Goal: Task Accomplishment & Management: Use online tool/utility

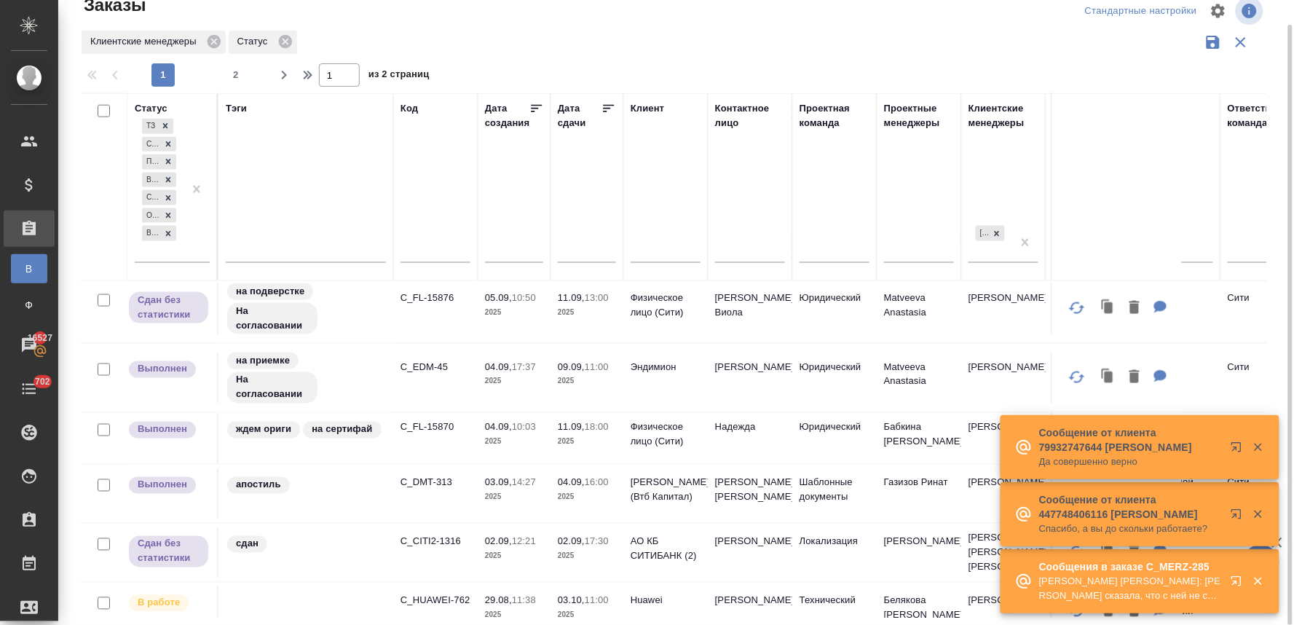
scroll to position [566, 0]
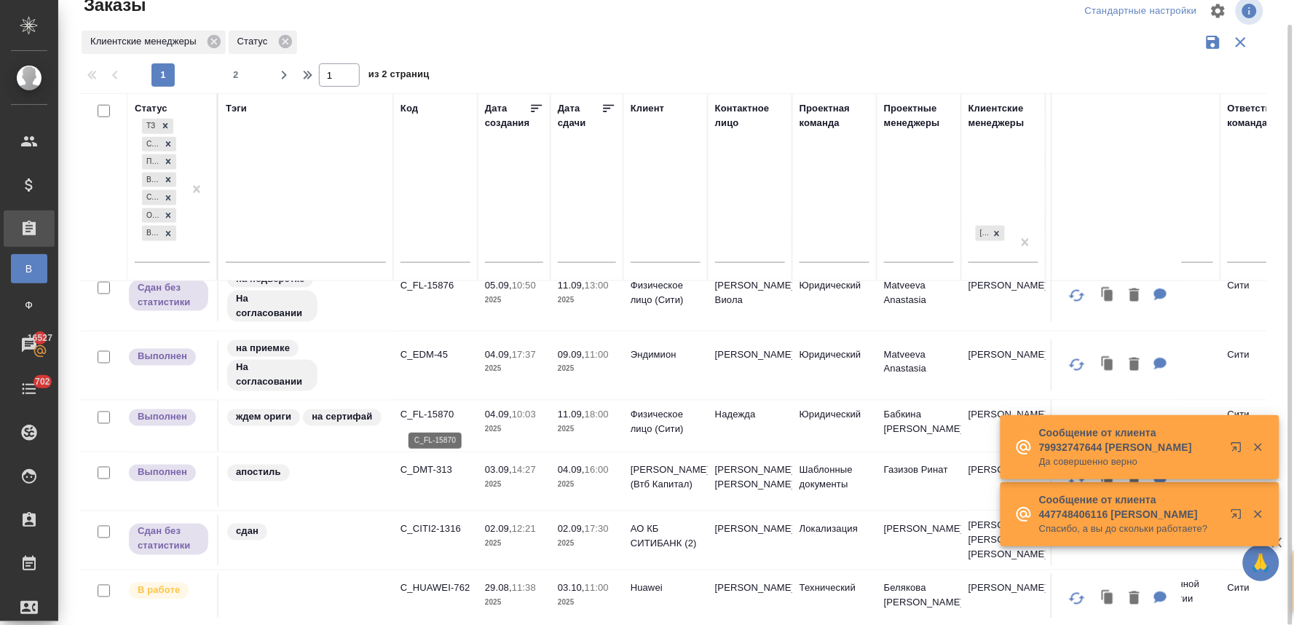
click at [438, 413] on p "C_FL-15870" at bounding box center [435, 415] width 70 height 15
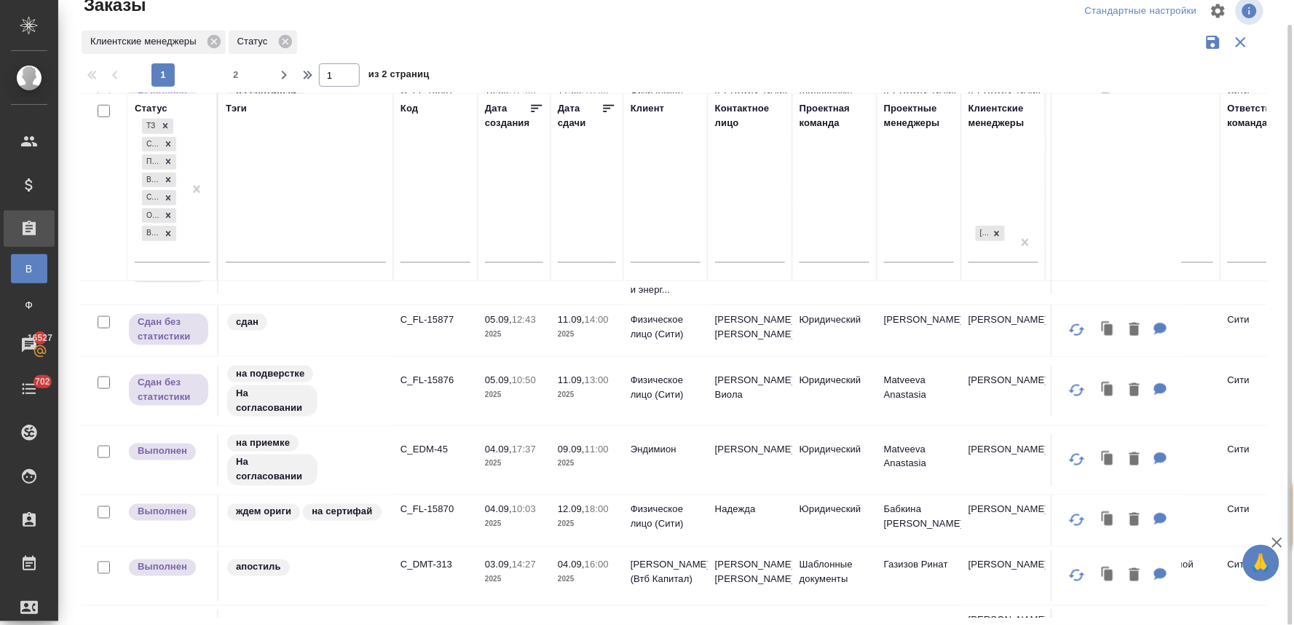
scroll to position [404, 0]
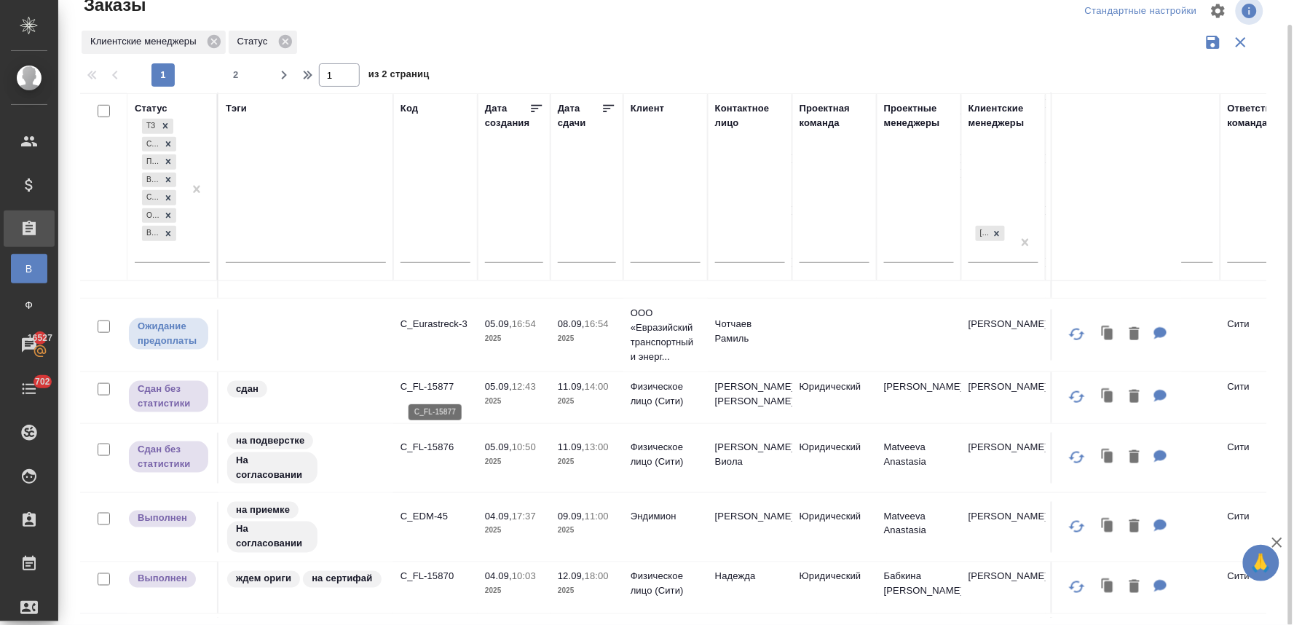
click at [441, 387] on p "C_FL-15877" at bounding box center [435, 386] width 70 height 15
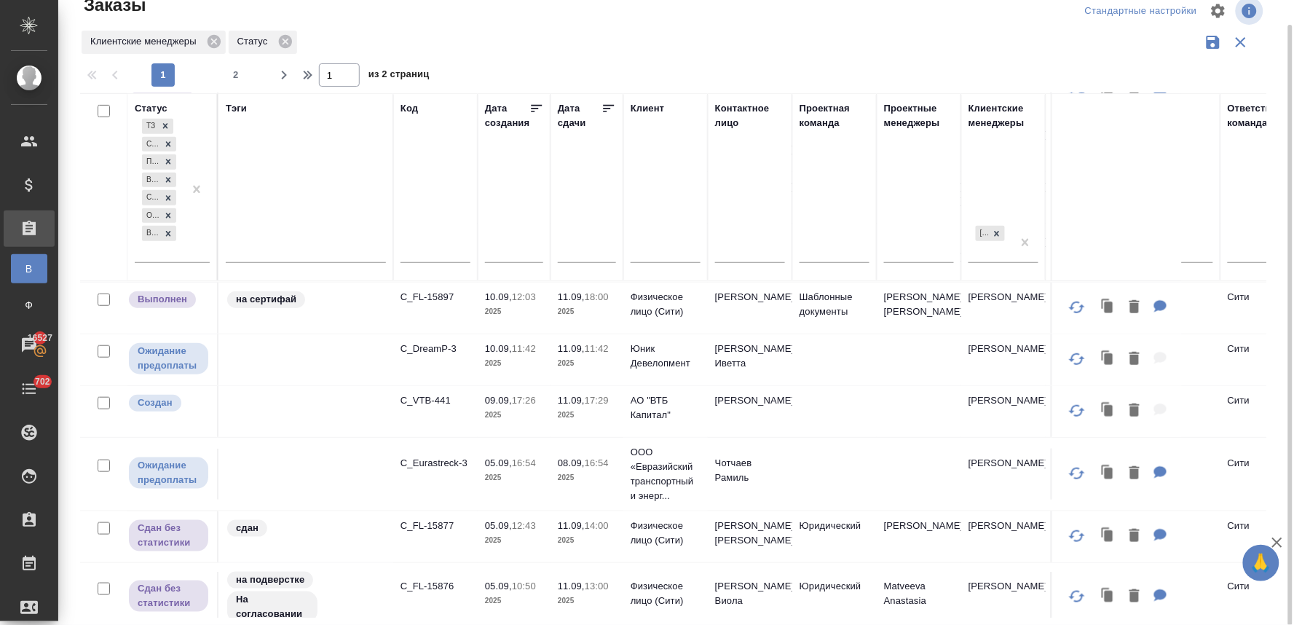
scroll to position [184, 0]
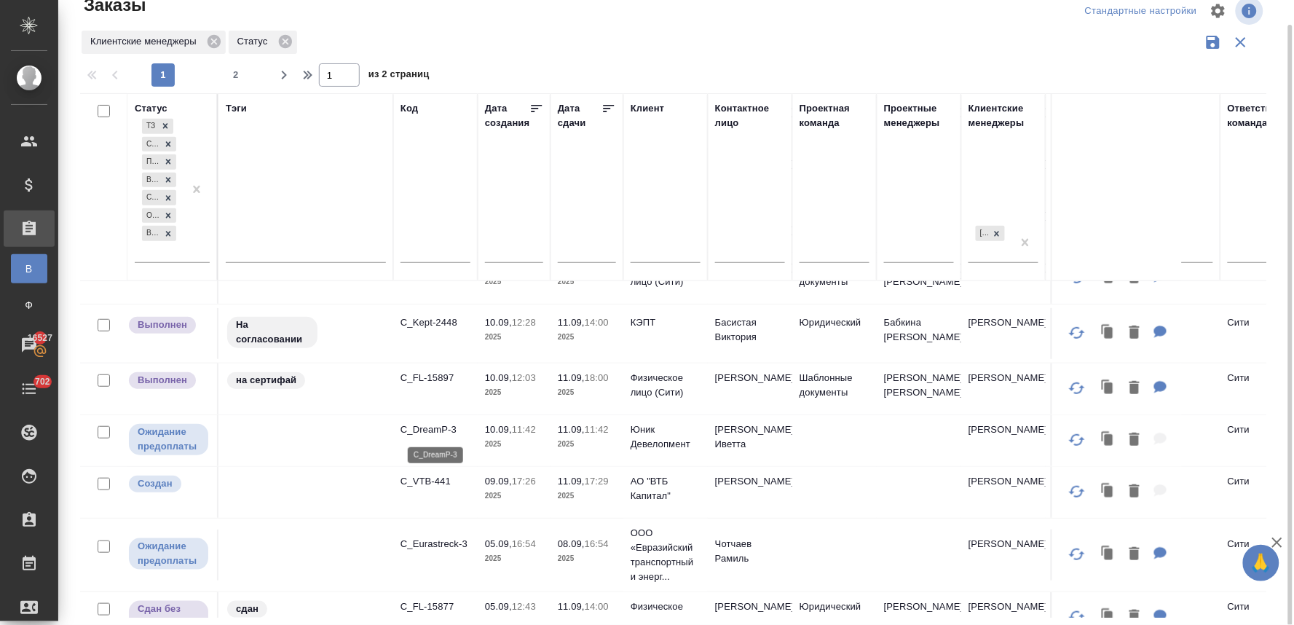
click at [442, 427] on p "C_DreamP-3" at bounding box center [435, 429] width 70 height 15
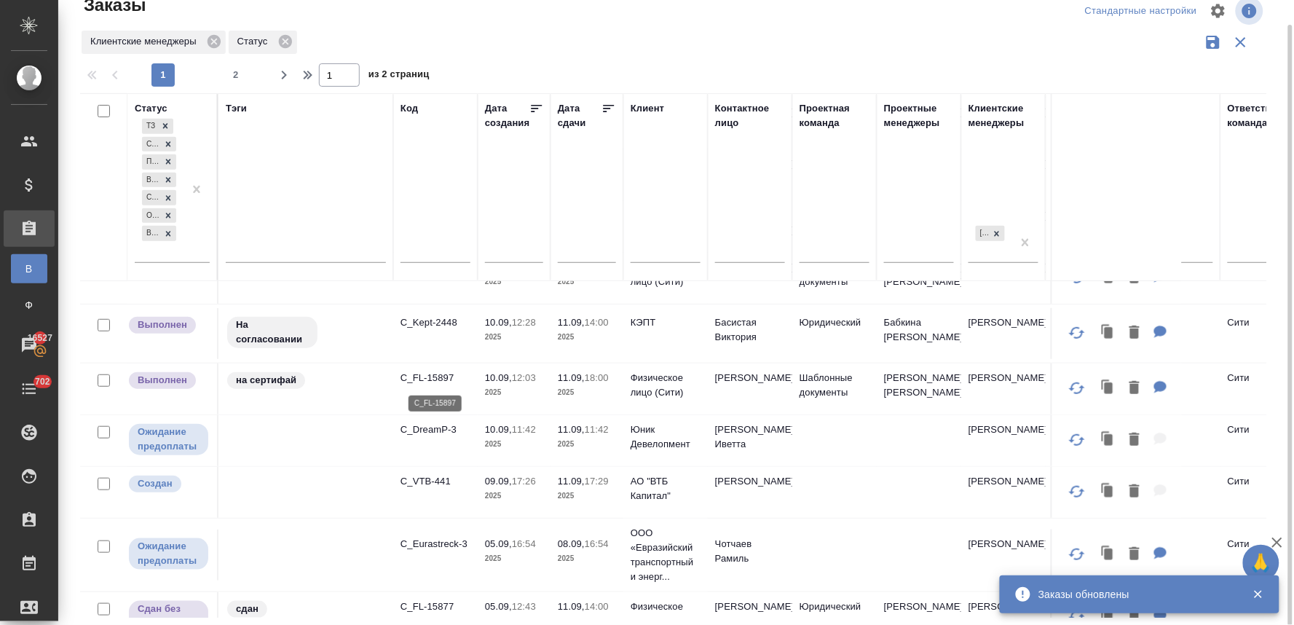
click at [446, 373] on p "C_FL-15897" at bounding box center [435, 378] width 70 height 15
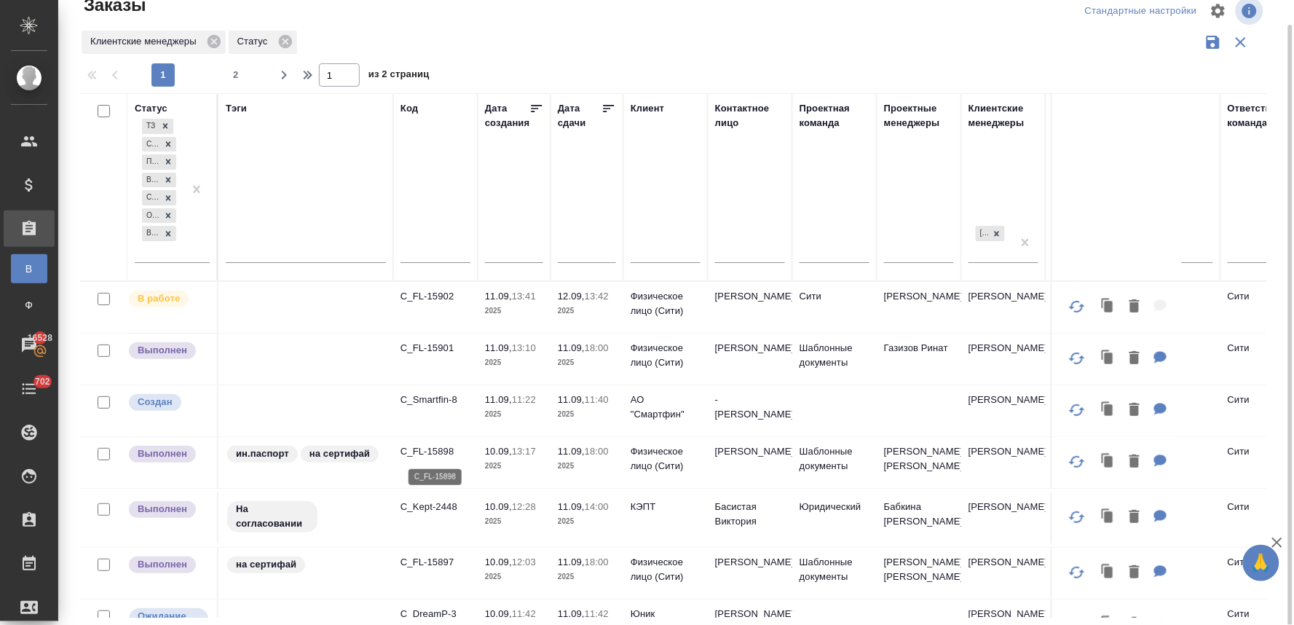
click at [430, 451] on p "C_FL-15898" at bounding box center [435, 451] width 70 height 15
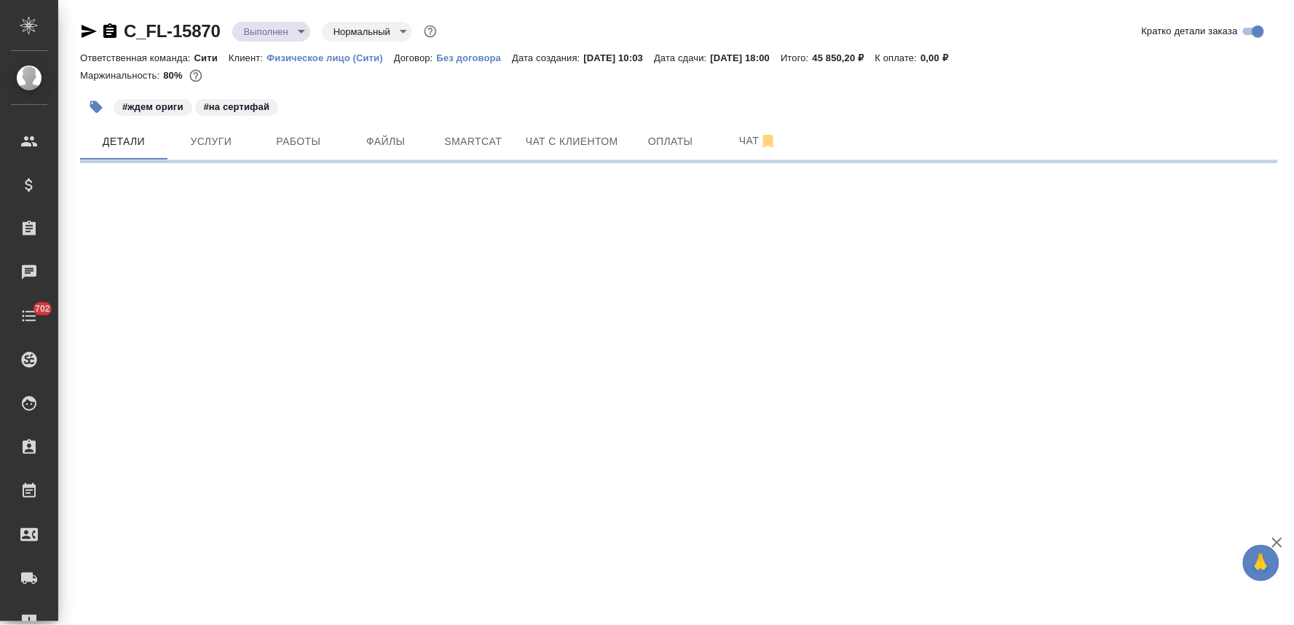
select select "RU"
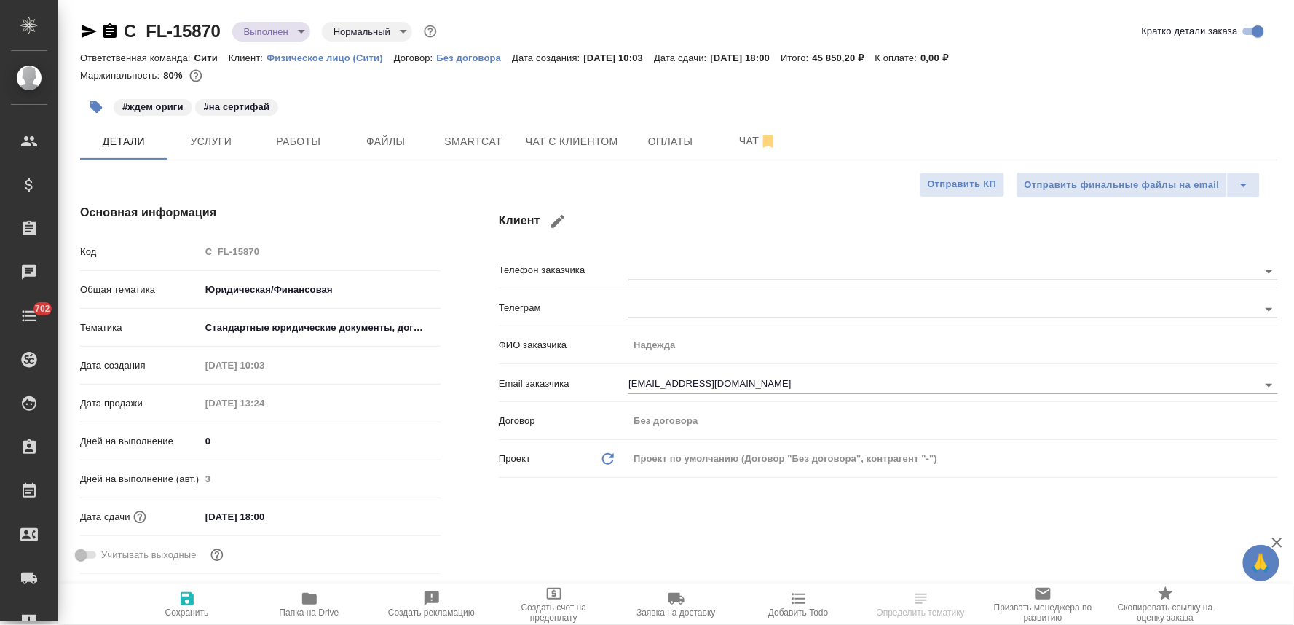
type textarea "x"
type input "Бабкина Анастасия"
type input "Газизов Ринат"
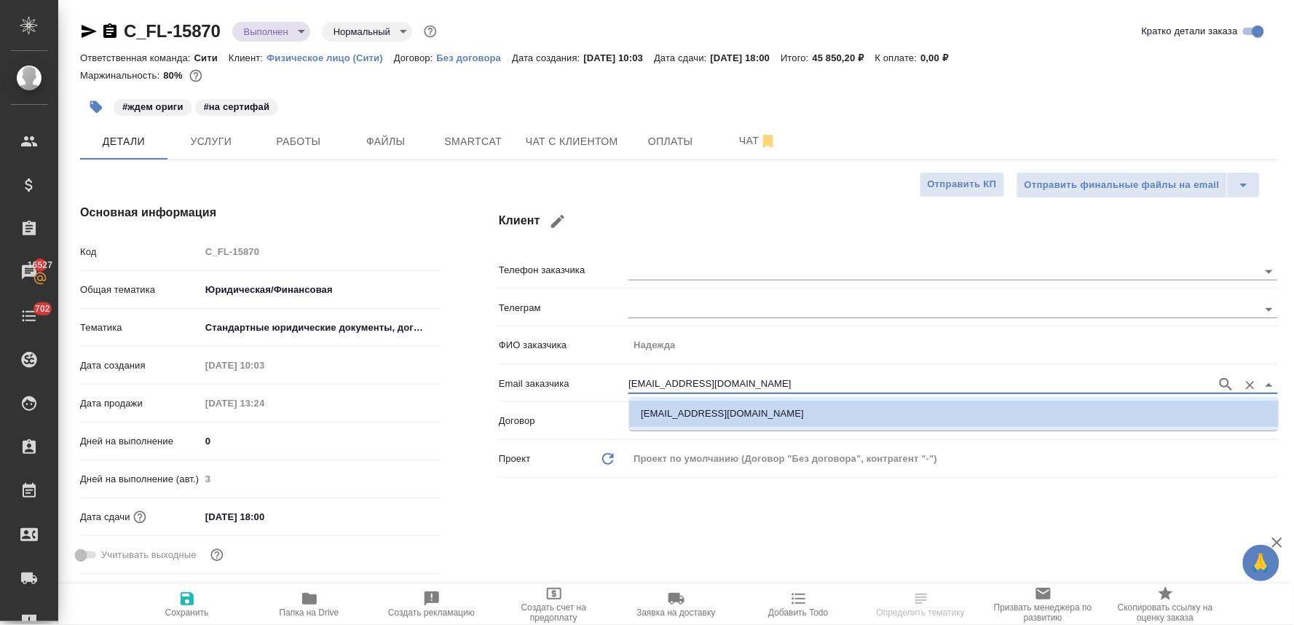
drag, startPoint x: 733, startPoint y: 384, endPoint x: 569, endPoint y: 380, distance: 163.9
click at [570, 380] on div "Email заказчика neat.bear@gmail.com" at bounding box center [888, 382] width 779 height 25
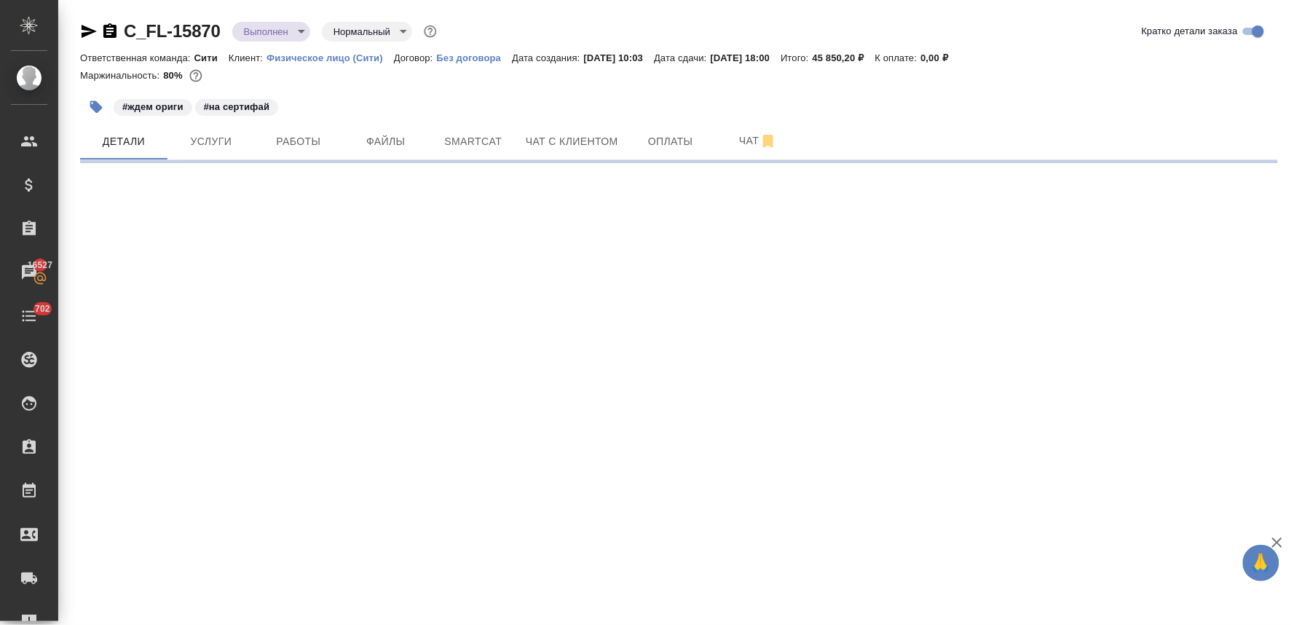
select select "RU"
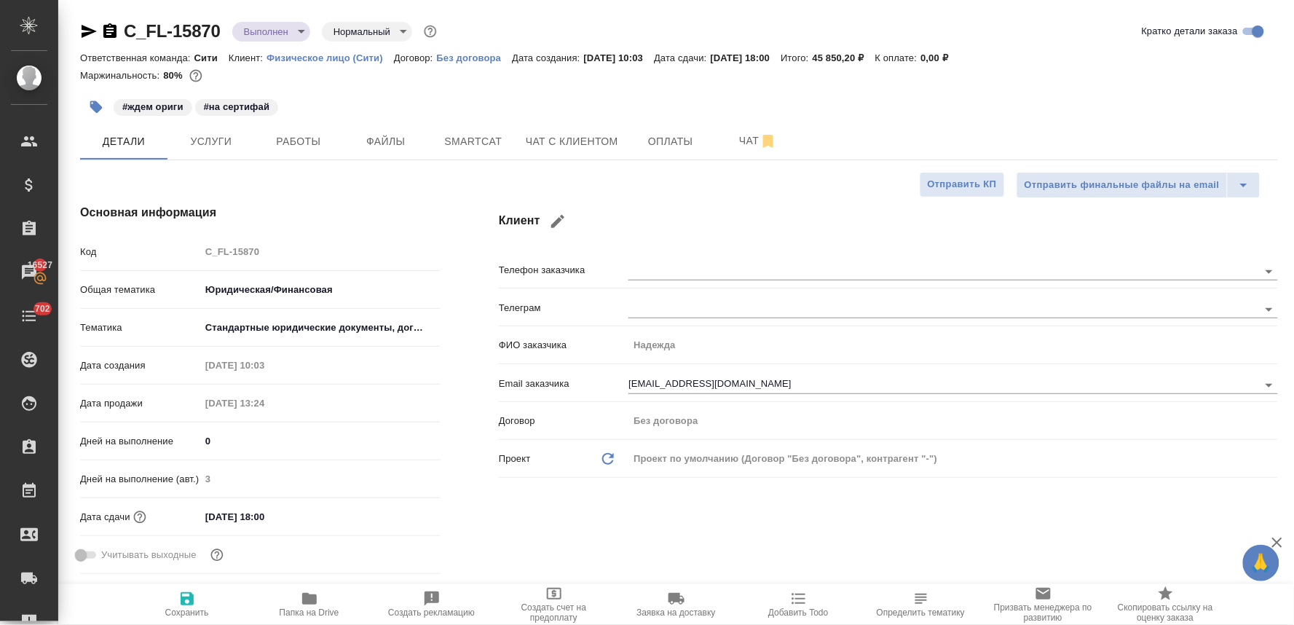
type textarea "x"
click at [304, 141] on span "Работы" at bounding box center [299, 142] width 70 height 18
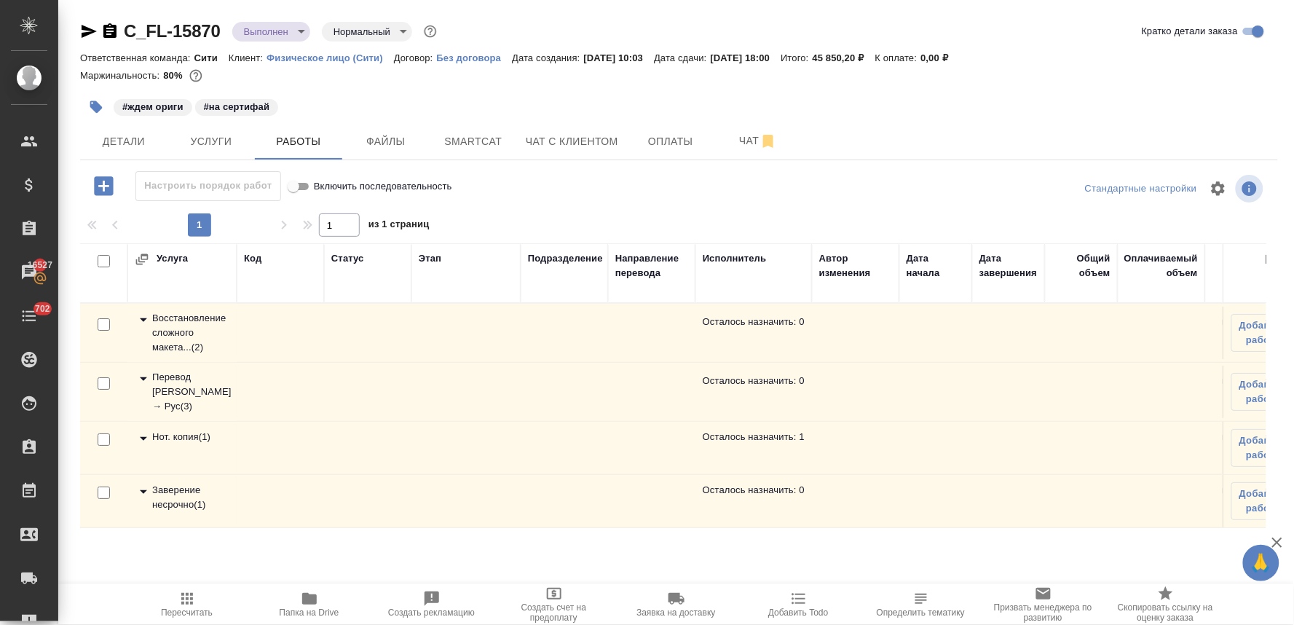
click at [1130, 63] on div "Ответственная команда: Сити Клиент: Физическое лицо (Сити) Договор: Без договор…" at bounding box center [679, 57] width 1198 height 17
click at [170, 481] on td "Заверение несрочно ( 1 )" at bounding box center [181, 500] width 109 height 51
click at [168, 505] on div "Заверение несрочно ( 1 )" at bounding box center [182, 497] width 95 height 29
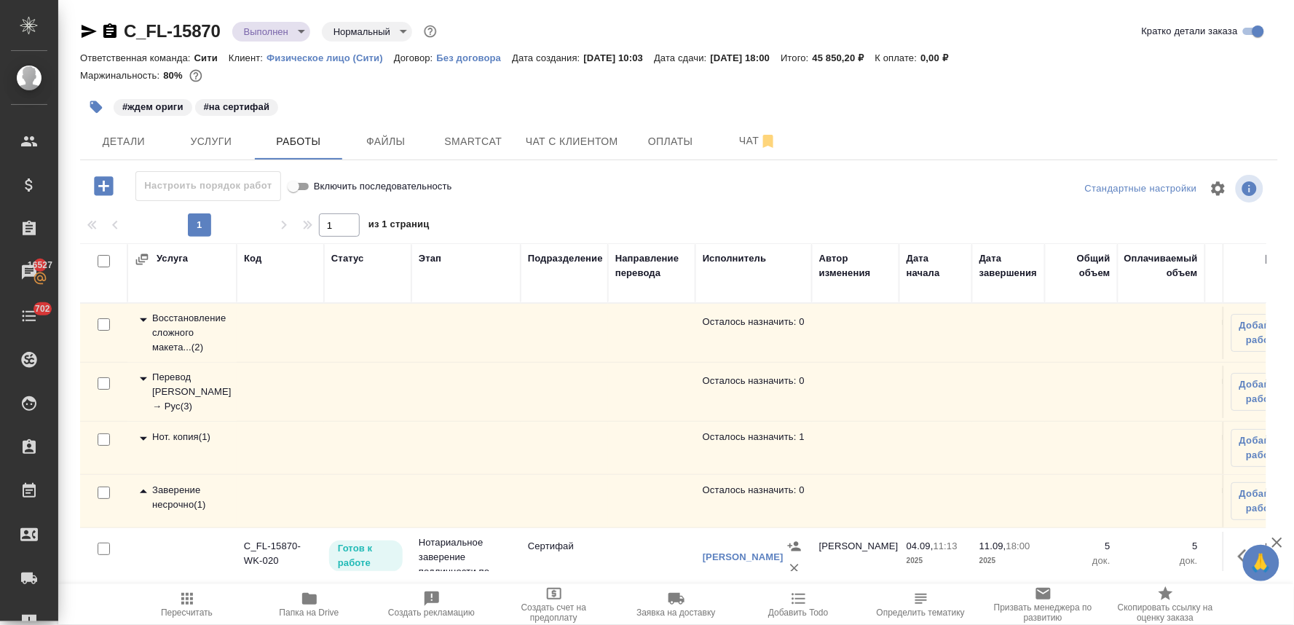
scroll to position [44, 0]
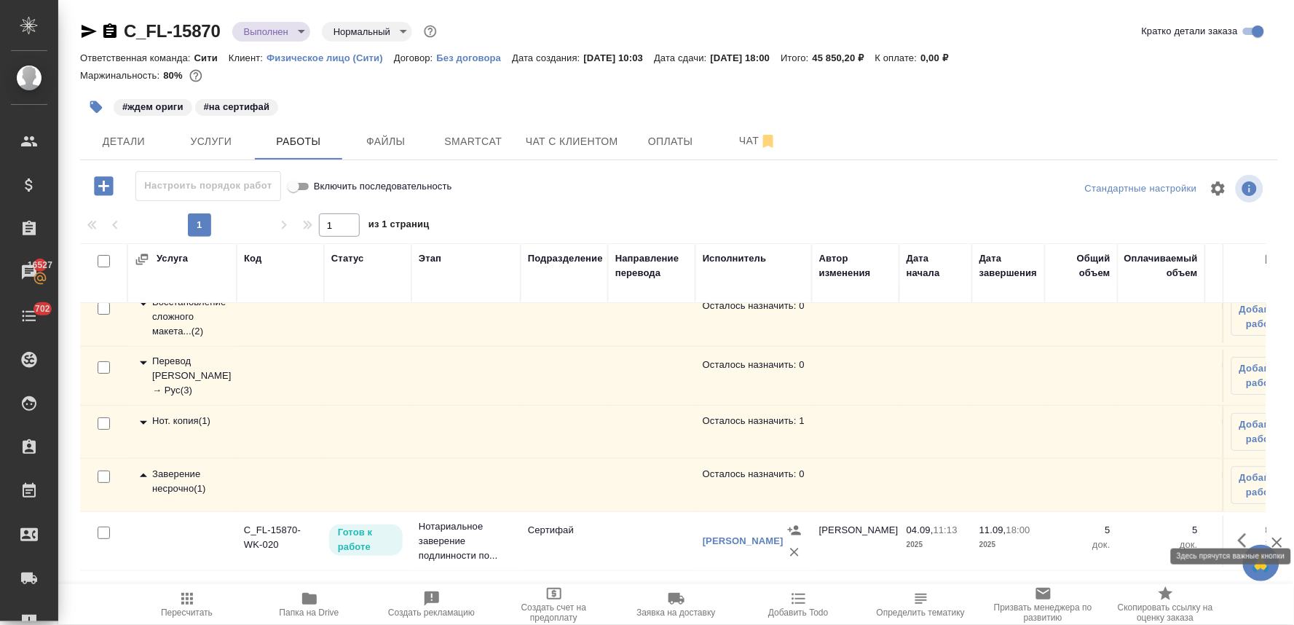
click at [1238, 532] on icon "button" at bounding box center [1246, 540] width 17 height 17
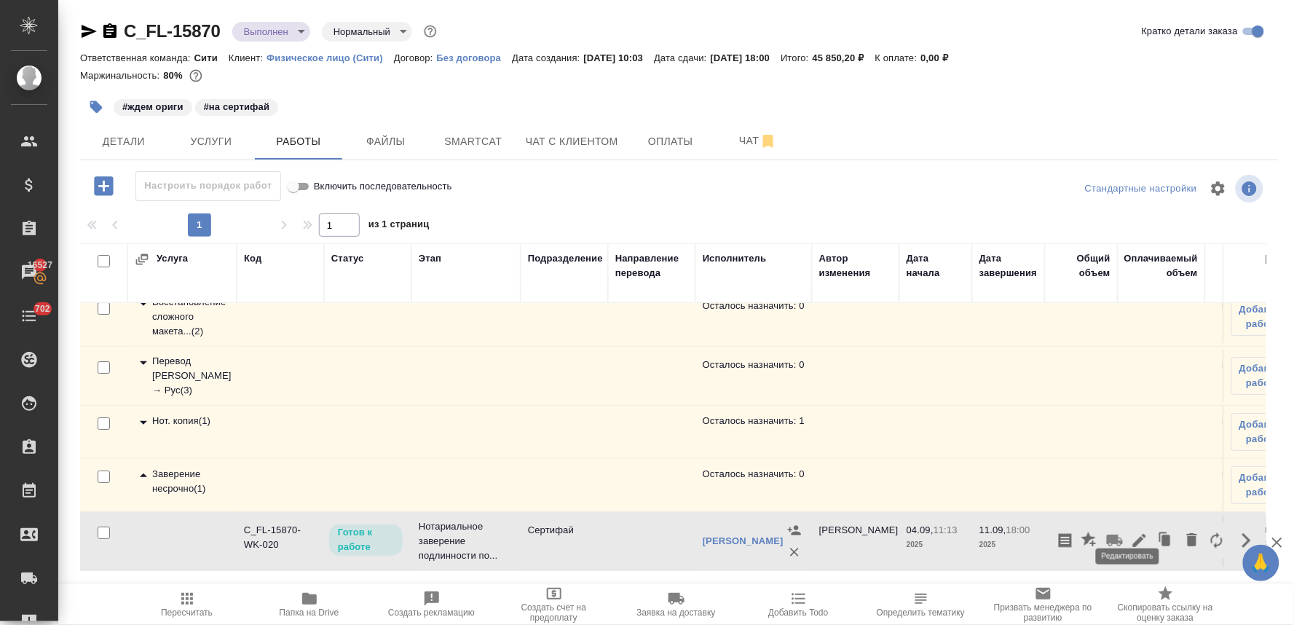
click at [1131, 532] on icon "button" at bounding box center [1139, 540] width 17 height 17
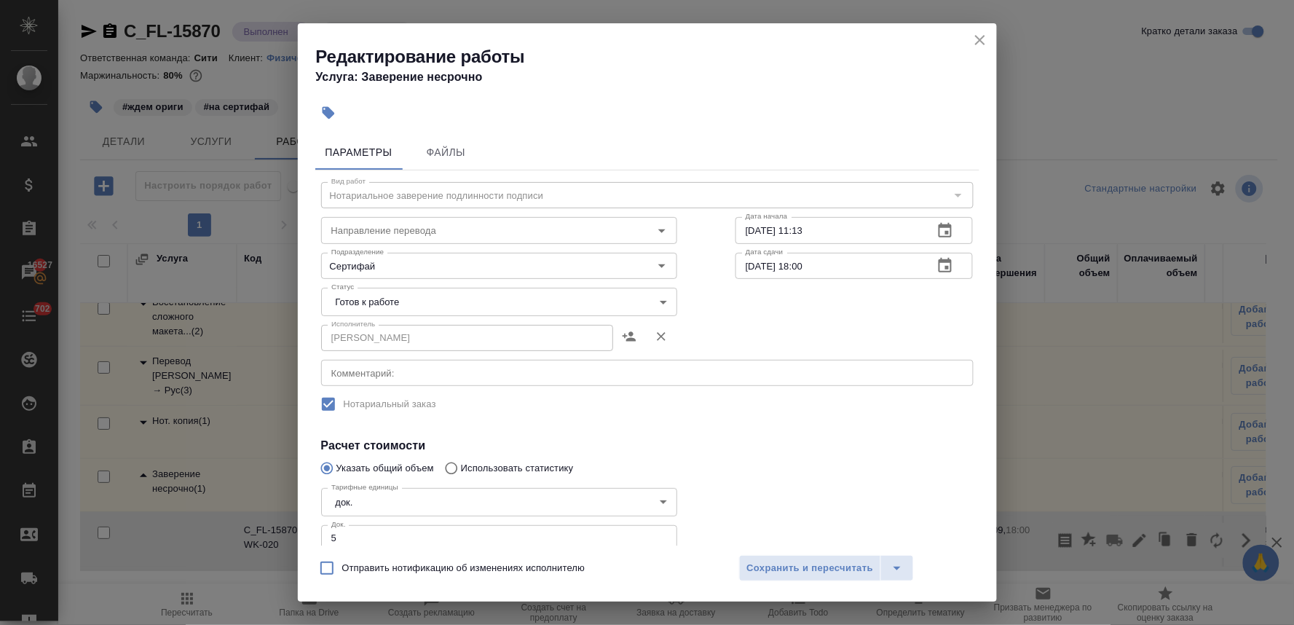
click at [396, 299] on body "🙏 .cls-1 fill:#fff; AWATERA Lyamina Nadezhda Клиенты Спецификации Заказы 16527 …" at bounding box center [647, 312] width 1294 height 625
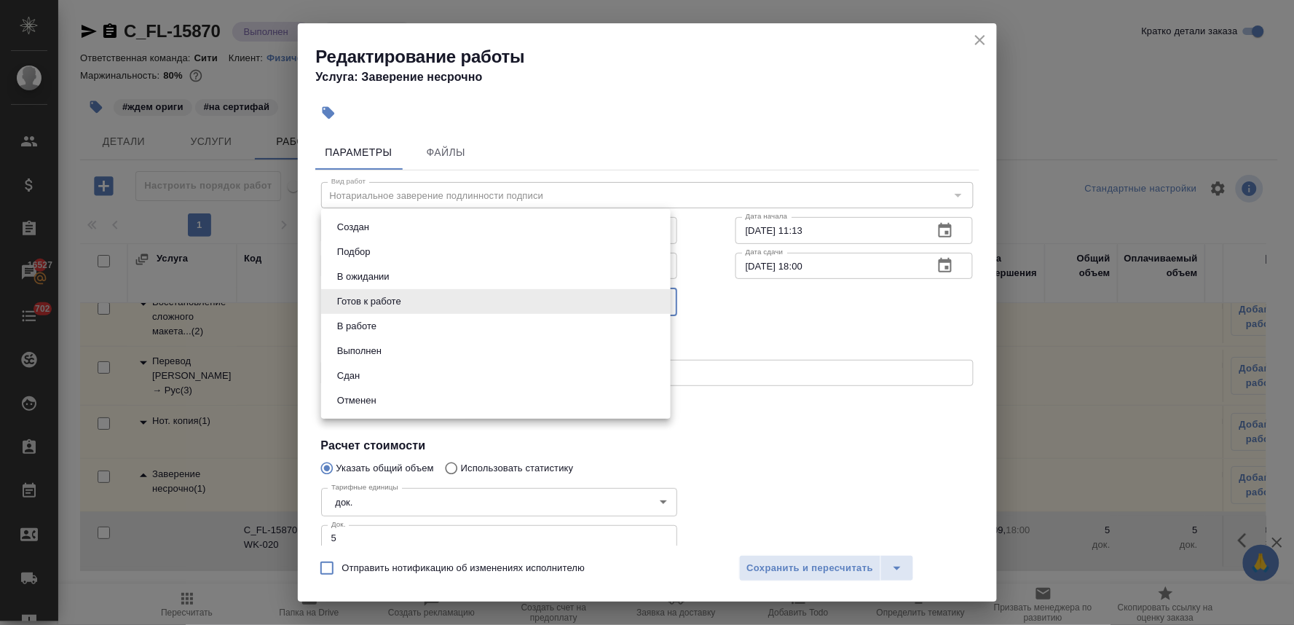
click at [406, 384] on li "Сдан" at bounding box center [496, 375] width 350 height 25
type input "closed"
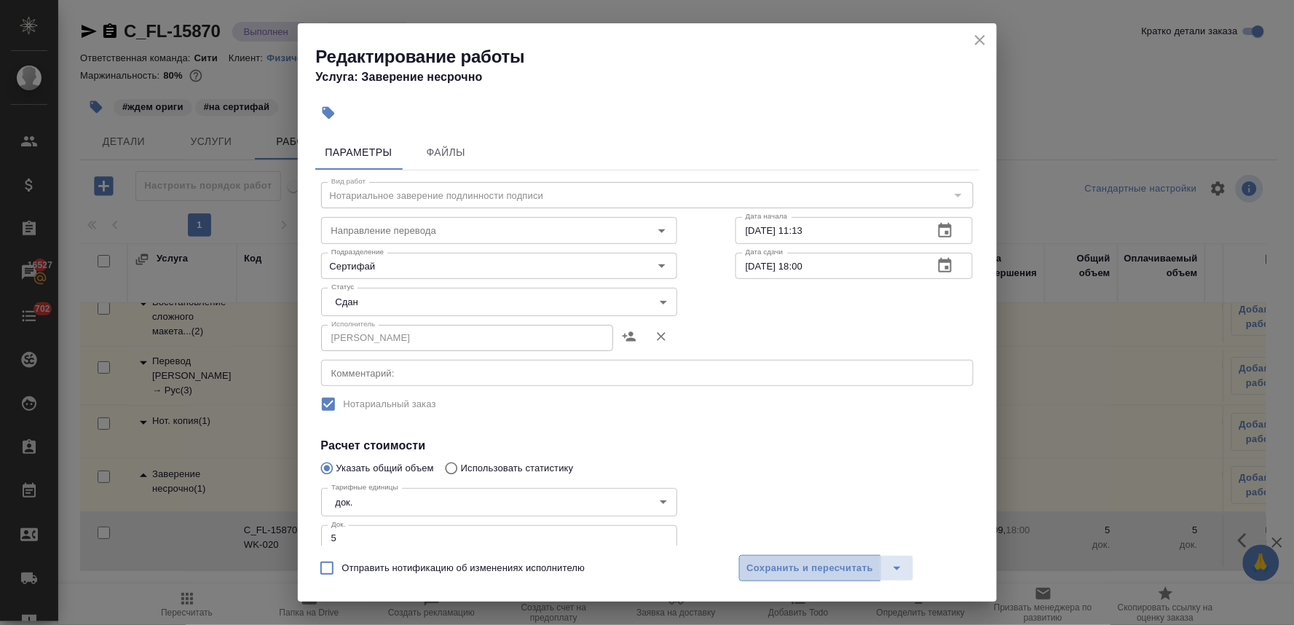
click at [782, 558] on button "Сохранить и пересчитать" at bounding box center [810, 568] width 143 height 26
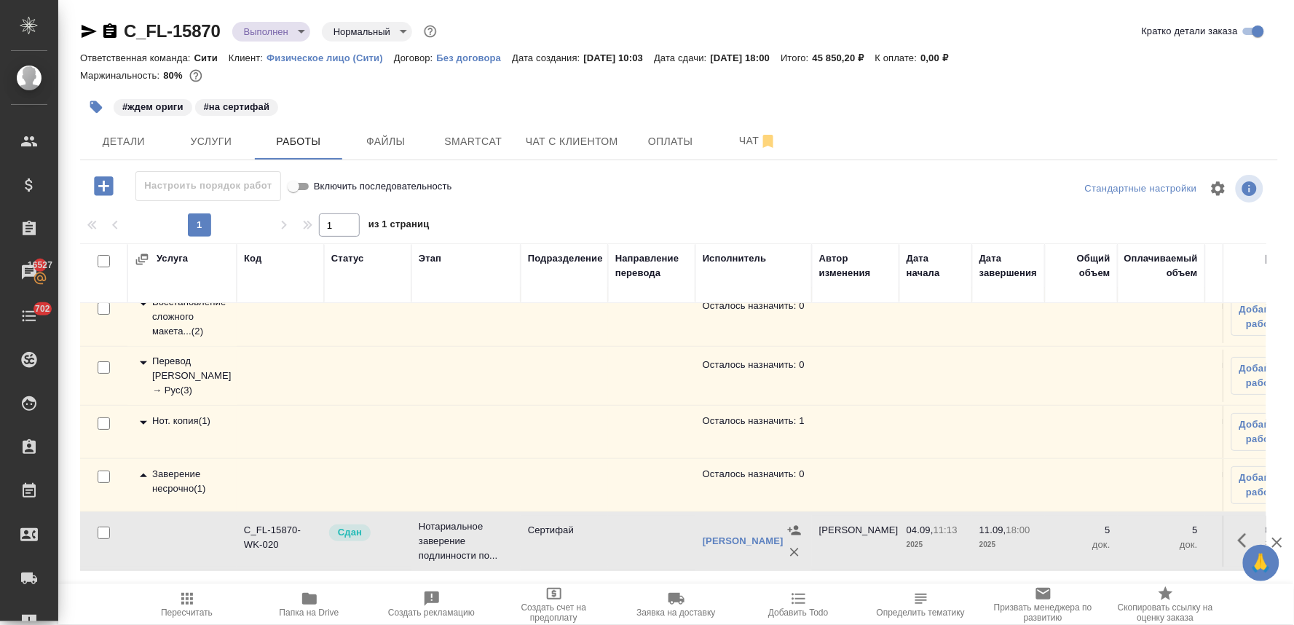
click at [164, 414] on div "Нот. копия ( 1 )" at bounding box center [182, 422] width 95 height 17
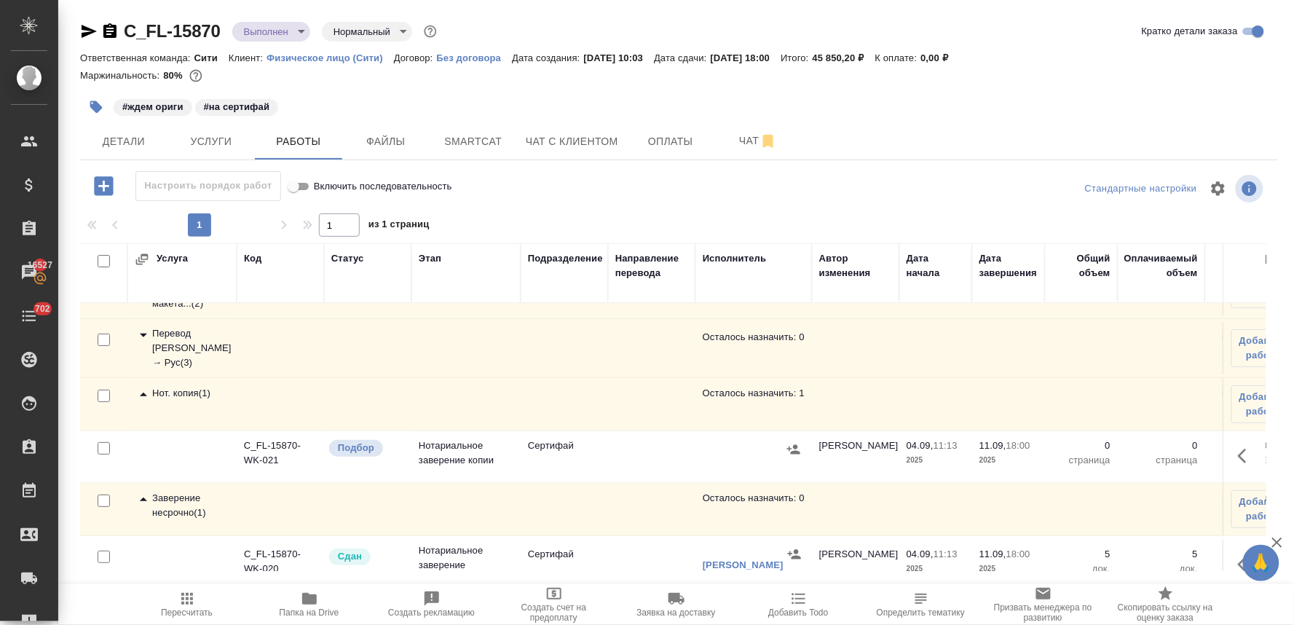
click at [1238, 457] on icon "button" at bounding box center [1246, 455] width 17 height 17
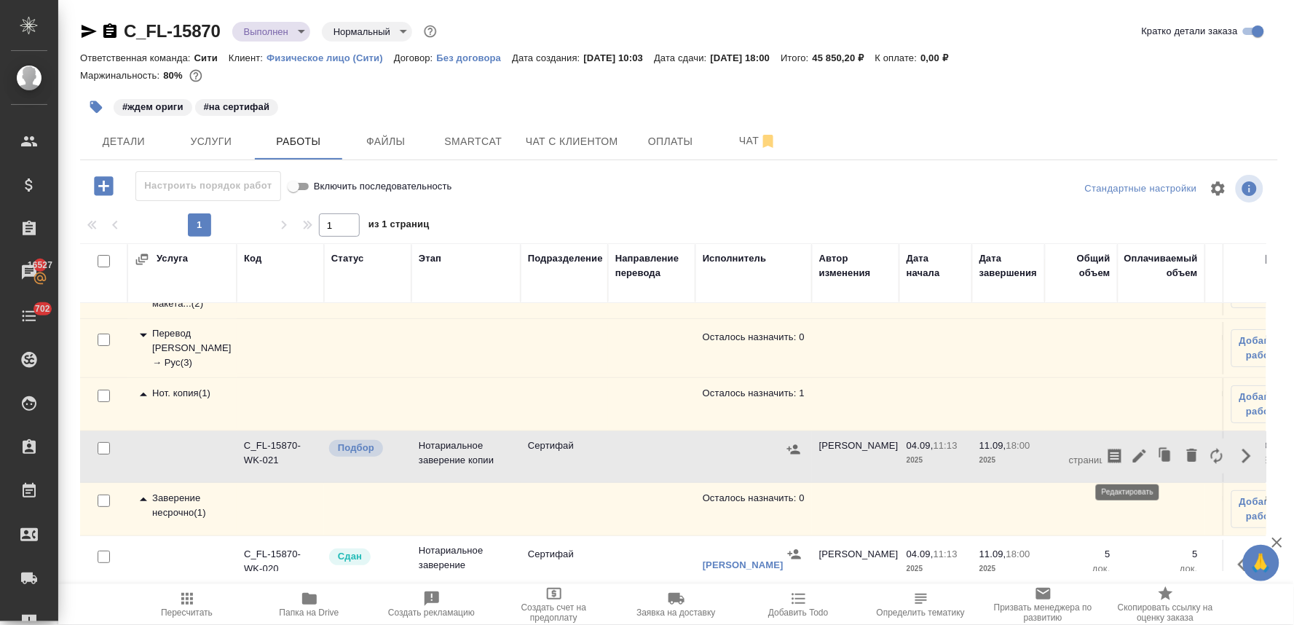
click at [1133, 460] on icon "button" at bounding box center [1139, 455] width 13 height 13
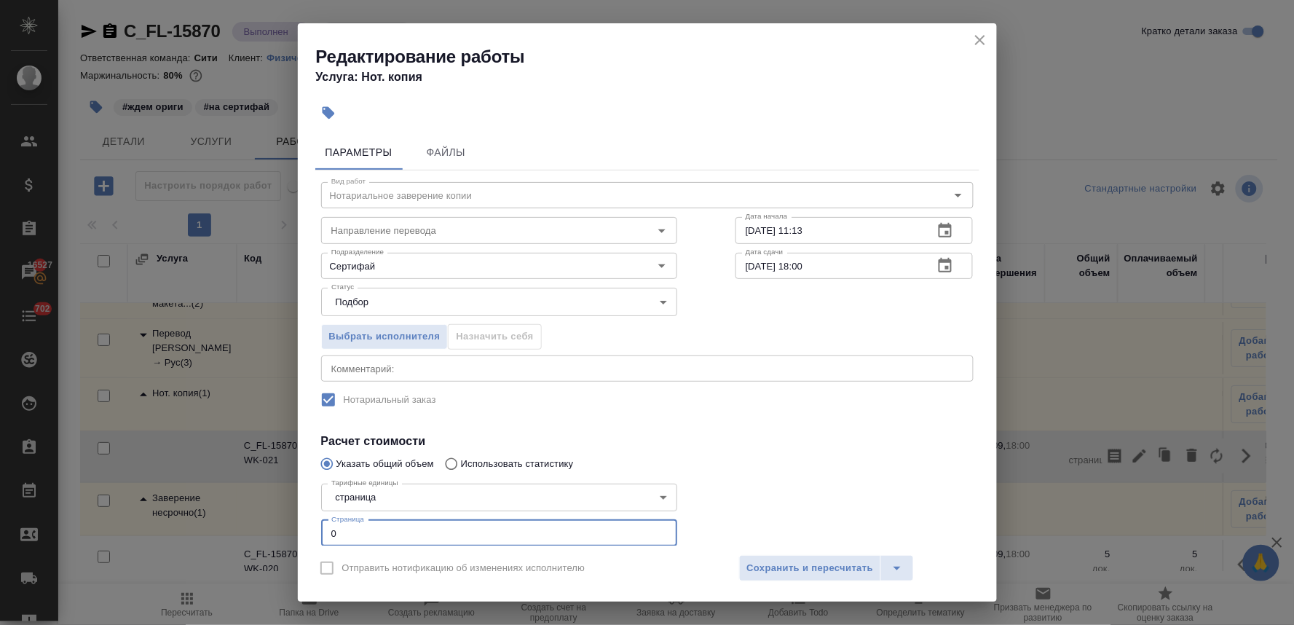
drag, startPoint x: 347, startPoint y: 535, endPoint x: 272, endPoint y: 521, distance: 76.4
click at [283, 526] on div "Редактирование работы Услуга: Нот. копия Параметры Файлы Вид работ Нотариальное…" at bounding box center [647, 312] width 1294 height 625
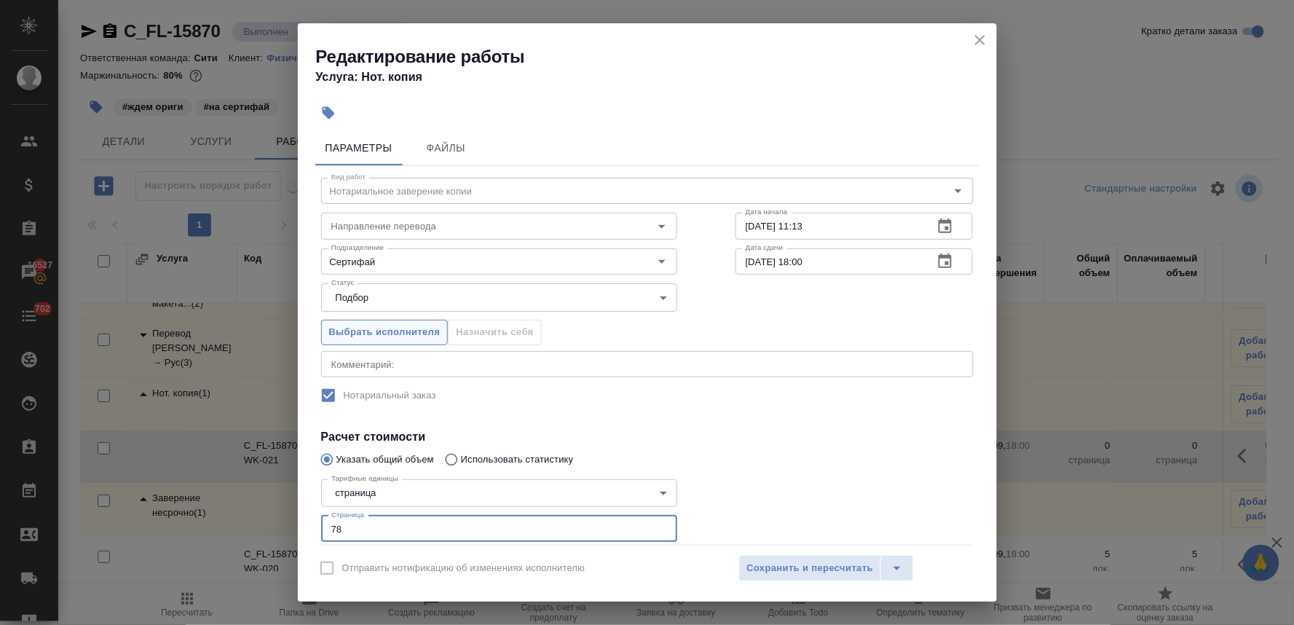
type input "78"
click at [418, 331] on span "Выбрать исполнителя" at bounding box center [384, 332] width 111 height 17
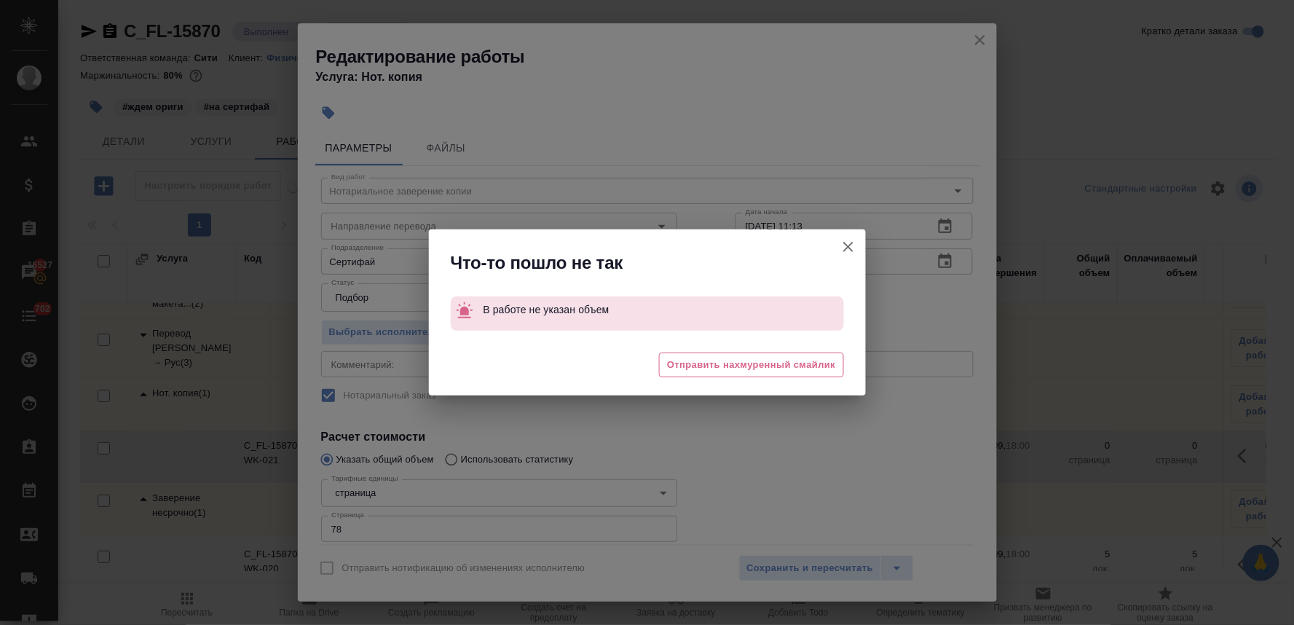
click at [845, 242] on icon "button" at bounding box center [848, 246] width 17 height 17
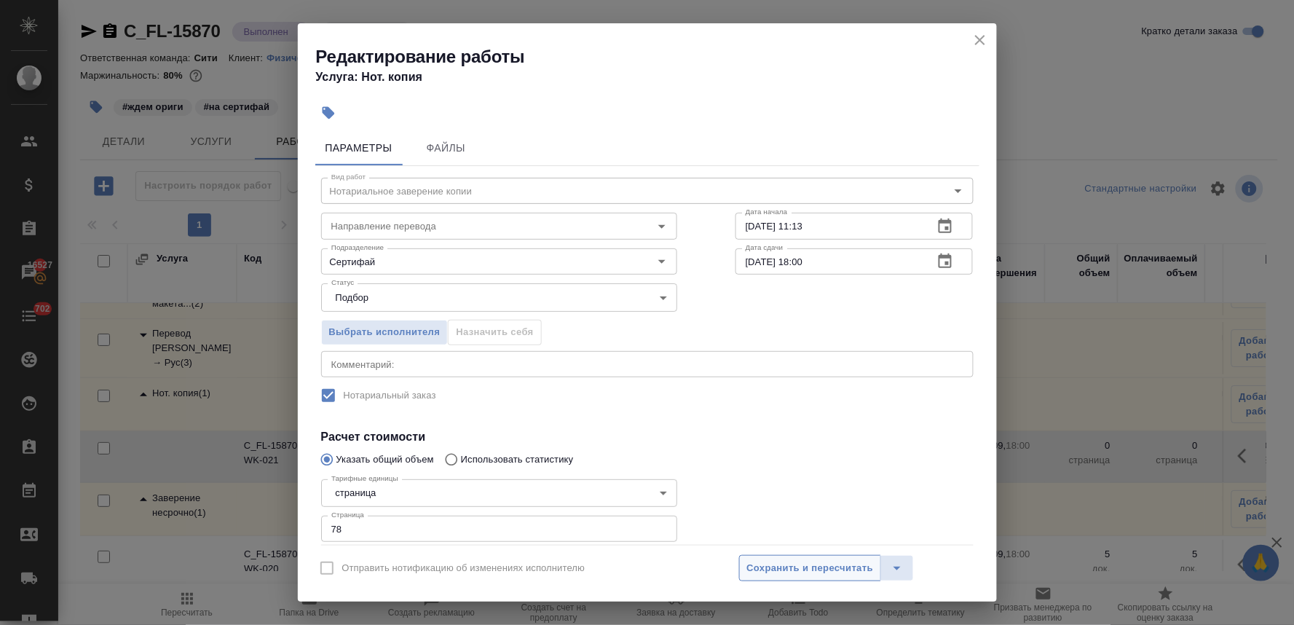
click at [840, 566] on span "Сохранить и пересчитать" at bounding box center [810, 568] width 127 height 17
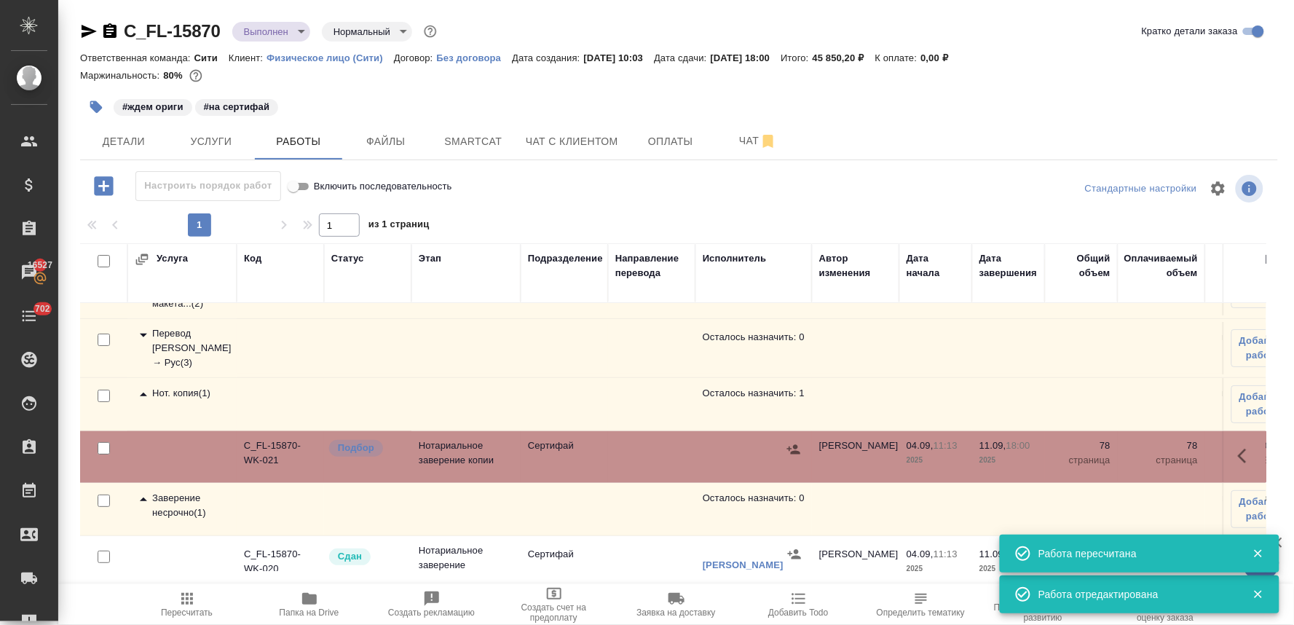
click at [794, 451] on icon "button" at bounding box center [793, 448] width 13 height 9
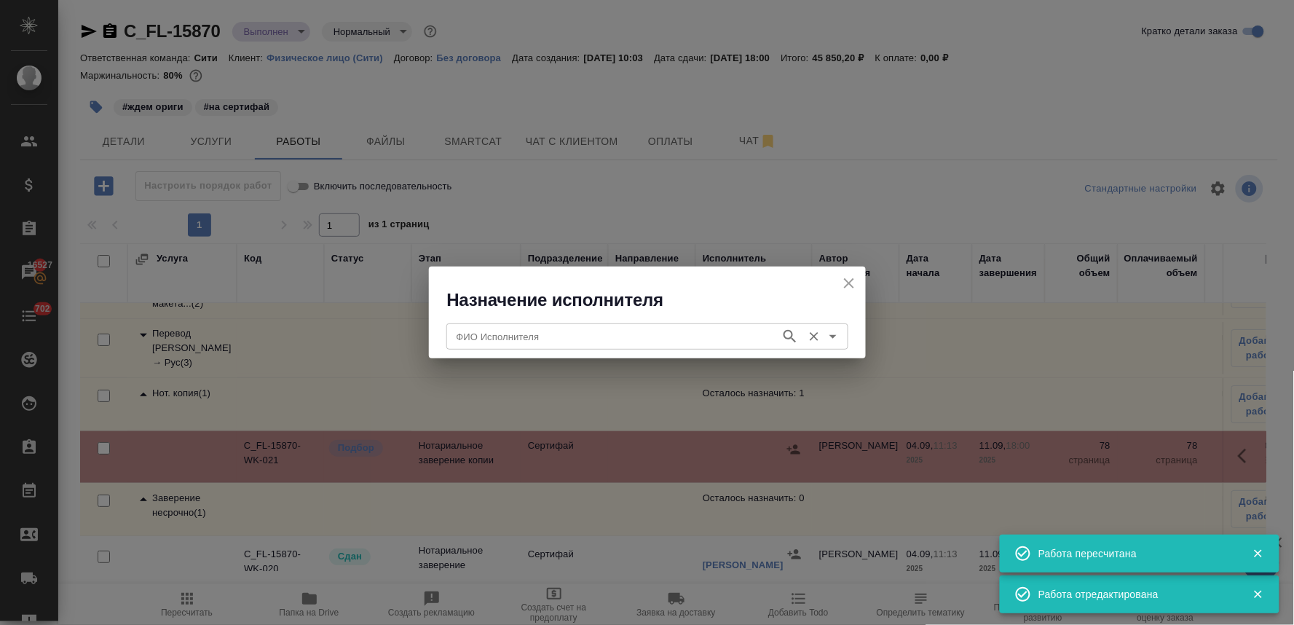
click at [579, 326] on div "ФИО Исполнителя" at bounding box center [647, 336] width 402 height 26
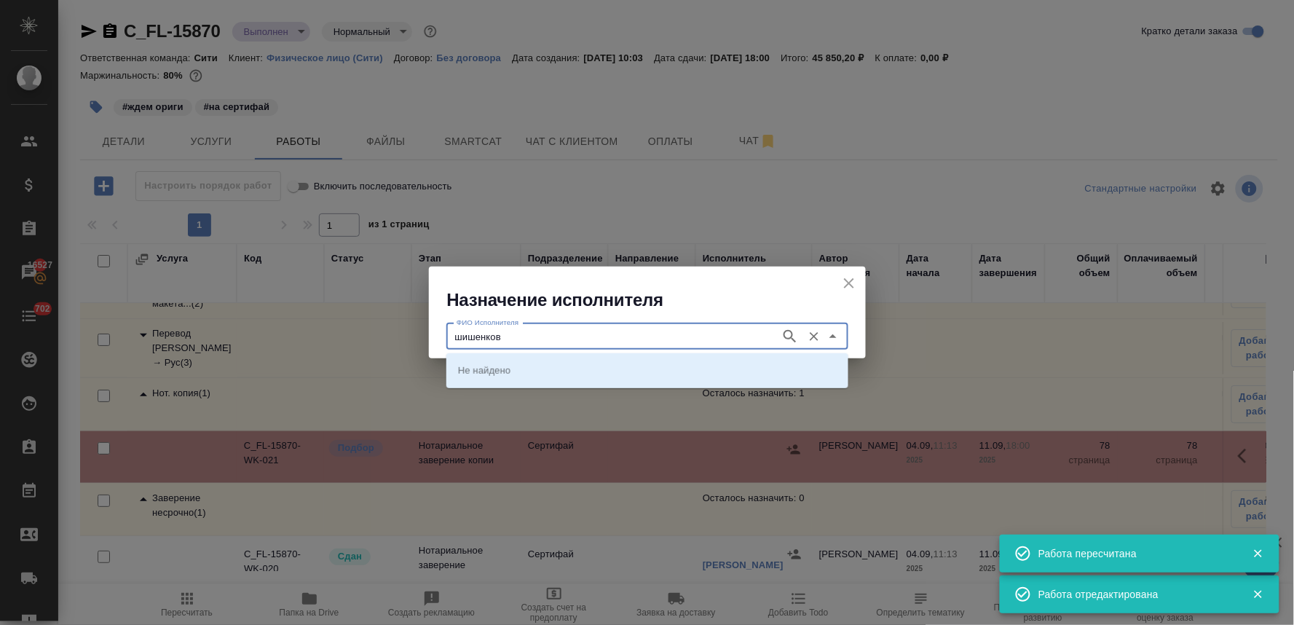
type input "шишенков"
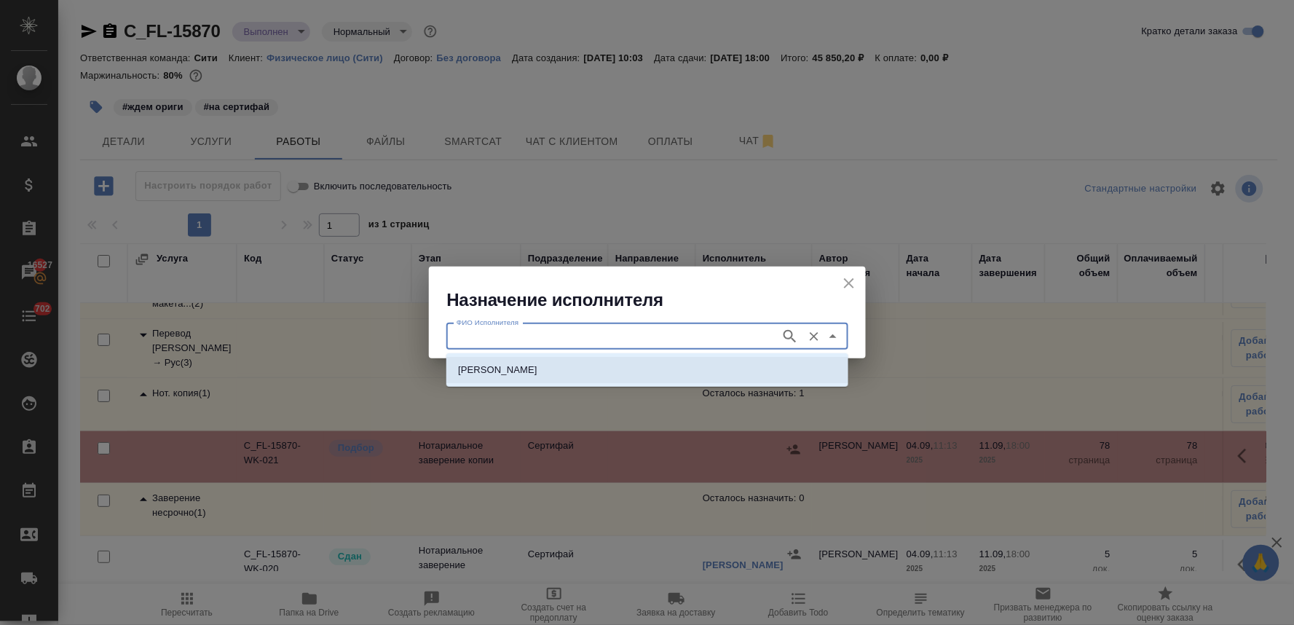
click at [537, 366] on p "[PERSON_NAME] [PERSON_NAME]" at bounding box center [497, 370] width 79 height 15
type input "[PERSON_NAME] [PERSON_NAME]"
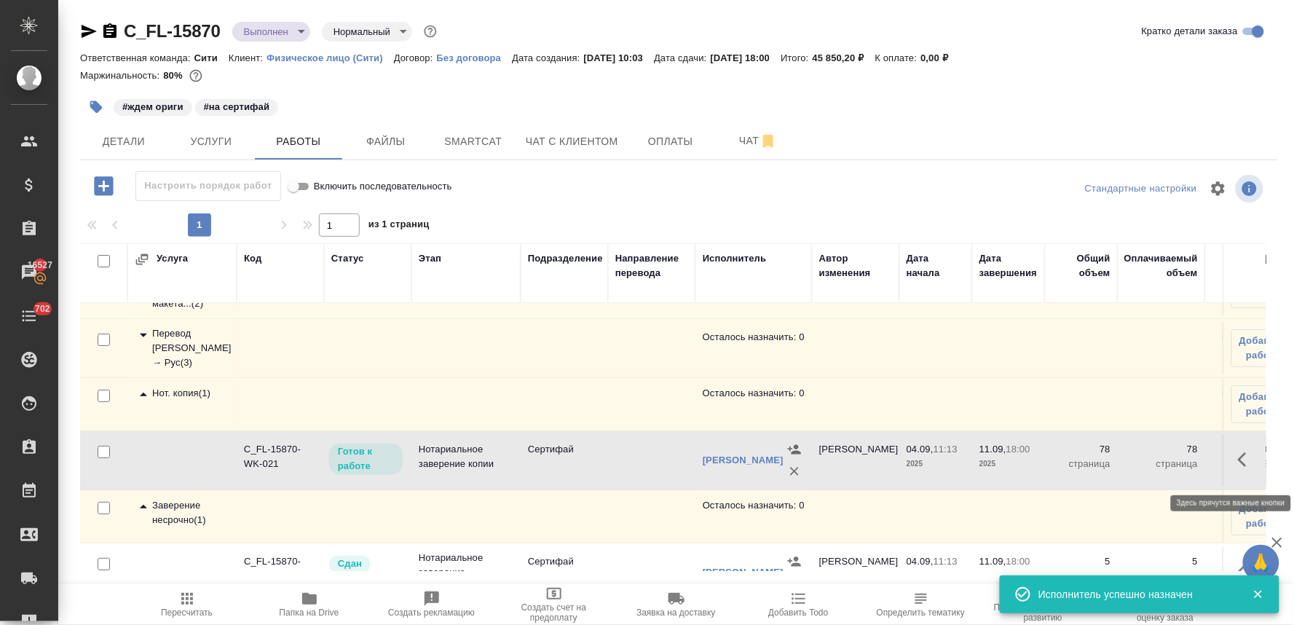
click at [1238, 460] on icon "button" at bounding box center [1246, 459] width 17 height 17
click at [1131, 468] on icon "button" at bounding box center [1139, 459] width 17 height 17
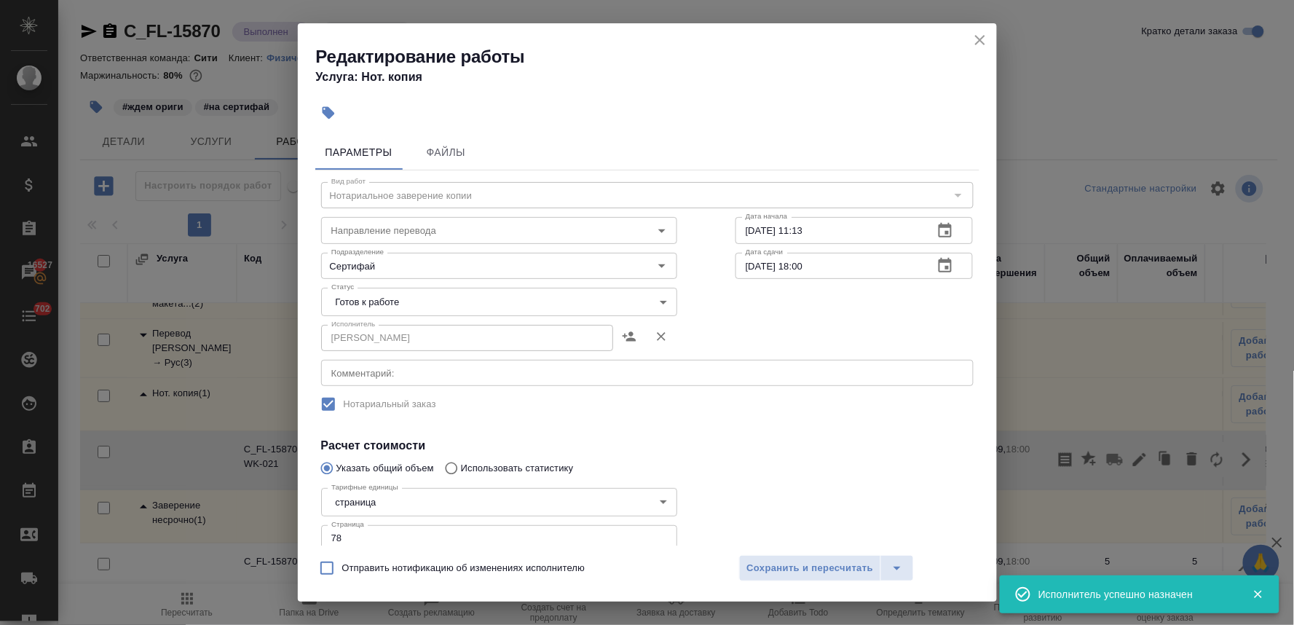
click at [379, 292] on body "🙏 .cls-1 fill:#fff; AWATERA Lyamina Nadezhda Клиенты Спецификации Заказы 16527 …" at bounding box center [647, 312] width 1294 height 625
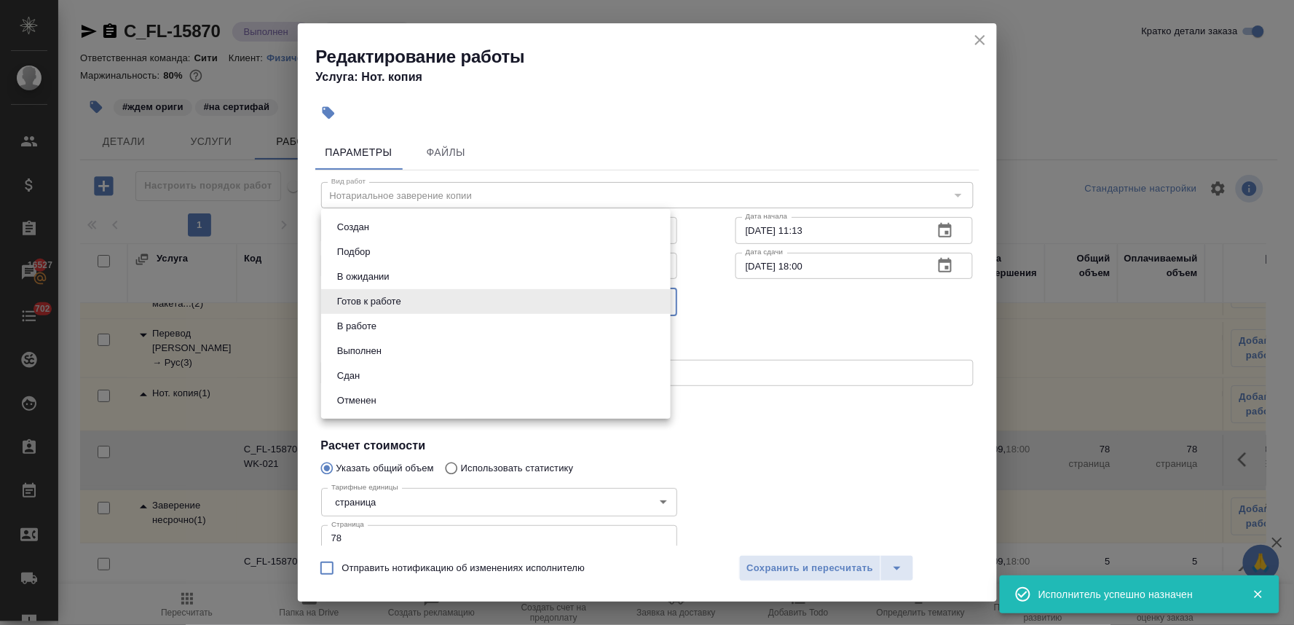
click at [376, 375] on li "Сдан" at bounding box center [496, 375] width 350 height 25
type input "closed"
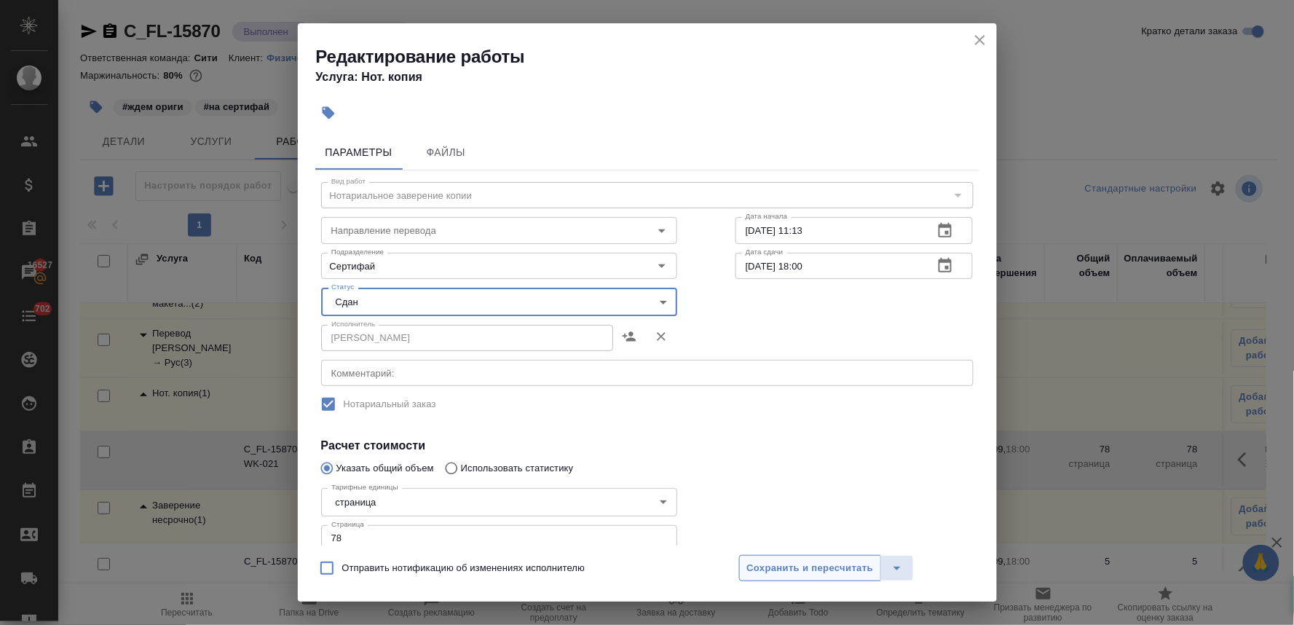
click at [781, 569] on span "Сохранить и пересчитать" at bounding box center [810, 568] width 127 height 17
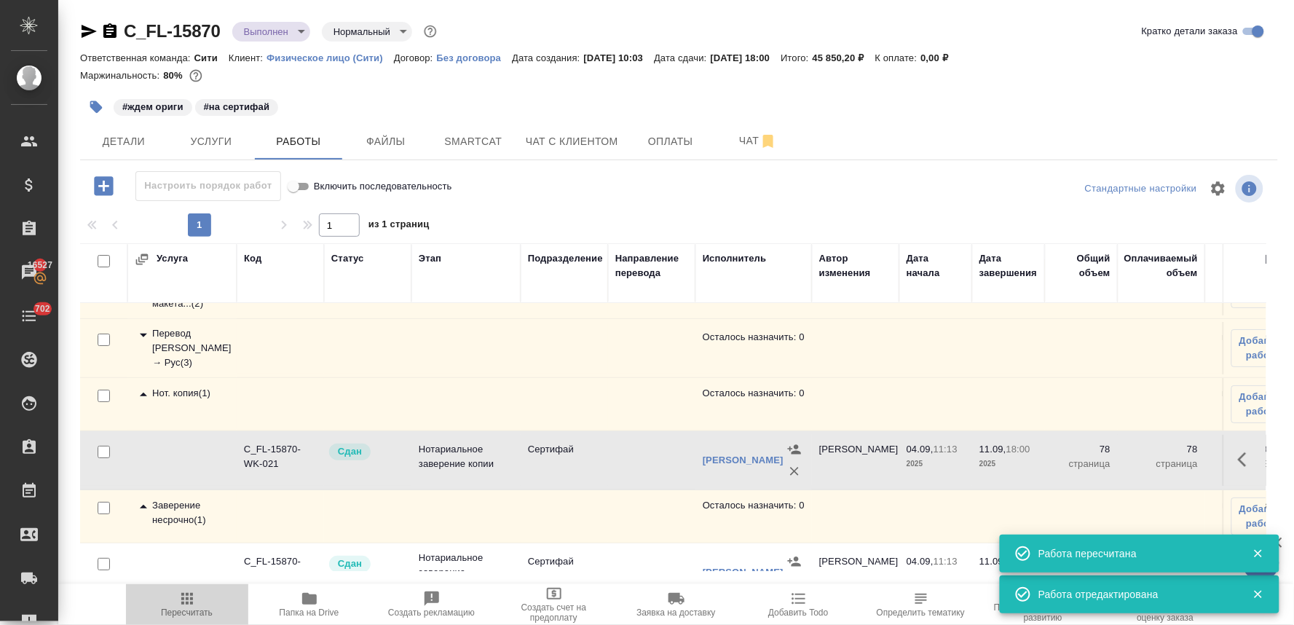
click at [173, 599] on span "Пересчитать" at bounding box center [187, 604] width 105 height 28
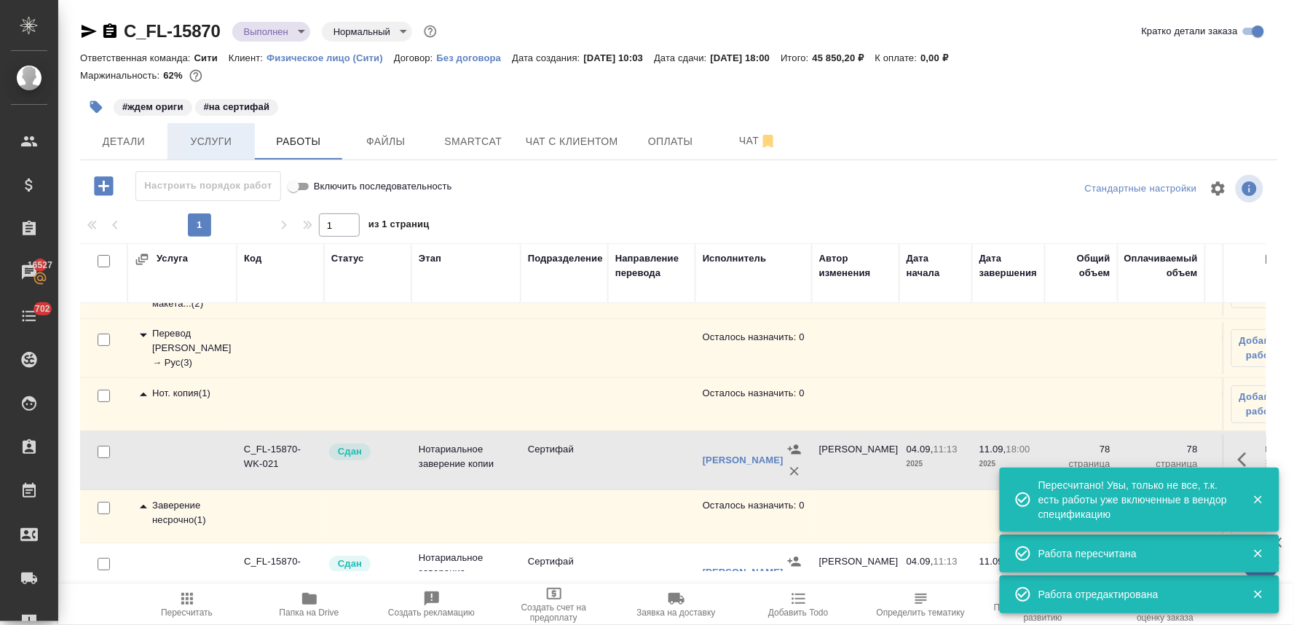
click at [204, 138] on span "Услуги" at bounding box center [211, 142] width 70 height 18
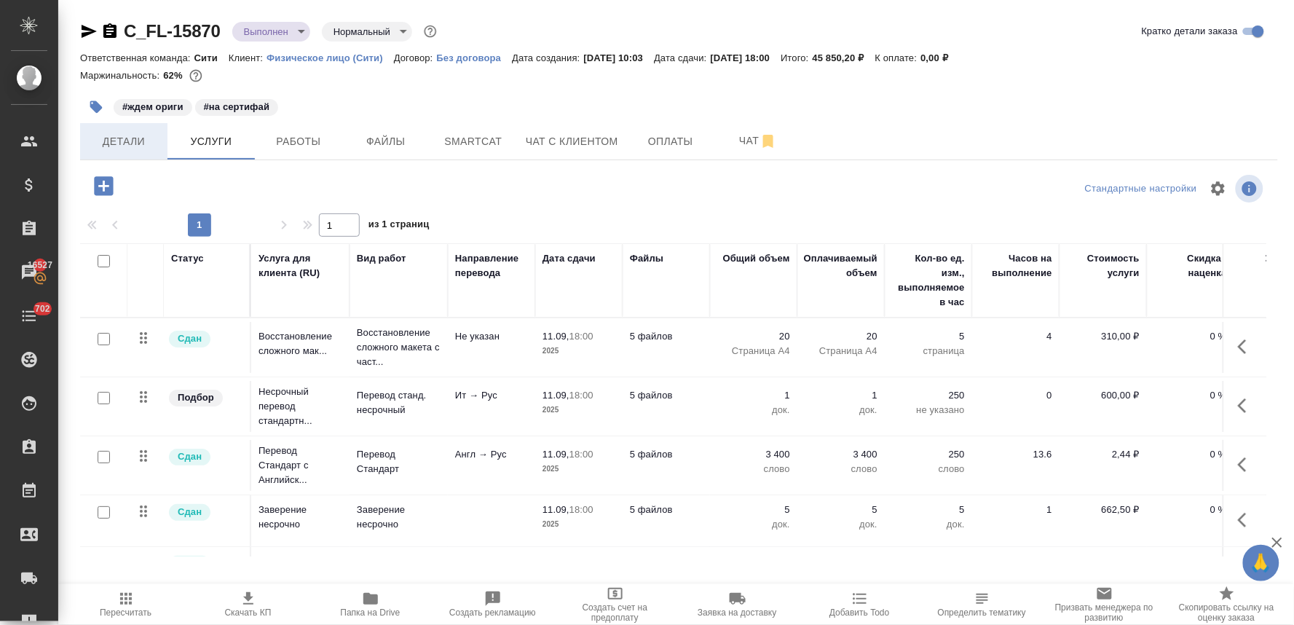
click at [133, 133] on span "Детали" at bounding box center [124, 142] width 70 height 18
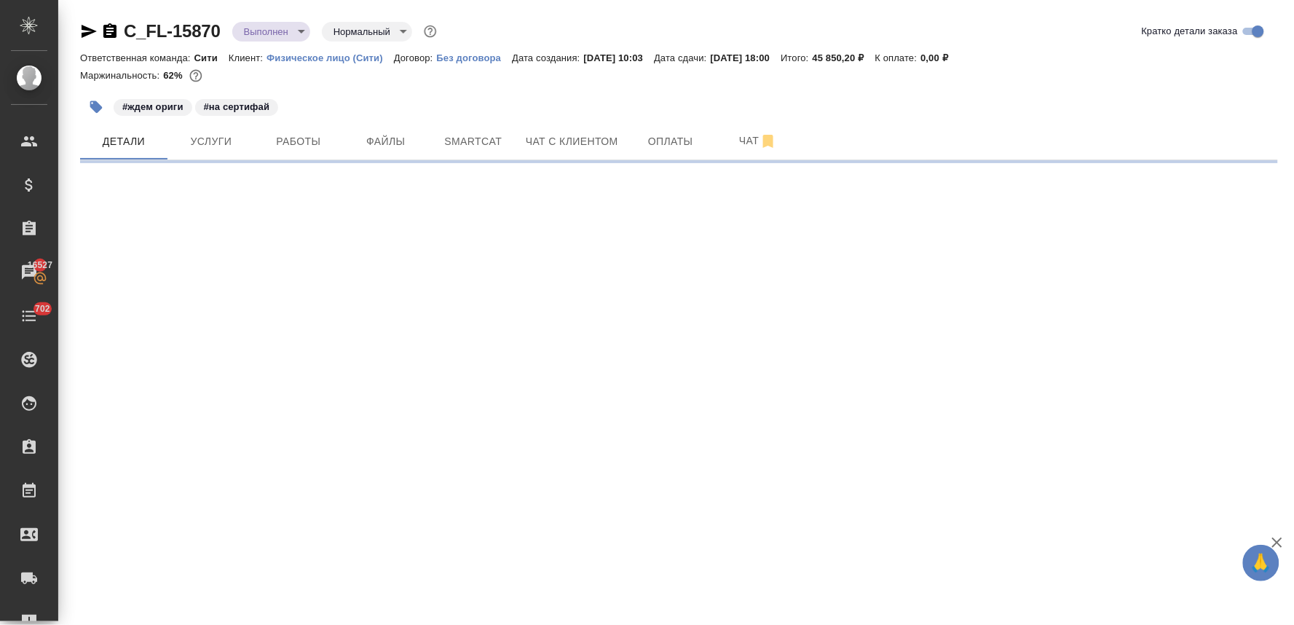
select select "RU"
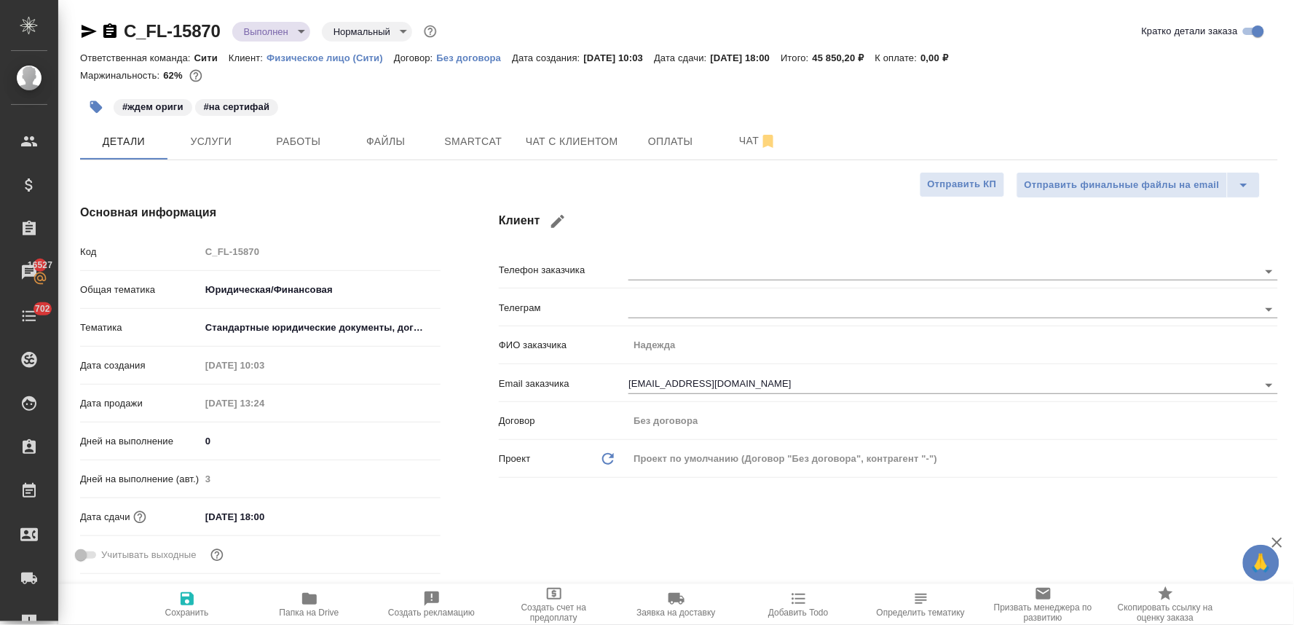
type textarea "x"
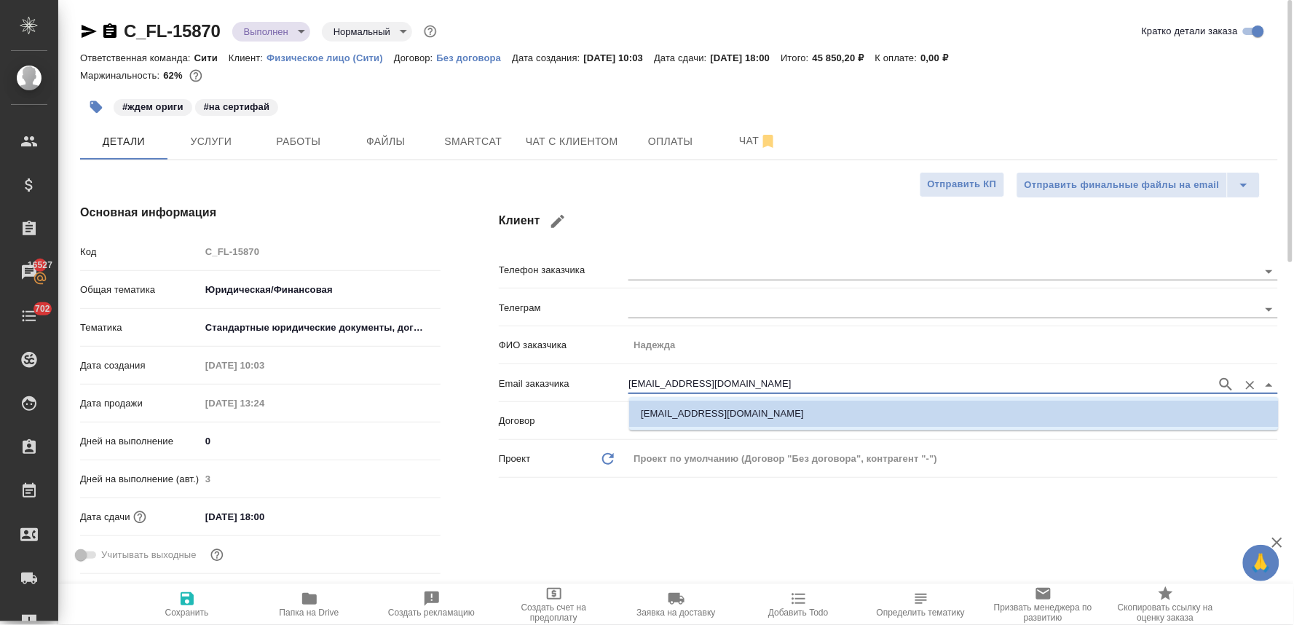
drag, startPoint x: 746, startPoint y: 389, endPoint x: 620, endPoint y: 376, distance: 126.7
click at [622, 376] on div "Email заказчика neat.bear@gmail.com" at bounding box center [888, 382] width 779 height 25
click at [614, 204] on h4 "Клиент" at bounding box center [888, 221] width 779 height 35
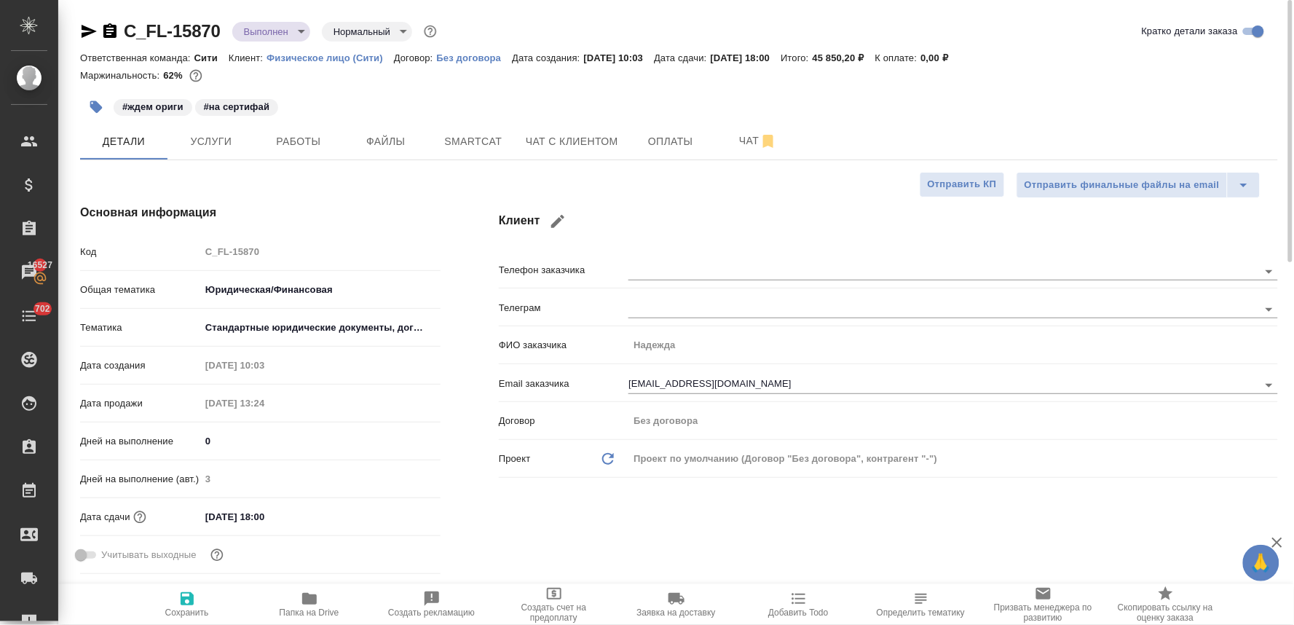
type textarea "x"
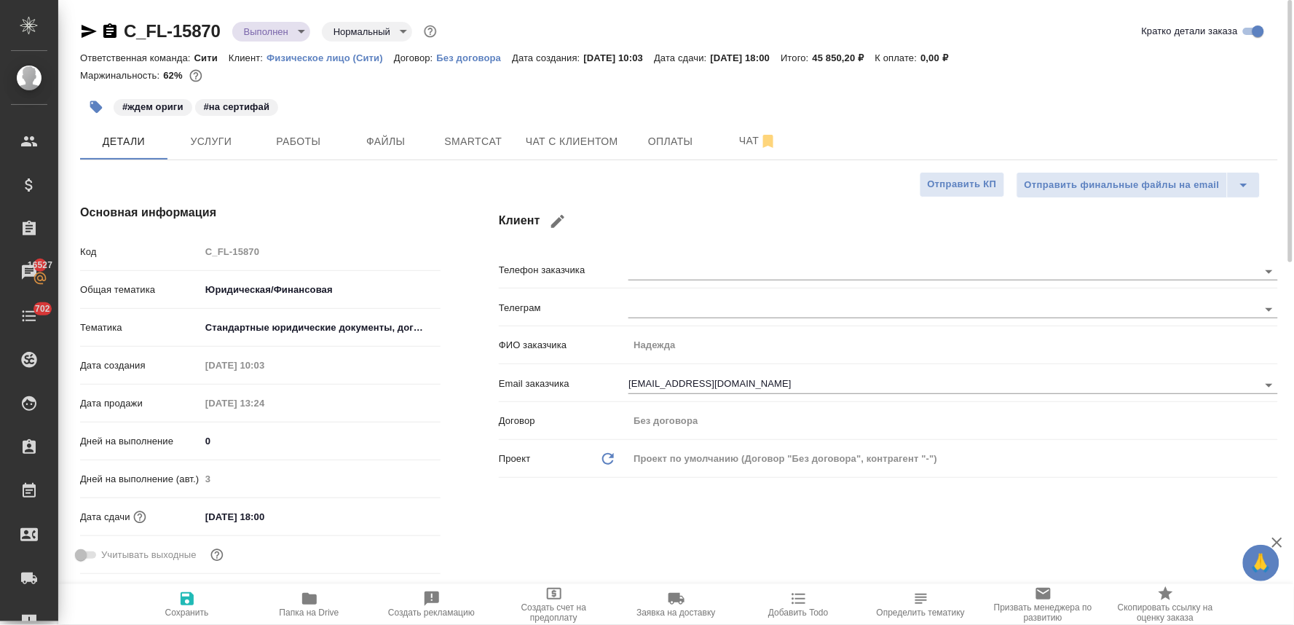
type textarea "x"
click at [209, 521] on input "11.09.2025 18:00" at bounding box center [264, 516] width 127 height 21
type input "10.92.0251 80:0_"
type textarea "x"
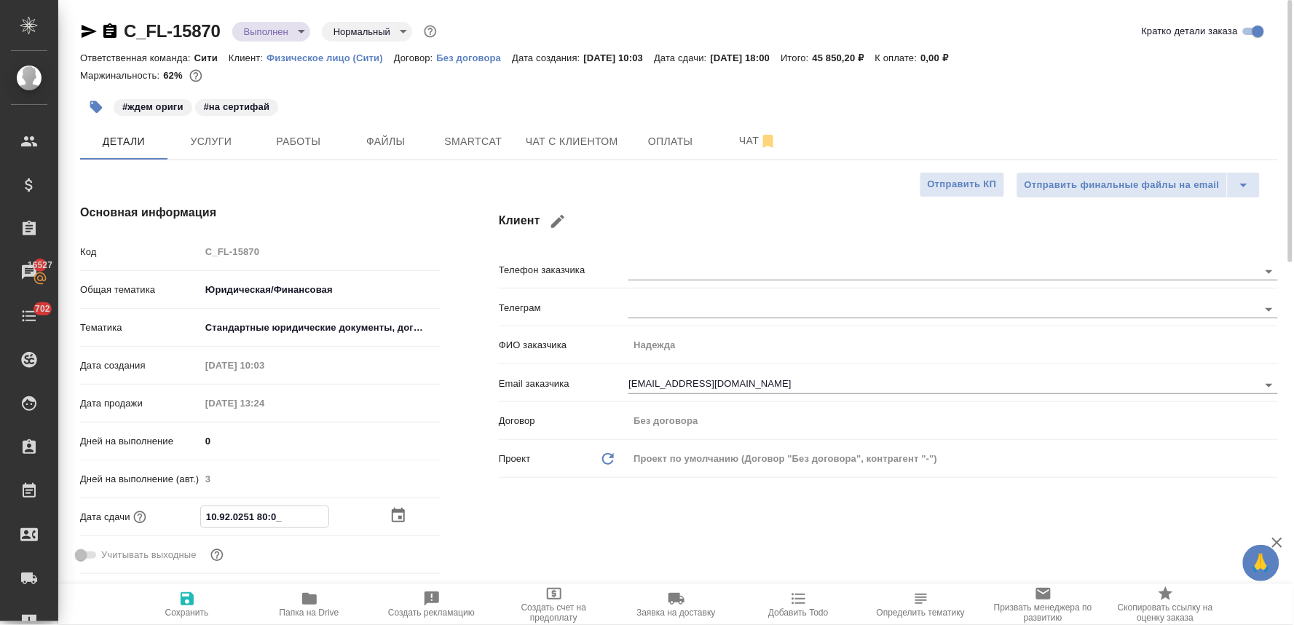
type textarea "x"
type input "12.09.2025 18:00"
type textarea "x"
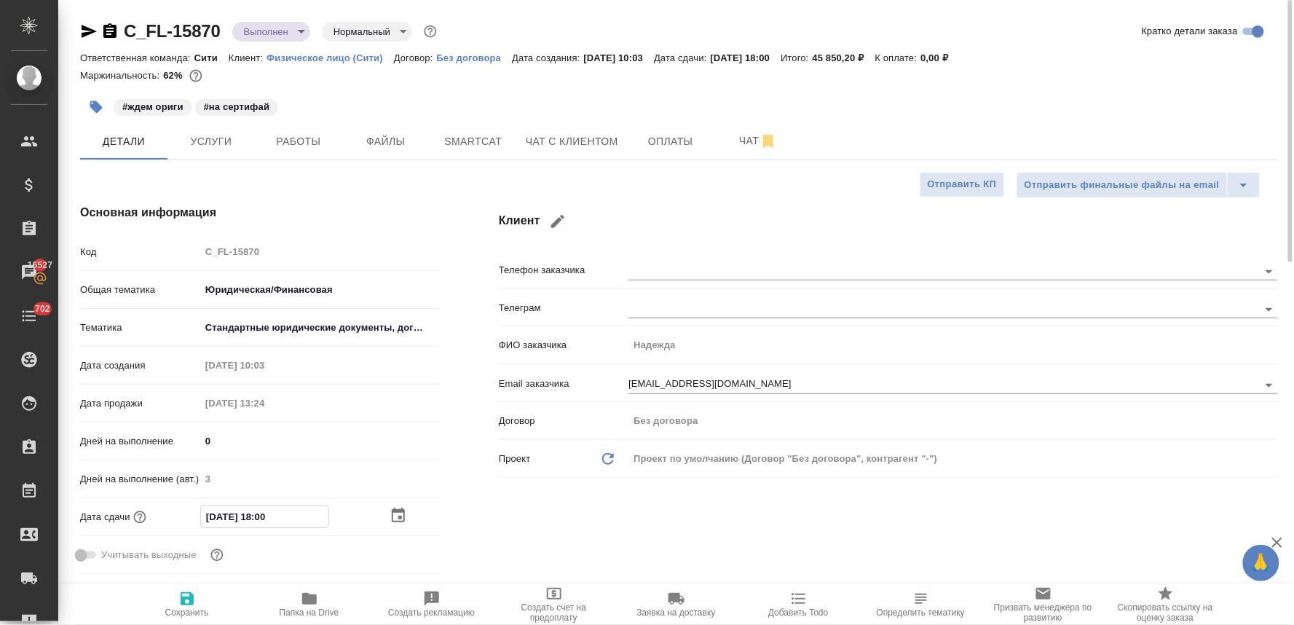
type input "12.09.2025 18:00"
click at [184, 603] on icon "button" at bounding box center [187, 598] width 13 height 13
type textarea "x"
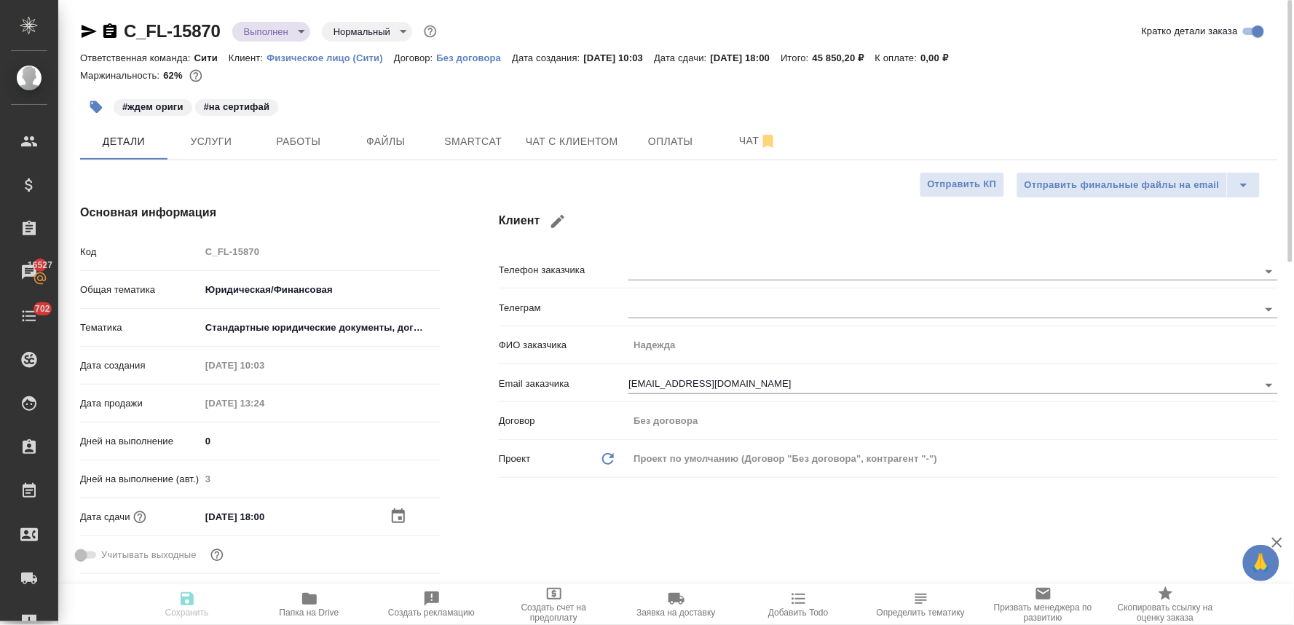
type textarea "x"
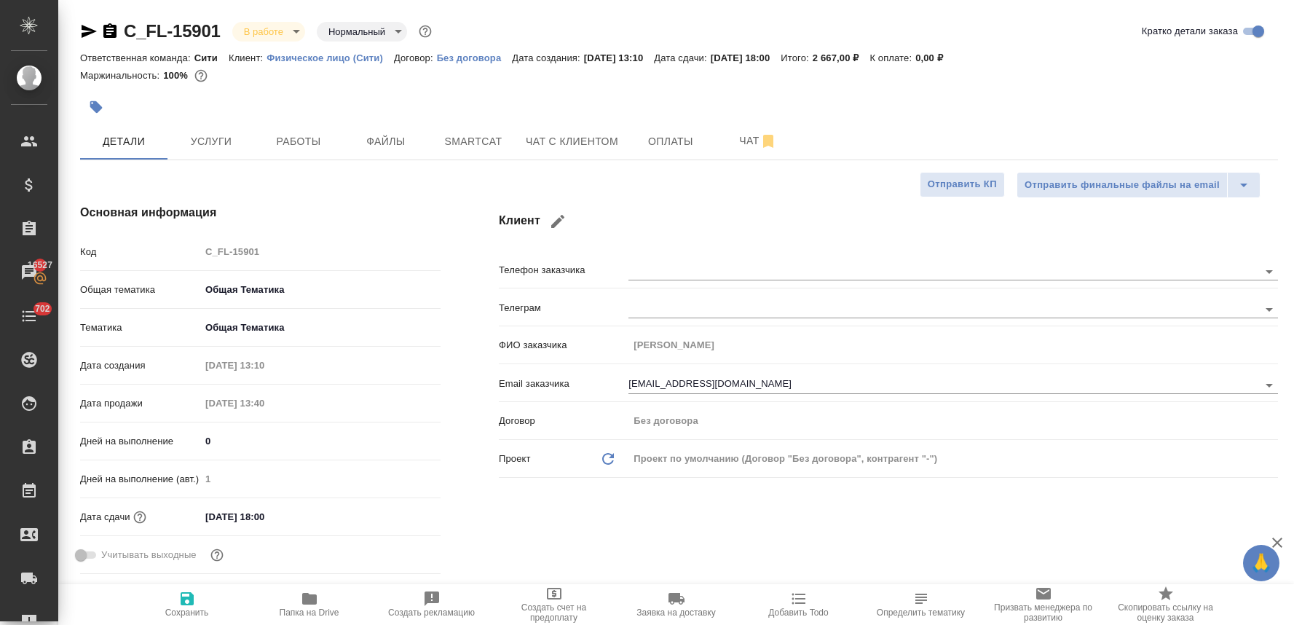
select select "RU"
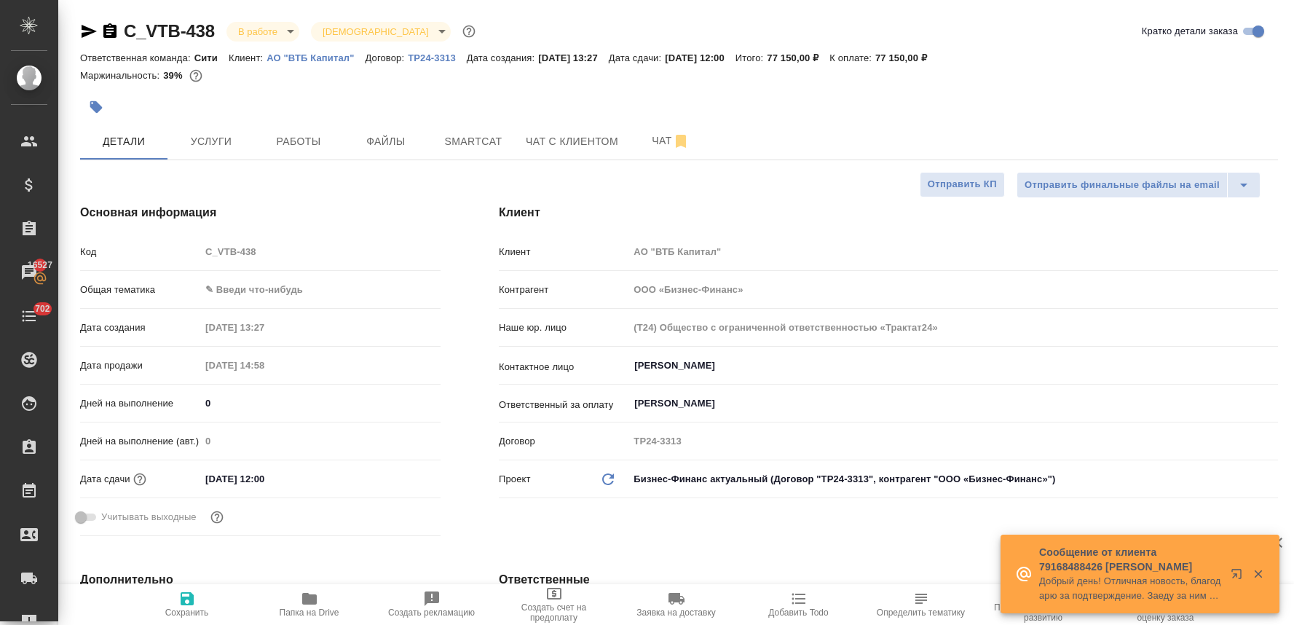
select select "RU"
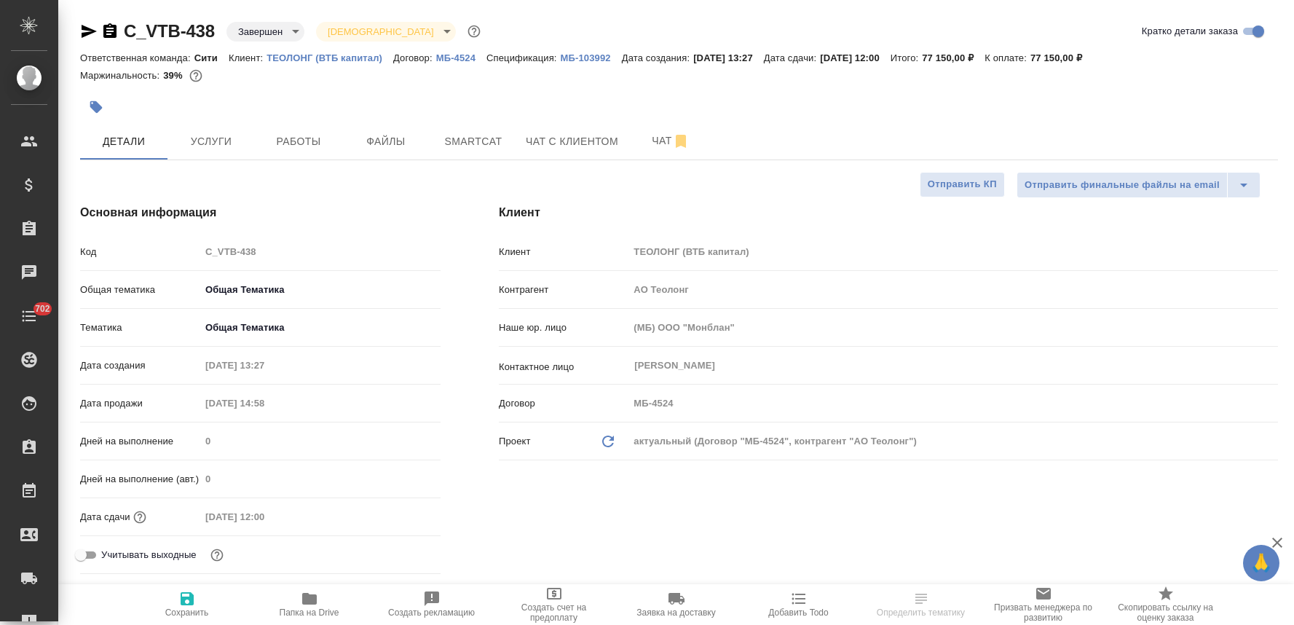
select select "RU"
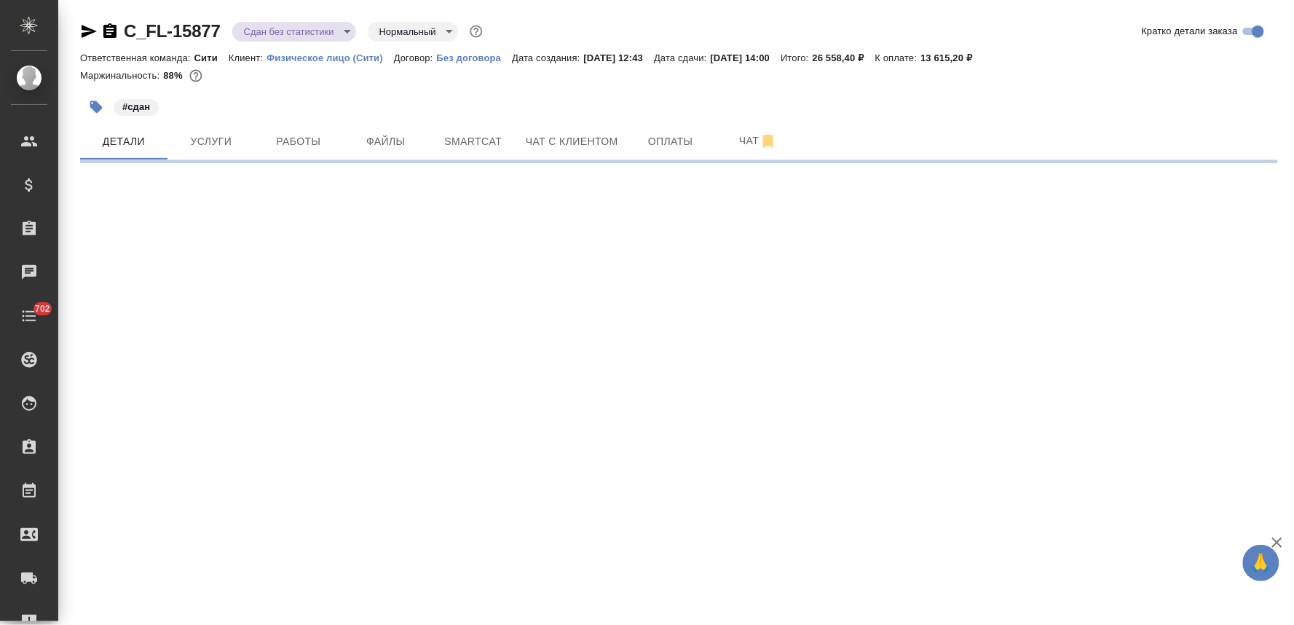
select select "RU"
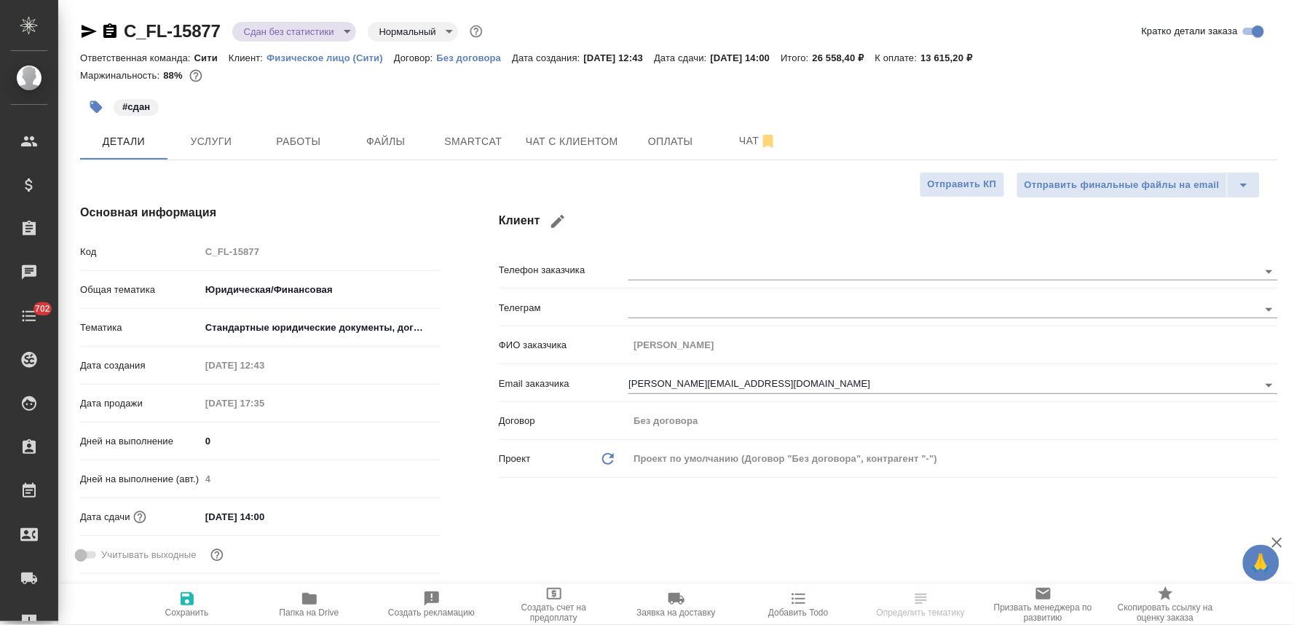
type textarea "x"
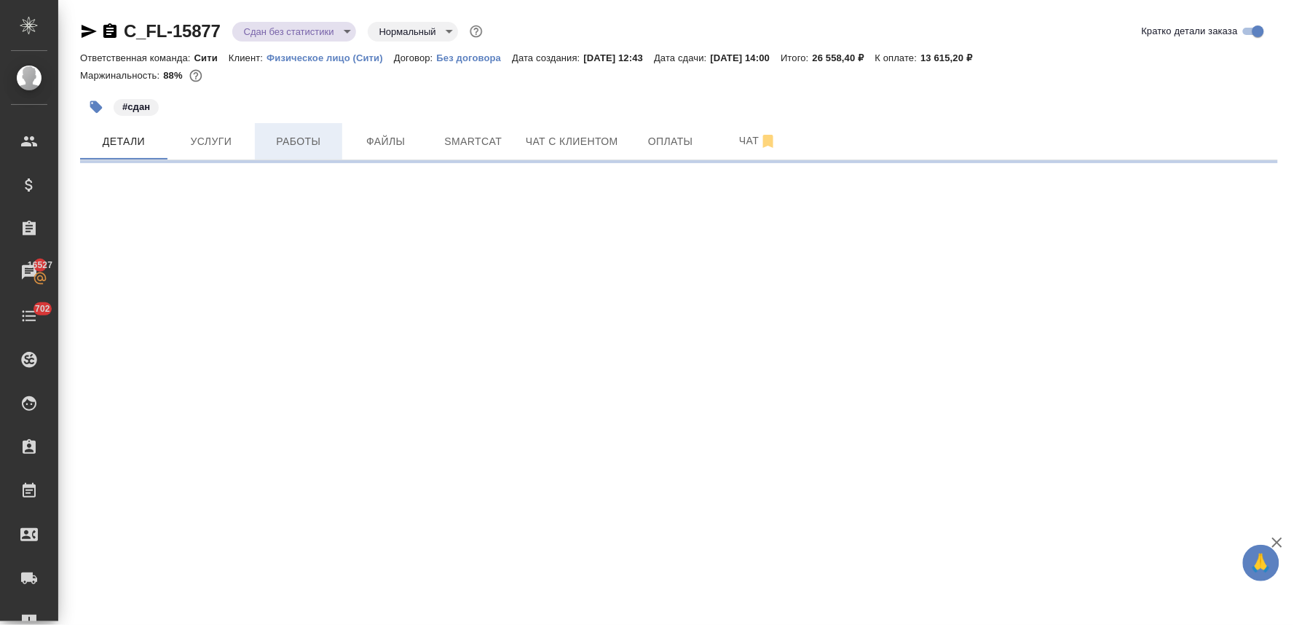
click at [296, 130] on button "Работы" at bounding box center [298, 141] width 87 height 36
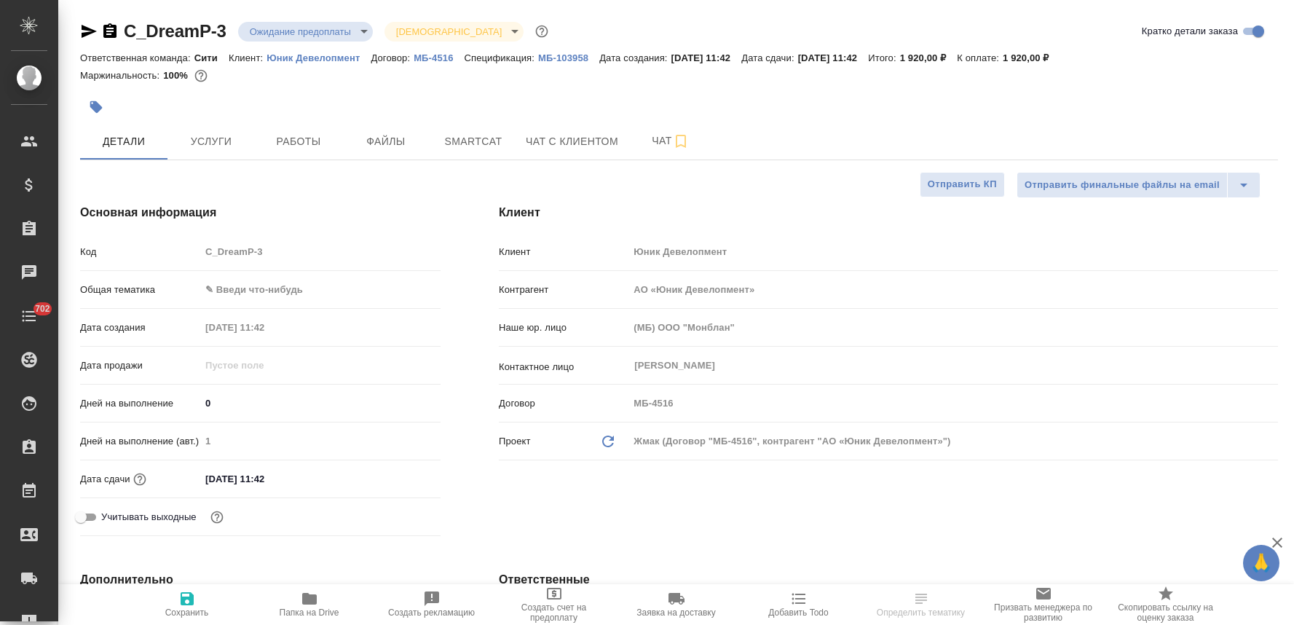
select select "RU"
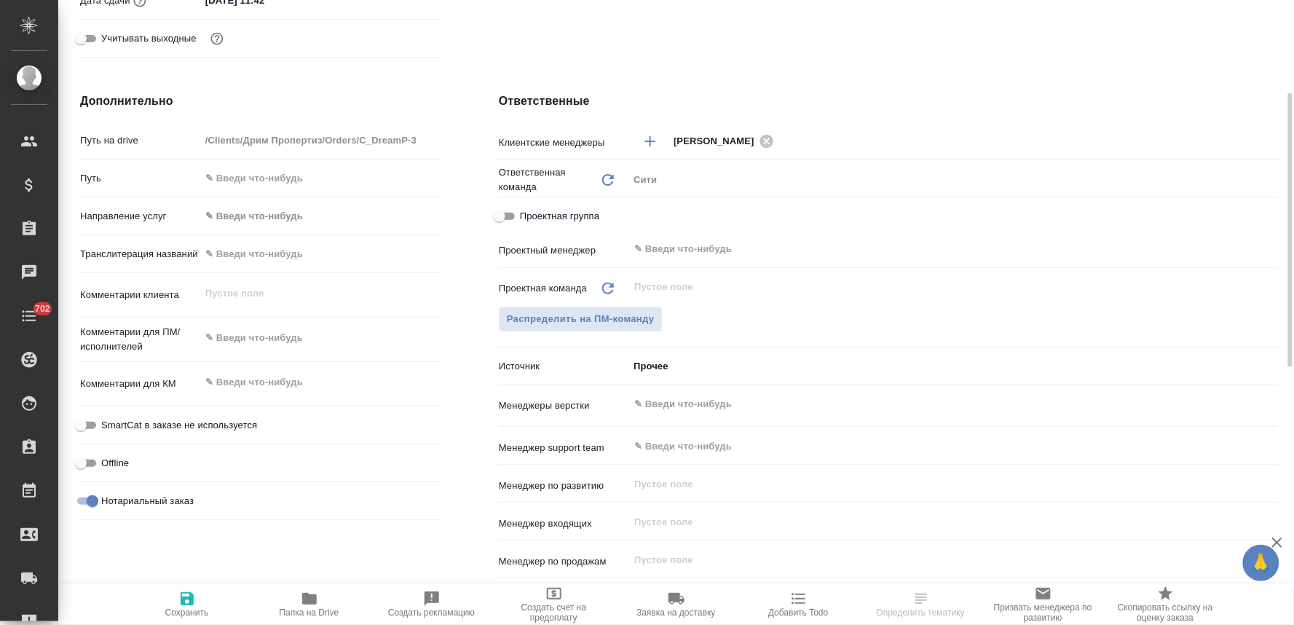
scroll to position [398, 0]
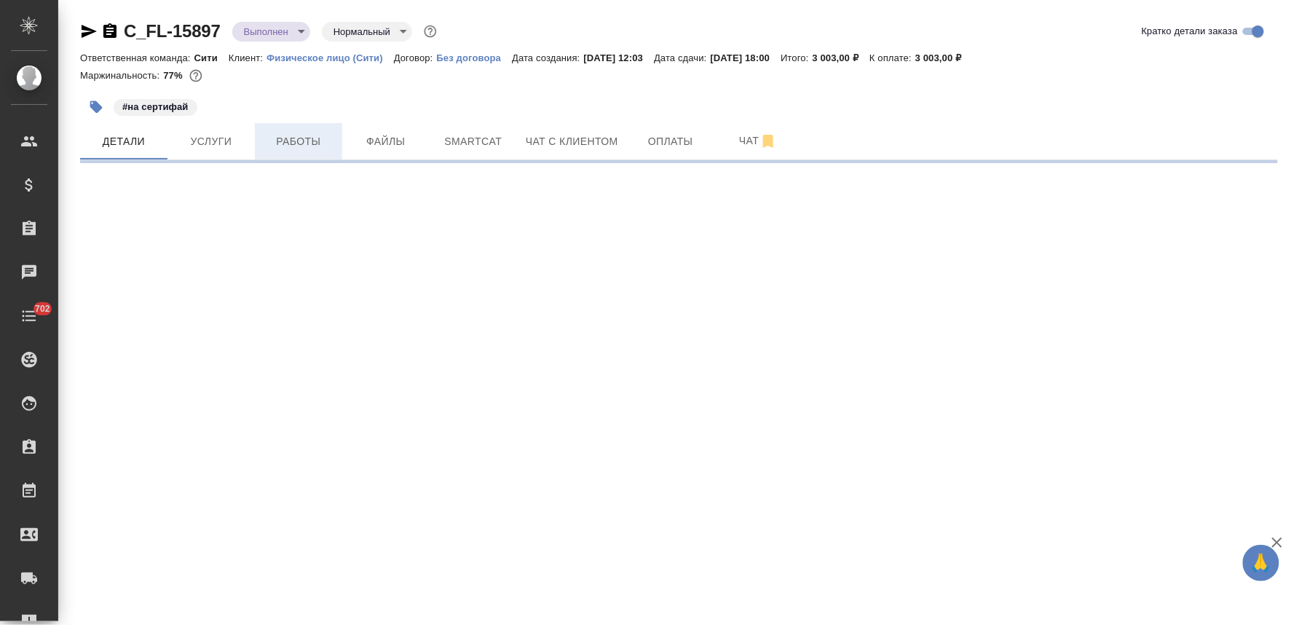
click at [293, 135] on span "Работы" at bounding box center [299, 142] width 70 height 18
select select "RU"
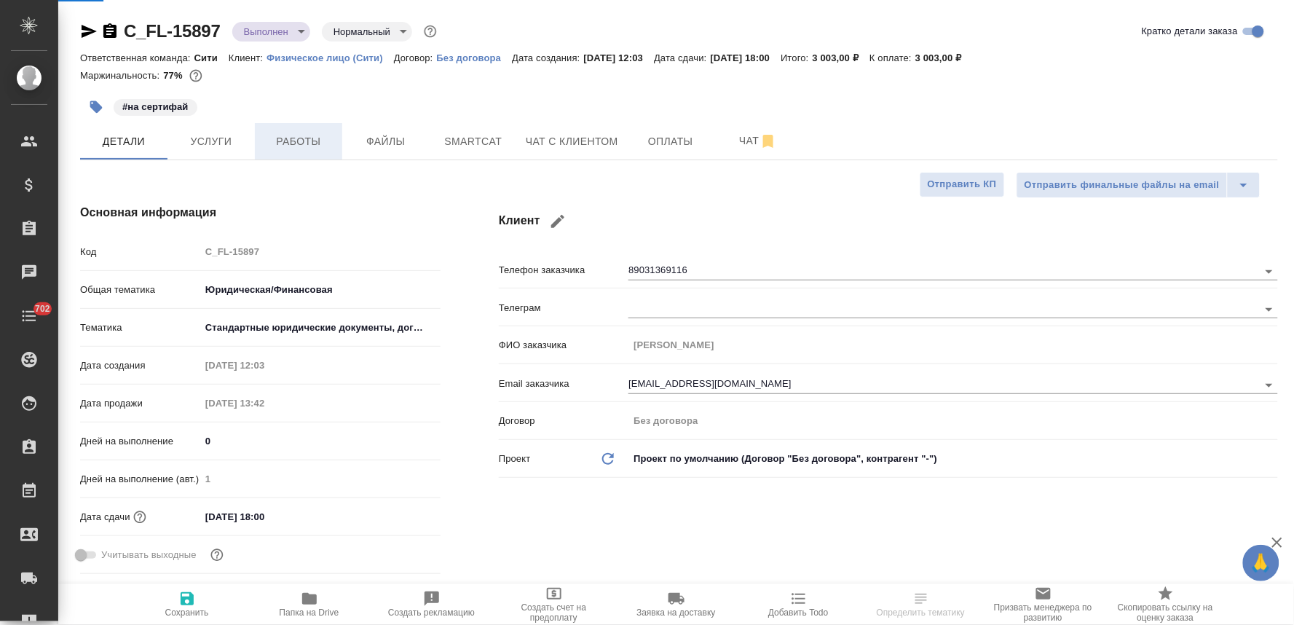
type textarea "x"
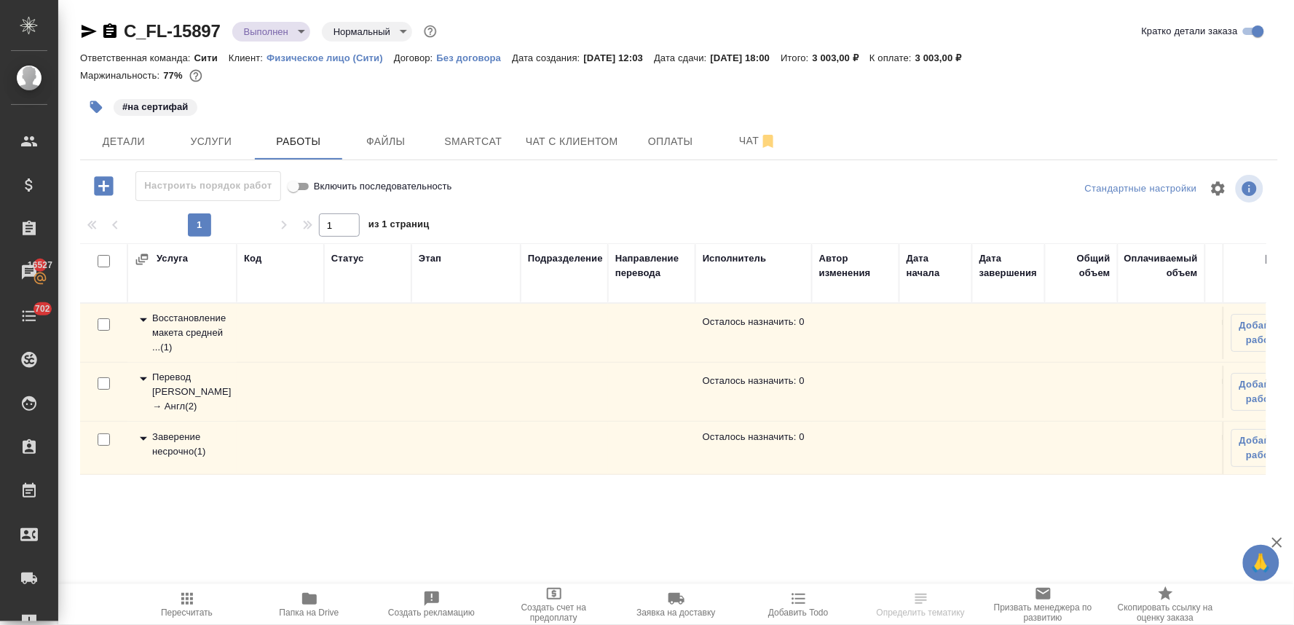
click at [186, 441] on div "Заверение несрочно ( 1 )" at bounding box center [182, 444] width 95 height 29
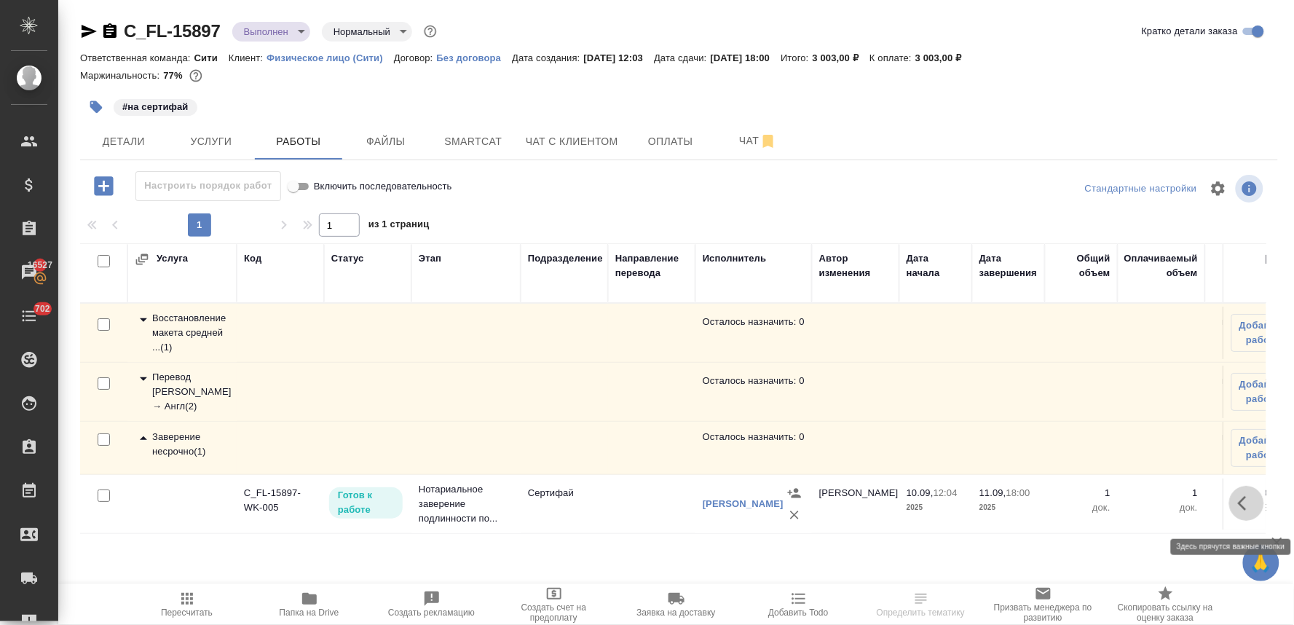
click at [1240, 510] on icon "button" at bounding box center [1242, 503] width 9 height 15
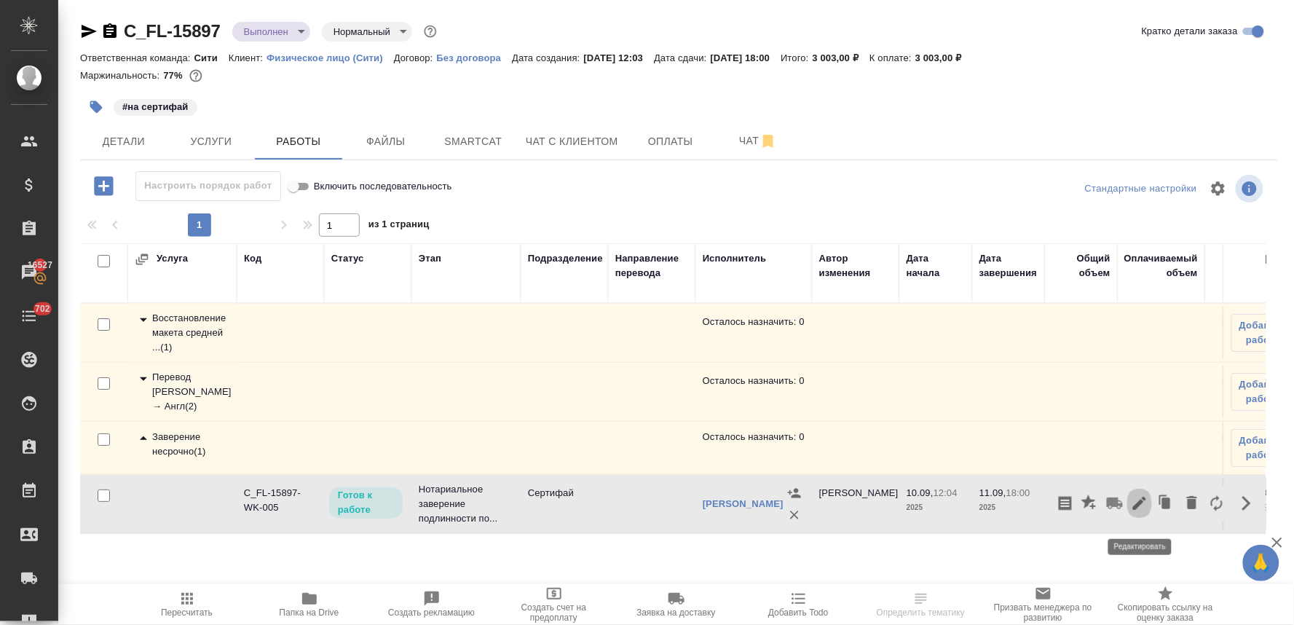
click at [1139, 510] on icon "button" at bounding box center [1139, 503] width 13 height 13
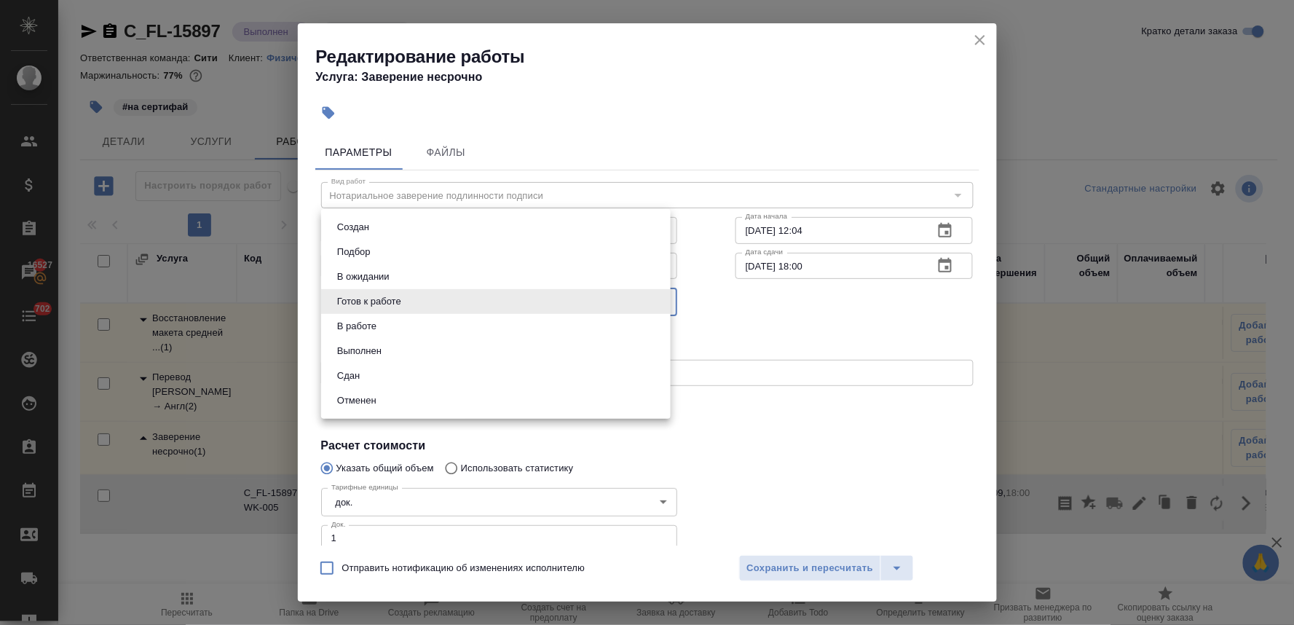
click at [406, 307] on body "🙏 .cls-1 fill:#fff; AWATERA [PERSON_NAME] Спецификации Заказы 16527 Чаты 702 To…" at bounding box center [647, 312] width 1294 height 625
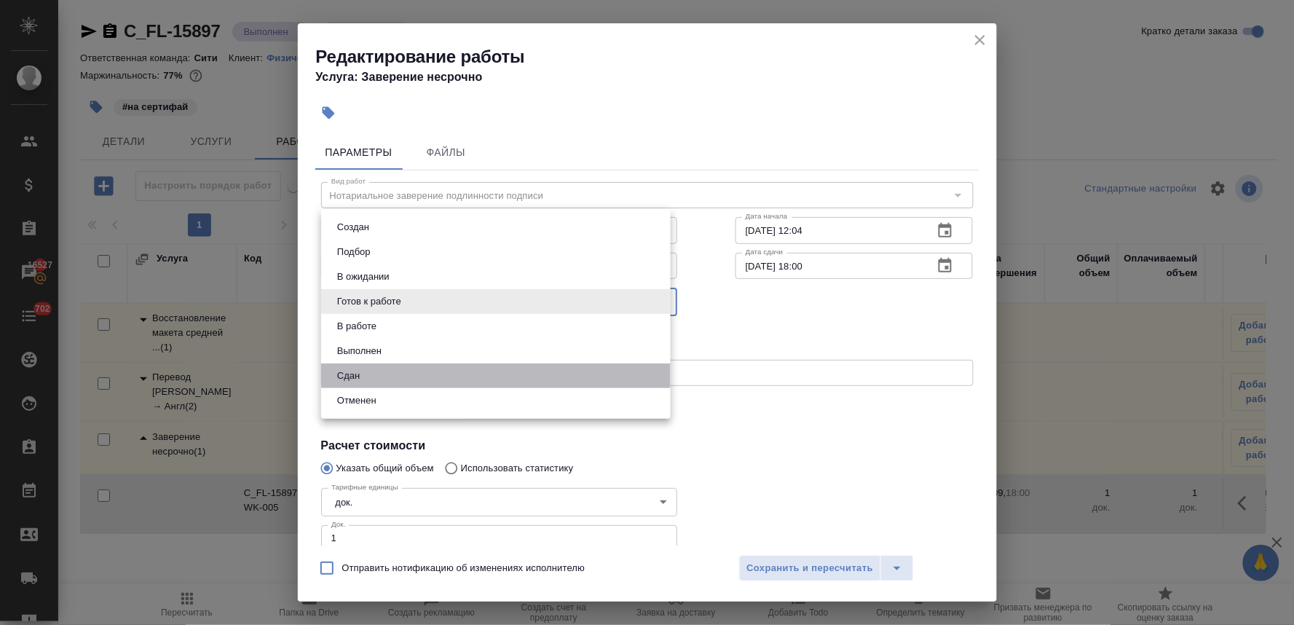
click at [412, 376] on li "Сдан" at bounding box center [496, 375] width 350 height 25
type input "closed"
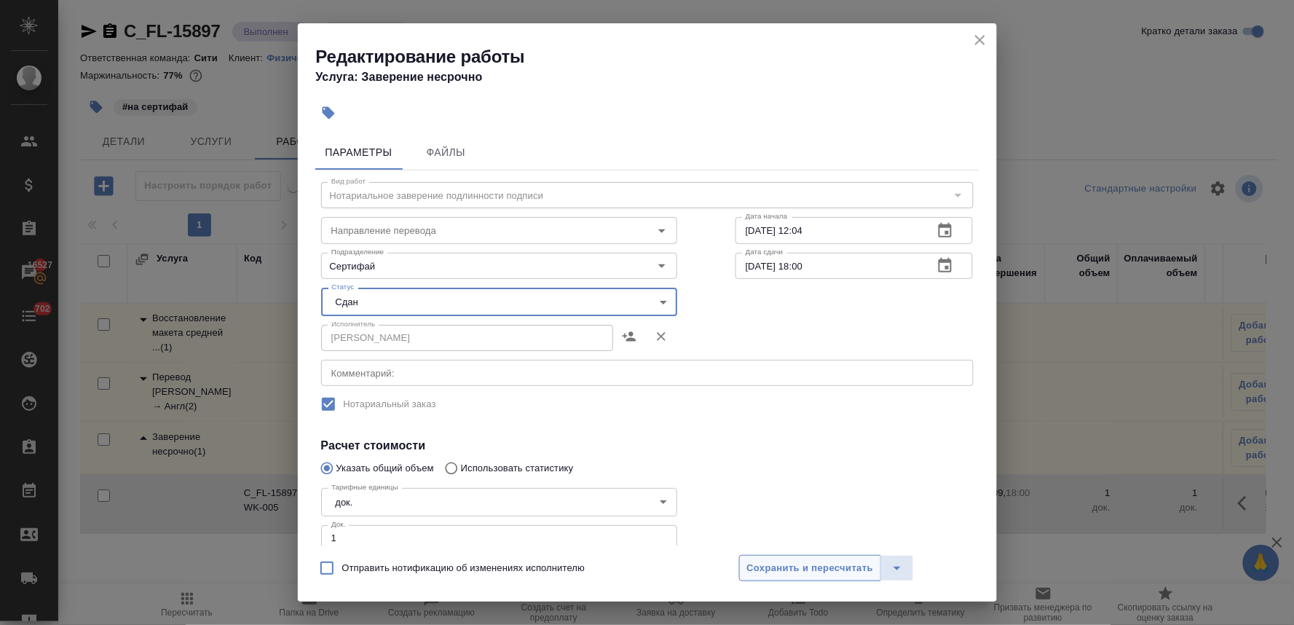
click at [772, 564] on span "Сохранить и пересчитать" at bounding box center [810, 568] width 127 height 17
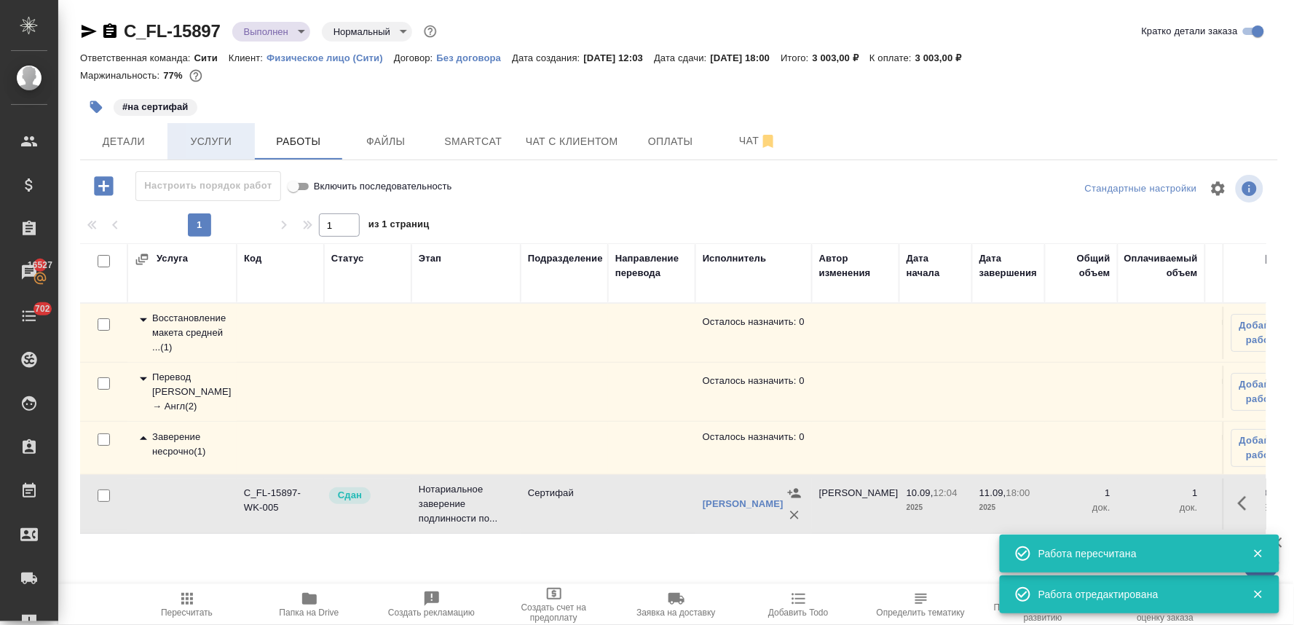
click at [209, 138] on span "Услуги" at bounding box center [211, 142] width 70 height 18
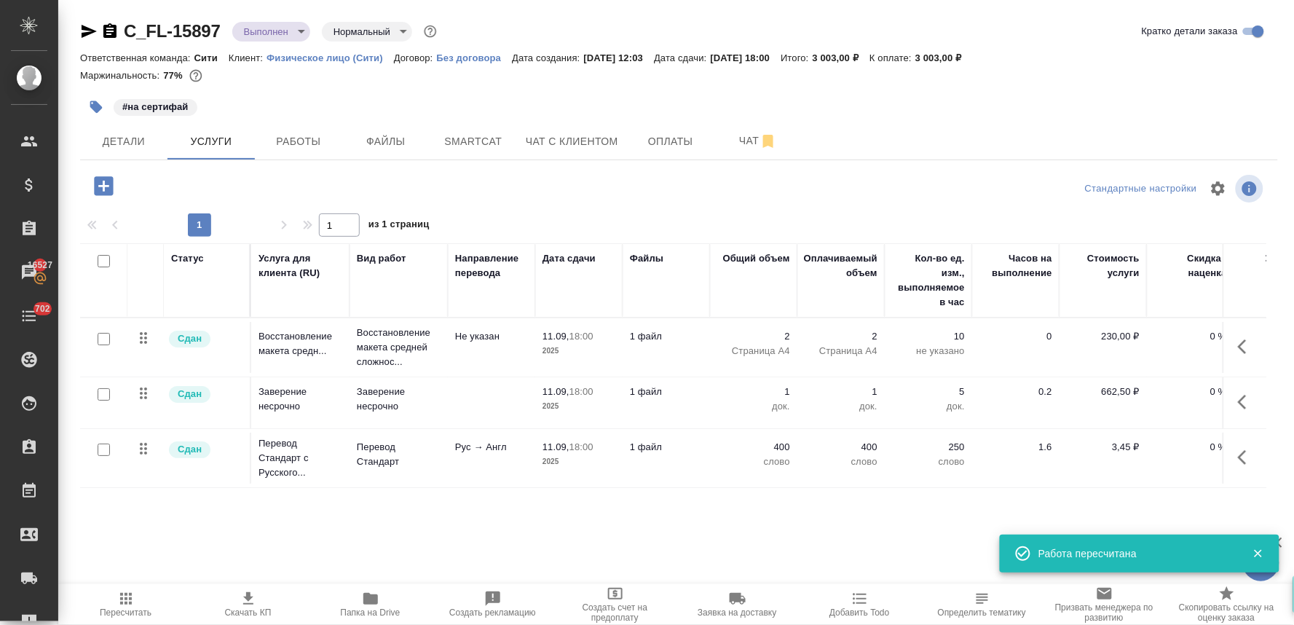
scroll to position [0, 185]
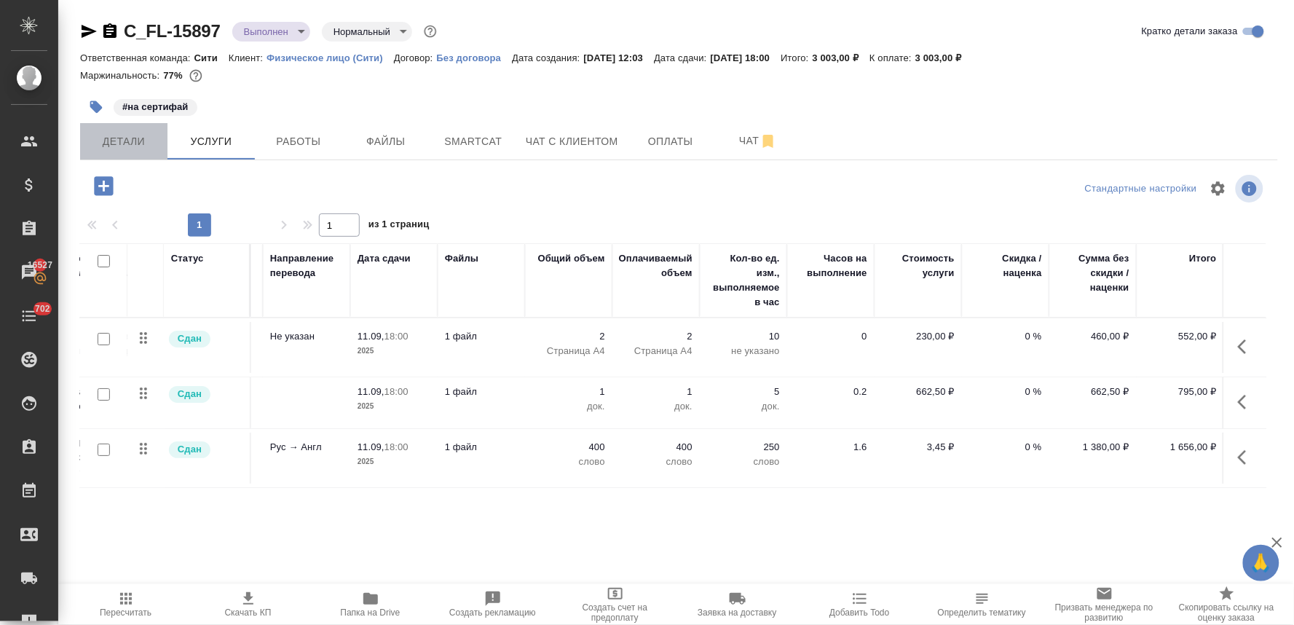
click at [119, 151] on button "Детали" at bounding box center [123, 141] width 87 height 36
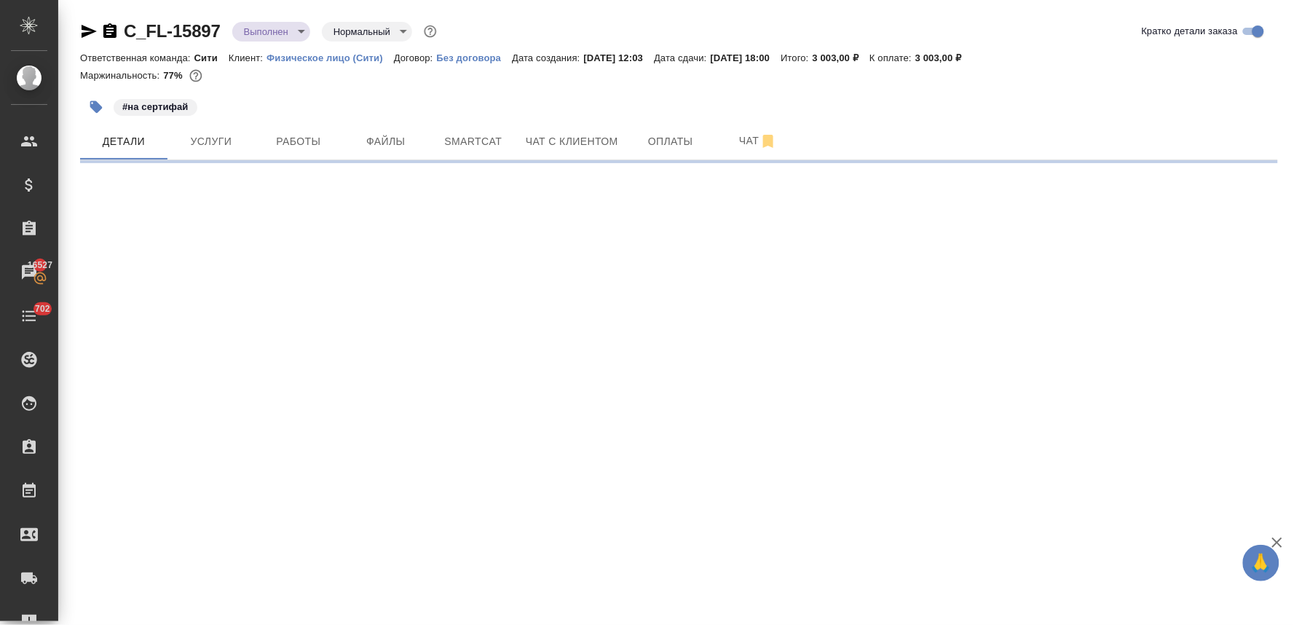
select select "RU"
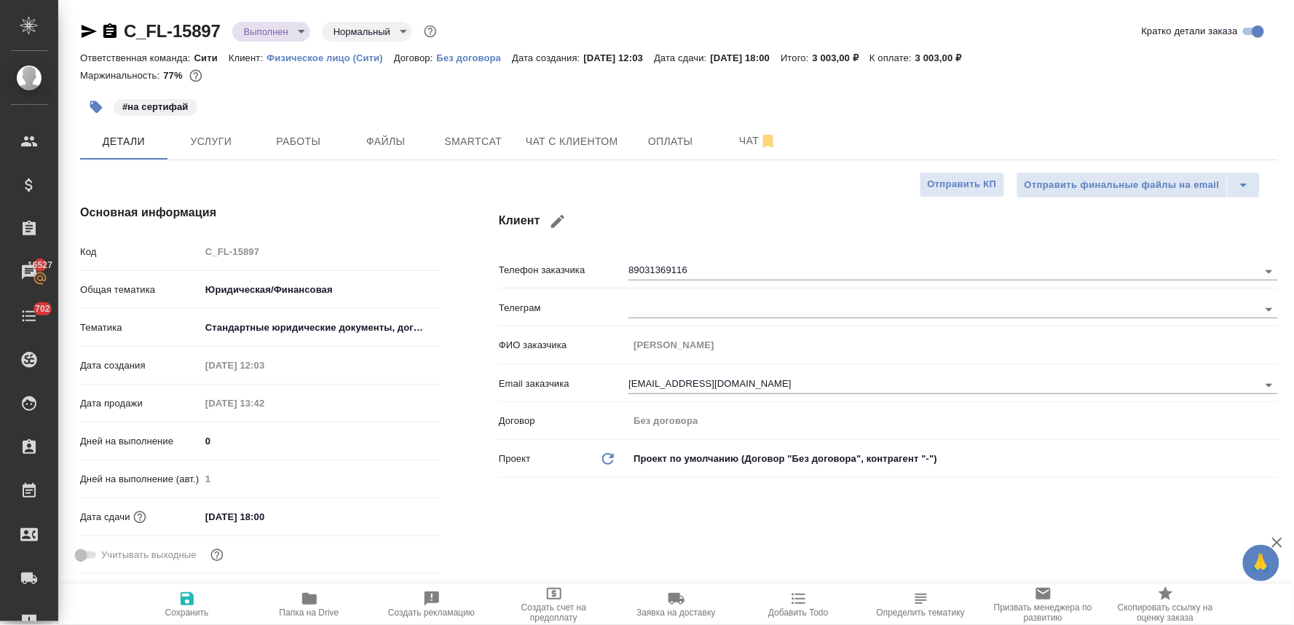
type textarea "x"
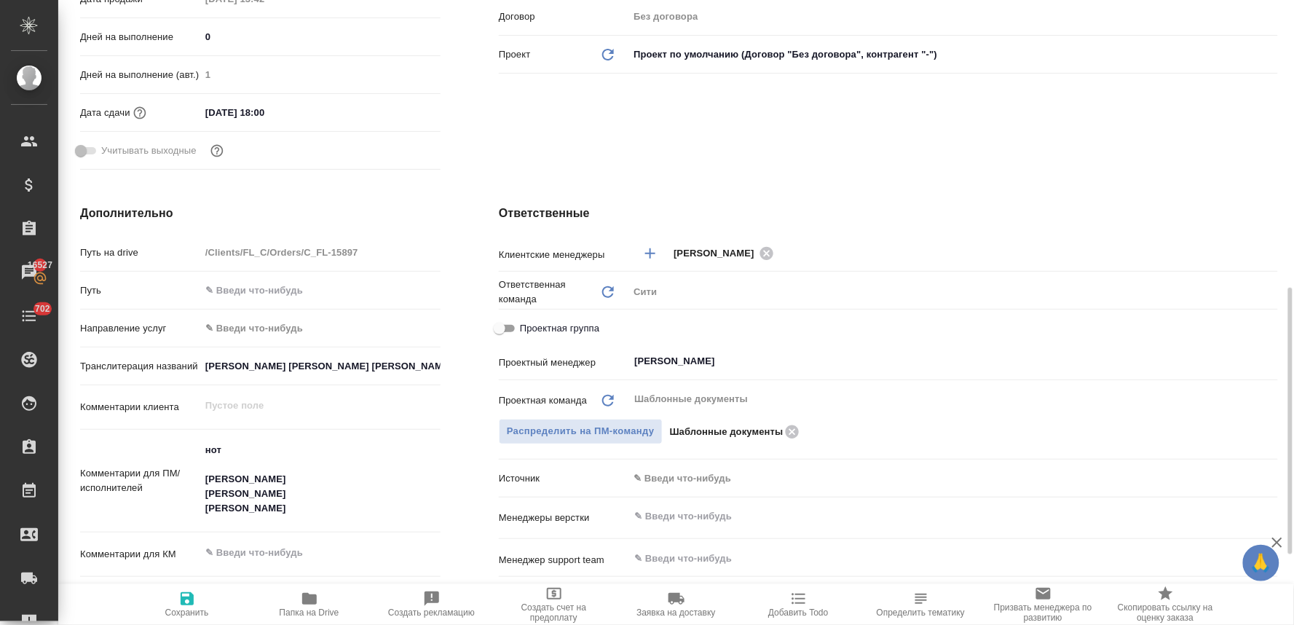
scroll to position [485, 0]
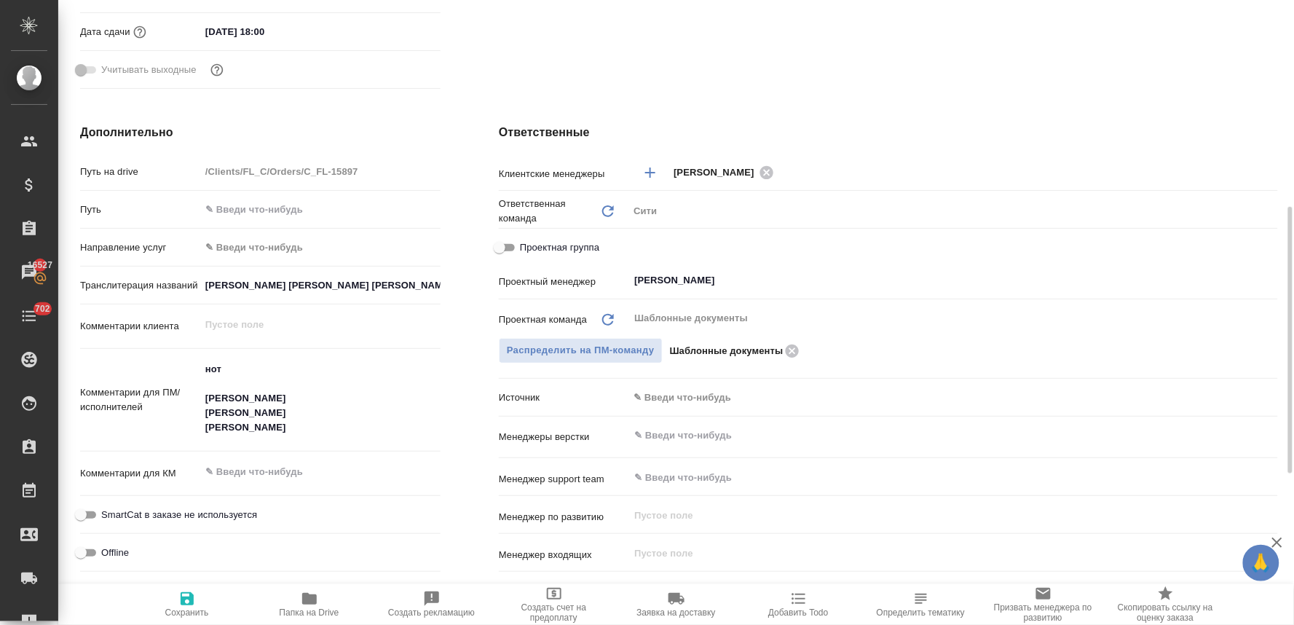
click at [506, 244] on input "Проектная группа" at bounding box center [499, 247] width 52 height 17
checkbox input "true"
type textarea "x"
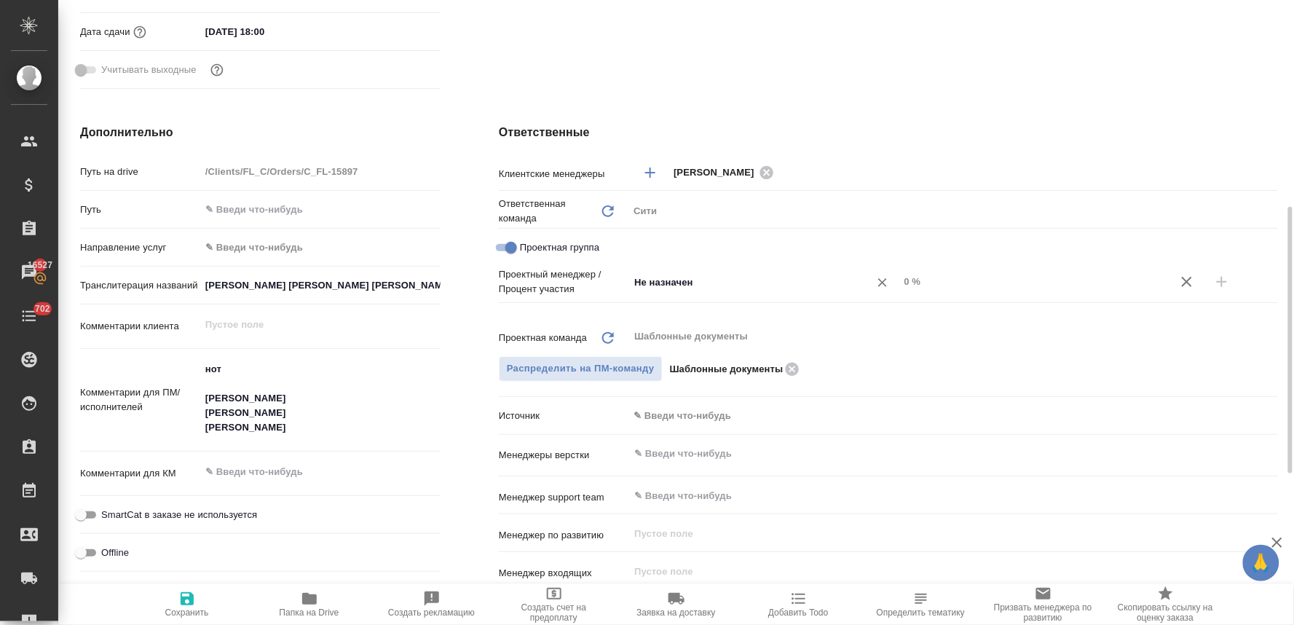
click at [680, 271] on div "Не назначен ​" at bounding box center [763, 282] width 271 height 26
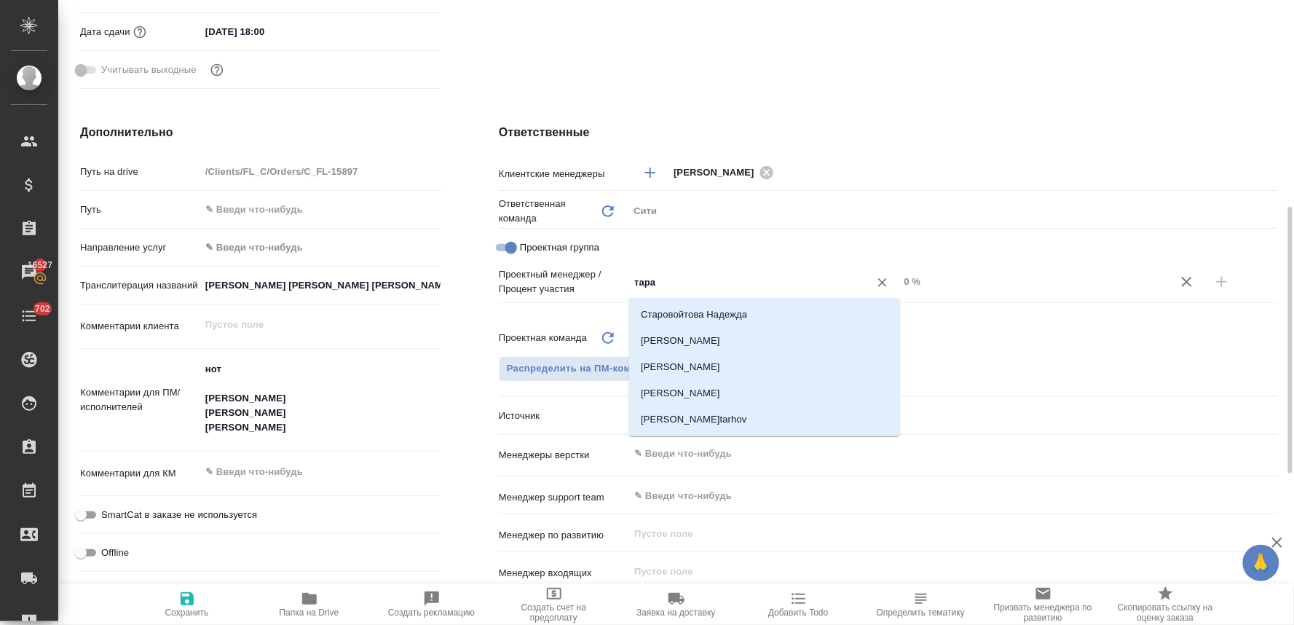
type input "тараб"
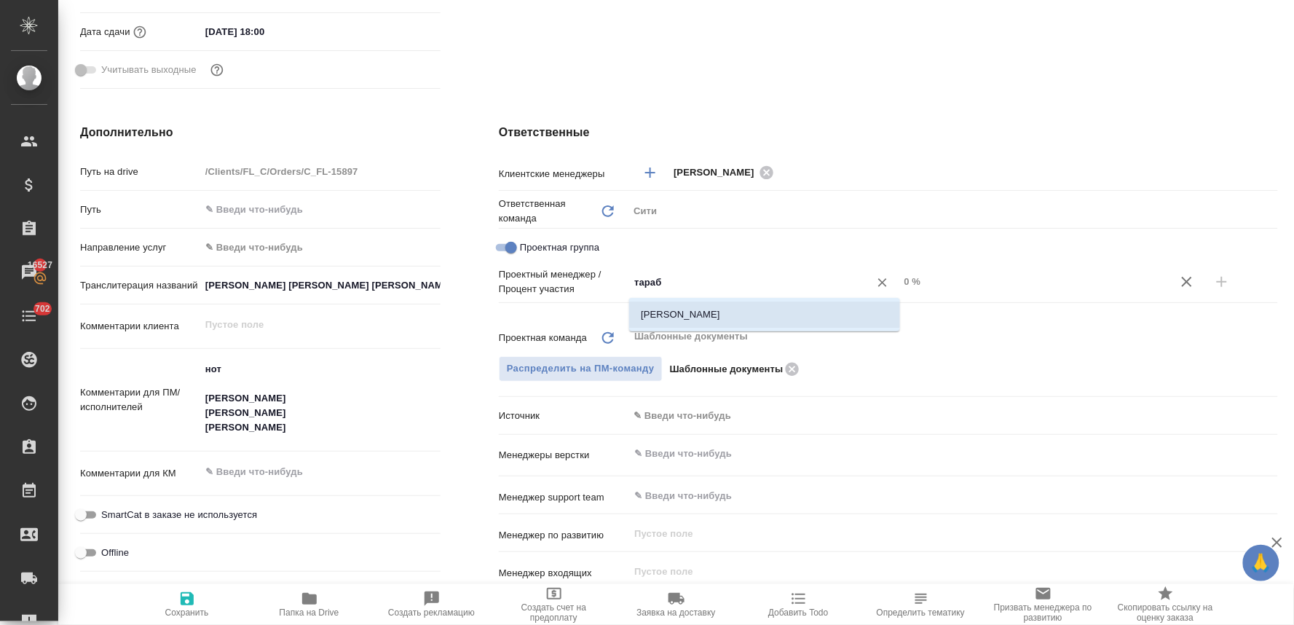
click at [758, 316] on li "Тарабановская Анастасия" at bounding box center [764, 314] width 271 height 26
type textarea "x"
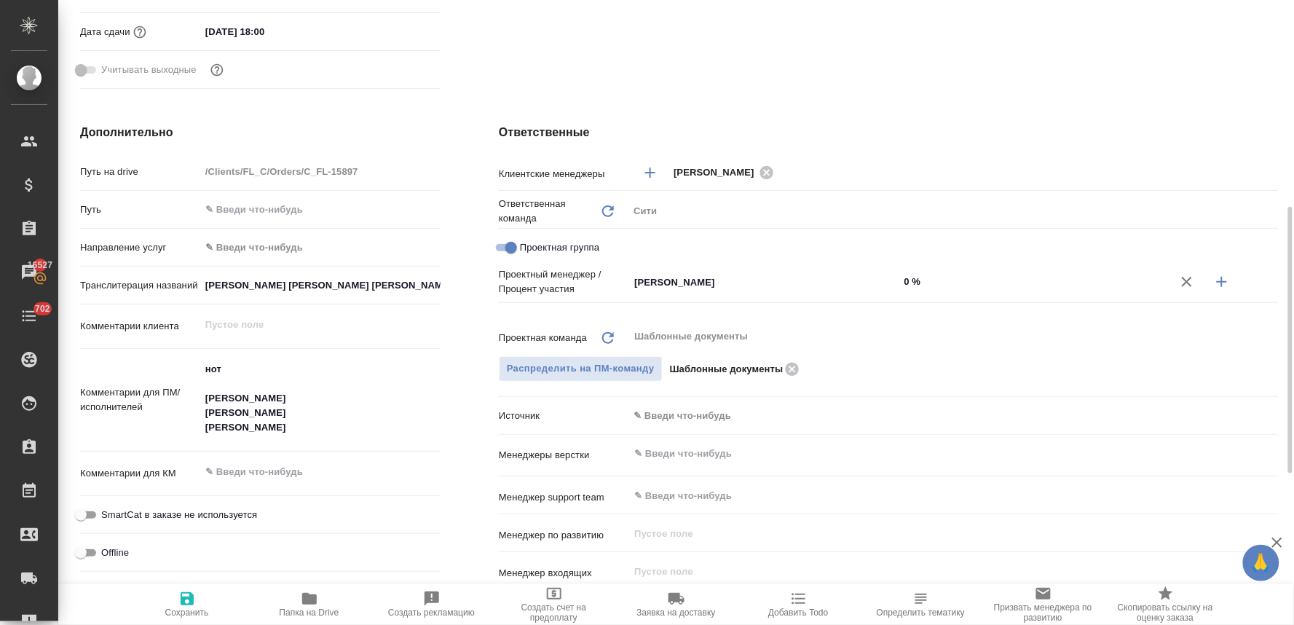
click at [1223, 277] on icon "button" at bounding box center [1222, 282] width 10 height 10
type textarea "x"
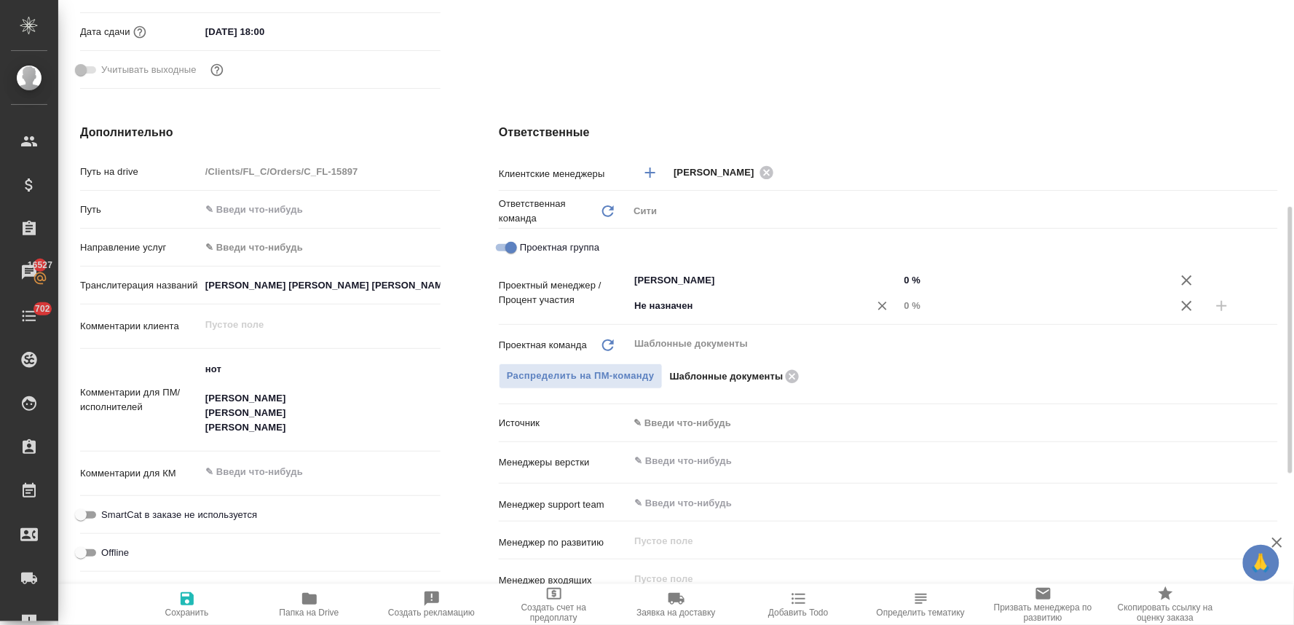
click at [779, 304] on input "Не назначен" at bounding box center [739, 305] width 213 height 17
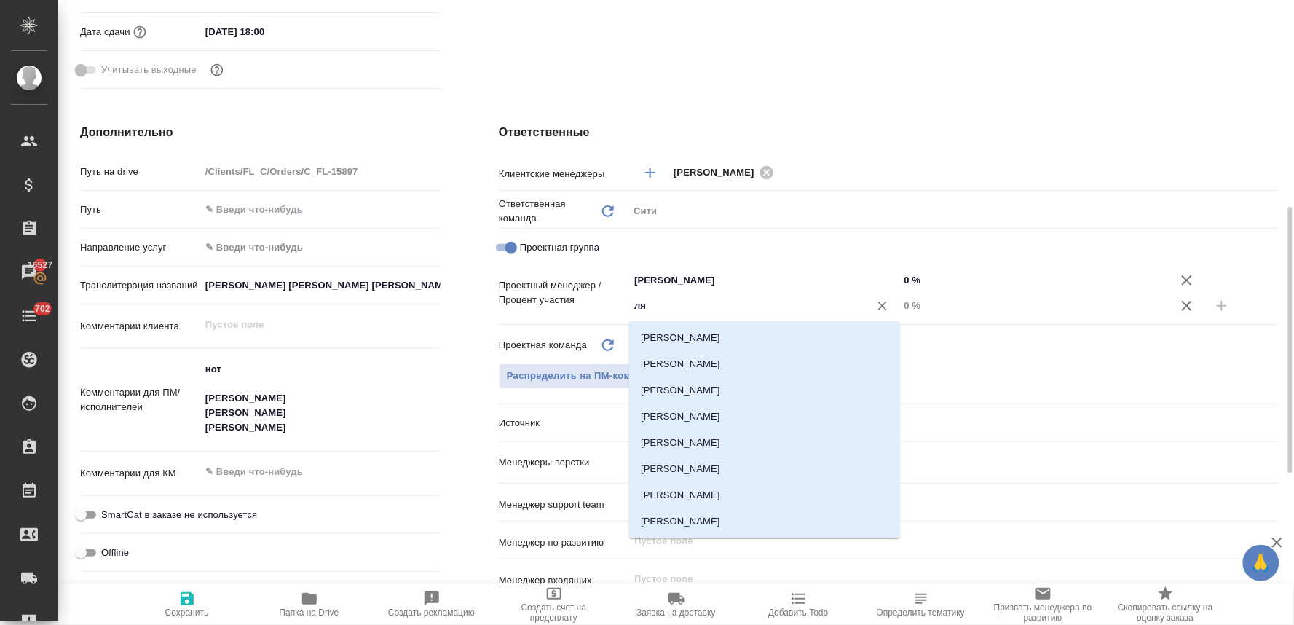
type input "лям"
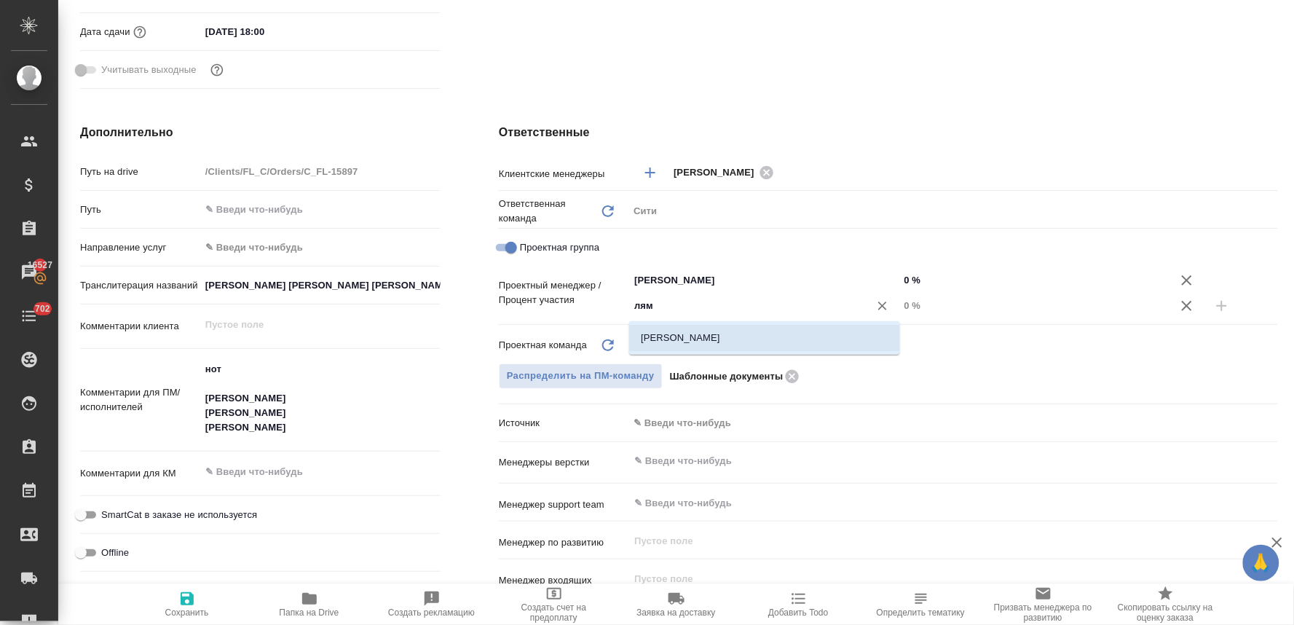
click at [777, 336] on li "[PERSON_NAME]" at bounding box center [764, 338] width 271 height 26
type textarea "x"
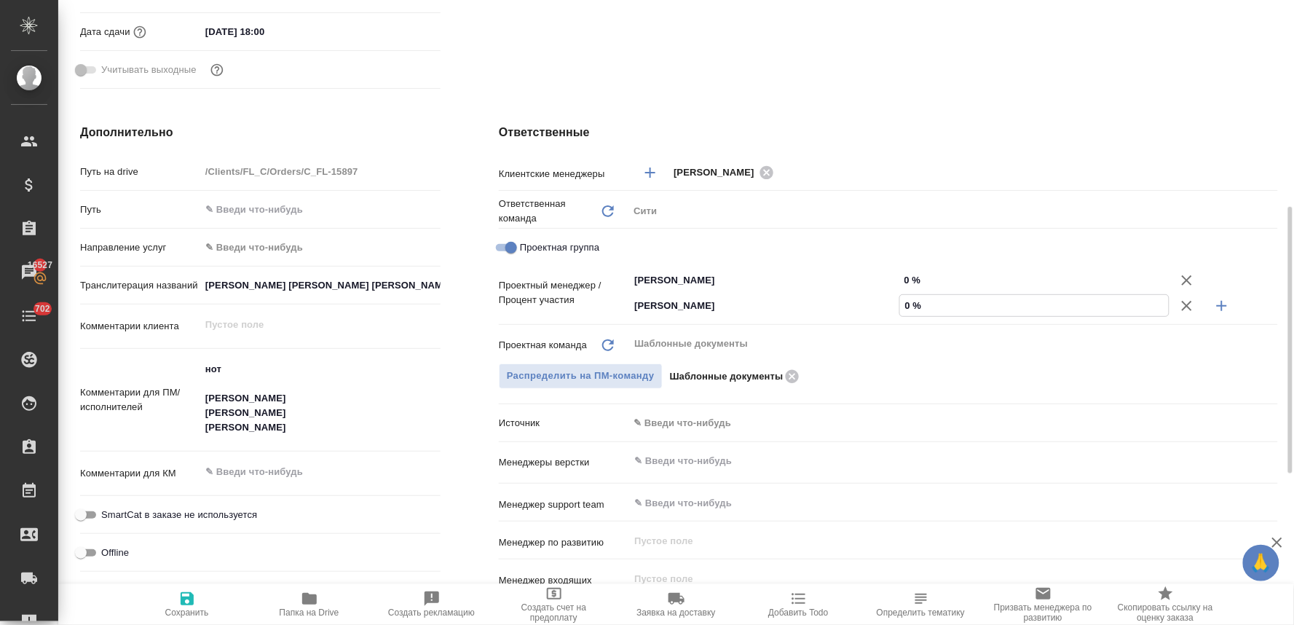
click at [911, 302] on input "0 %" at bounding box center [1034, 305] width 269 height 21
type textarea "x"
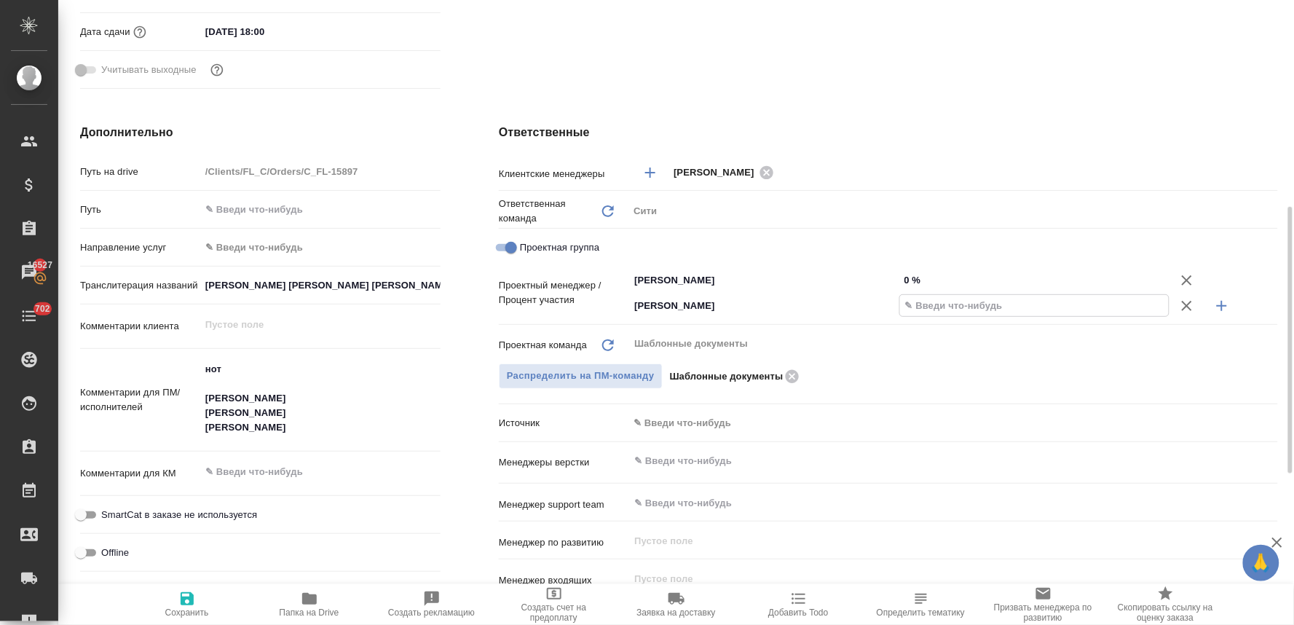
type textarea "x"
type input "2 %"
type textarea "x"
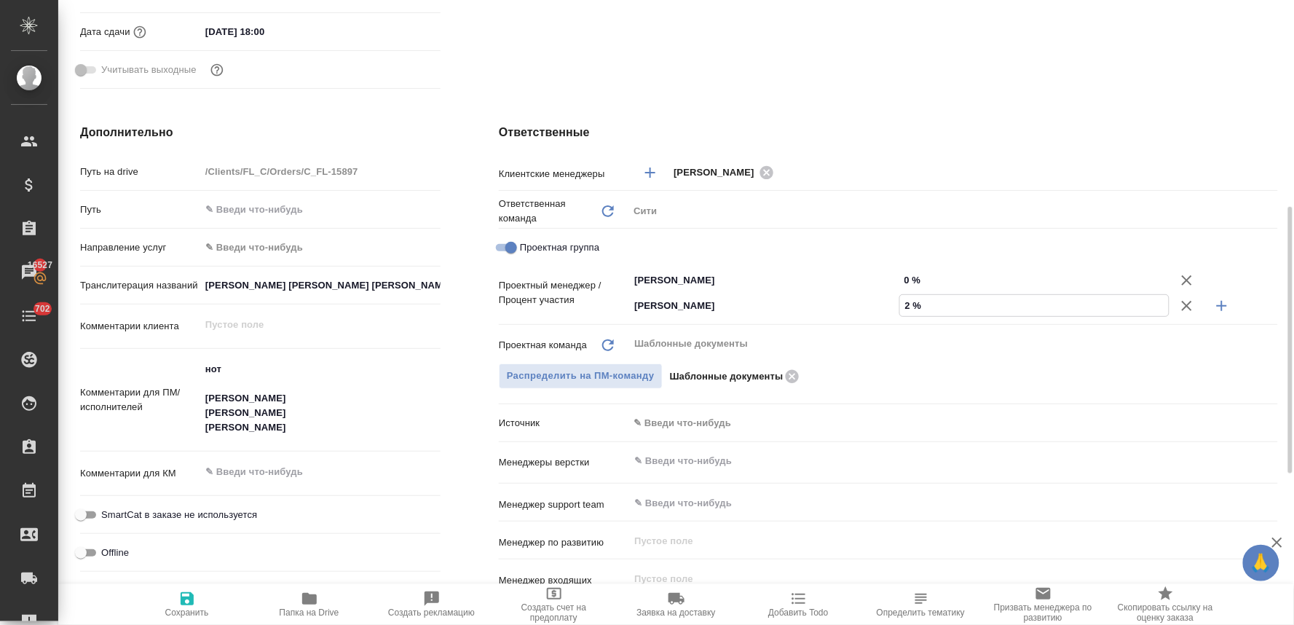
type textarea "x"
type input "26 %"
click at [912, 280] on input "0 %" at bounding box center [1034, 279] width 269 height 21
type textarea "x"
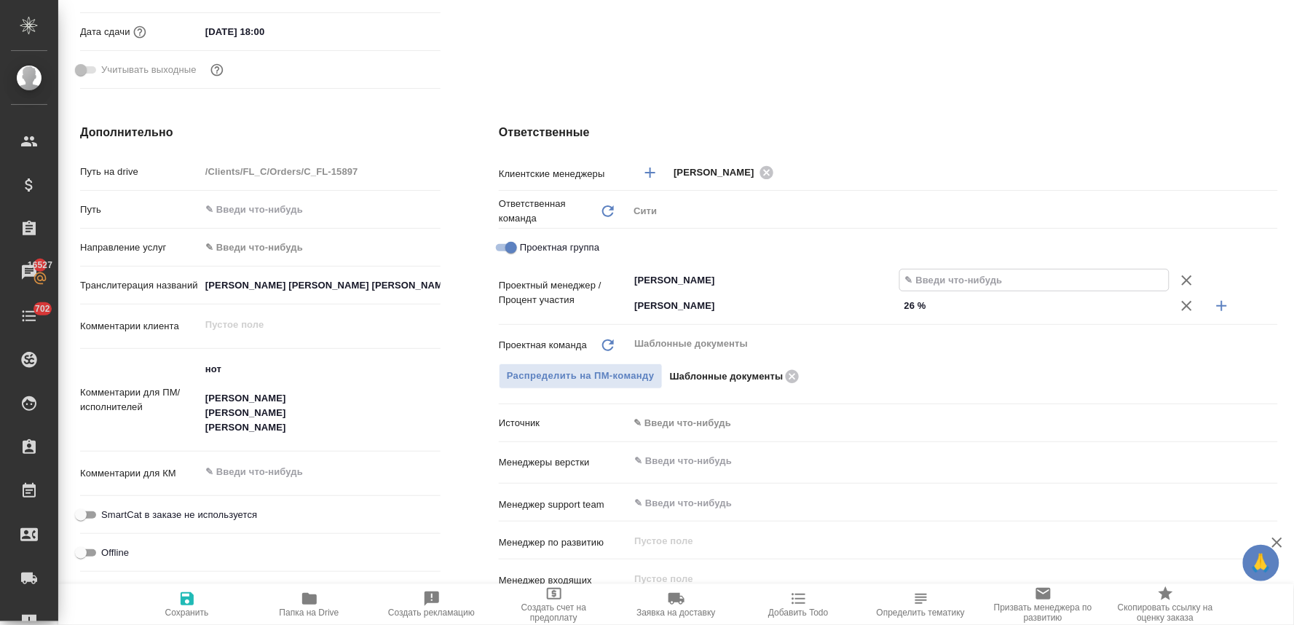
type textarea "x"
type input "7 %"
type textarea "x"
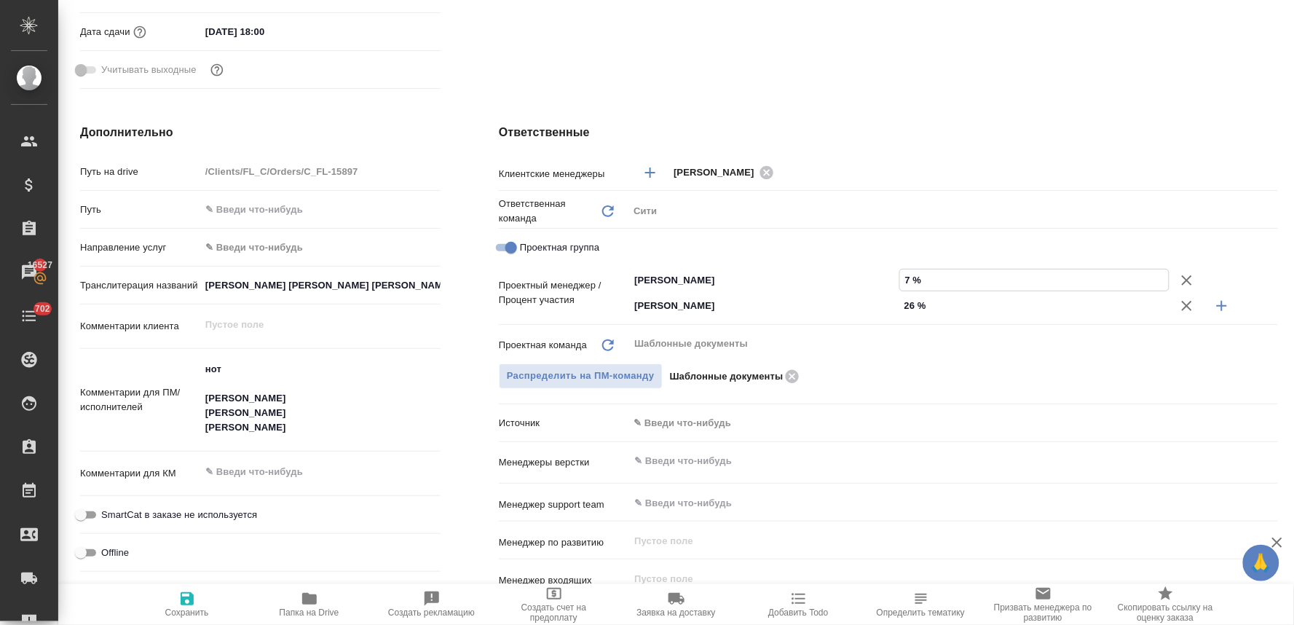
type input "74 %"
type textarea "x"
type input "74 %"
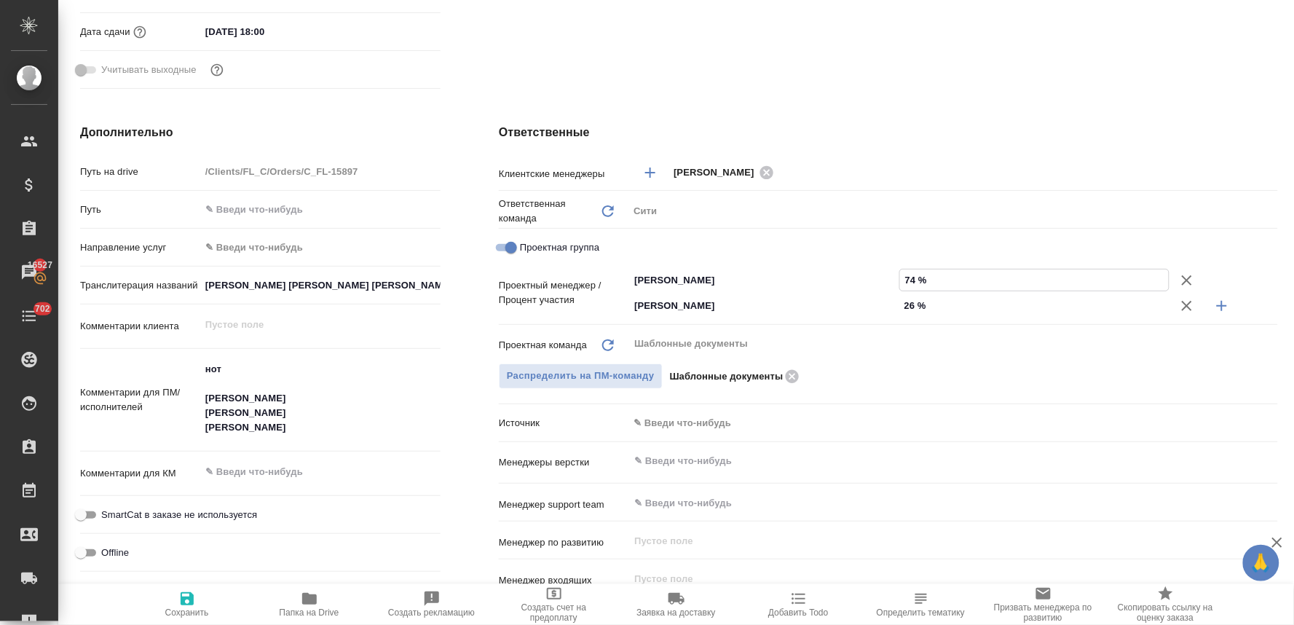
click at [194, 595] on icon "button" at bounding box center [186, 598] width 17 height 17
type textarea "x"
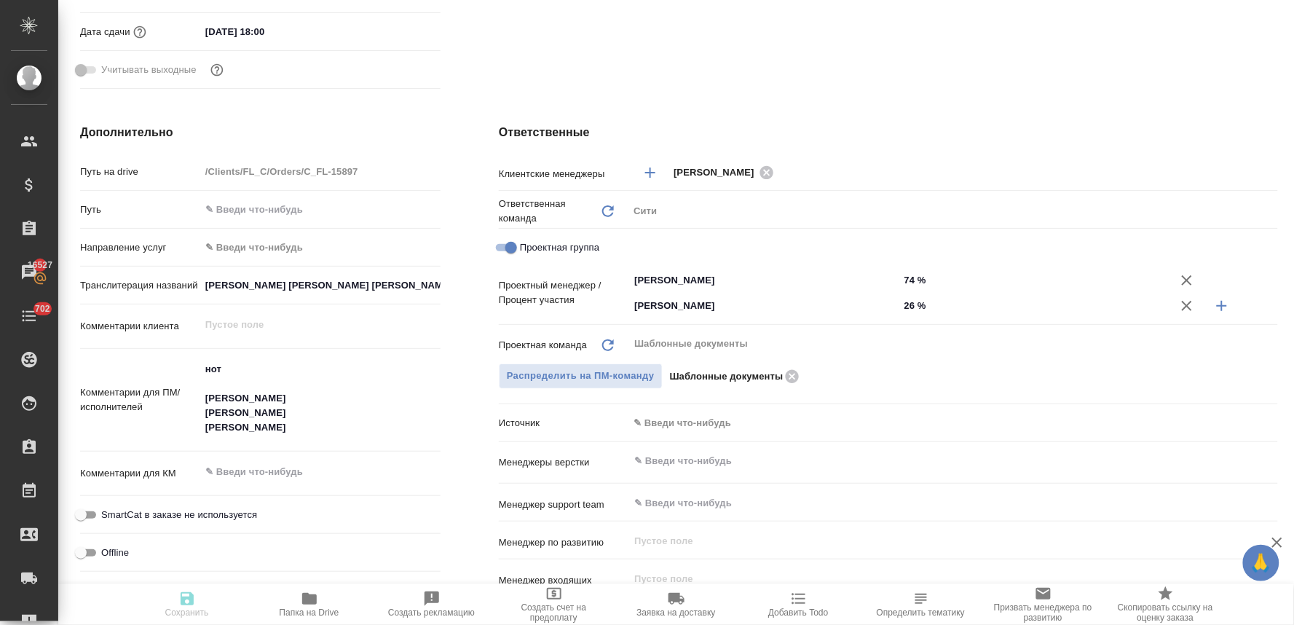
type textarea "x"
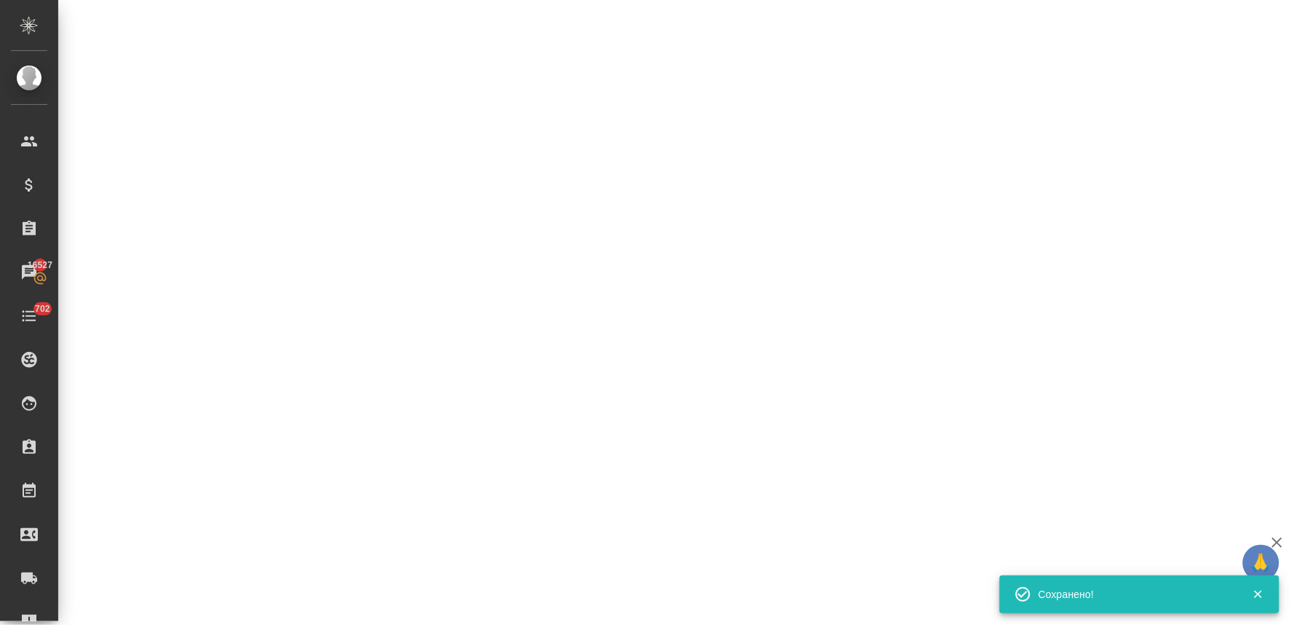
select select "RU"
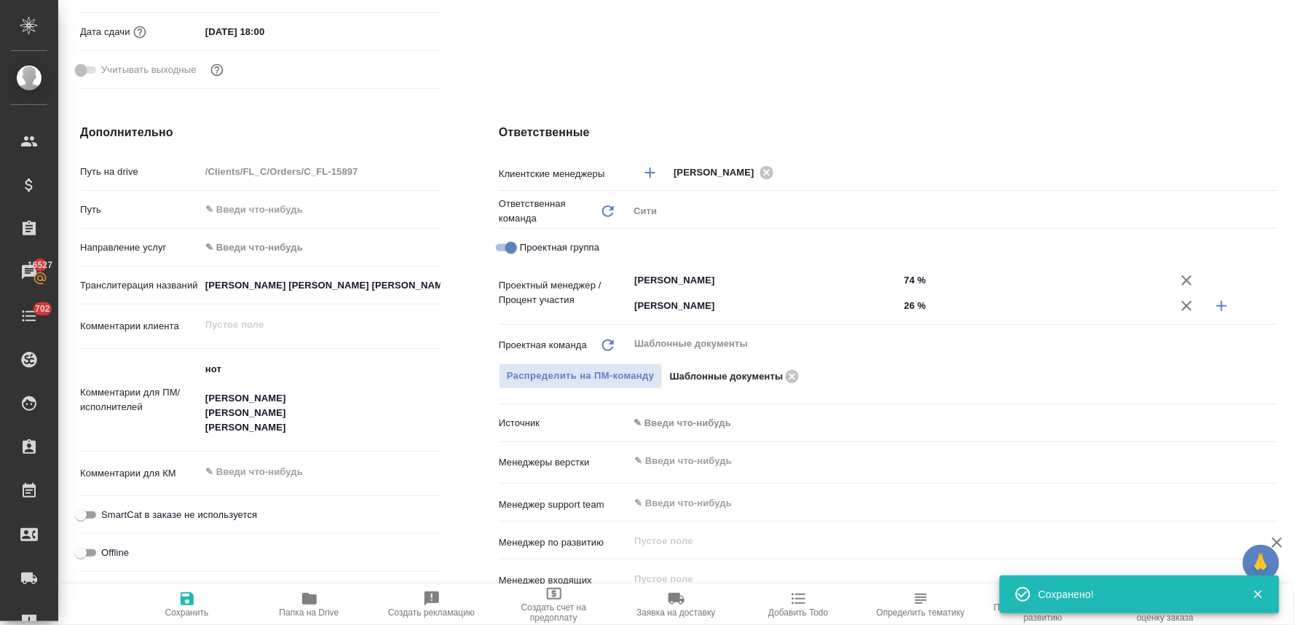
type textarea "x"
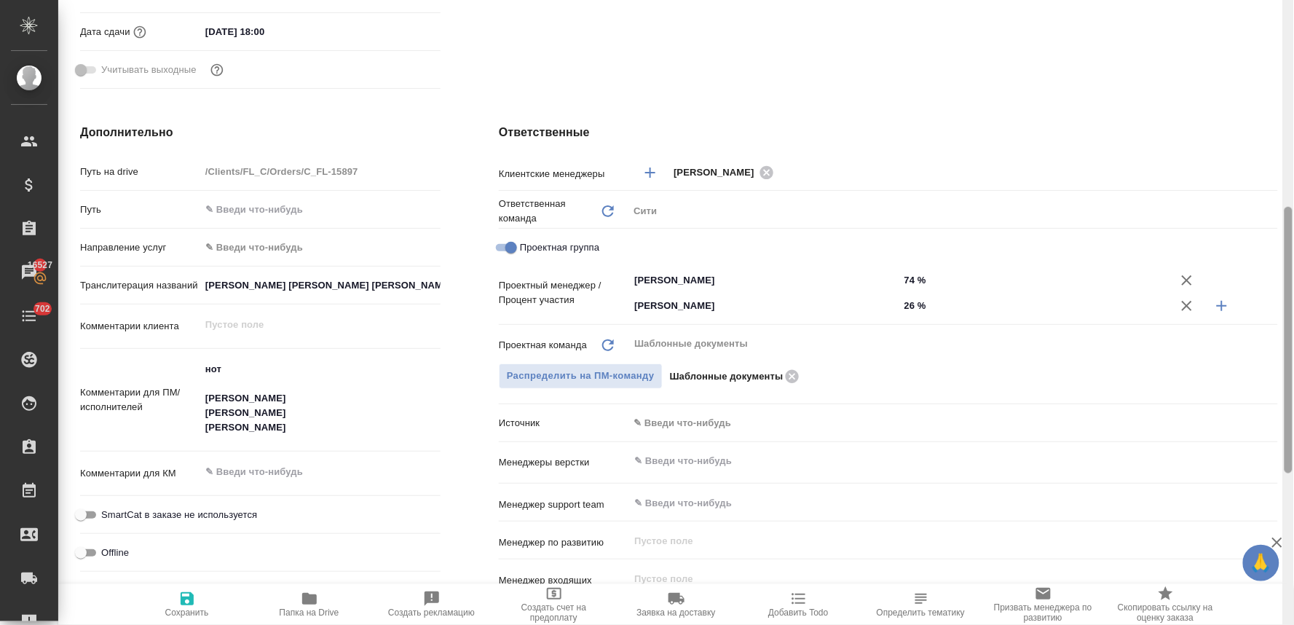
type textarea "x"
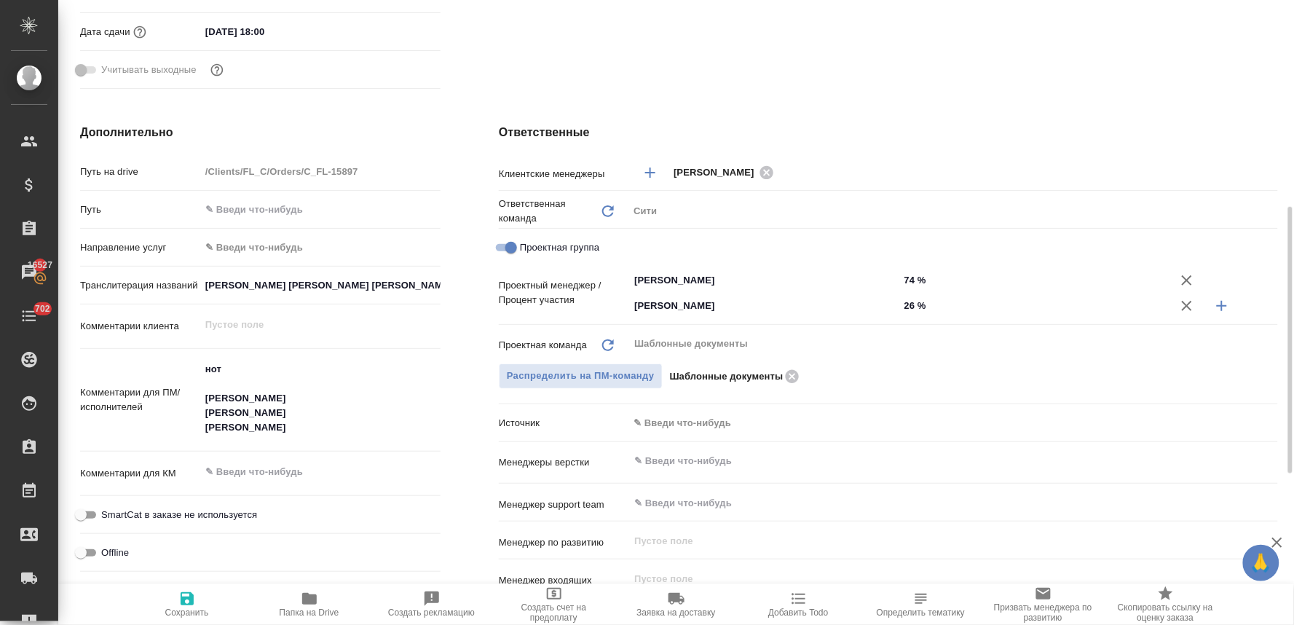
type textarea "x"
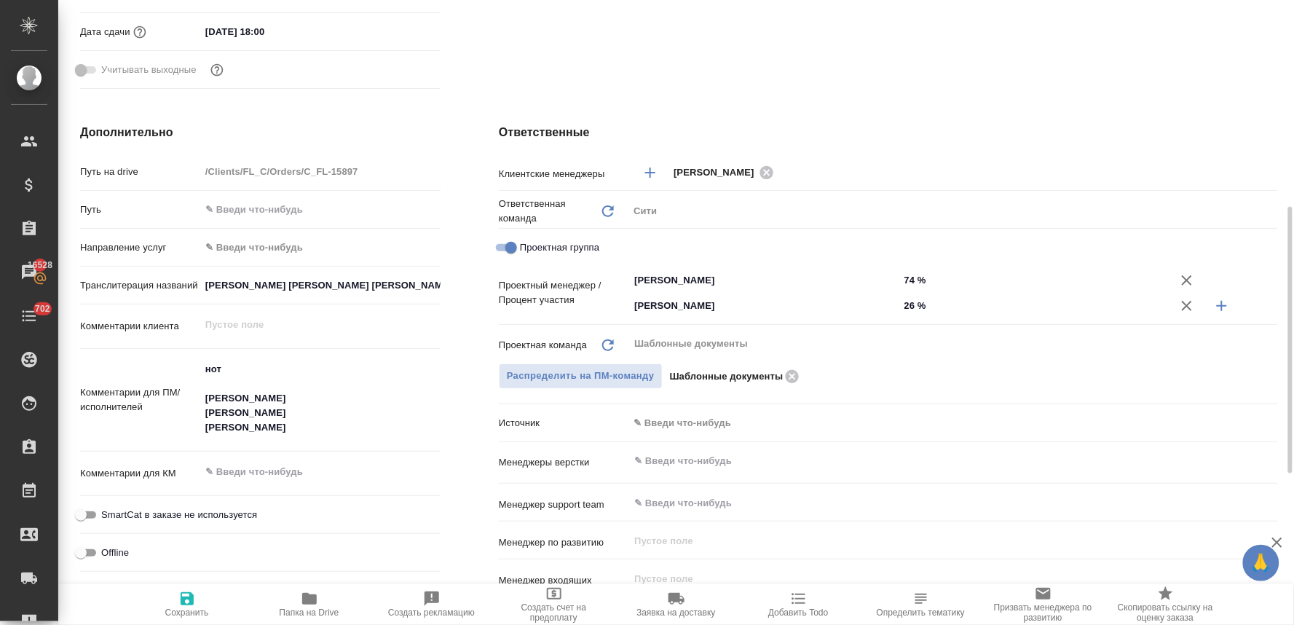
type textarea "x"
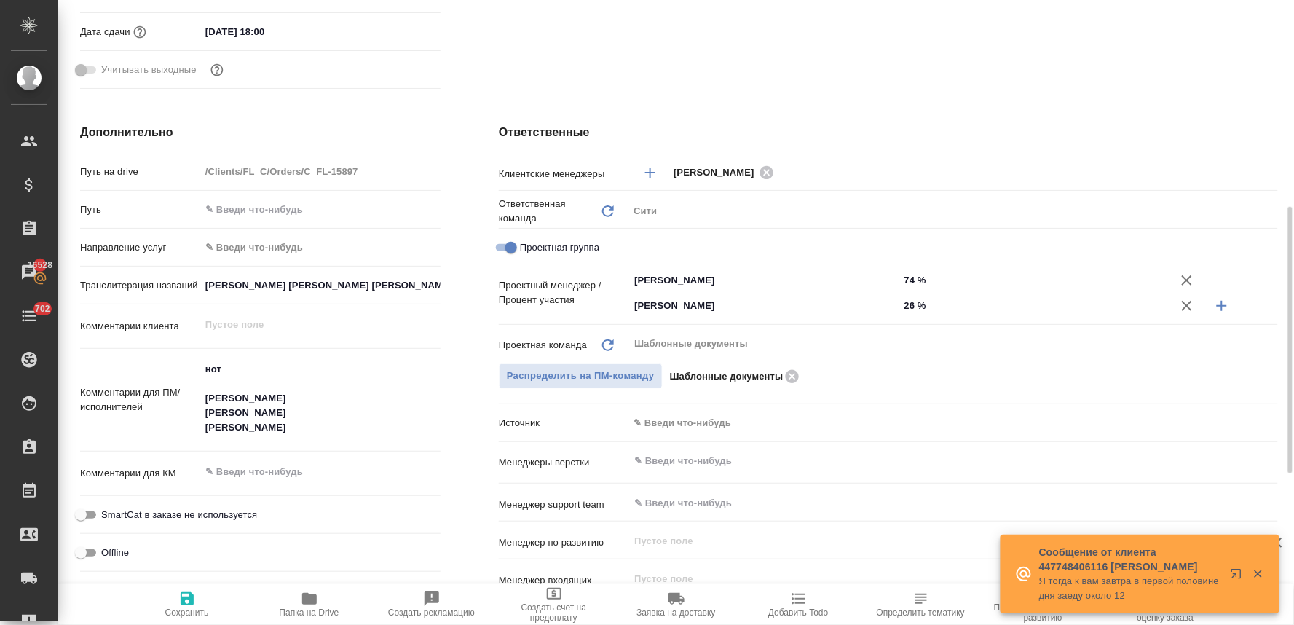
type textarea "x"
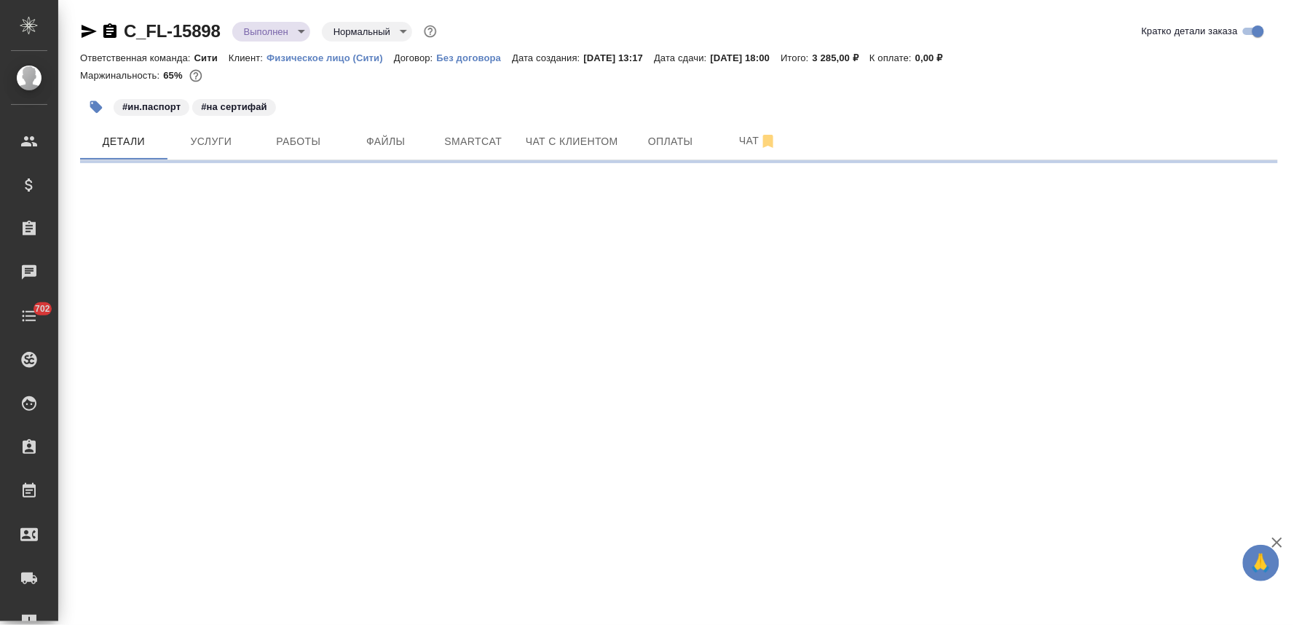
select select "RU"
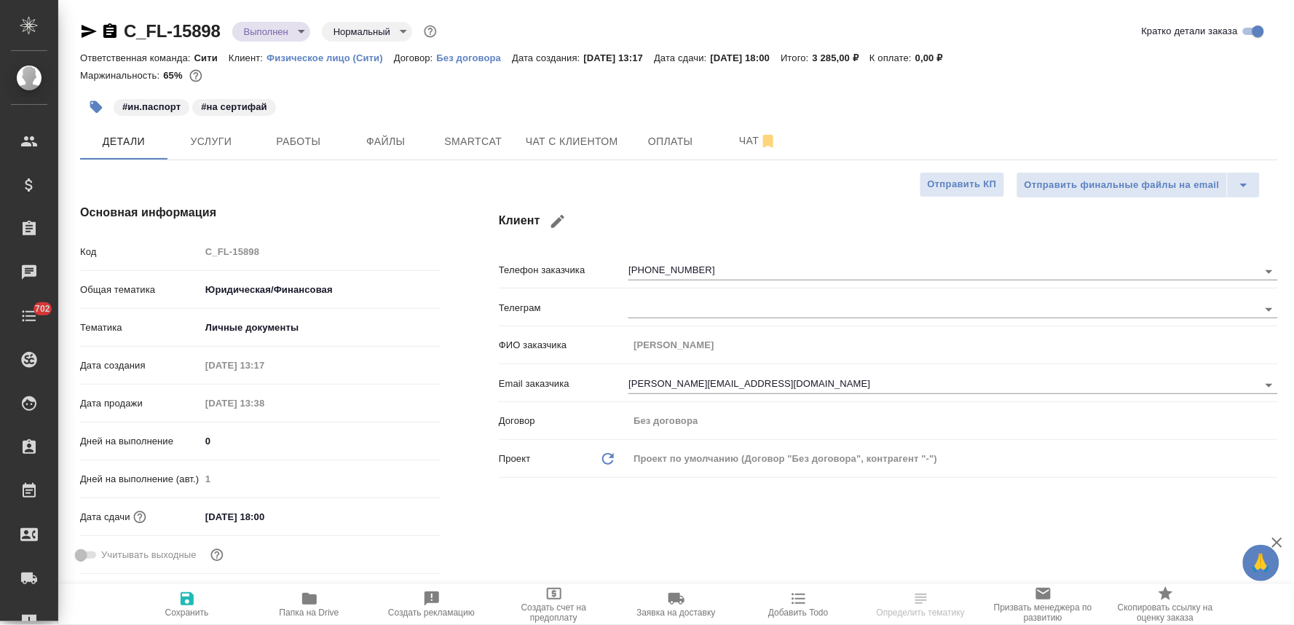
type textarea "x"
click at [220, 148] on span "Услуги" at bounding box center [211, 142] width 70 height 18
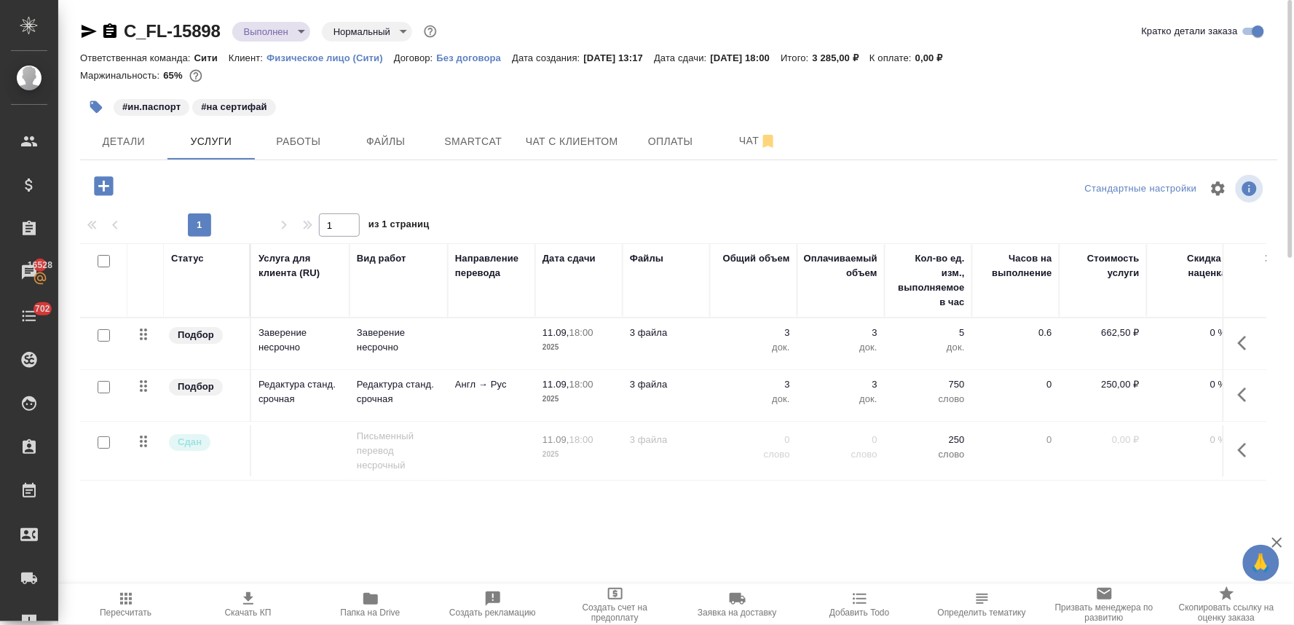
scroll to position [0, 185]
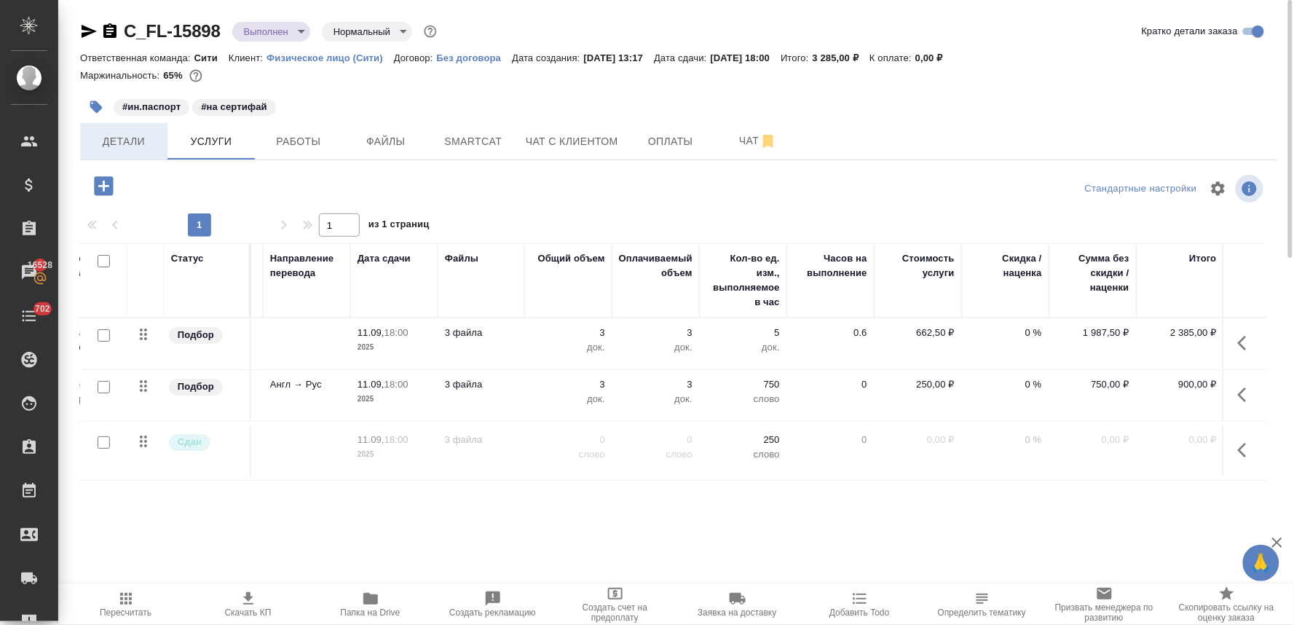
click at [130, 141] on span "Детали" at bounding box center [124, 142] width 70 height 18
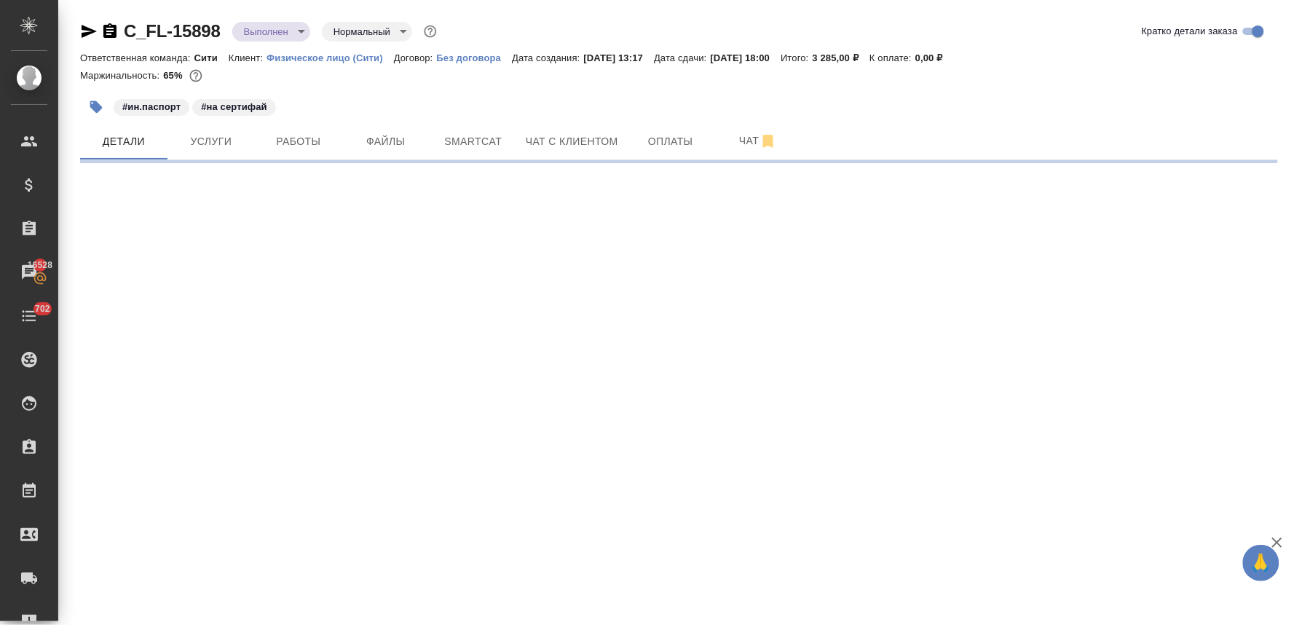
select select "RU"
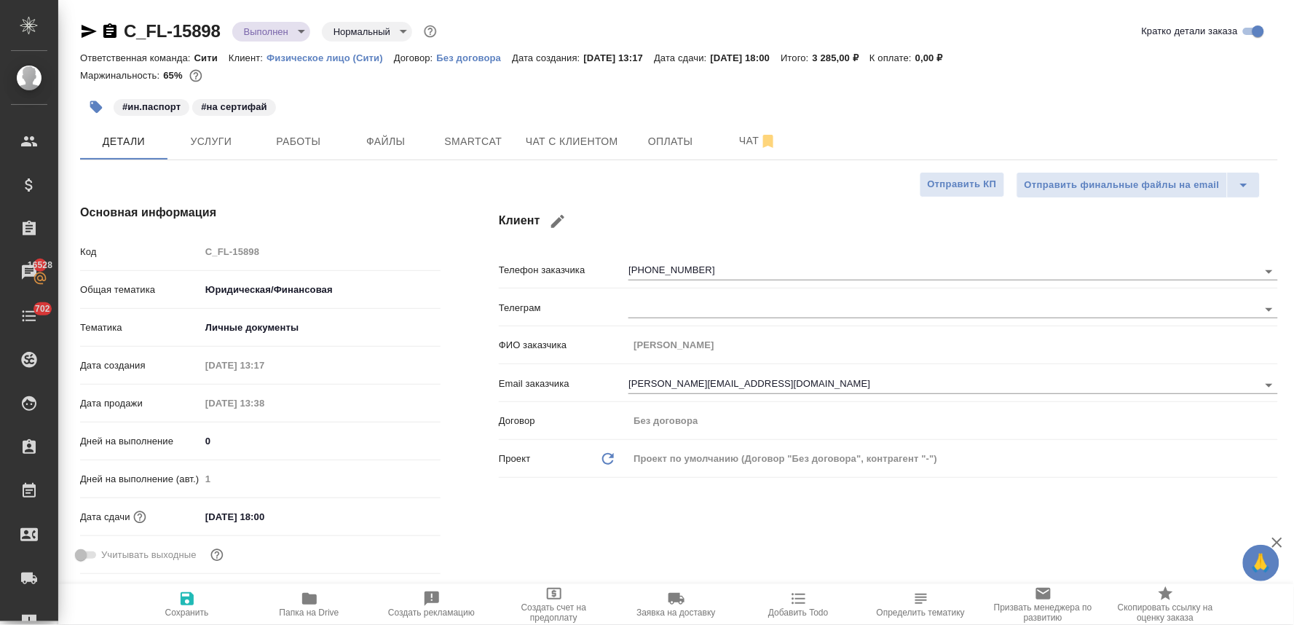
type textarea "x"
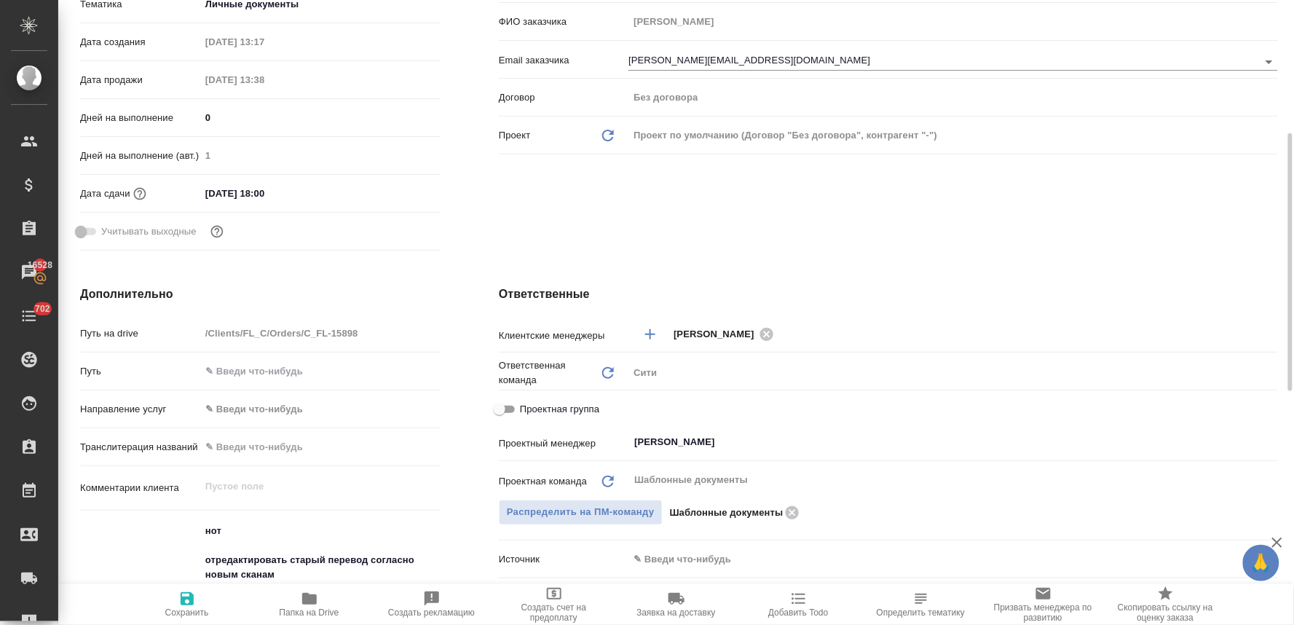
click at [561, 408] on span "Проектная группа" at bounding box center [559, 409] width 79 height 15
click at [526, 408] on input "Проектная группа" at bounding box center [499, 408] width 52 height 17
checkbox input "true"
type textarea "x"
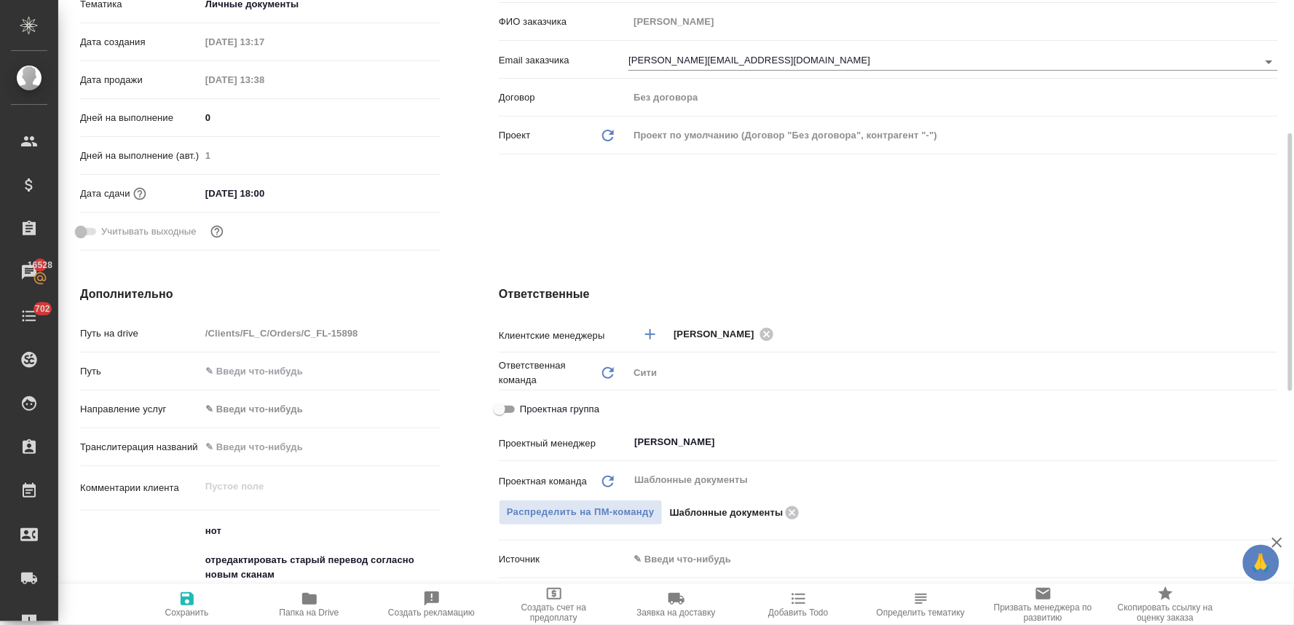
type textarea "x"
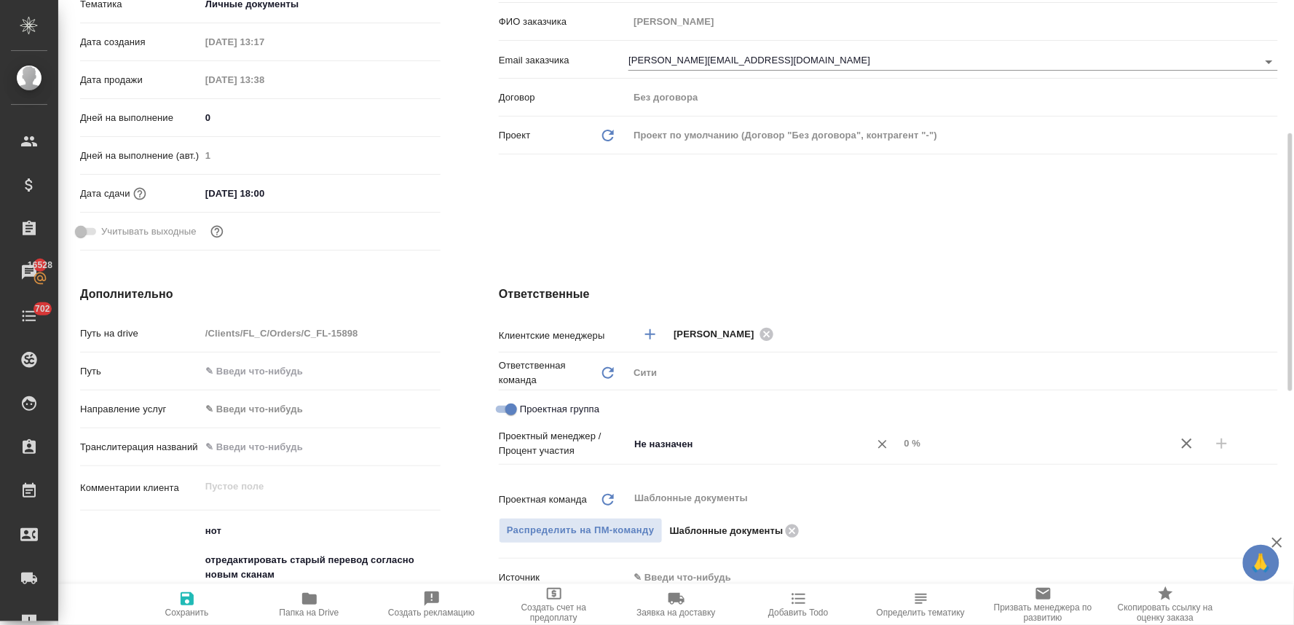
click at [651, 441] on input "Не назначен" at bounding box center [739, 443] width 213 height 17
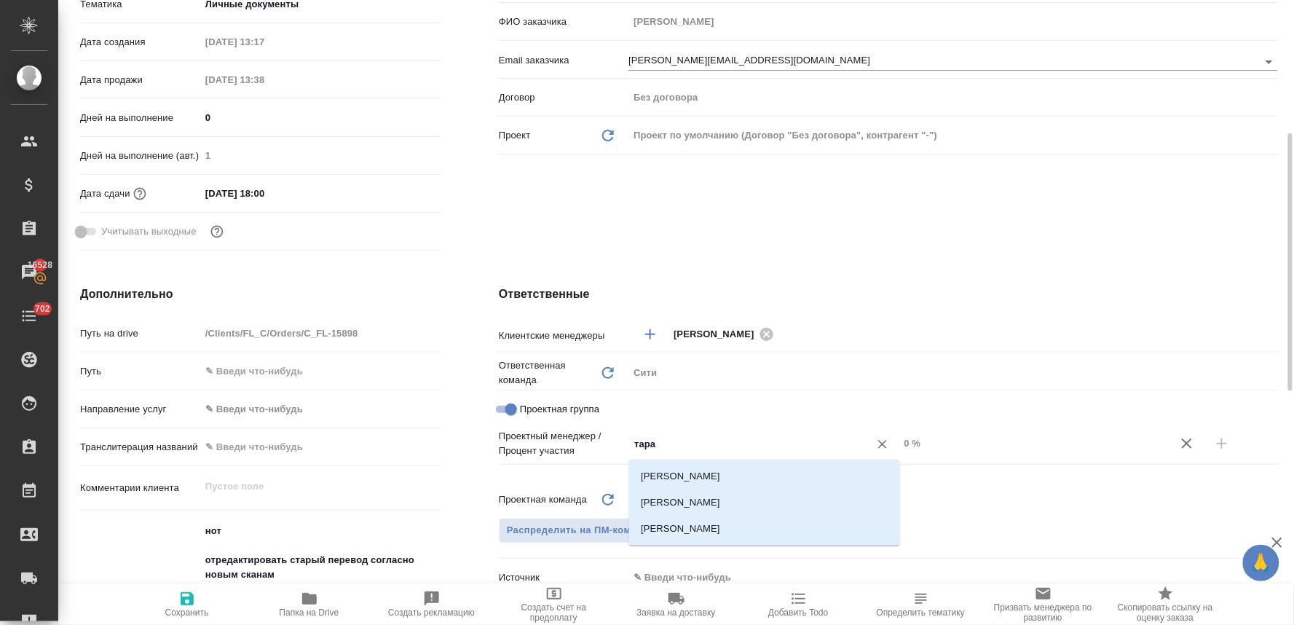
type input "тараб"
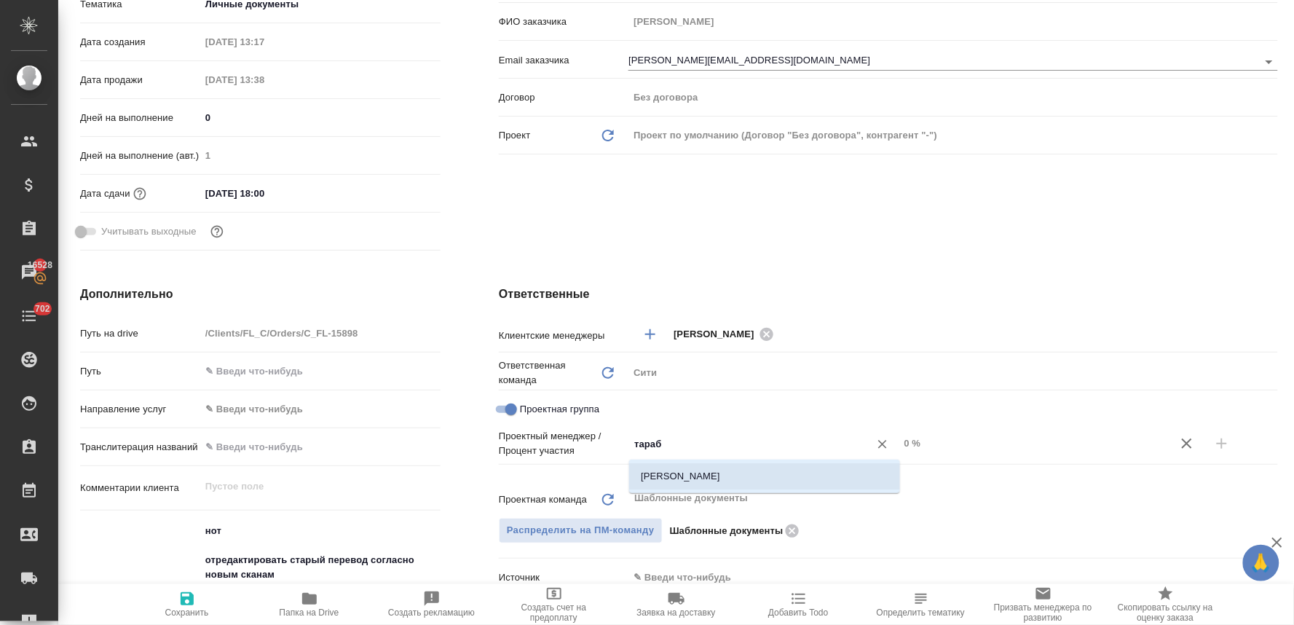
click at [668, 471] on li "Тарабановская Анастасия" at bounding box center [764, 476] width 271 height 26
type textarea "x"
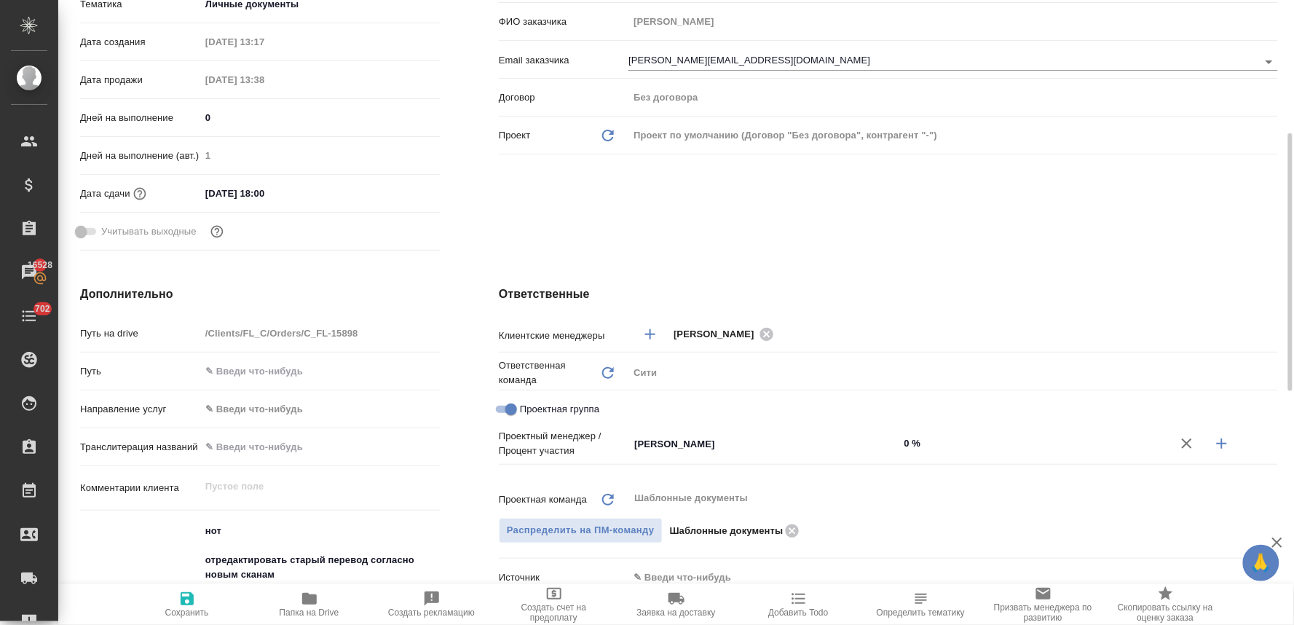
click at [1227, 442] on icon "button" at bounding box center [1221, 443] width 17 height 17
type textarea "x"
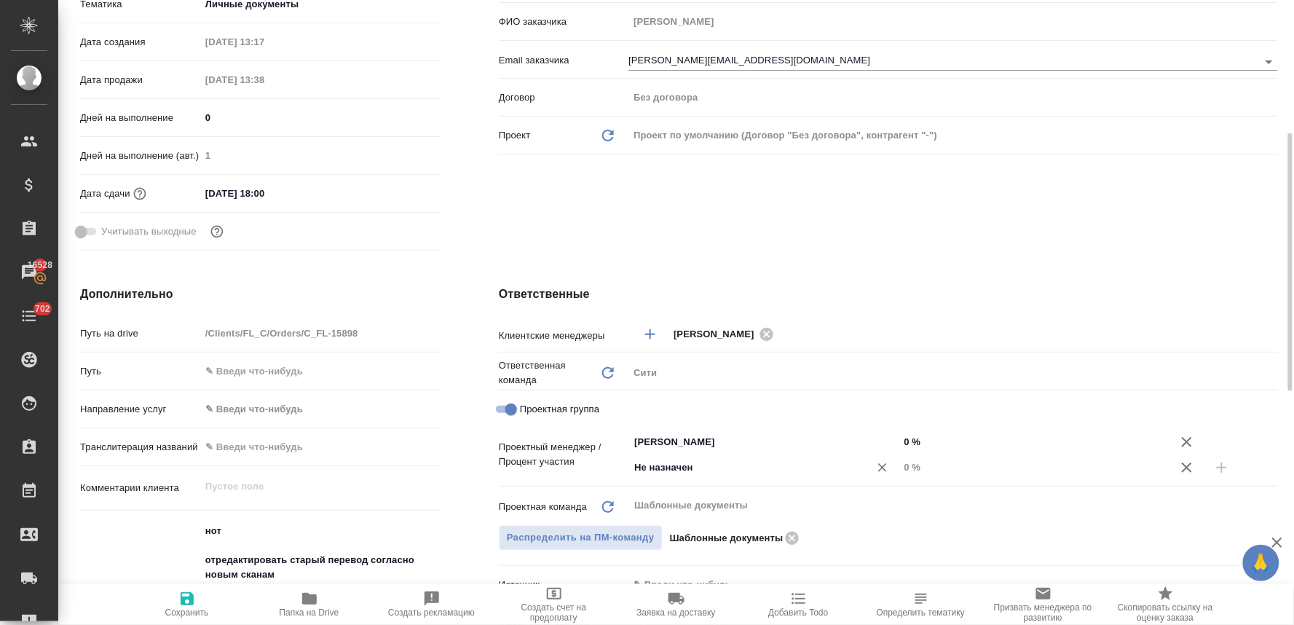
click at [810, 479] on div "Не назначен ​" at bounding box center [763, 467] width 271 height 26
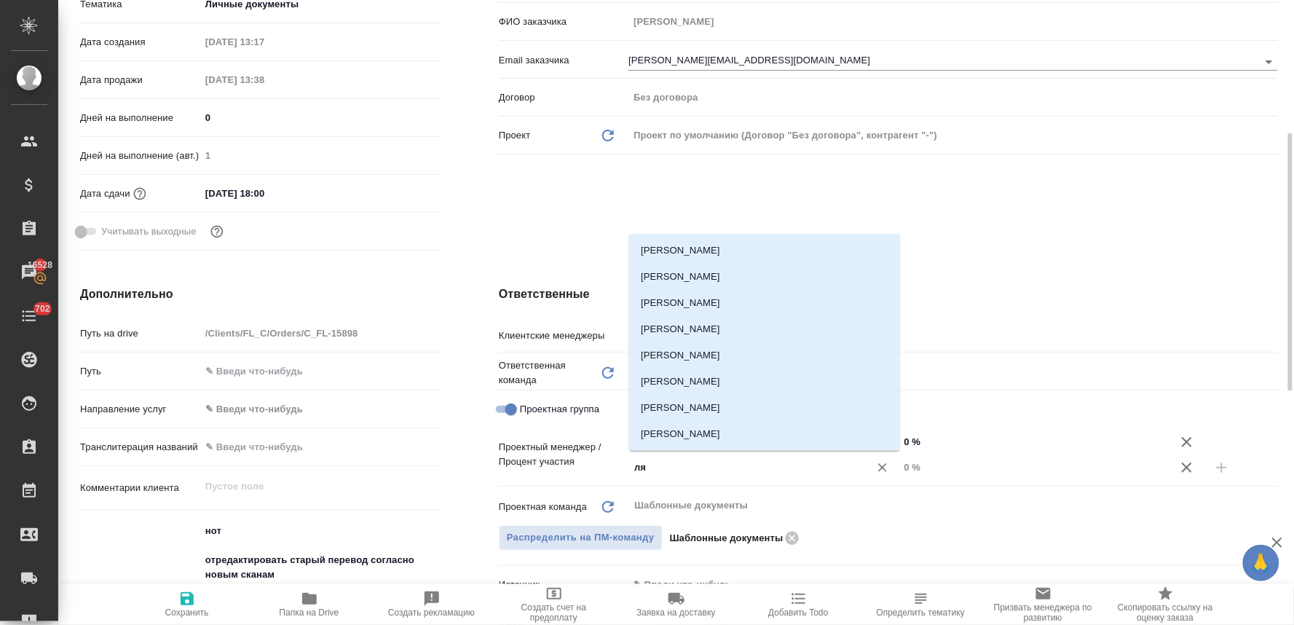
type input "лям"
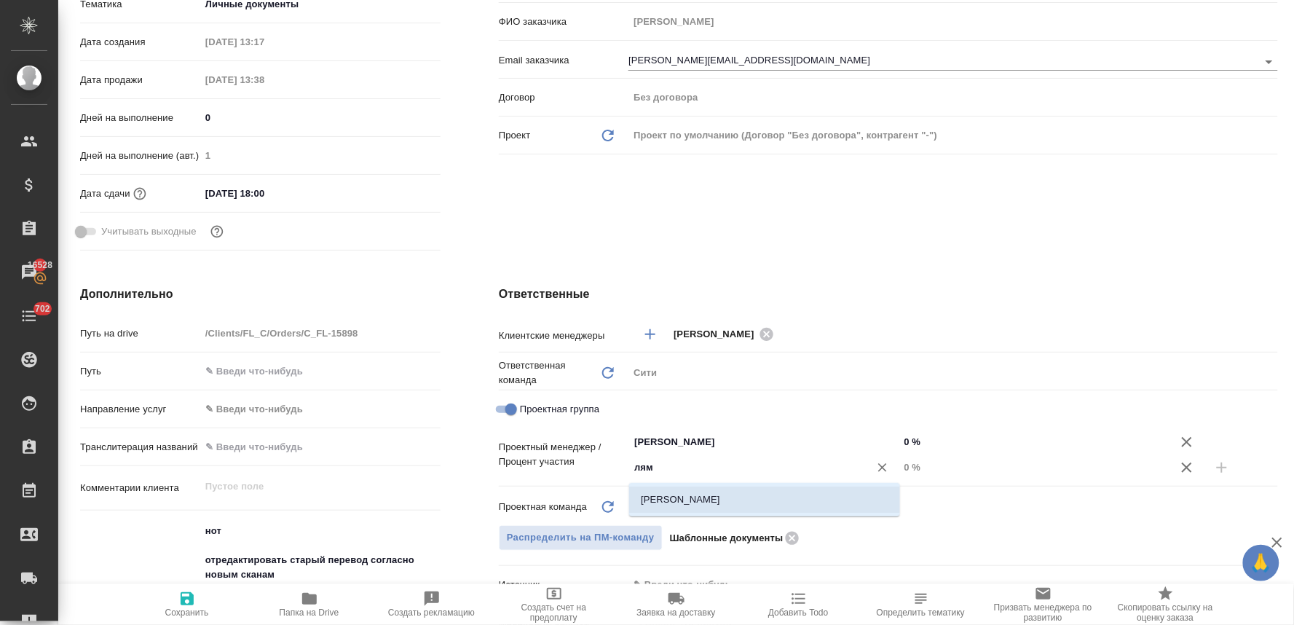
click at [805, 498] on li "[PERSON_NAME]" at bounding box center [764, 499] width 271 height 26
type textarea "x"
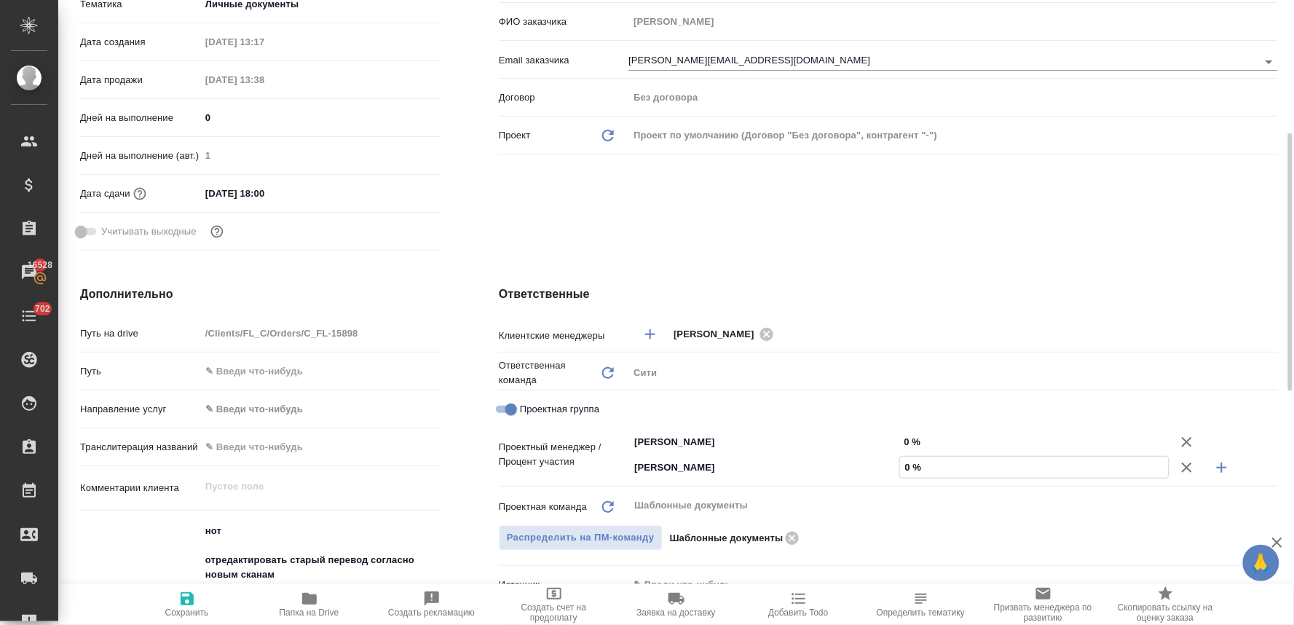
click at [912, 466] on input "0 %" at bounding box center [1034, 467] width 269 height 21
type textarea "x"
type input "7 %"
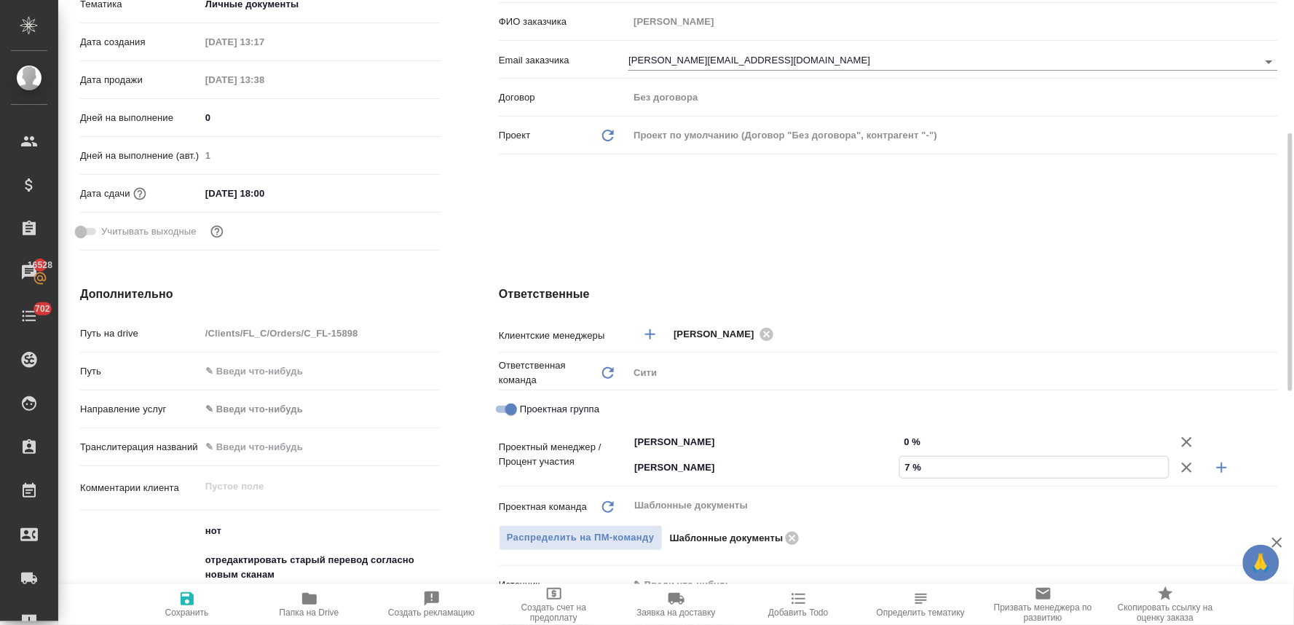
type textarea "x"
type input "73 %"
type textarea "x"
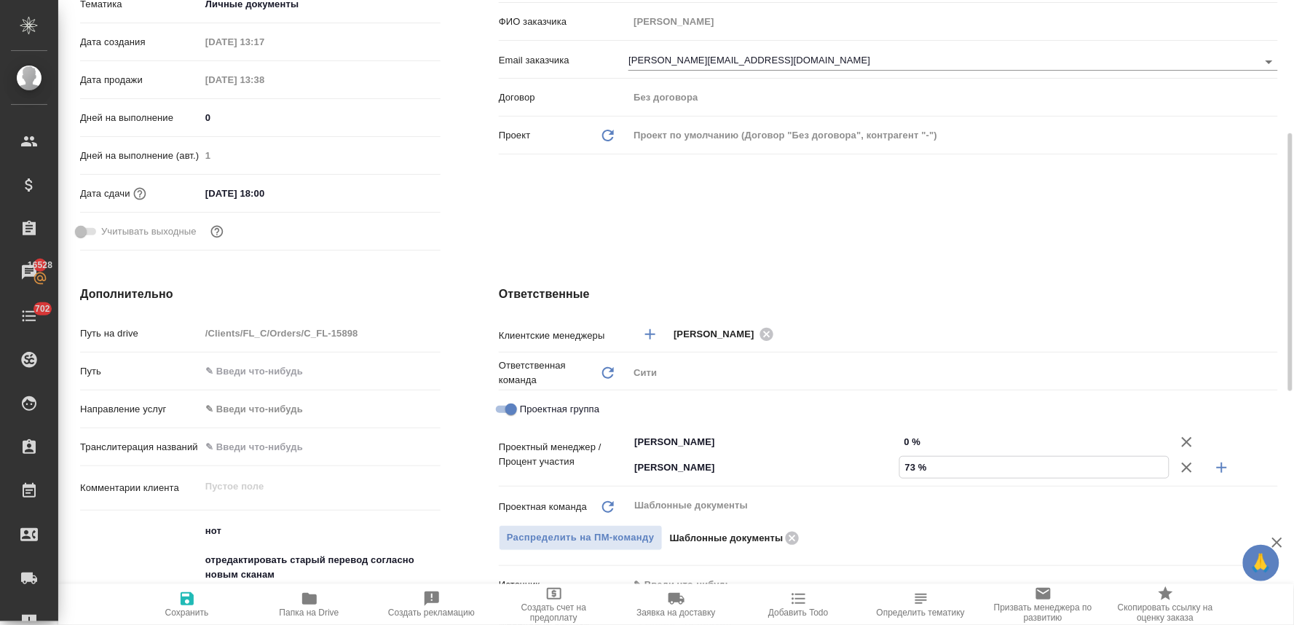
type textarea "x"
type input "73 %"
click at [912, 438] on input "0 %" at bounding box center [1034, 441] width 269 height 21
type textarea "x"
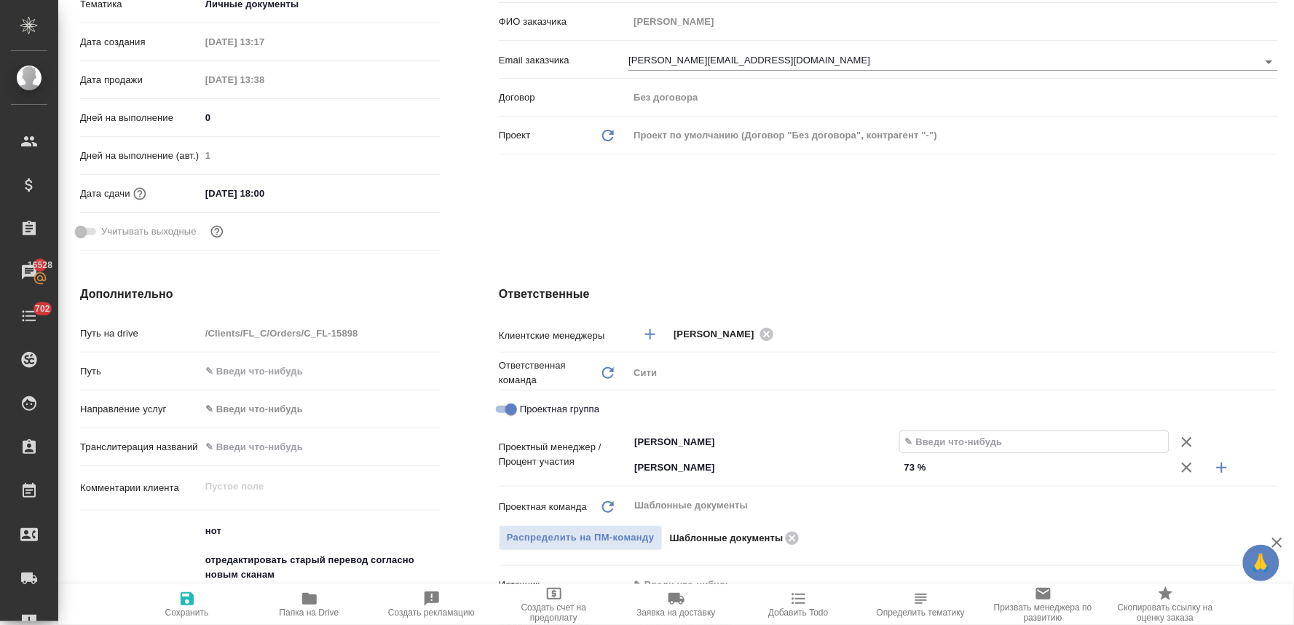
type textarea "x"
type input "2 %"
type textarea "x"
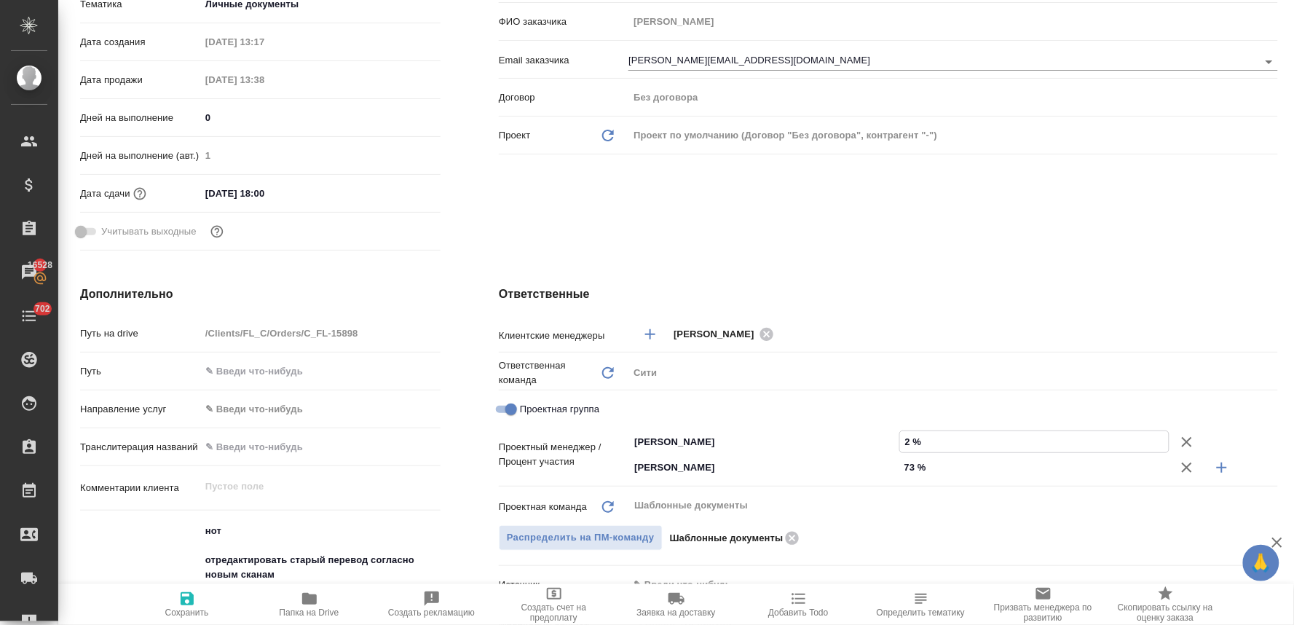
type textarea "x"
type input "27 %"
type textarea "x"
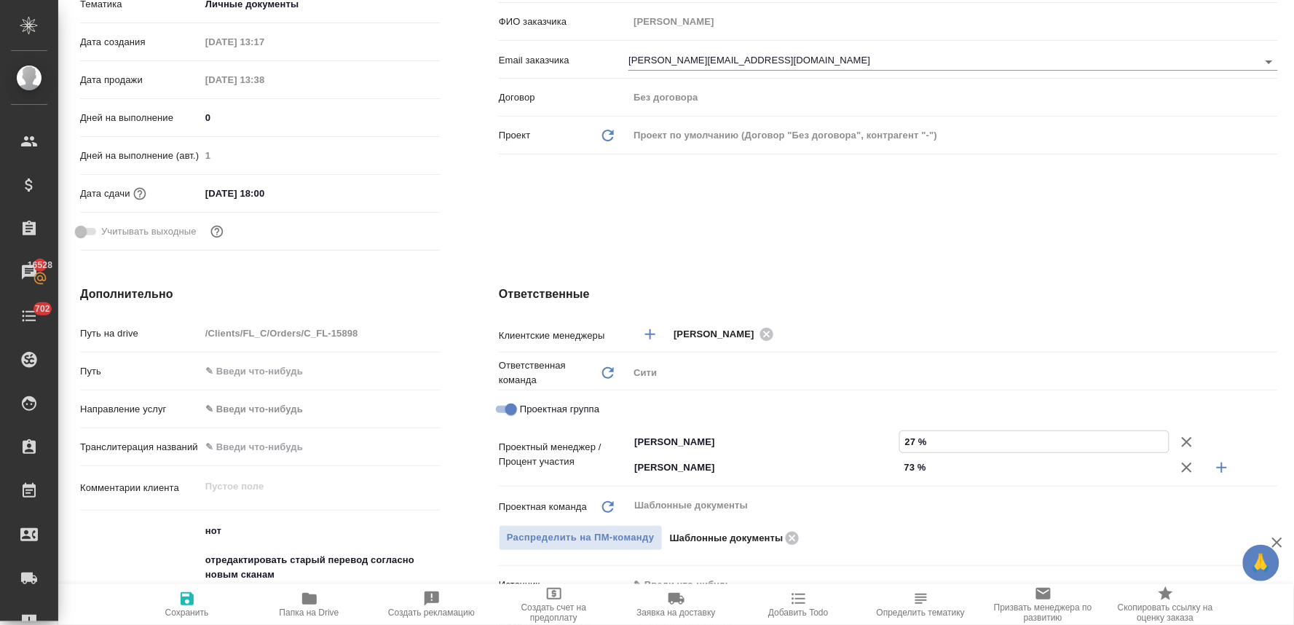
type input "27 %"
click at [179, 607] on span "Сохранить" at bounding box center [187, 612] width 44 height 10
type textarea "x"
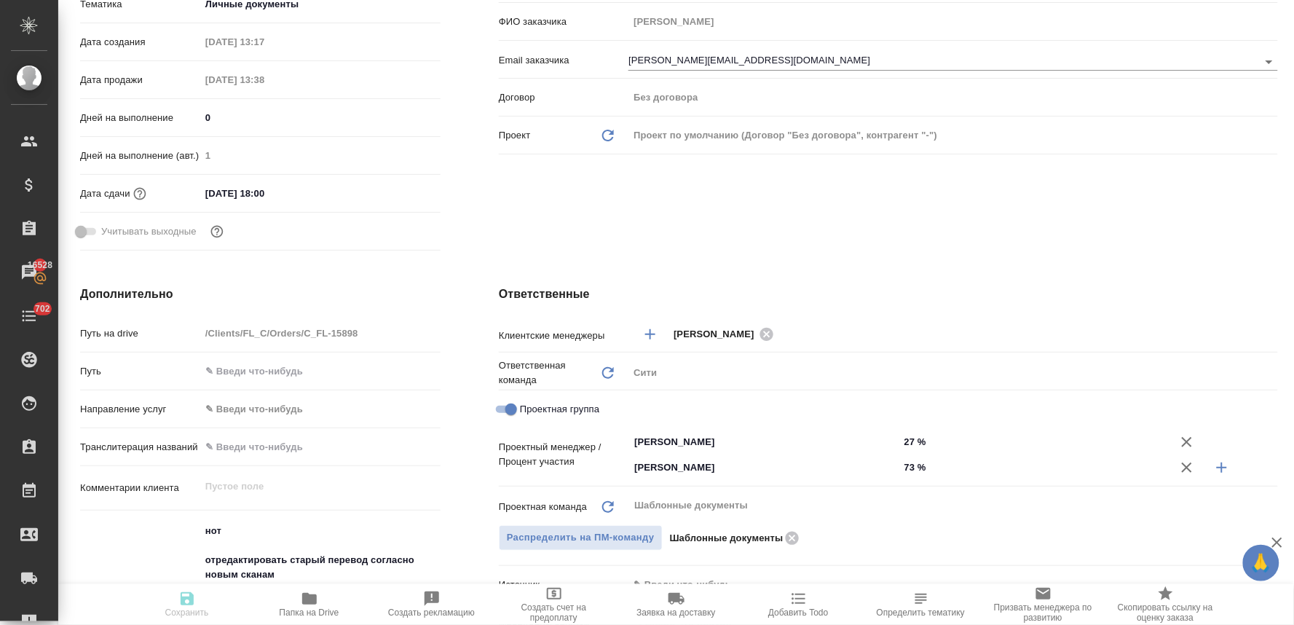
type textarea "x"
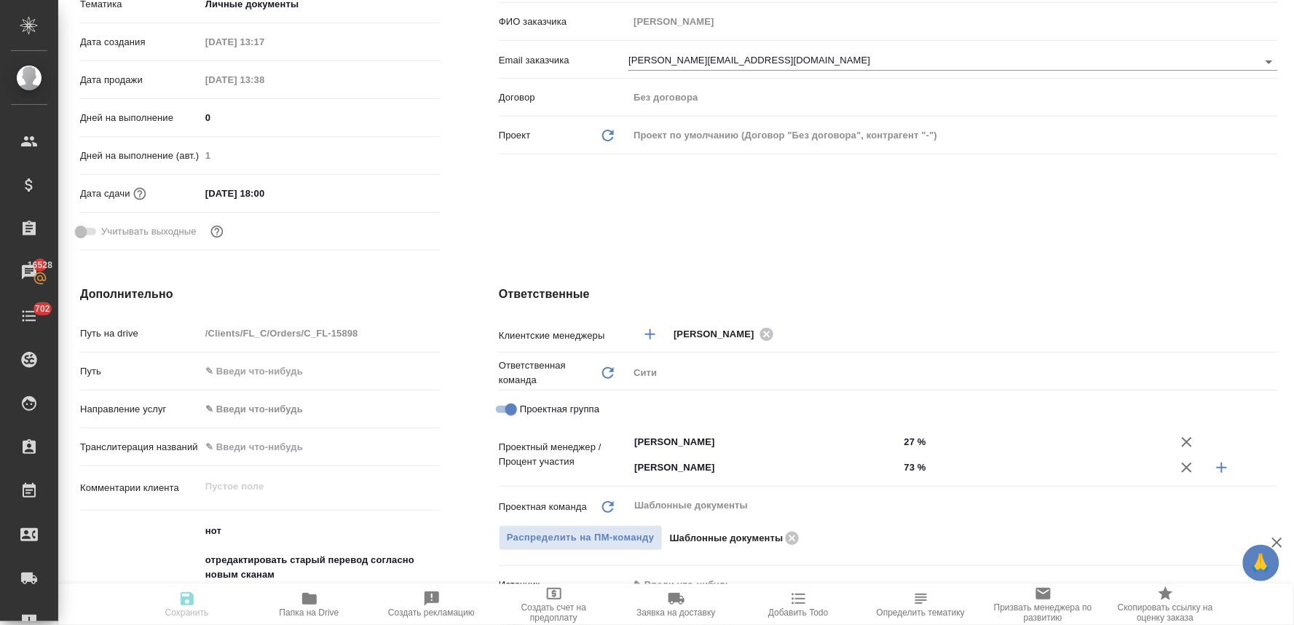
type textarea "x"
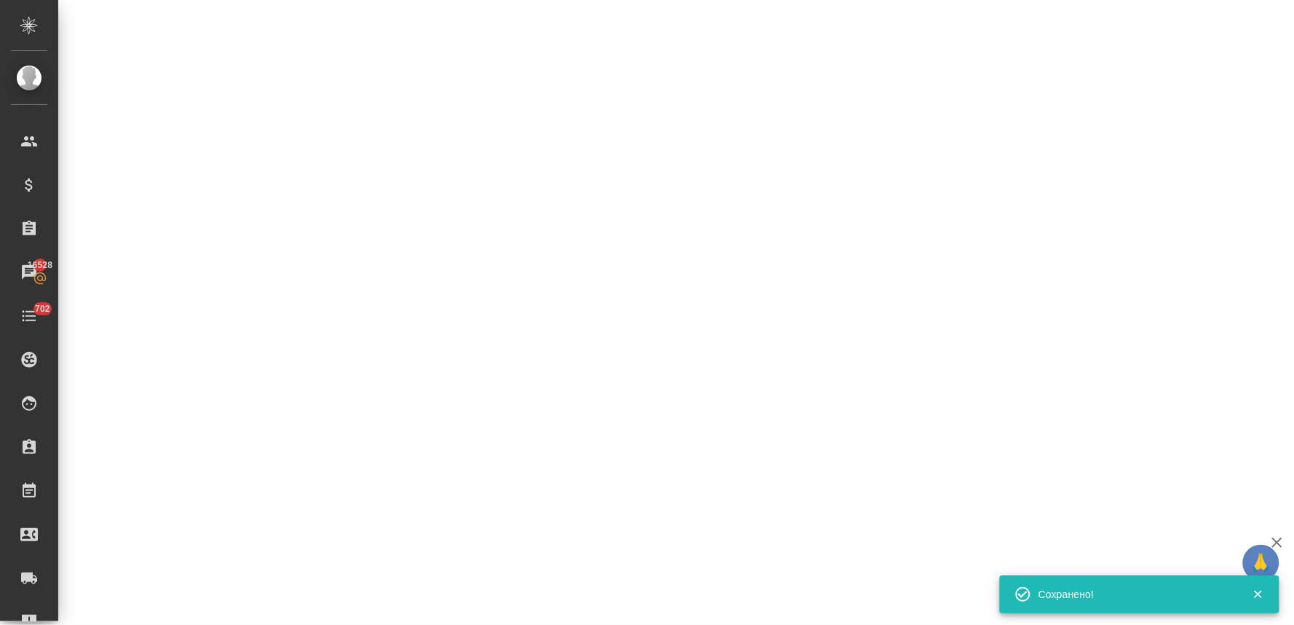
select select "RU"
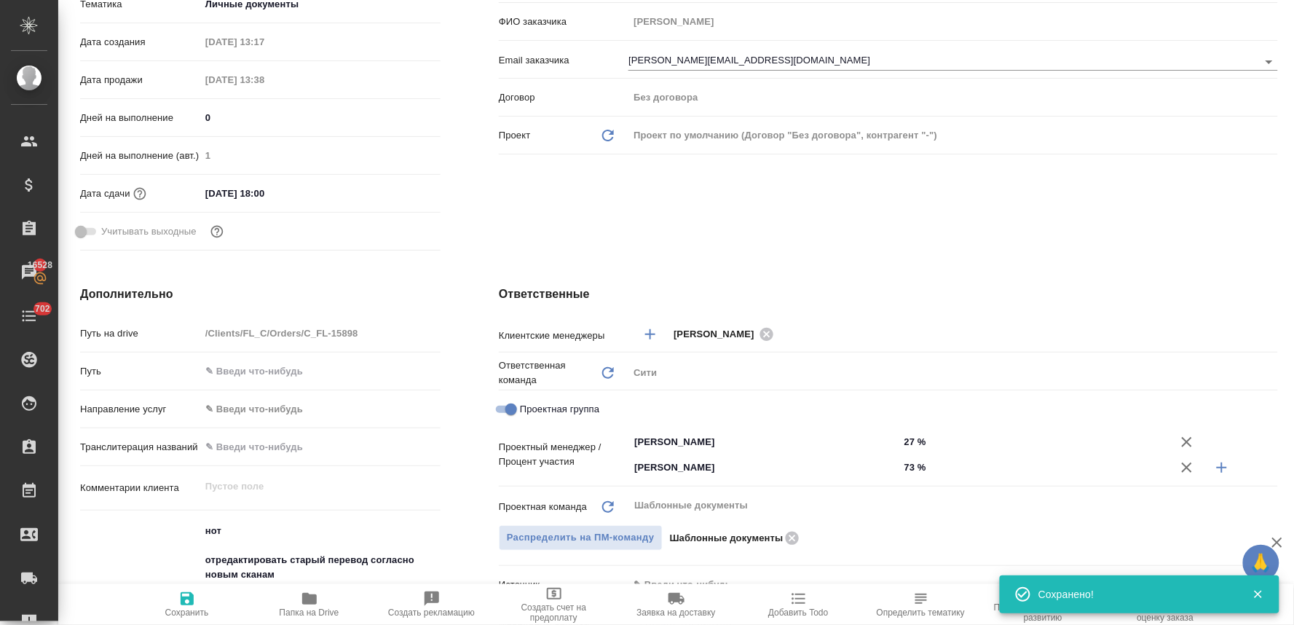
type textarea "x"
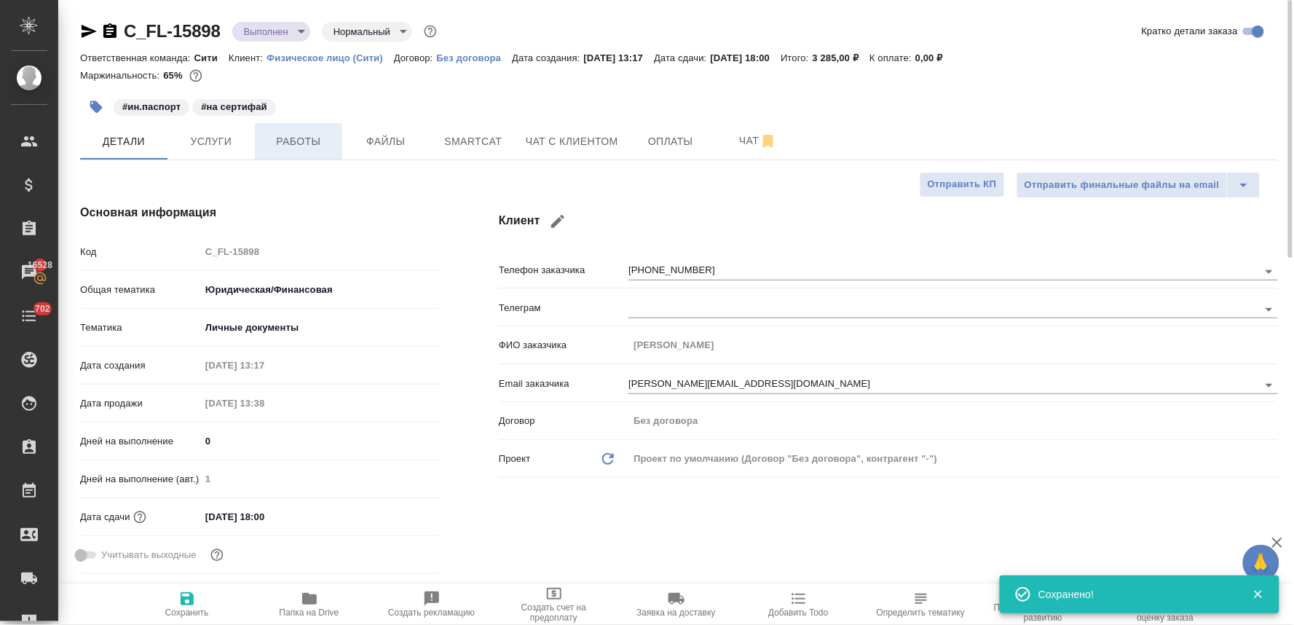
click at [307, 133] on span "Работы" at bounding box center [299, 142] width 70 height 18
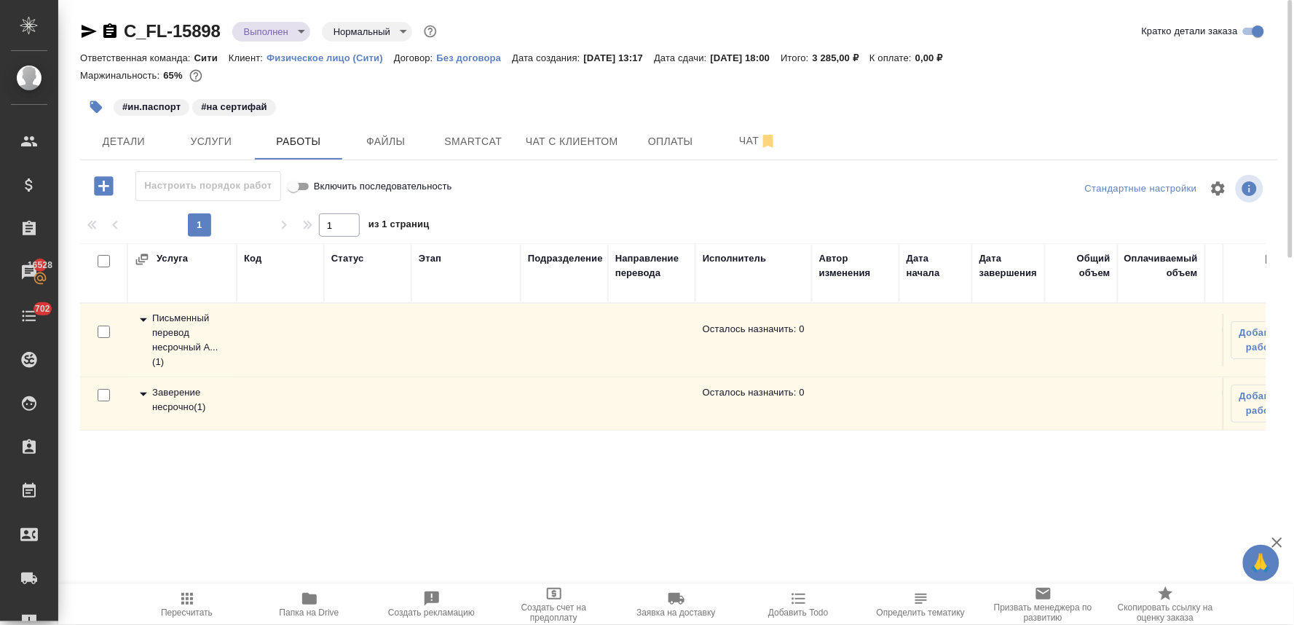
click at [177, 394] on div "Заверение несрочно ( 1 )" at bounding box center [182, 399] width 95 height 29
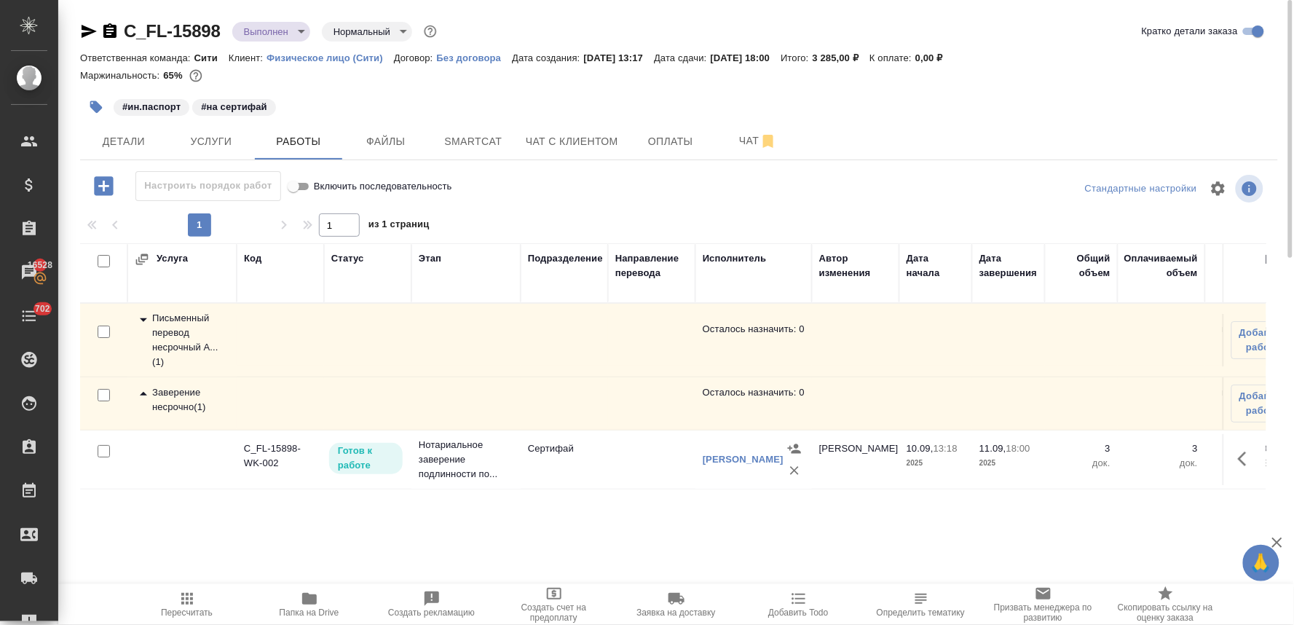
click at [1244, 467] on icon "button" at bounding box center [1246, 458] width 17 height 17
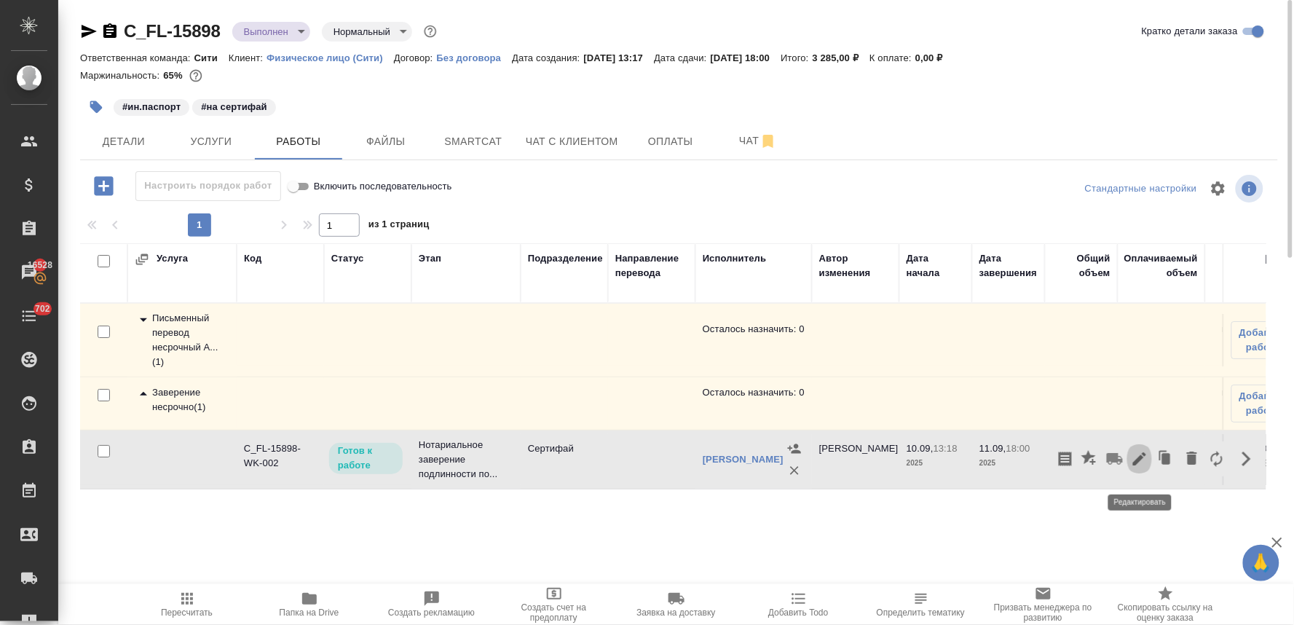
click at [1138, 465] on icon "button" at bounding box center [1139, 458] width 13 height 13
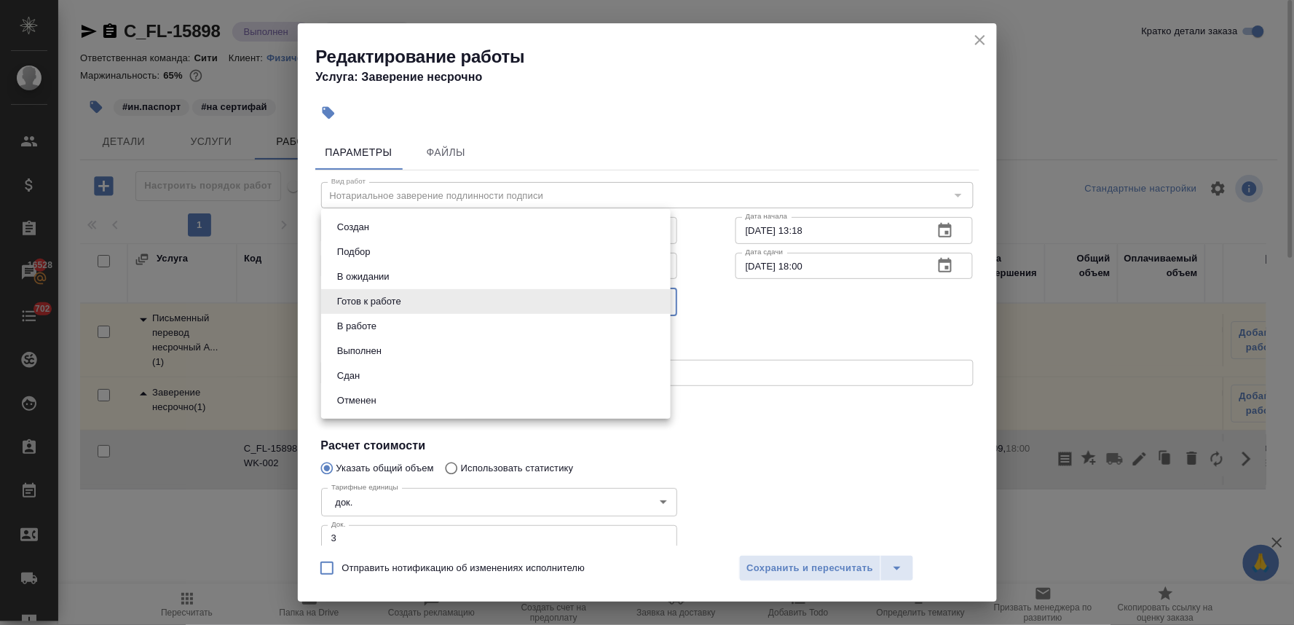
click at [357, 296] on body "🙏 .cls-1 fill:#fff; AWATERA Lyamina Nadezhda Клиенты Спецификации Заказы 16528 …" at bounding box center [647, 312] width 1294 height 625
click at [344, 382] on button "Сдан" at bounding box center [348, 376] width 31 height 16
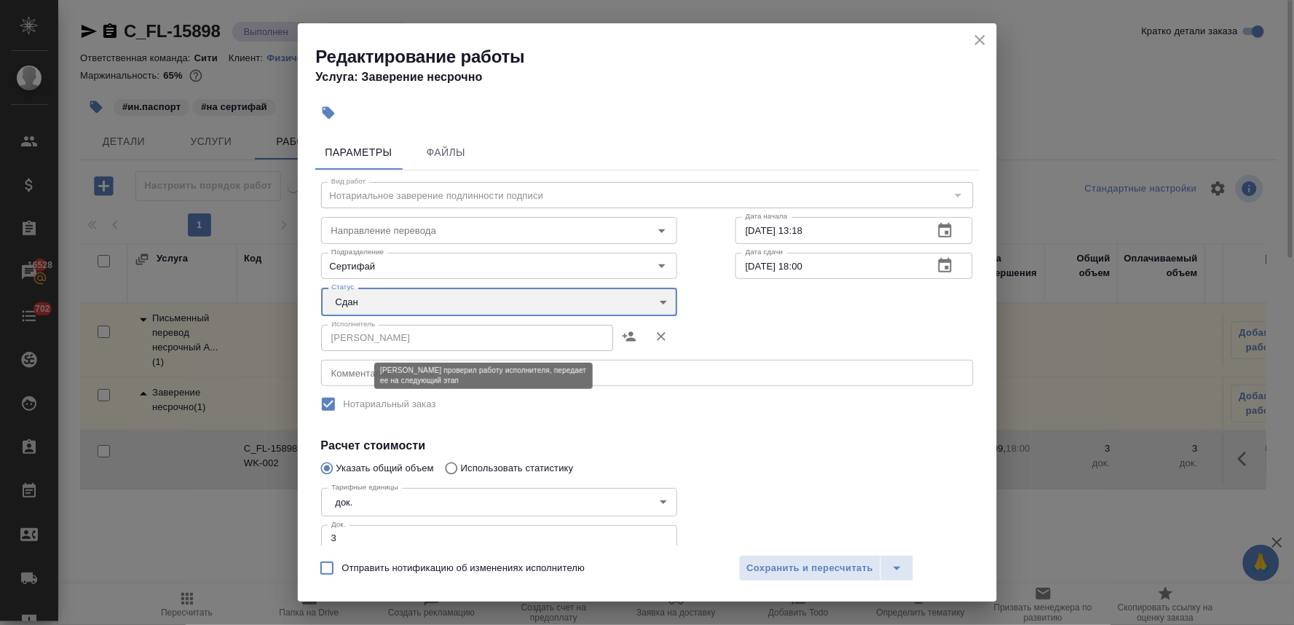
type input "closed"
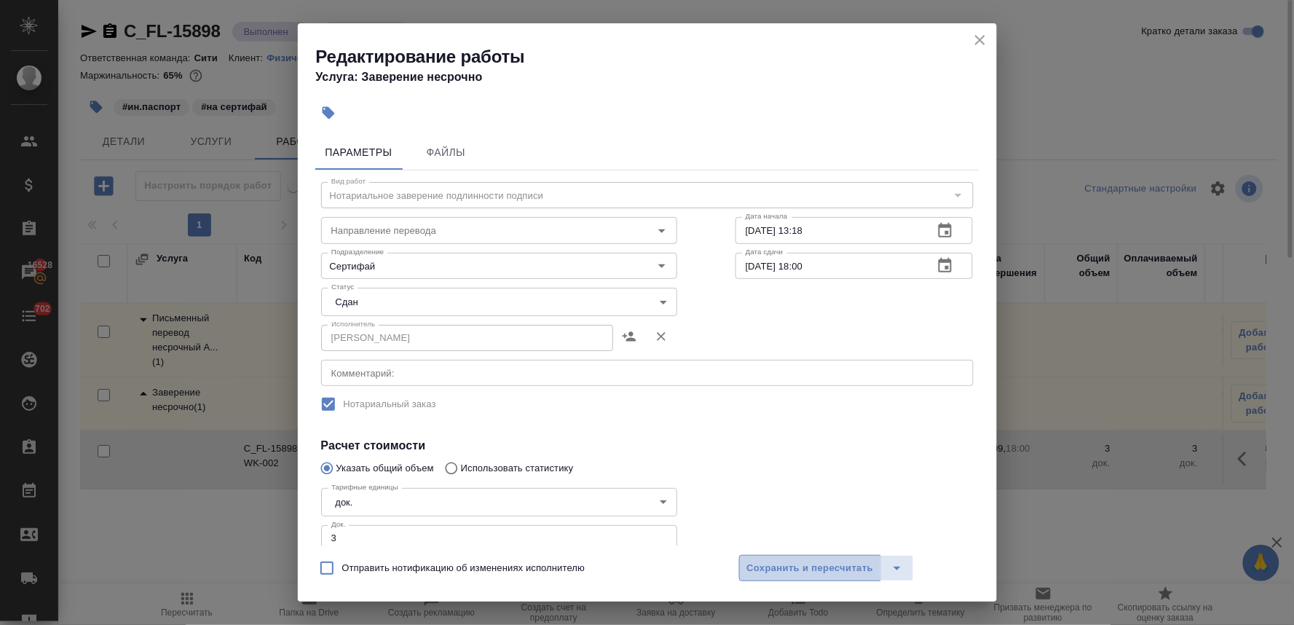
click at [762, 558] on button "Сохранить и пересчитать" at bounding box center [810, 568] width 143 height 26
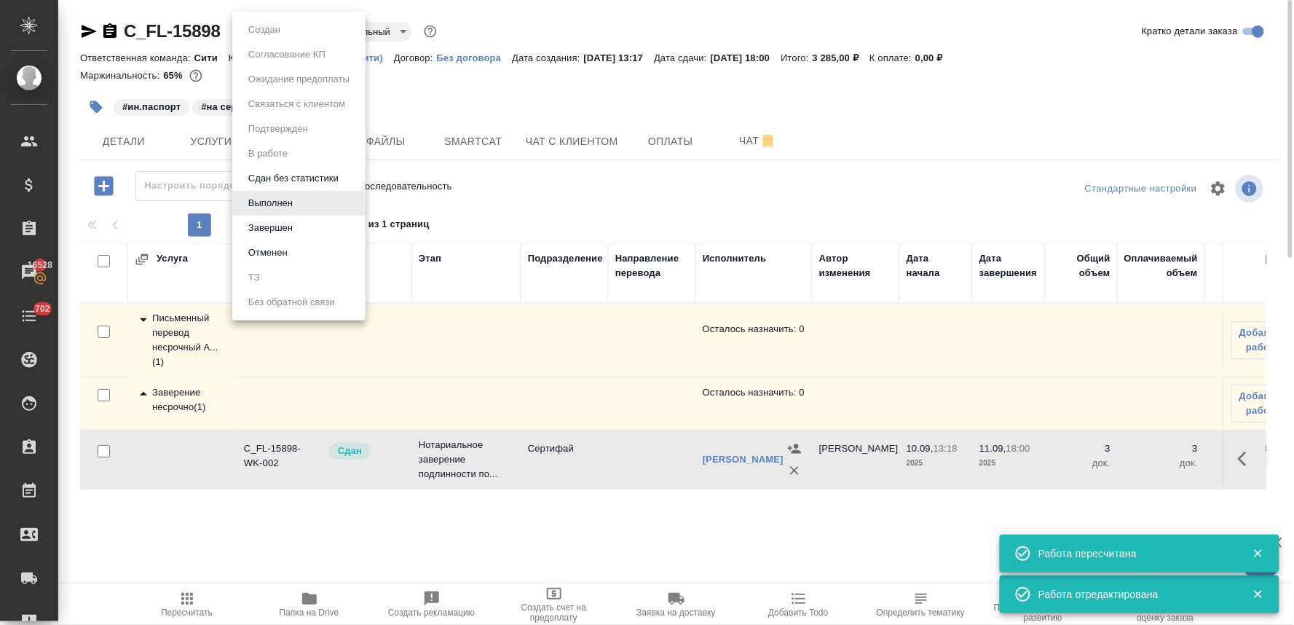
click at [281, 26] on body "🙏 .cls-1 fill:#fff; AWATERA Lyamina Nadezhda Клиенты Спецификации Заказы 16528 …" at bounding box center [647, 312] width 1294 height 625
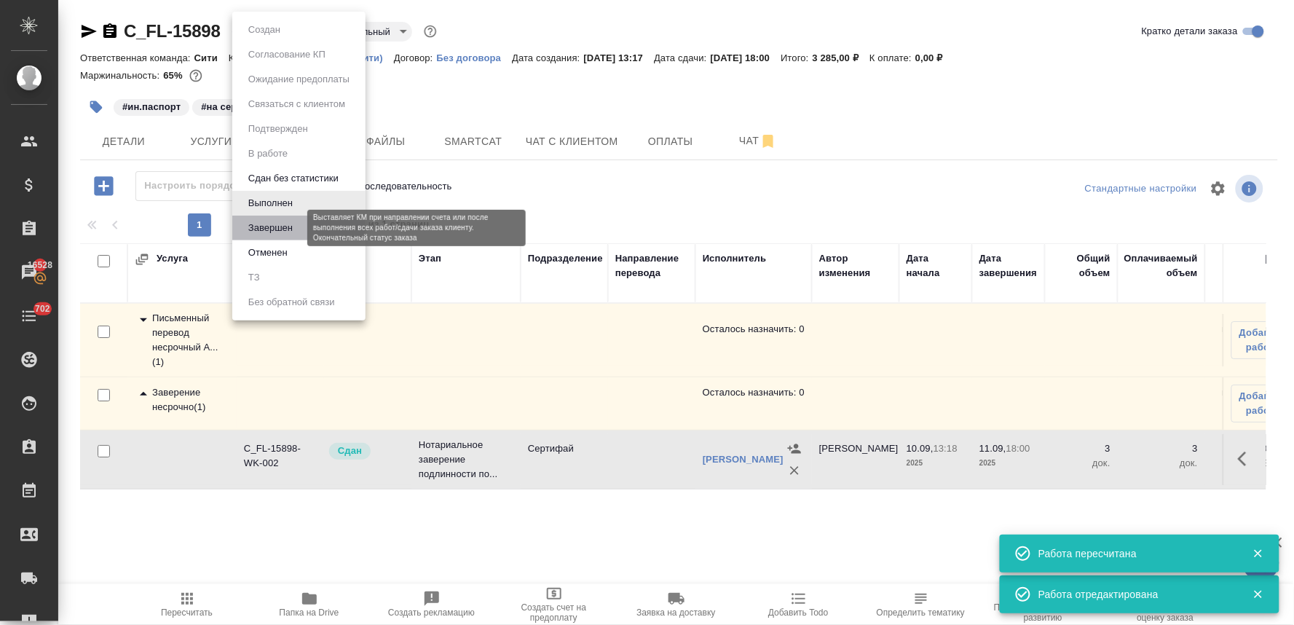
click at [289, 228] on button "Завершен" at bounding box center [270, 228] width 53 height 16
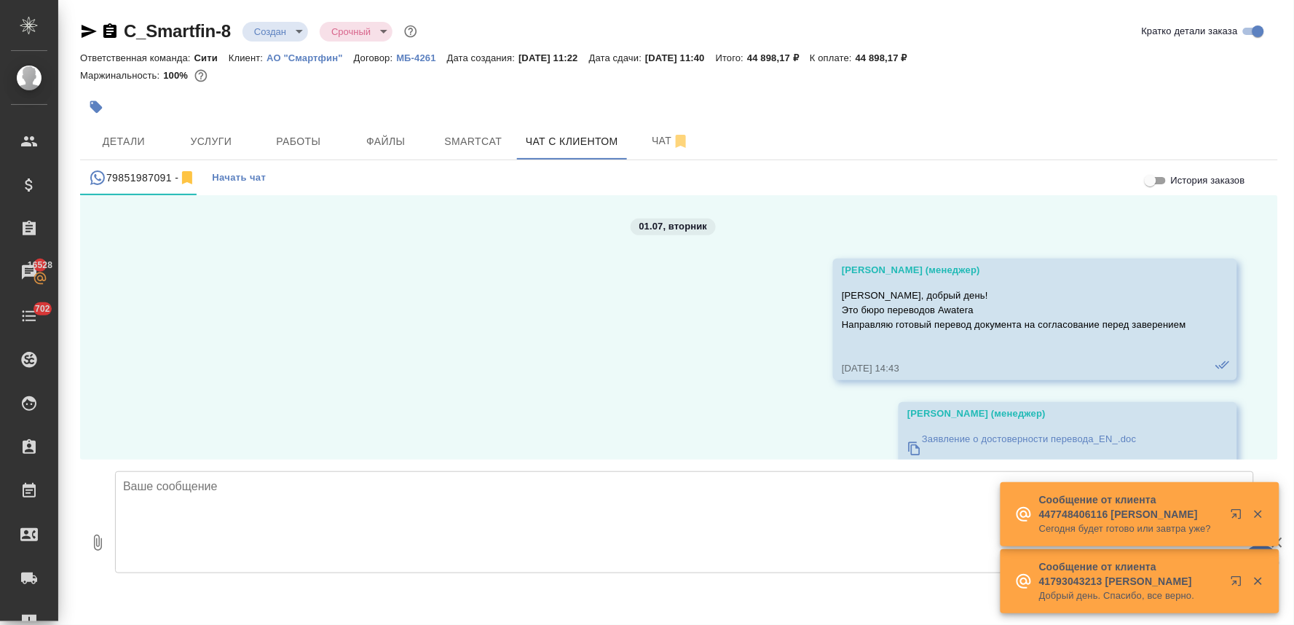
scroll to position [7056, 0]
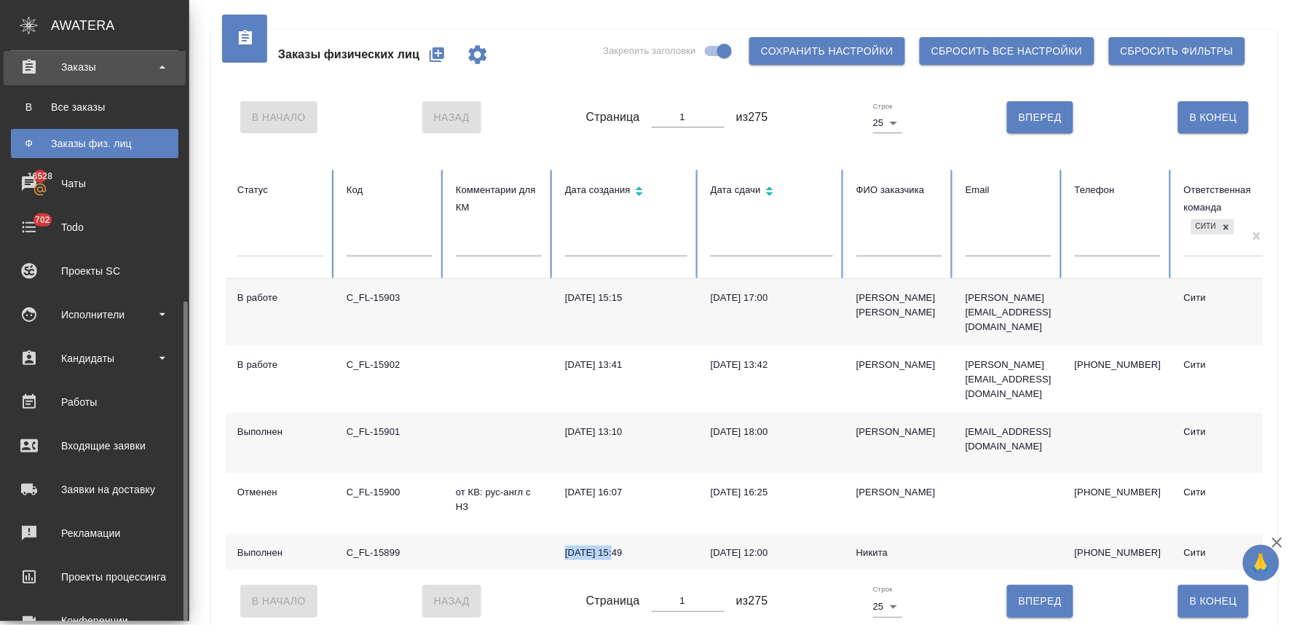
scroll to position [242, 0]
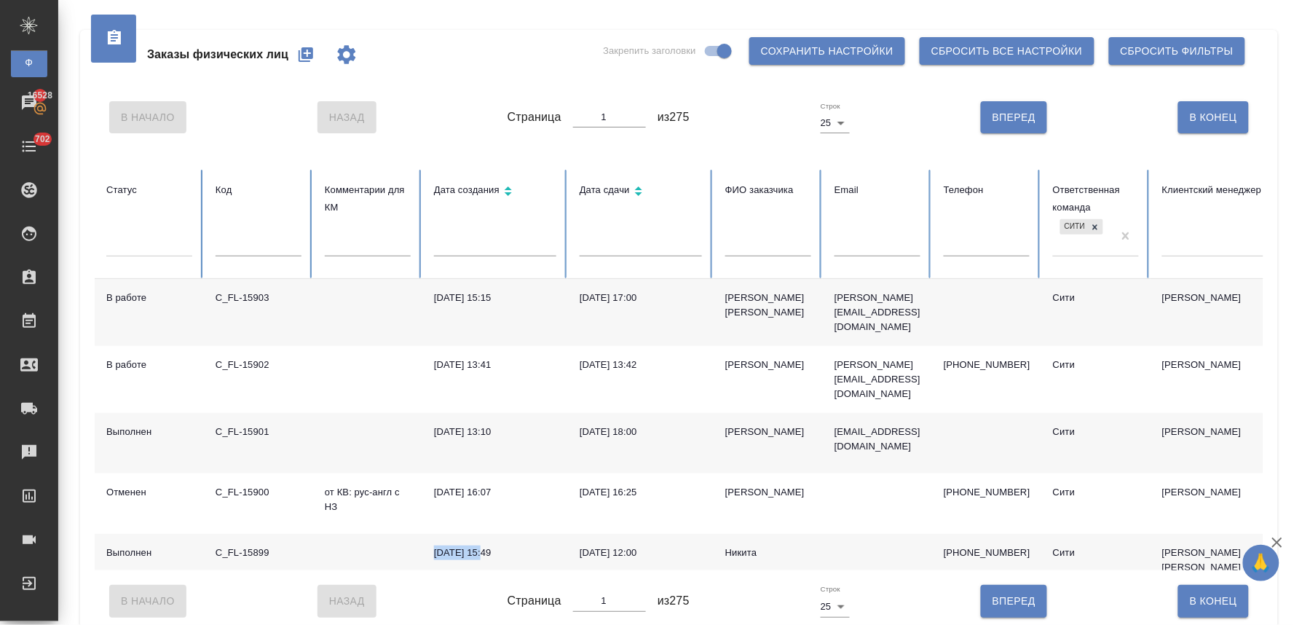
drag, startPoint x: 628, startPoint y: 474, endPoint x: 596, endPoint y: 442, distance: 45.8
click at [628, 485] on div "[DATE] 16:25" at bounding box center [641, 492] width 122 height 15
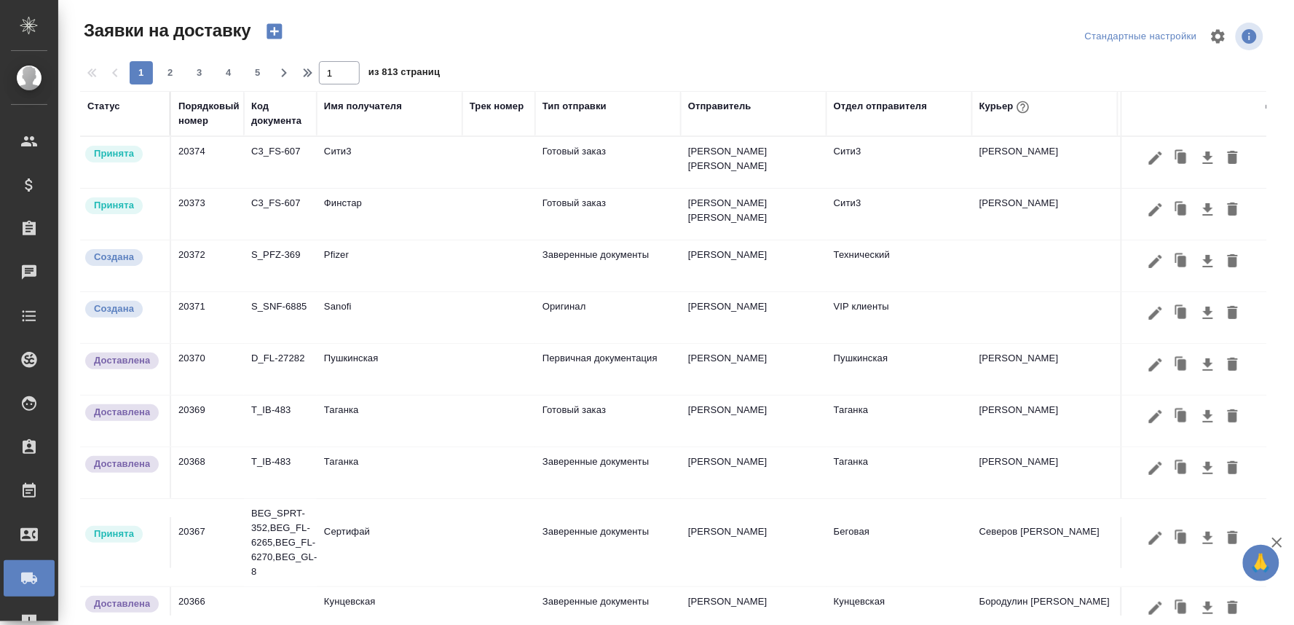
click at [993, 106] on div "Курьер" at bounding box center [1005, 107] width 53 height 19
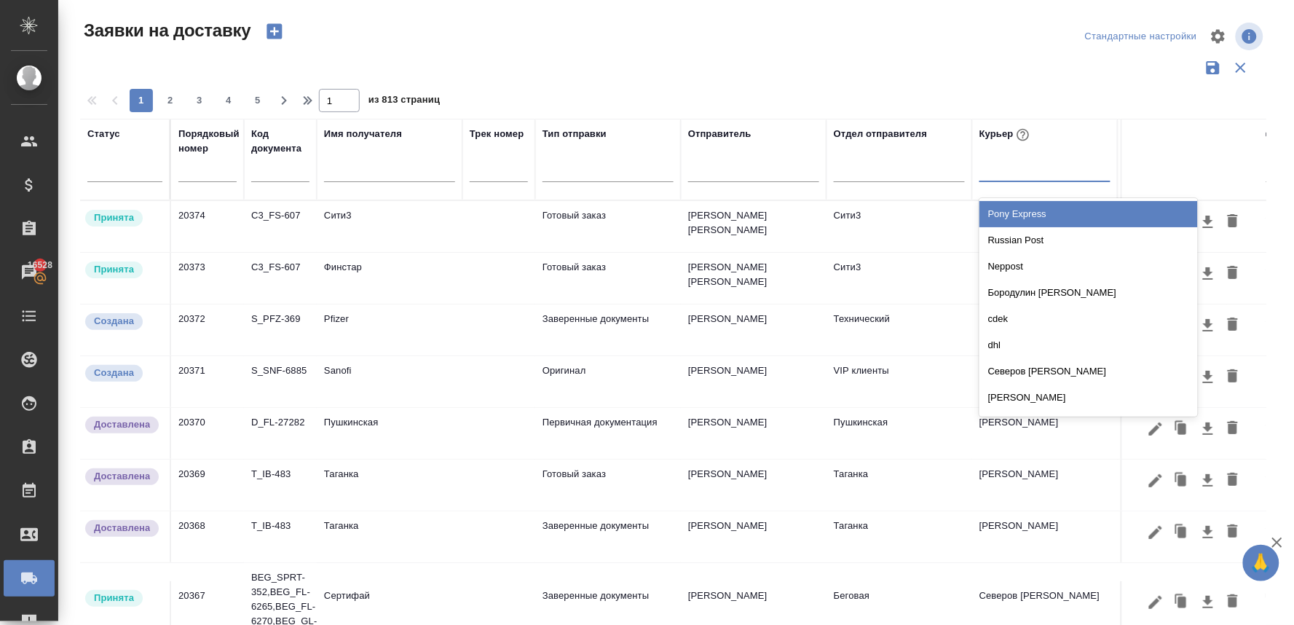
click at [994, 173] on div at bounding box center [1044, 167] width 131 height 21
type input "брат"
click at [1009, 218] on div "Братолюбова [PERSON_NAME]" at bounding box center [1088, 214] width 218 height 26
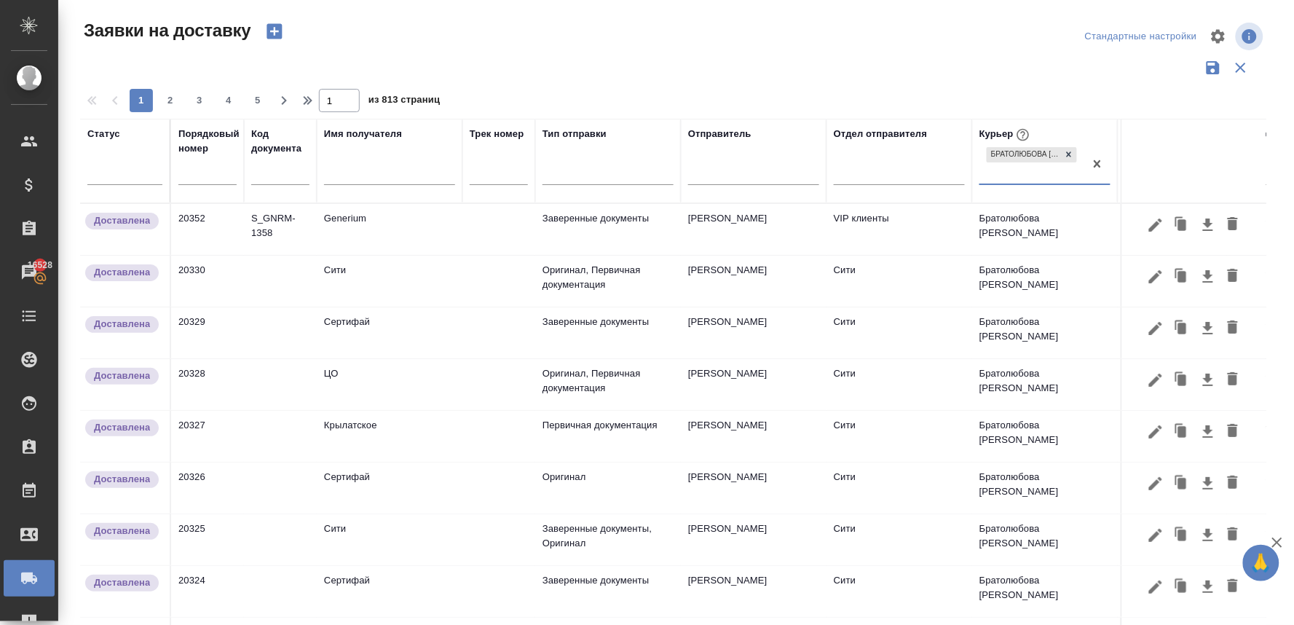
click at [271, 33] on icon "button" at bounding box center [274, 31] width 15 height 15
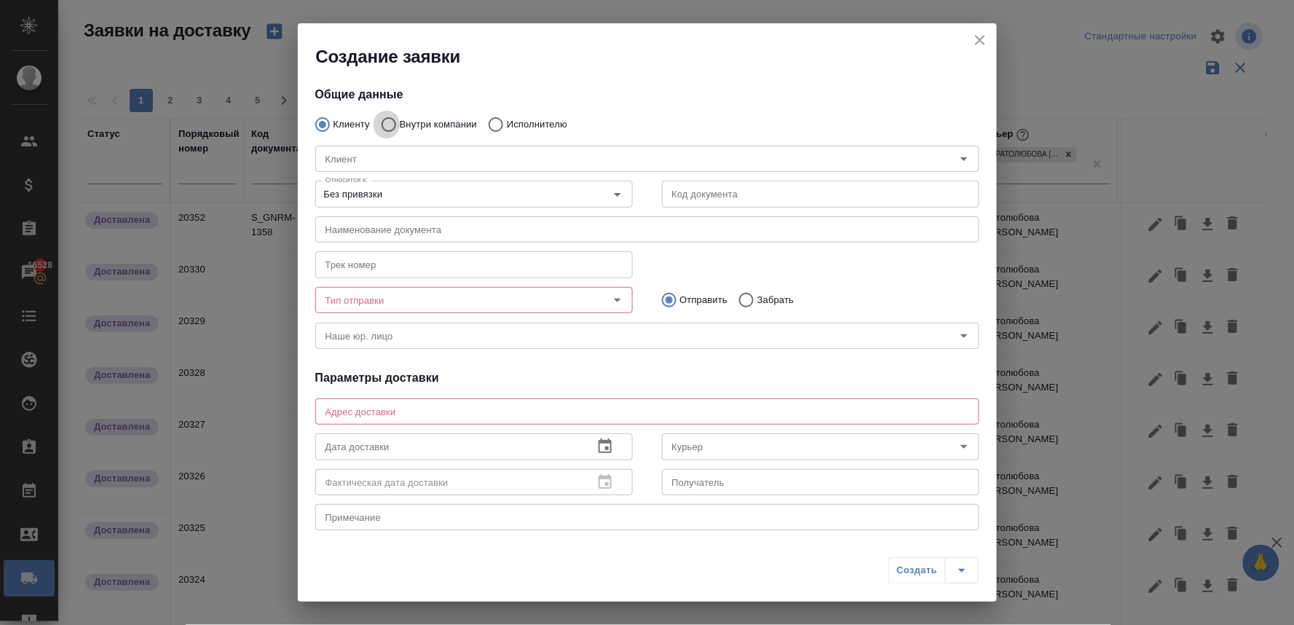
click at [387, 124] on input "Внутри компании" at bounding box center [387, 124] width 26 height 31
radio input "true"
click at [397, 151] on input "Команда" at bounding box center [623, 158] width 607 height 17
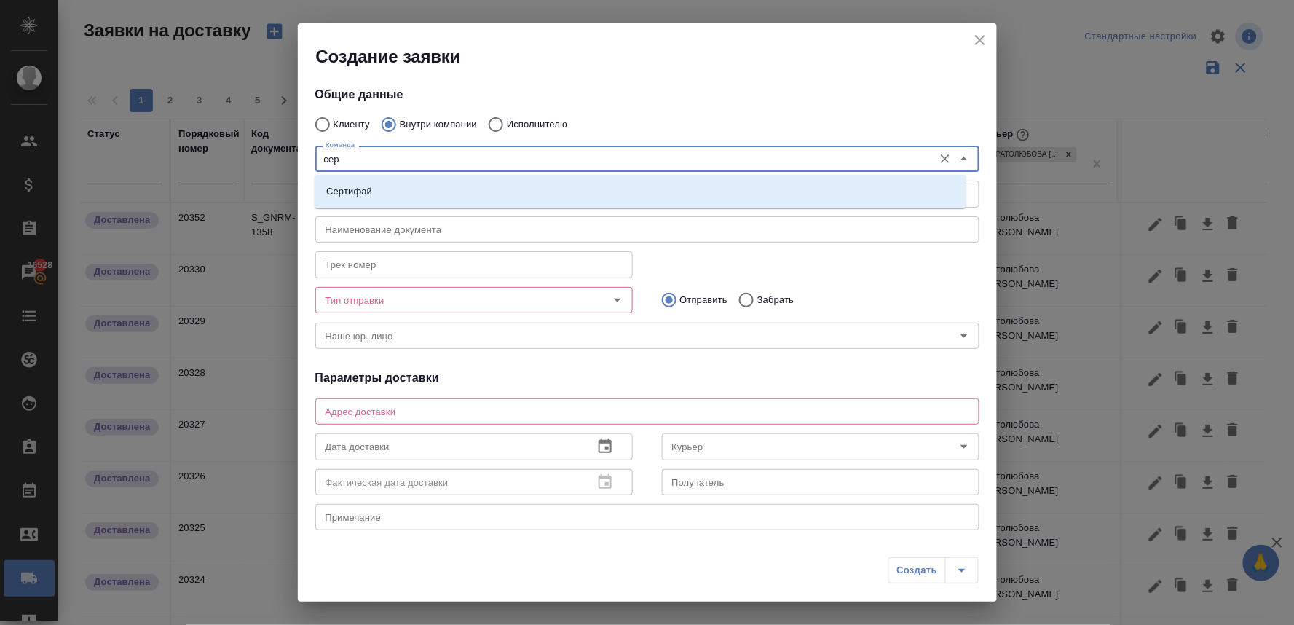
type input "серт"
click at [393, 186] on li "Сертифай" at bounding box center [641, 191] width 652 height 26
type textarea "[STREET_ADDRESS]"
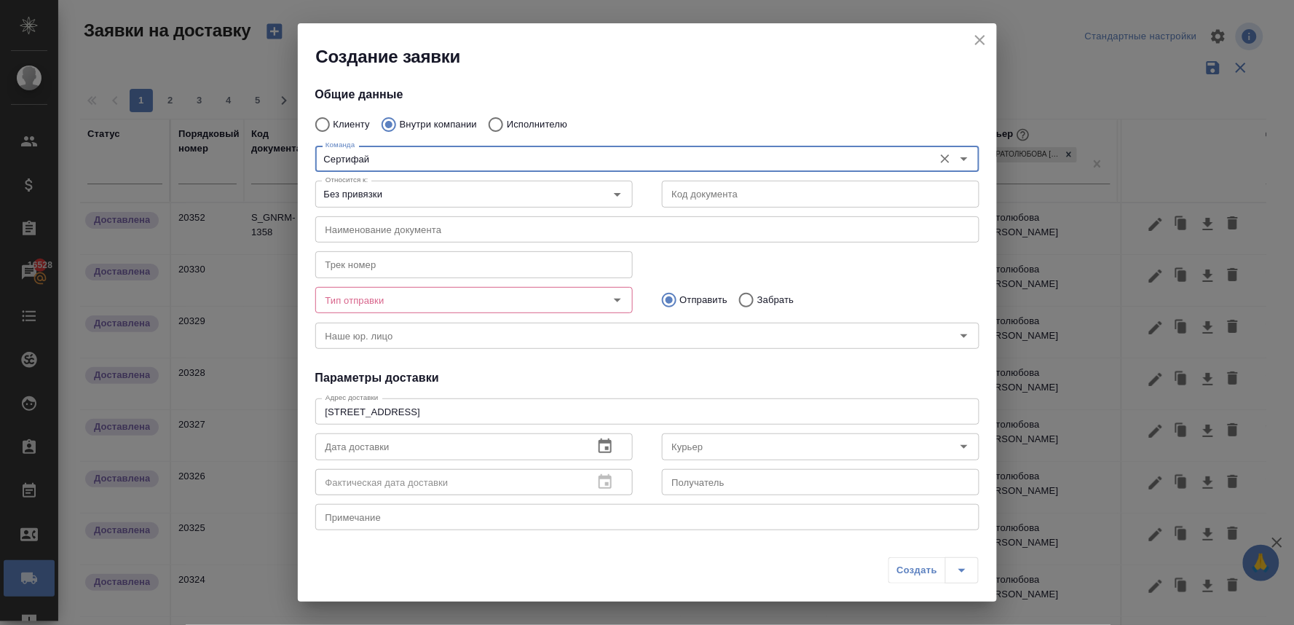
click at [500, 309] on div "Тип отправки" at bounding box center [473, 300] width 317 height 26
type input "Сертифай"
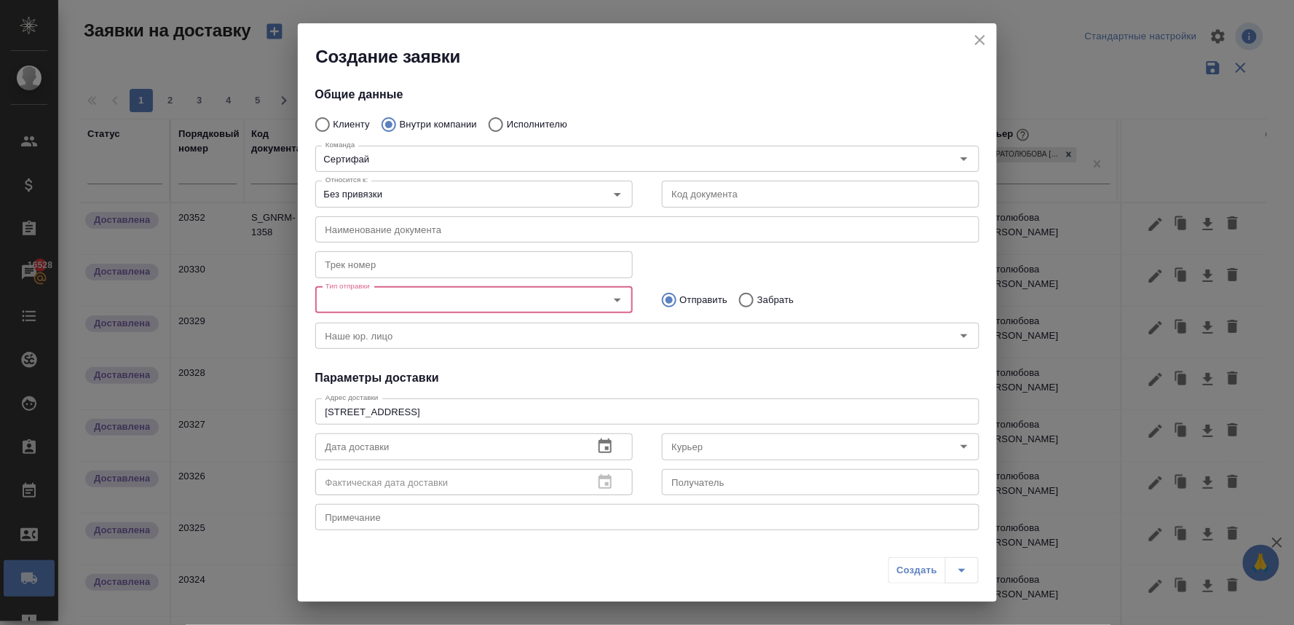
click at [500, 299] on input "Тип отправки" at bounding box center [450, 299] width 260 height 17
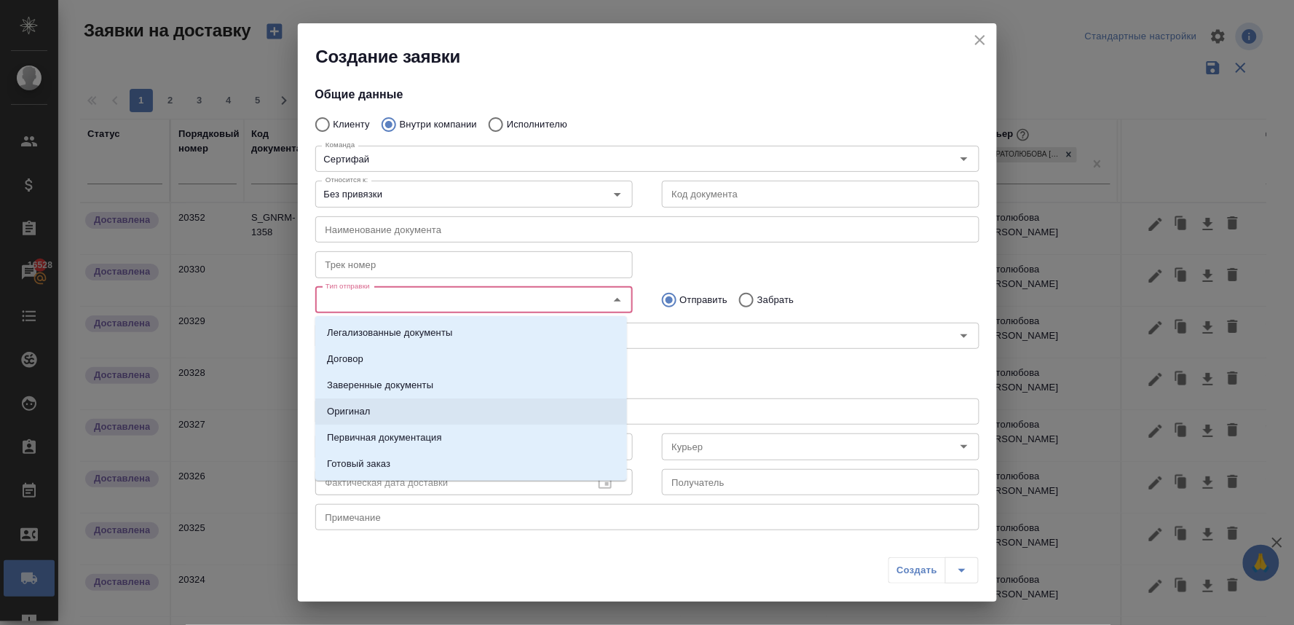
click at [401, 402] on li "Оригинал" at bounding box center [471, 411] width 312 height 26
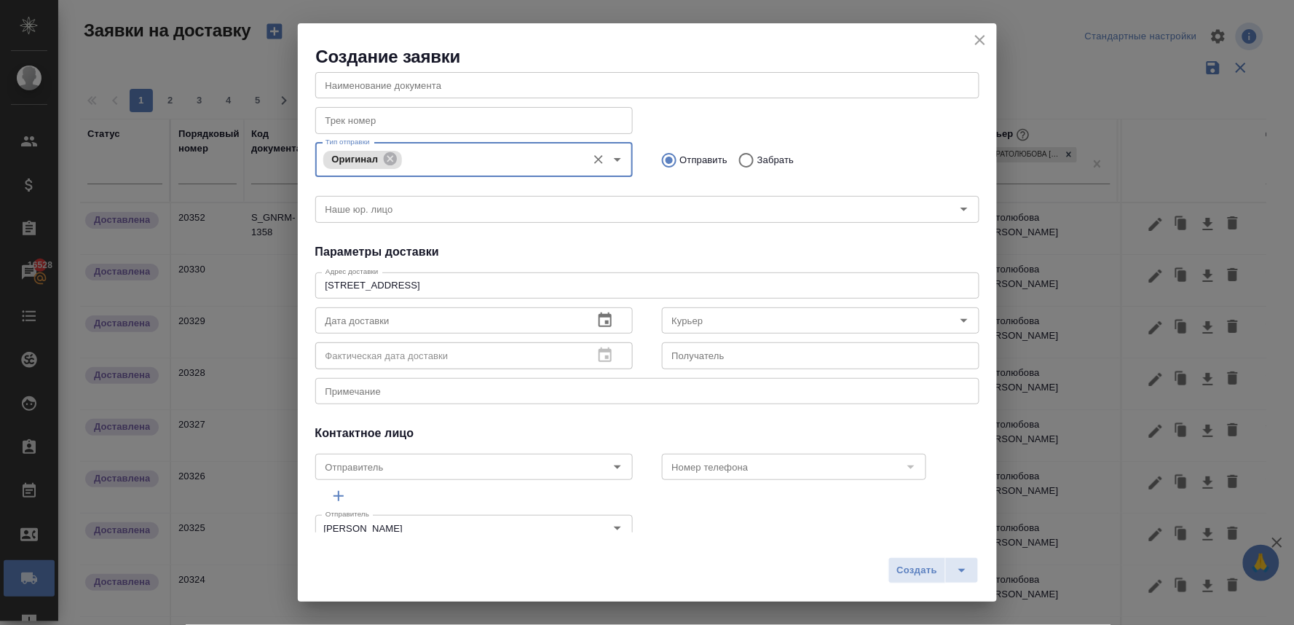
scroll to position [162, 0]
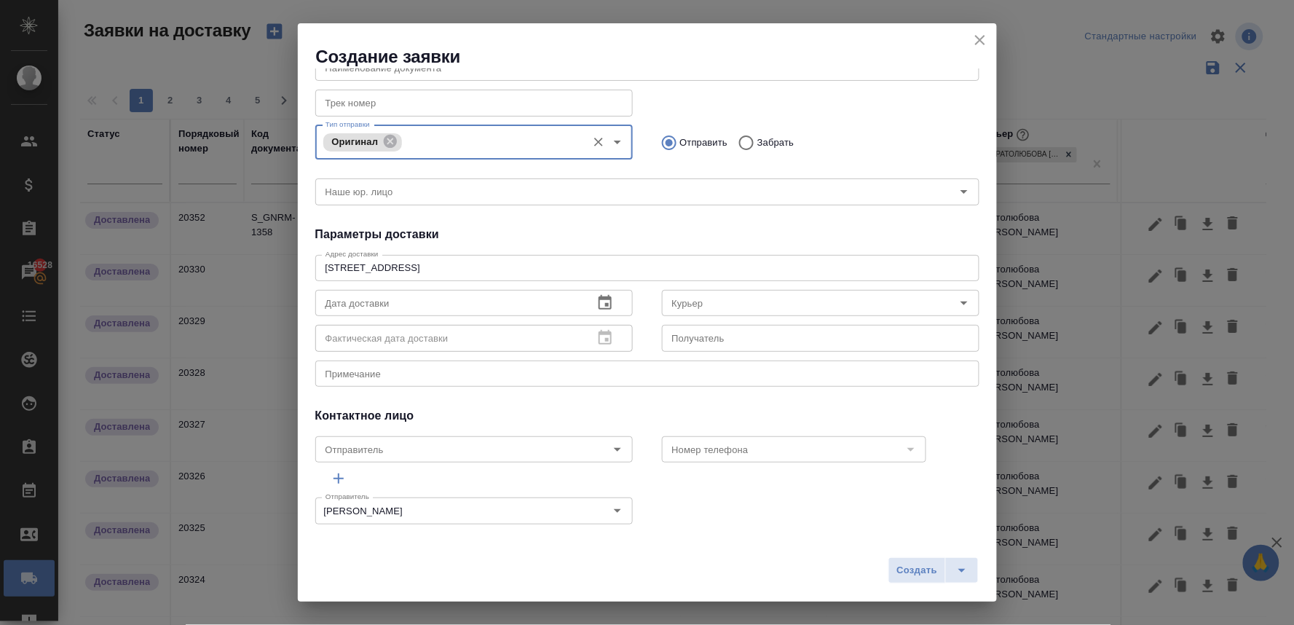
click at [599, 304] on icon "button" at bounding box center [604, 302] width 17 height 17
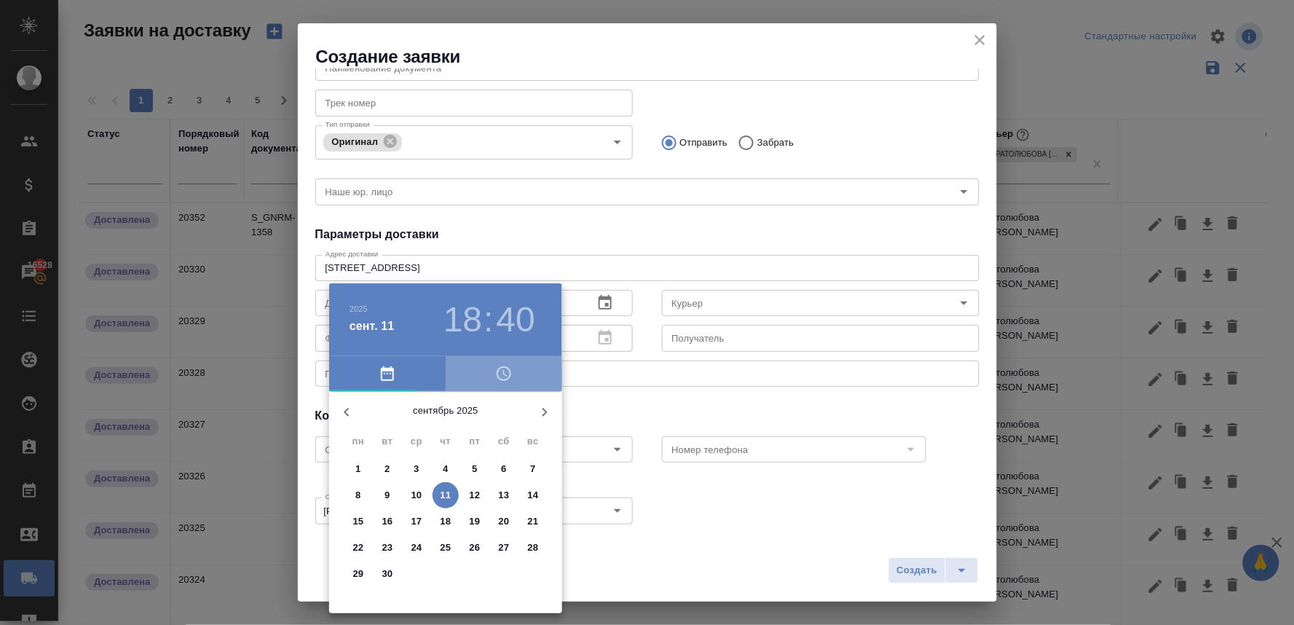
click at [500, 381] on icon "button" at bounding box center [503, 373] width 17 height 17
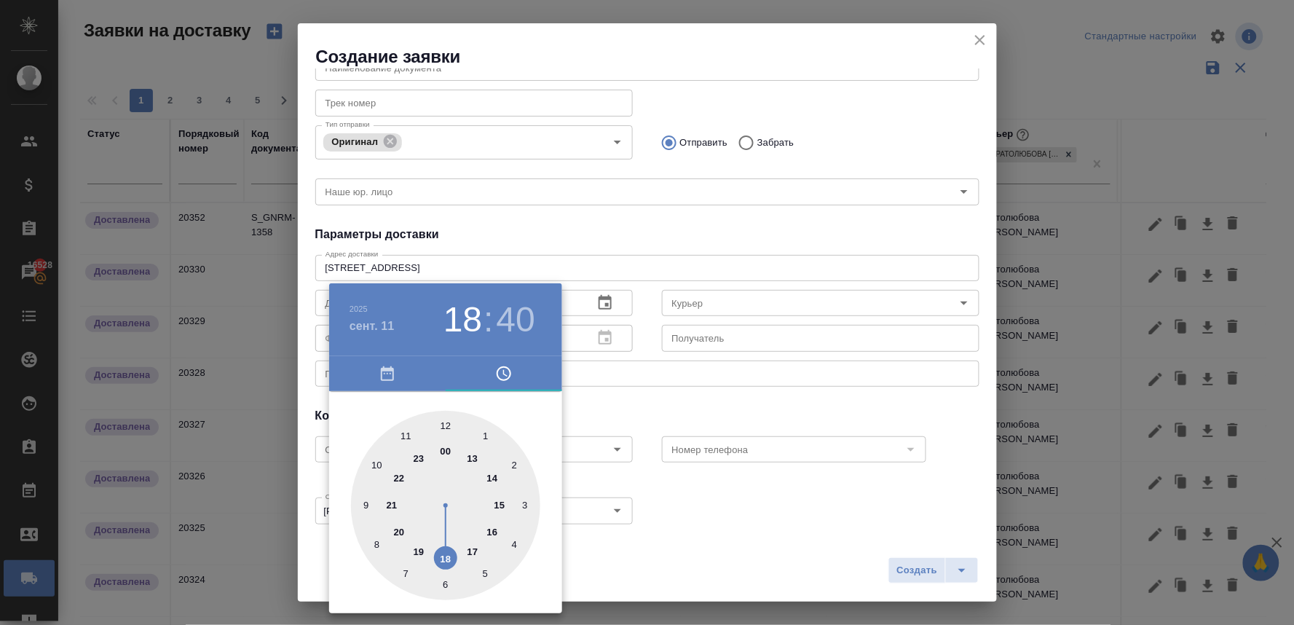
click at [446, 427] on div at bounding box center [445, 505] width 189 height 189
type input "[DATE] 12:00"
drag, startPoint x: 444, startPoint y: 423, endPoint x: 545, endPoint y: 408, distance: 101.5
click at [445, 423] on div at bounding box center [445, 505] width 189 height 189
click at [664, 401] on div at bounding box center [647, 312] width 1294 height 625
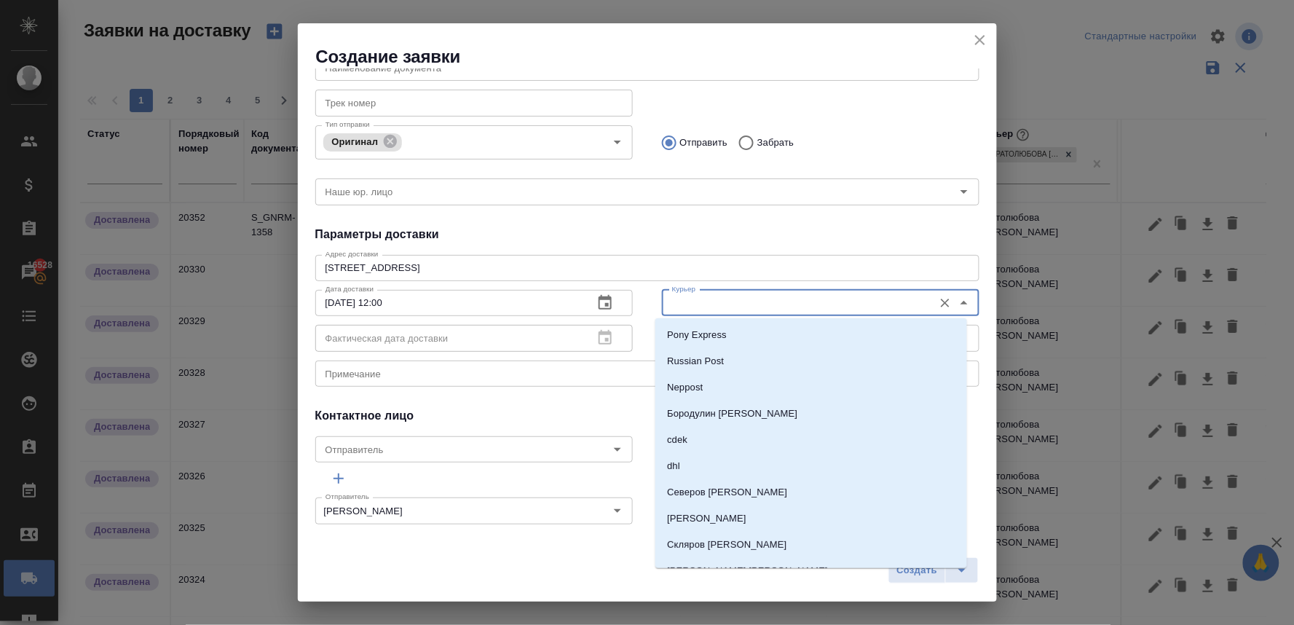
click at [704, 301] on input "Курьер" at bounding box center [796, 302] width 260 height 17
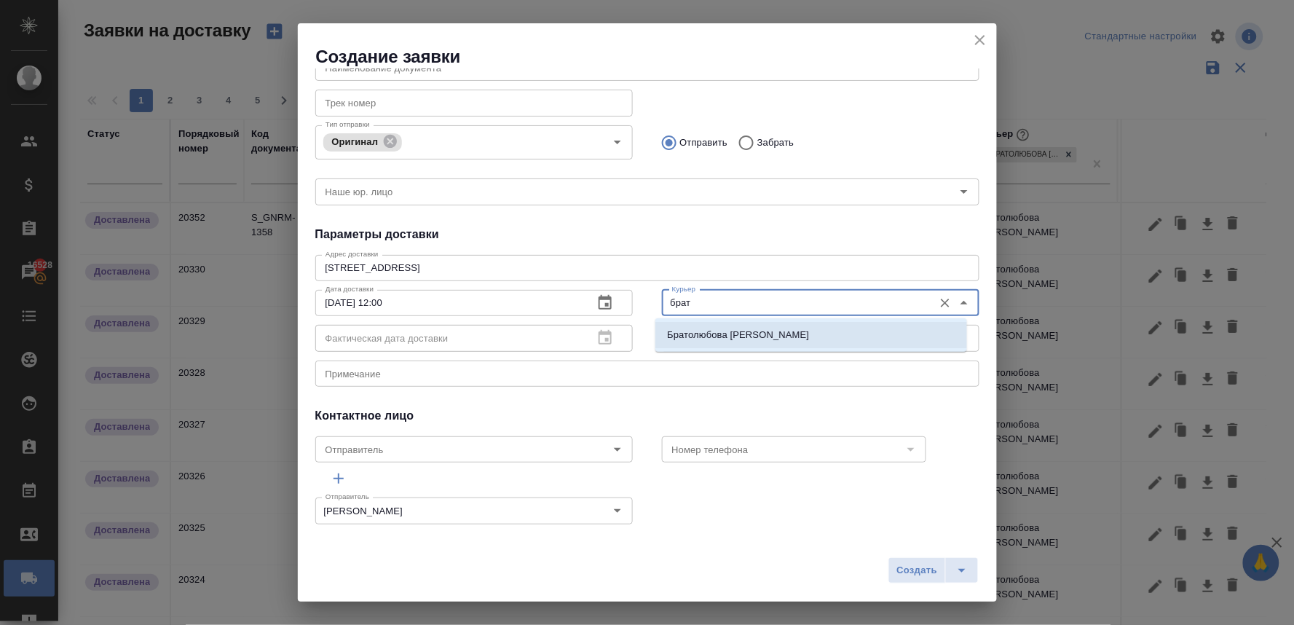
click at [709, 331] on p "Братолюбова [PERSON_NAME]" at bounding box center [738, 335] width 142 height 15
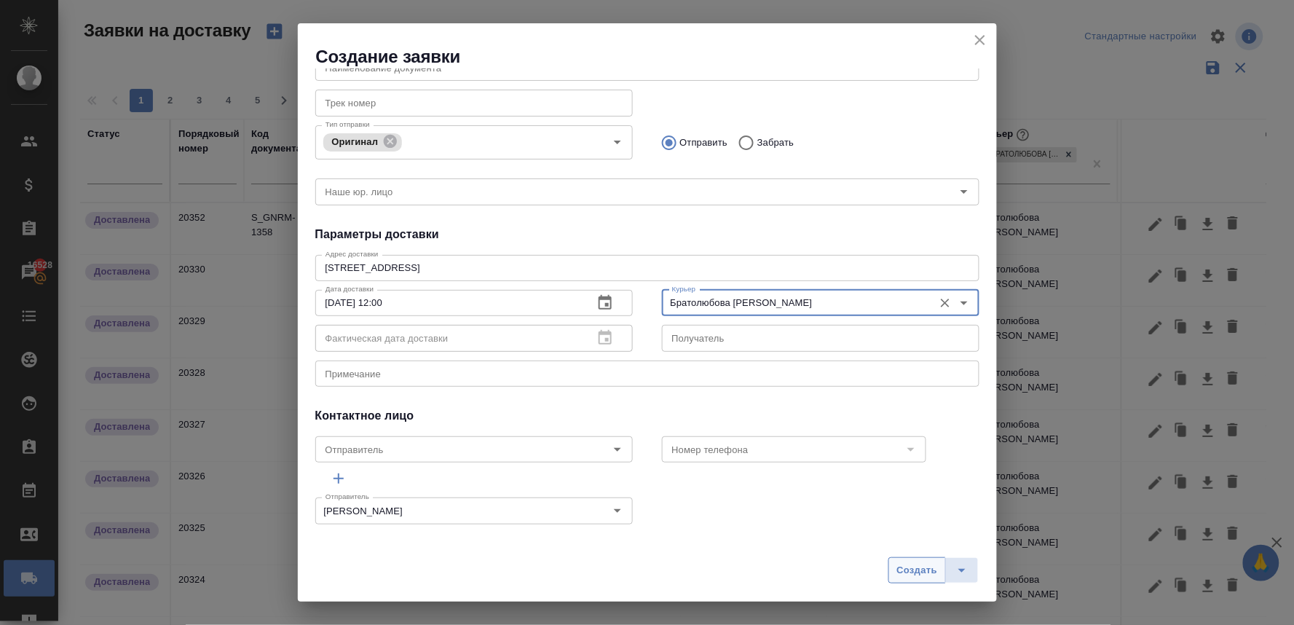
type input "Братолюбова [PERSON_NAME]"
click at [927, 569] on span "Создать" at bounding box center [916, 570] width 41 height 17
radio input "true"
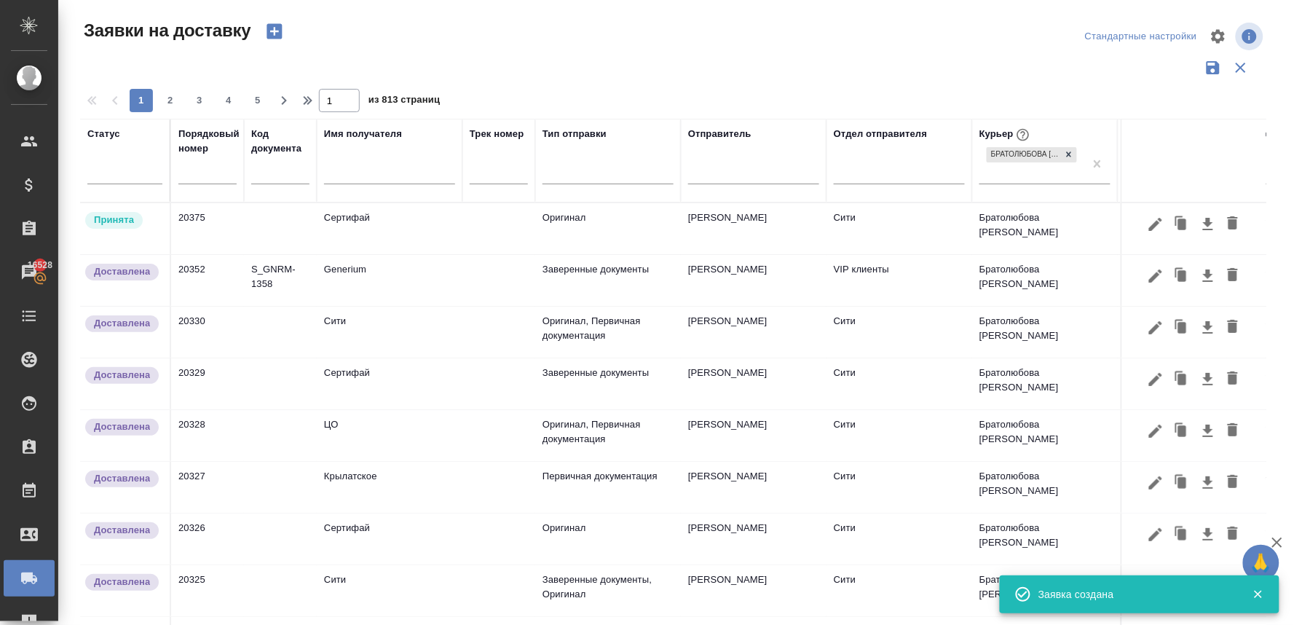
click at [353, 219] on td "Сертифай" at bounding box center [390, 228] width 146 height 51
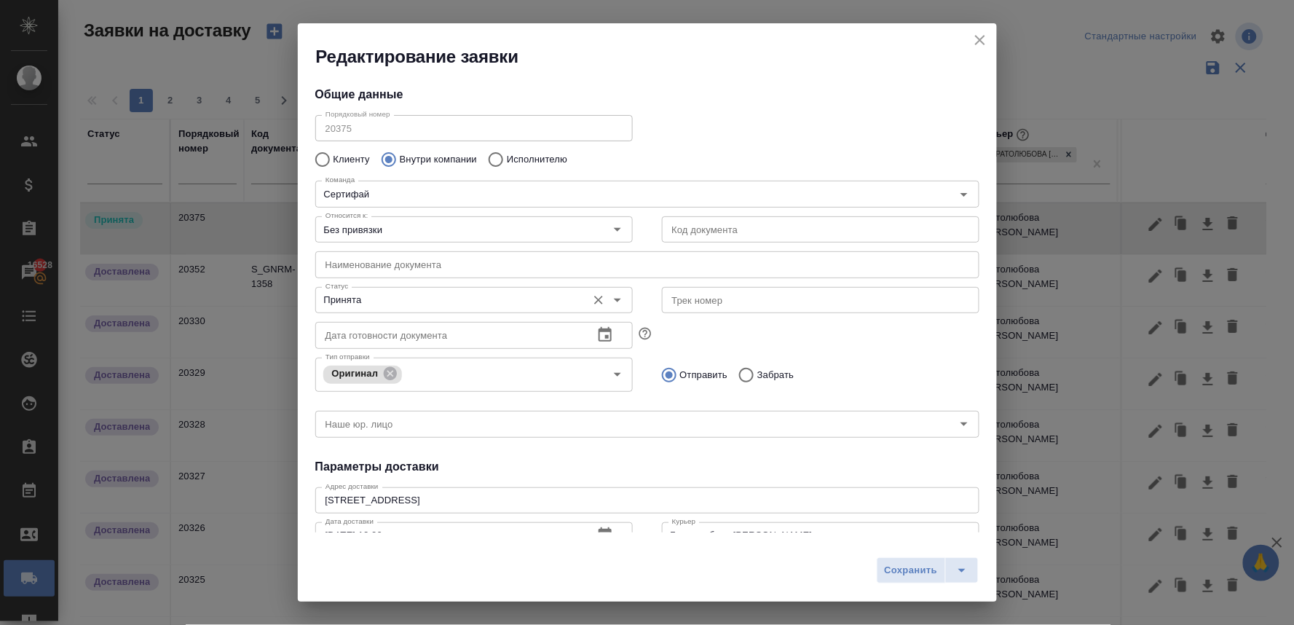
click at [369, 304] on input "Принята" at bounding box center [450, 299] width 260 height 17
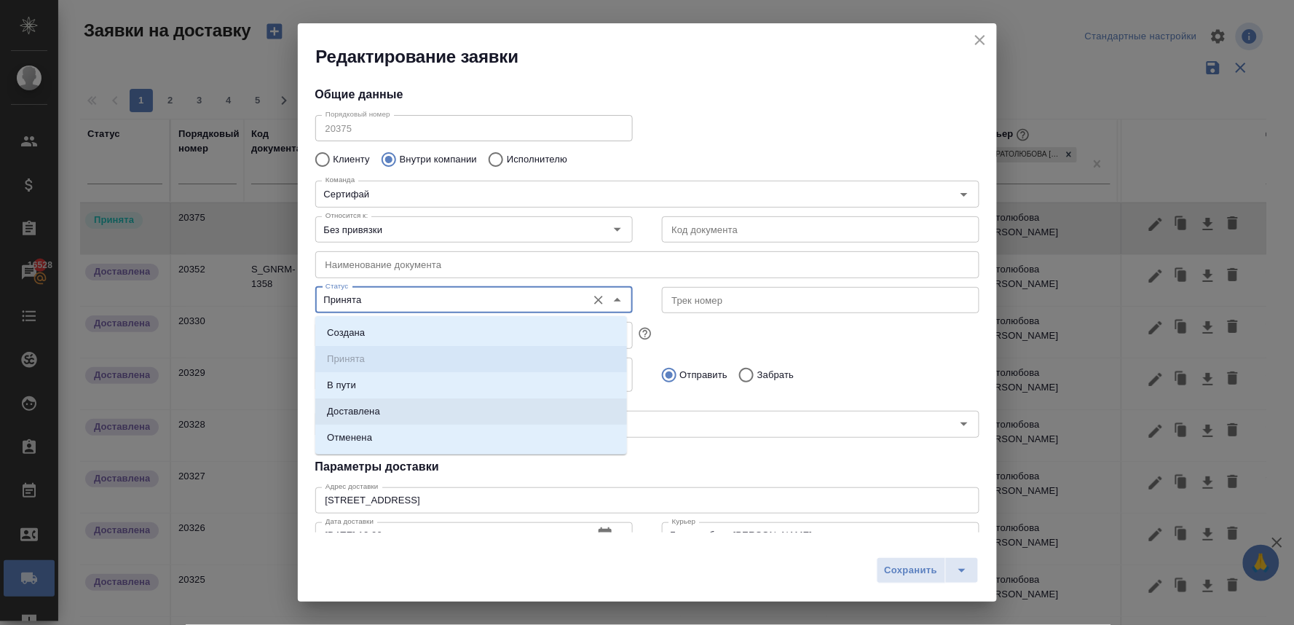
click at [369, 412] on p "Доставлена" at bounding box center [353, 411] width 53 height 15
type input "Доставлена"
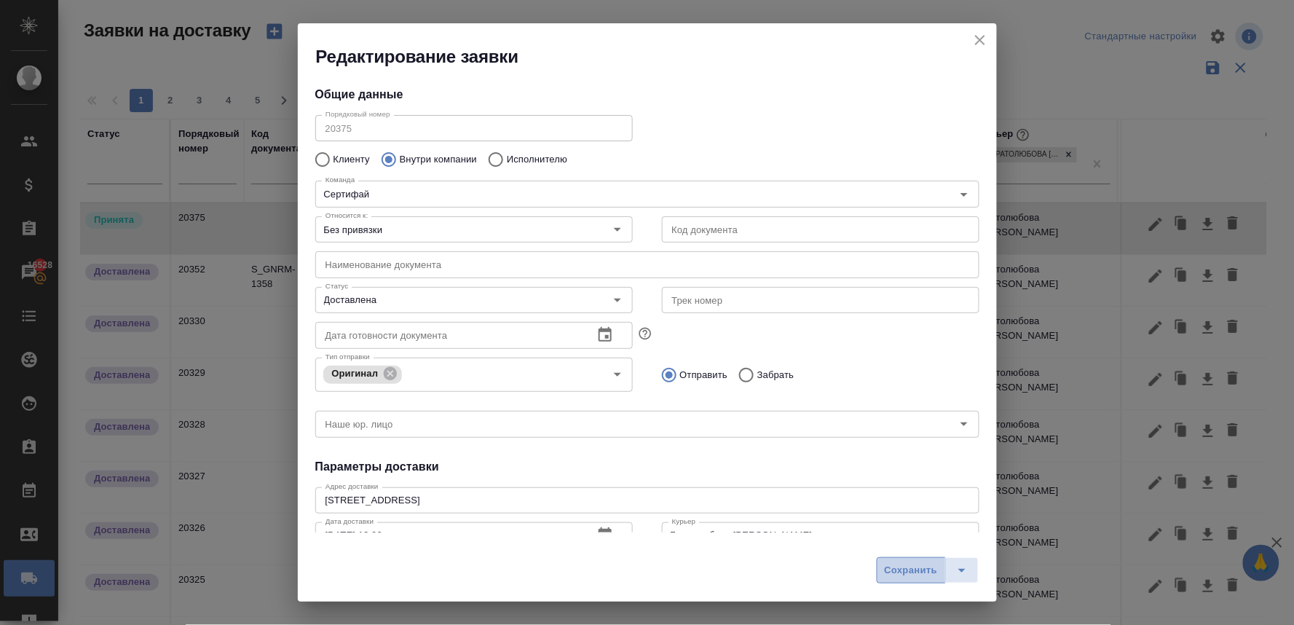
click at [898, 569] on span "Сохранить" at bounding box center [911, 570] width 53 height 17
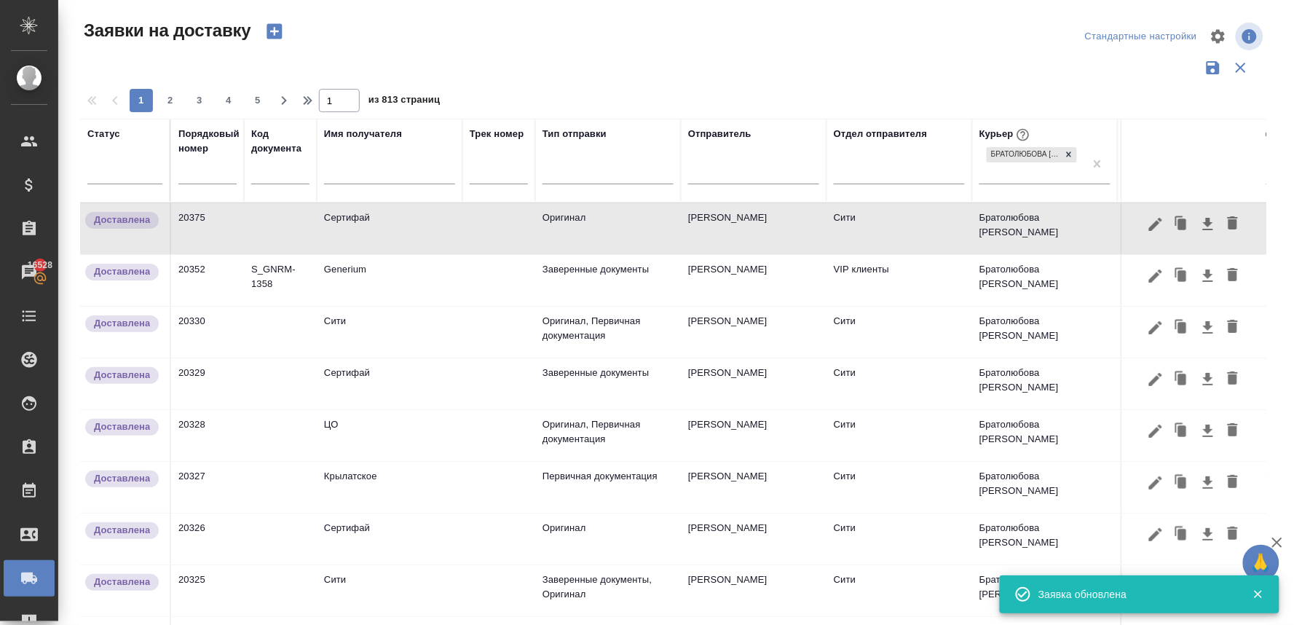
click at [271, 31] on icon "button" at bounding box center [274, 31] width 20 height 20
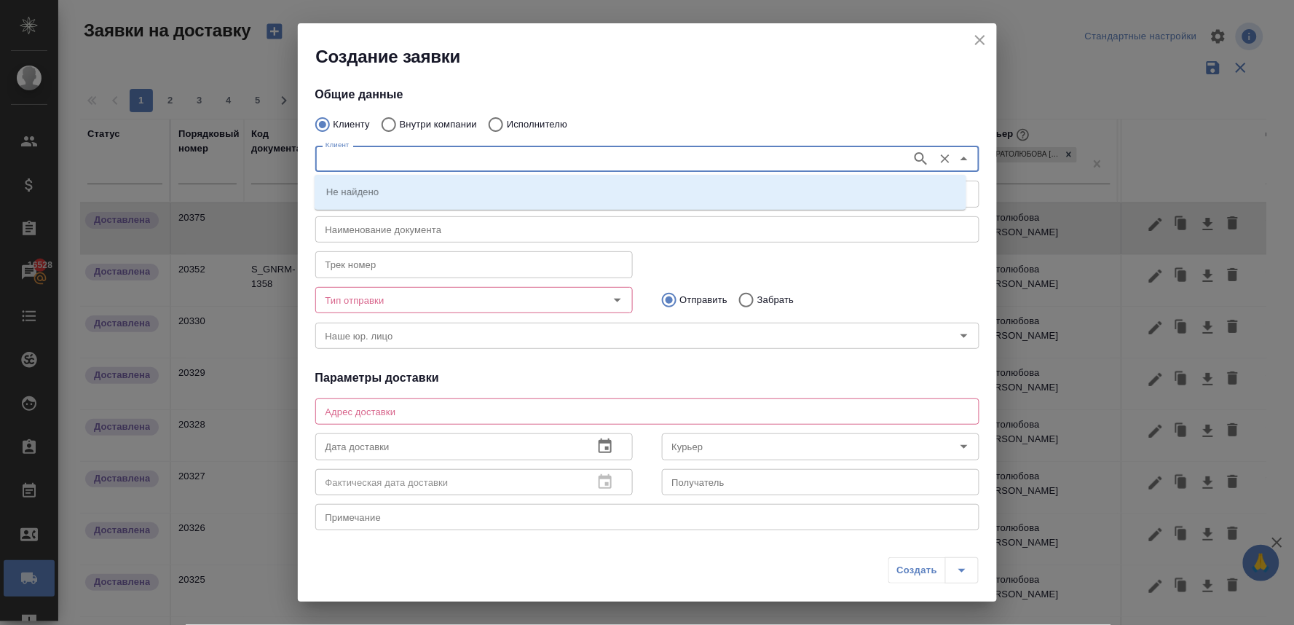
click at [403, 154] on input "Клиент" at bounding box center [612, 158] width 585 height 17
type input "ситибанк"
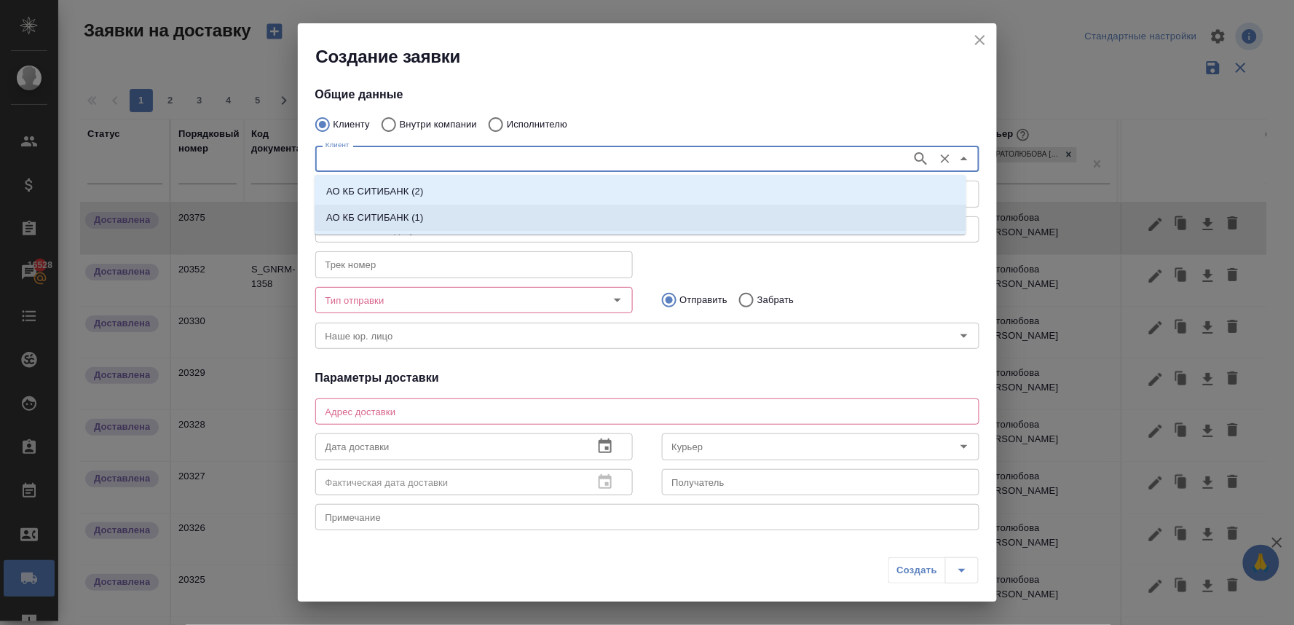
click at [401, 220] on p "АО КБ СИТИБАНК (1)" at bounding box center [374, 217] width 97 height 15
type input "АО КБ СИТИБАНК (1)"
type textarea "Пресненская наб. 10, блок С, филиал Сити-1"
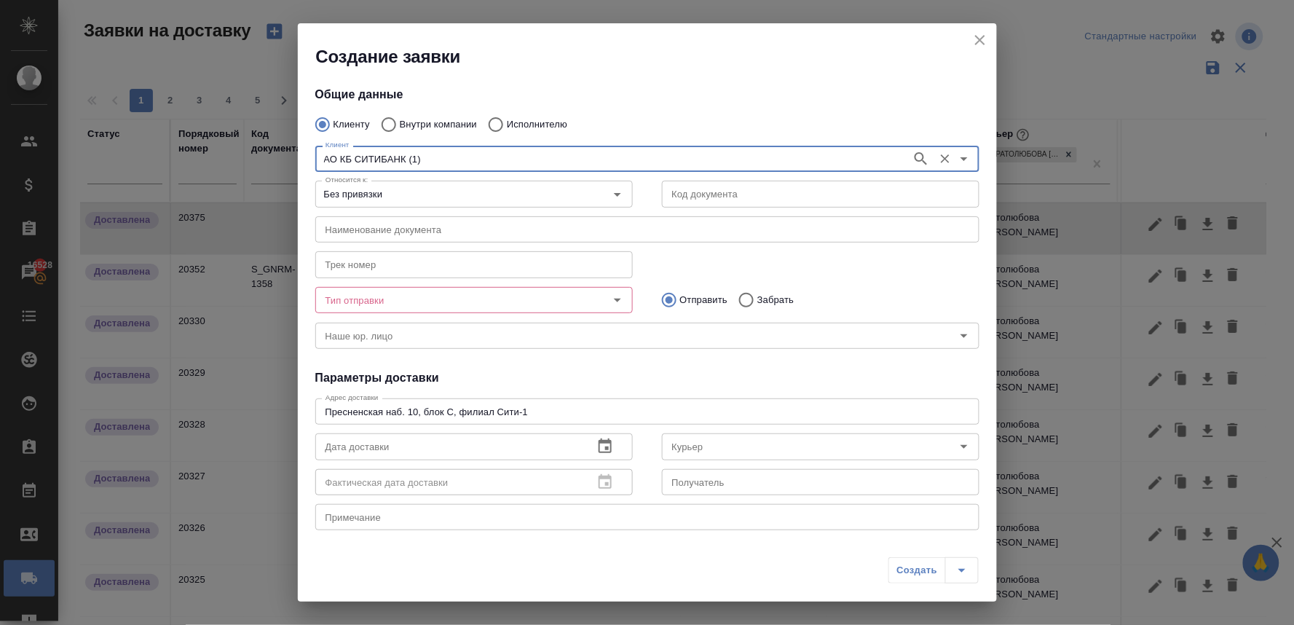
click at [406, 301] on input "Тип отправки" at bounding box center [450, 299] width 260 height 17
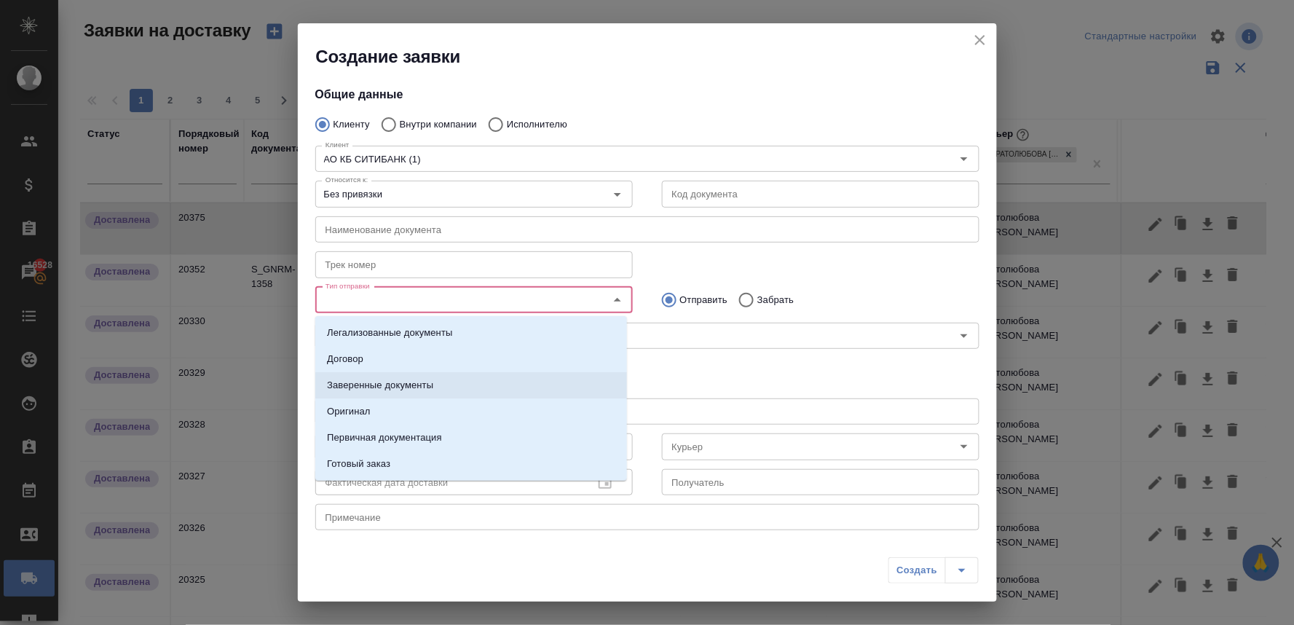
click at [408, 381] on p "Заверенные документы" at bounding box center [380, 385] width 106 height 15
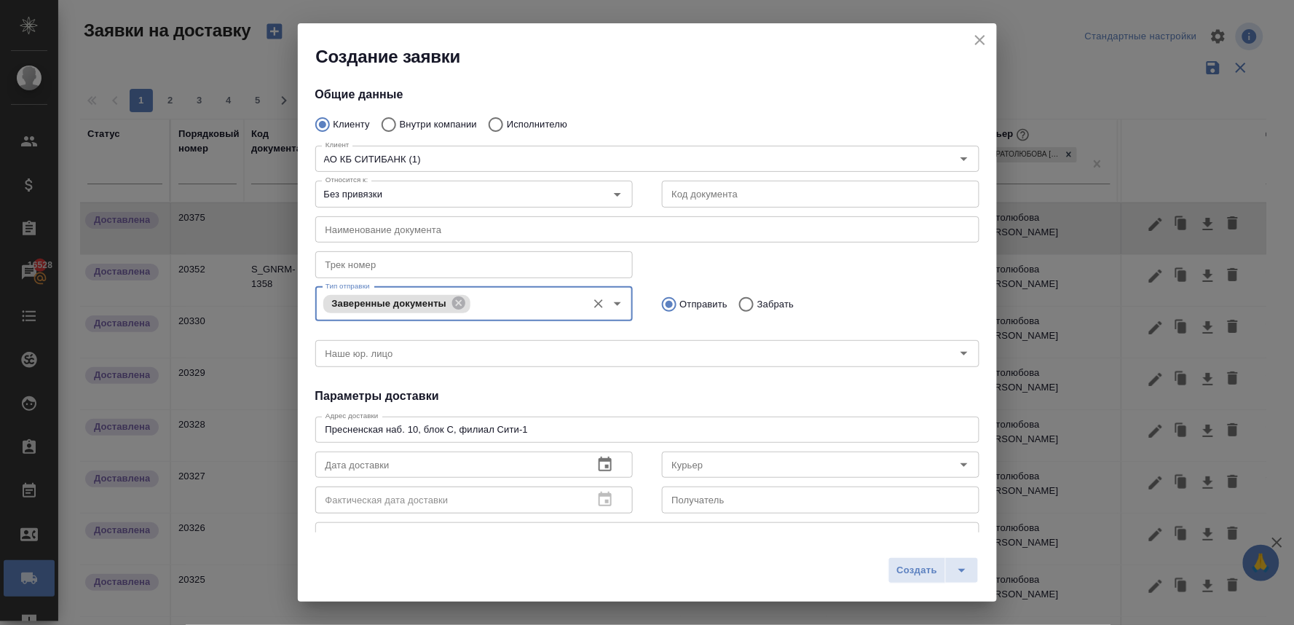
click at [482, 301] on input "Тип отправки" at bounding box center [526, 303] width 105 height 17
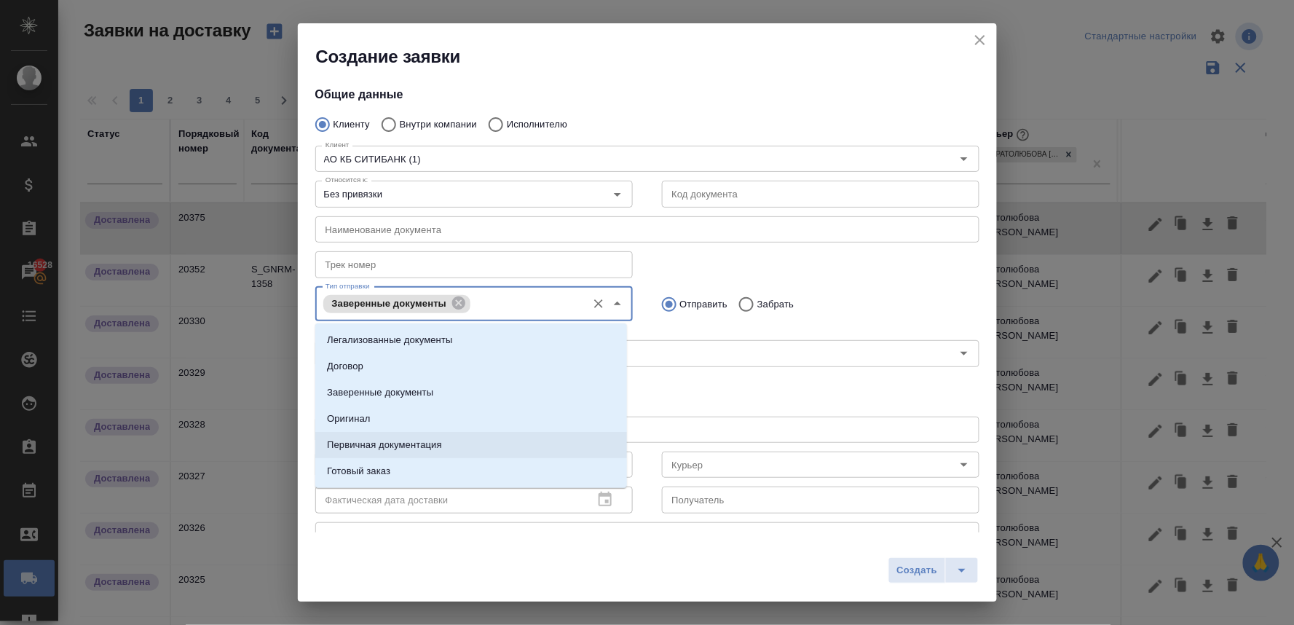
click at [428, 444] on p "Первичная документация" at bounding box center [384, 445] width 115 height 15
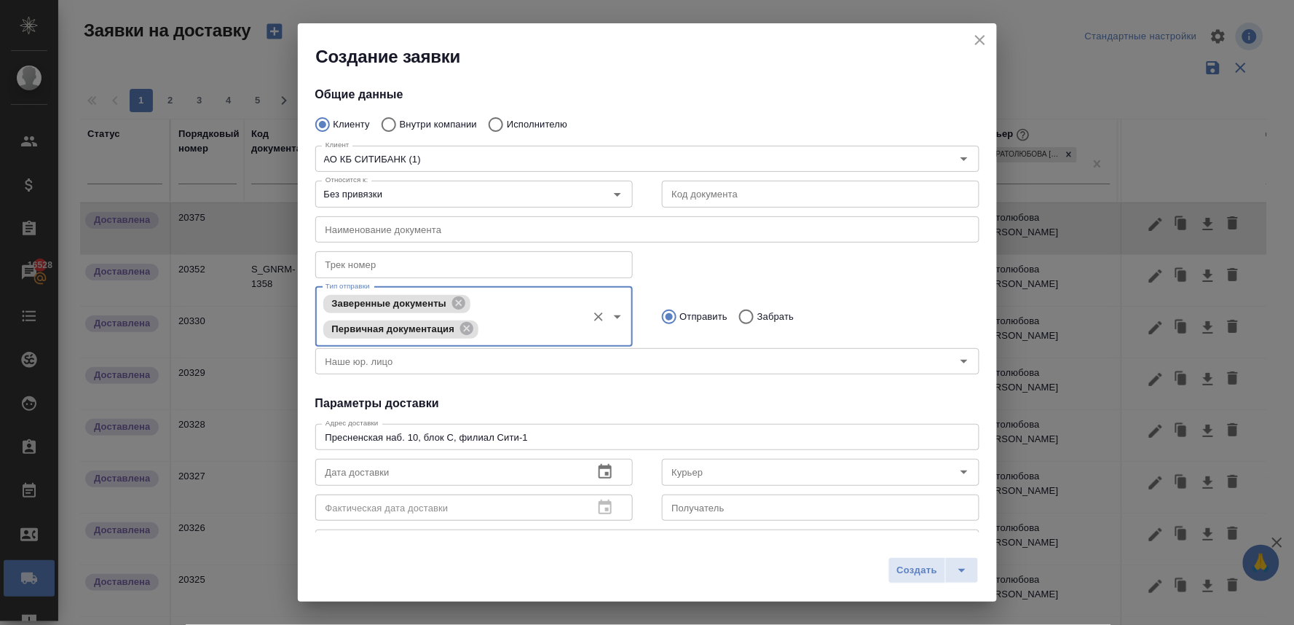
scroll to position [81, 0]
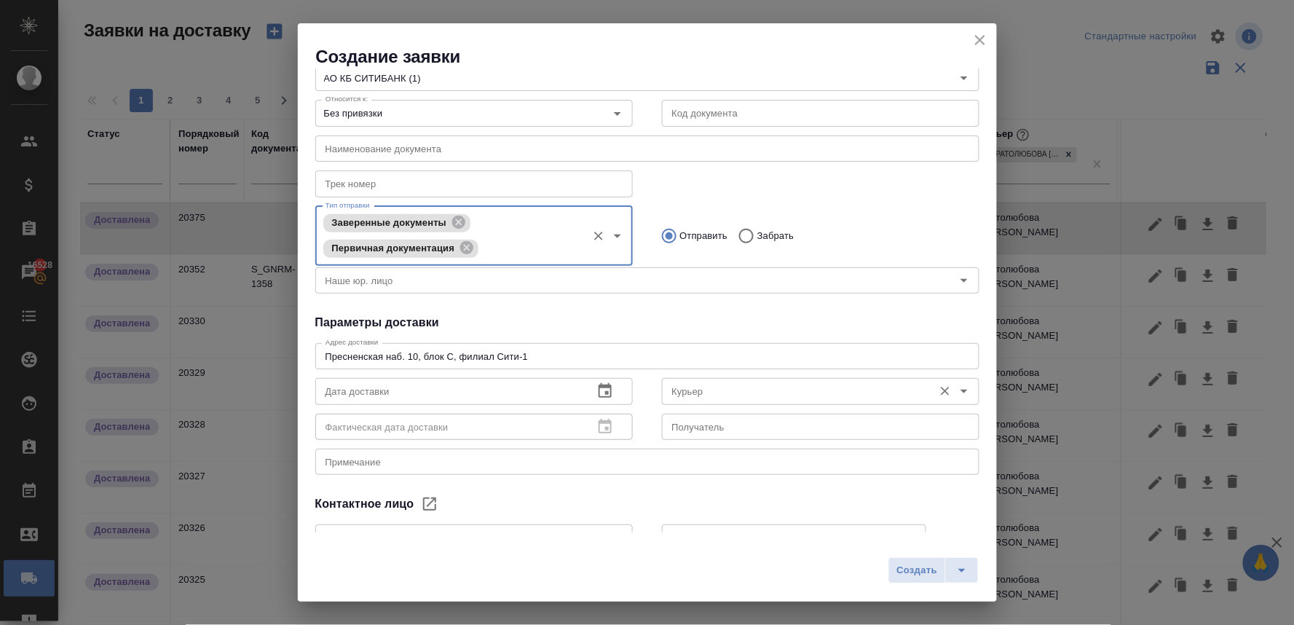
click at [690, 390] on input "Курьер" at bounding box center [796, 390] width 260 height 17
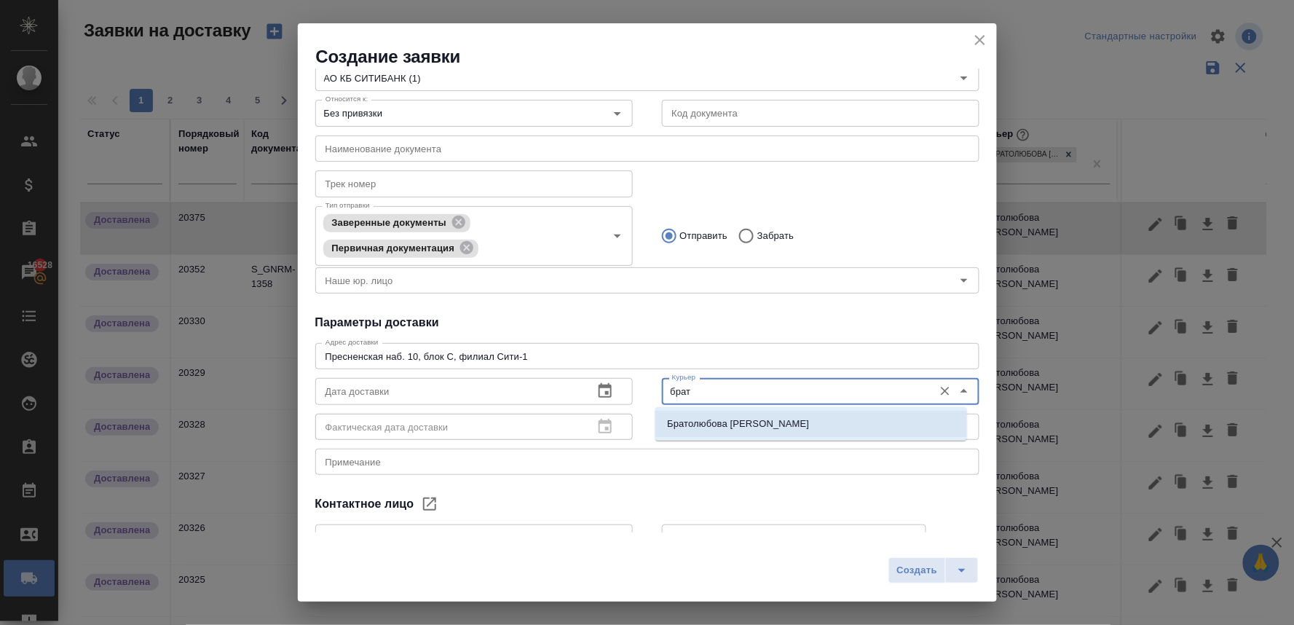
click at [694, 426] on p "Братолюбова [PERSON_NAME]" at bounding box center [738, 424] width 142 height 15
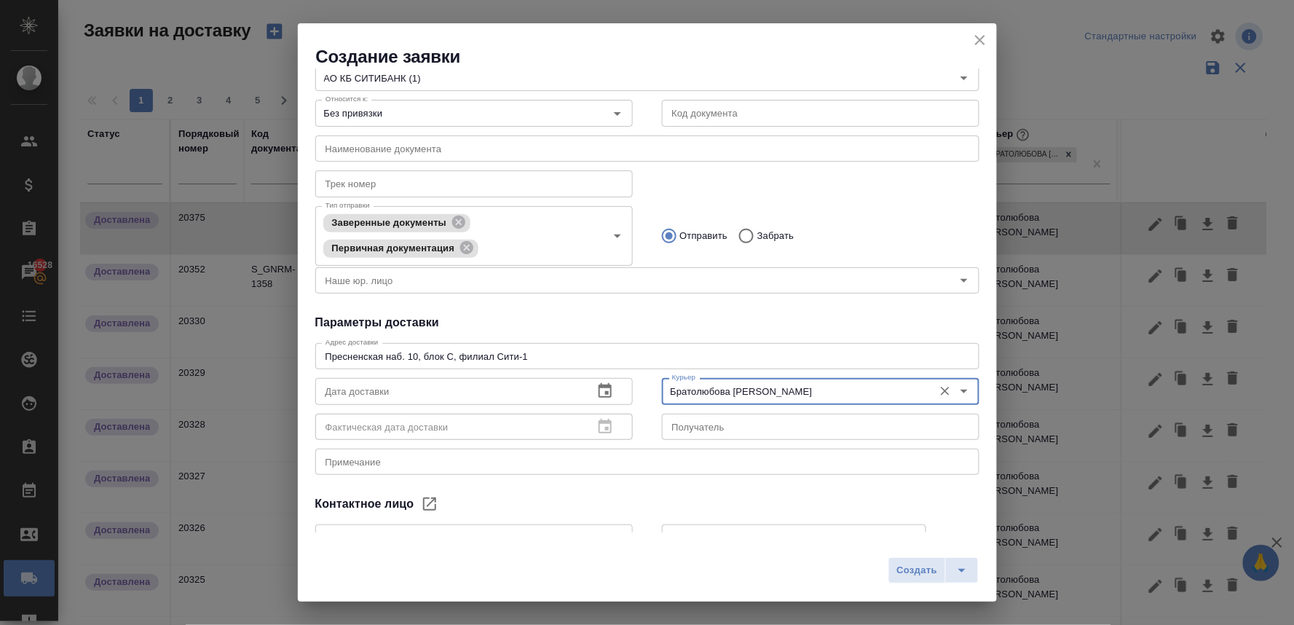
type input "Братолюбова [PERSON_NAME]"
click at [599, 386] on icon "button" at bounding box center [605, 390] width 13 height 15
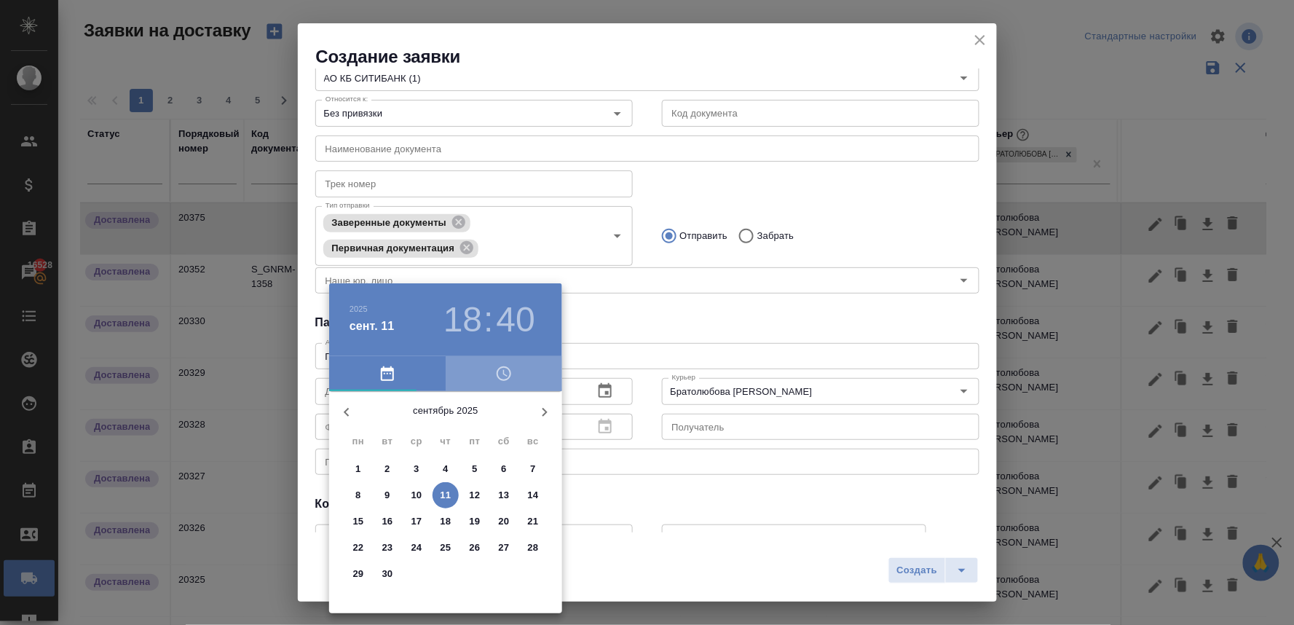
click at [497, 372] on icon "button" at bounding box center [504, 373] width 15 height 15
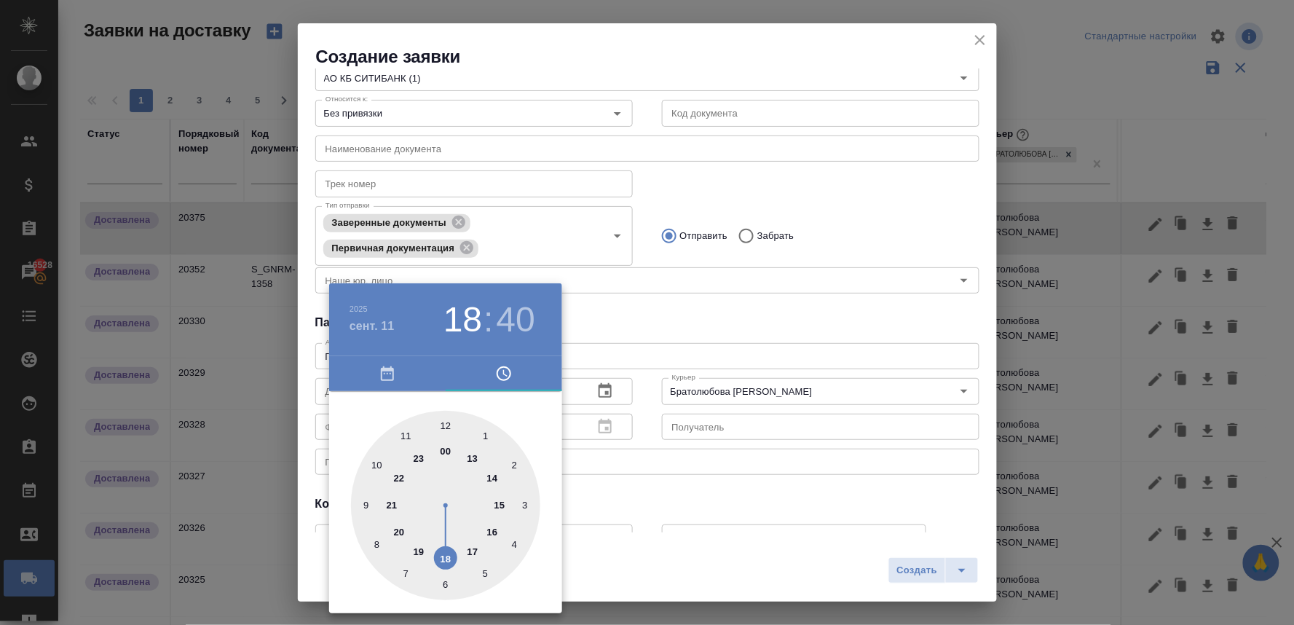
click at [448, 420] on div at bounding box center [445, 505] width 189 height 189
click at [408, 435] on div at bounding box center [445, 505] width 189 height 189
type input "[DATE] 12:55"
click at [714, 317] on div at bounding box center [647, 312] width 1294 height 625
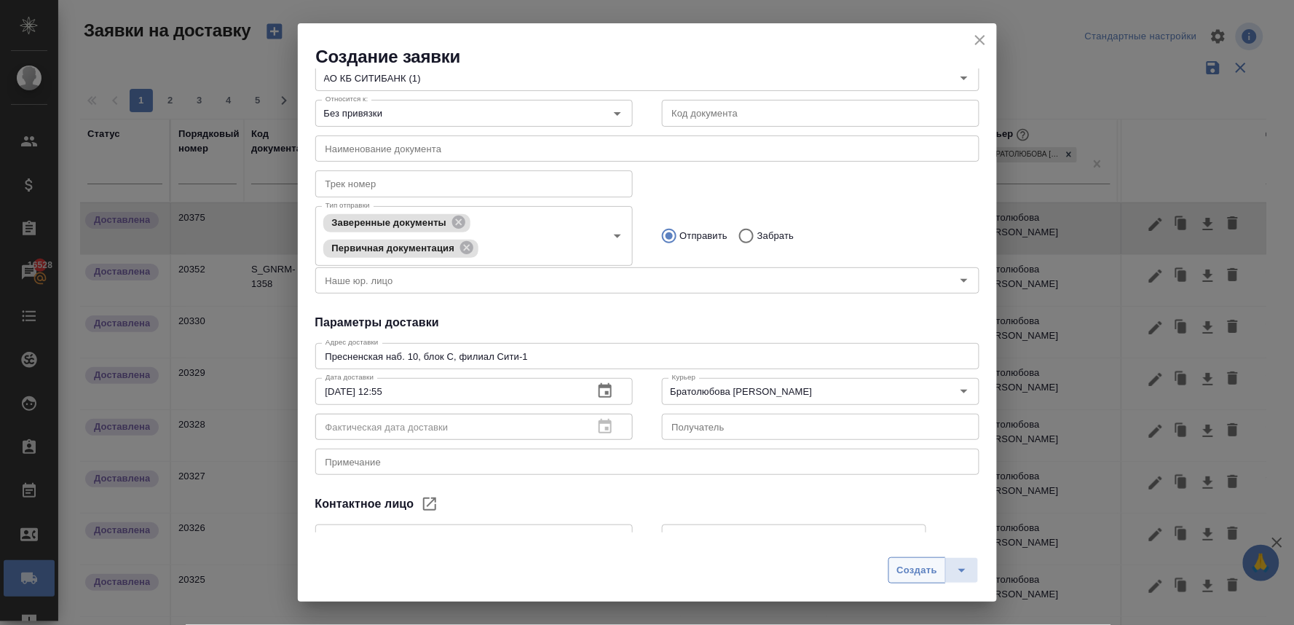
click at [918, 570] on span "Создать" at bounding box center [916, 570] width 41 height 17
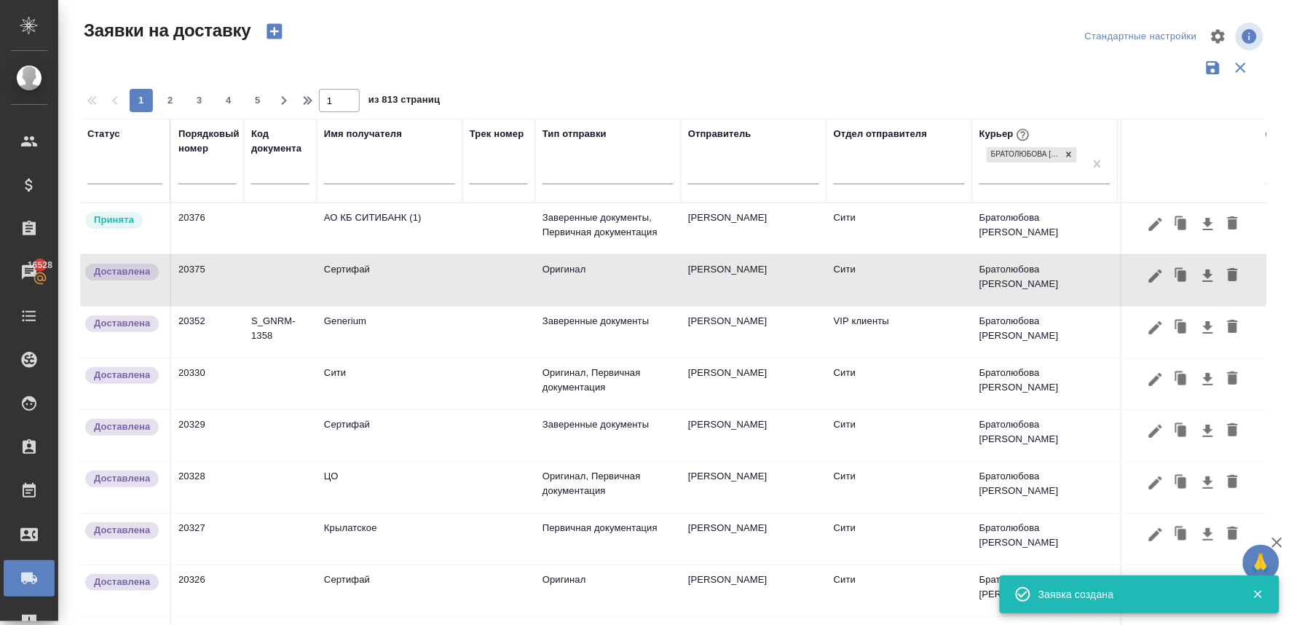
click at [351, 219] on td "АО КБ СИТИБАНК (1)" at bounding box center [390, 228] width 146 height 51
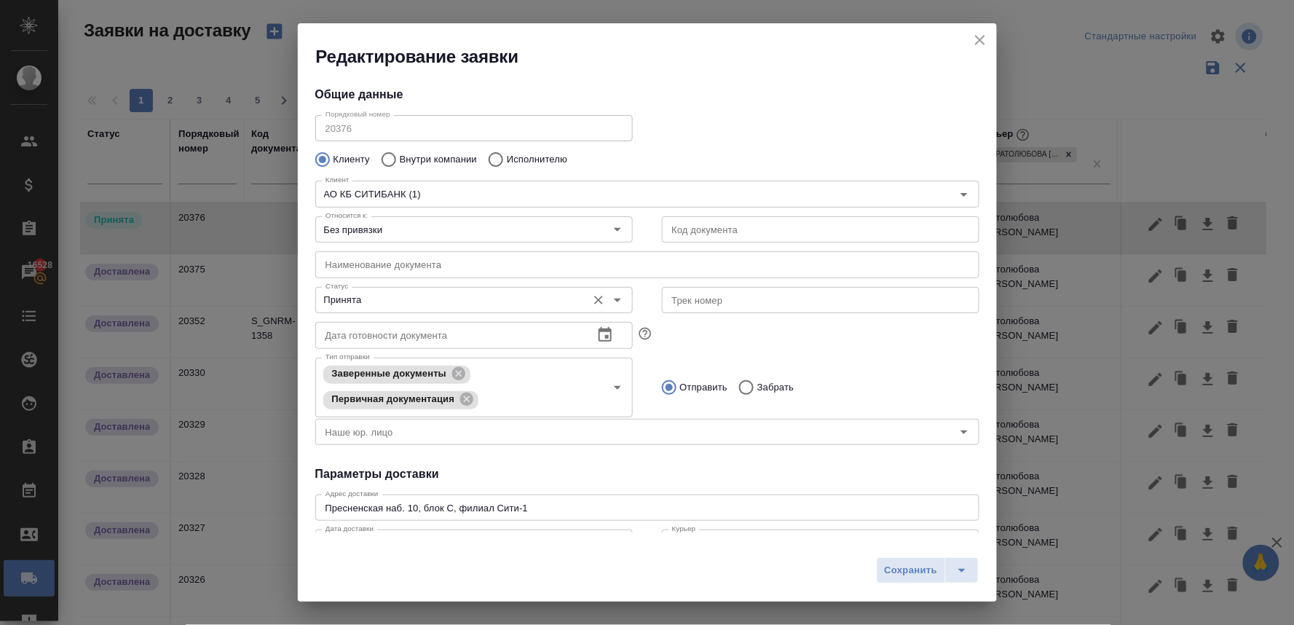
click at [390, 304] on input "Принята" at bounding box center [450, 299] width 260 height 17
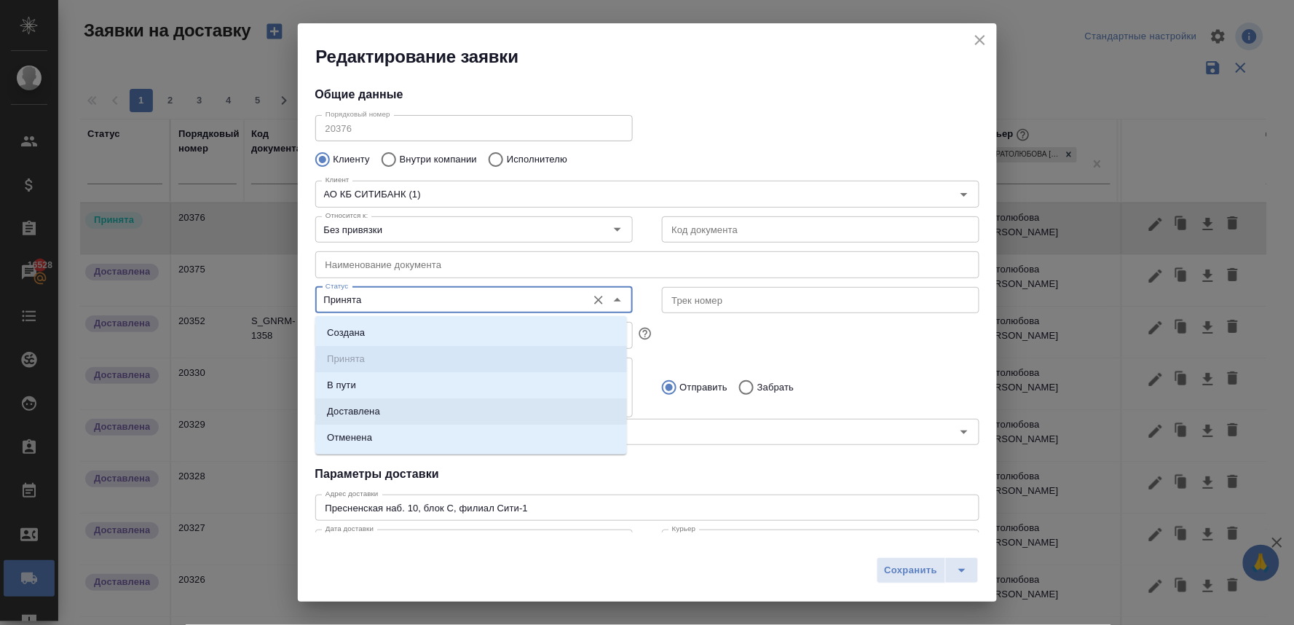
click at [374, 410] on p "Доставлена" at bounding box center [353, 411] width 53 height 15
type input "Доставлена"
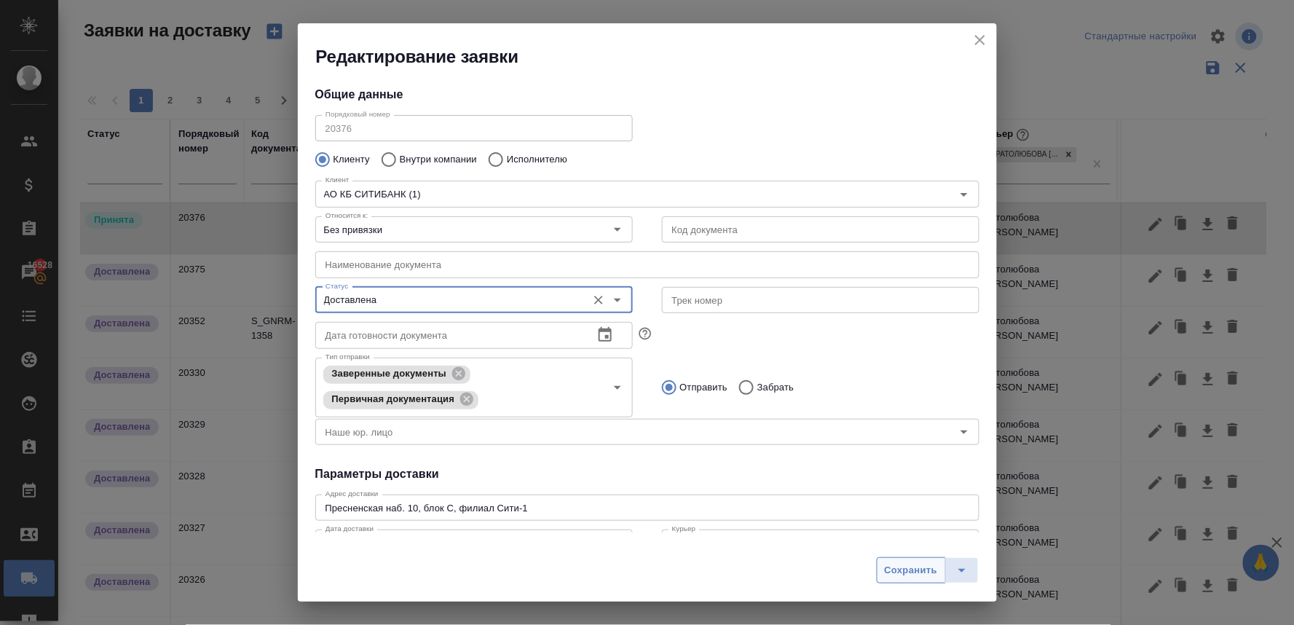
click at [903, 577] on span "Сохранить" at bounding box center [911, 570] width 53 height 17
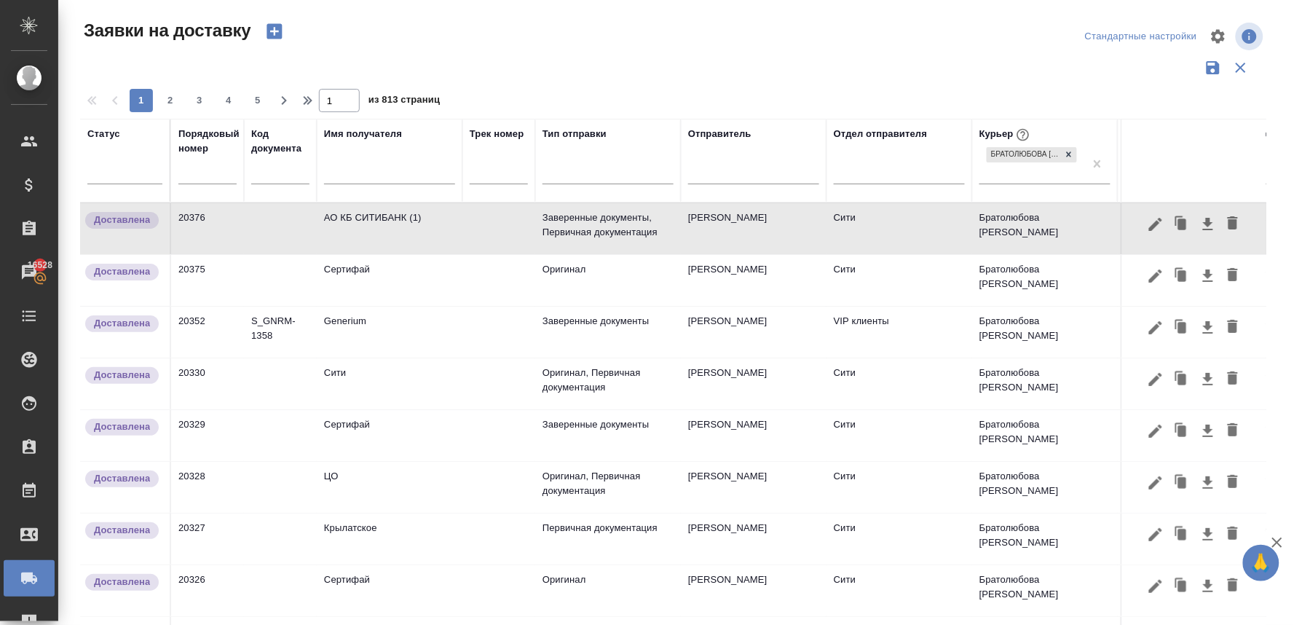
click at [268, 31] on icon "button" at bounding box center [274, 31] width 15 height 15
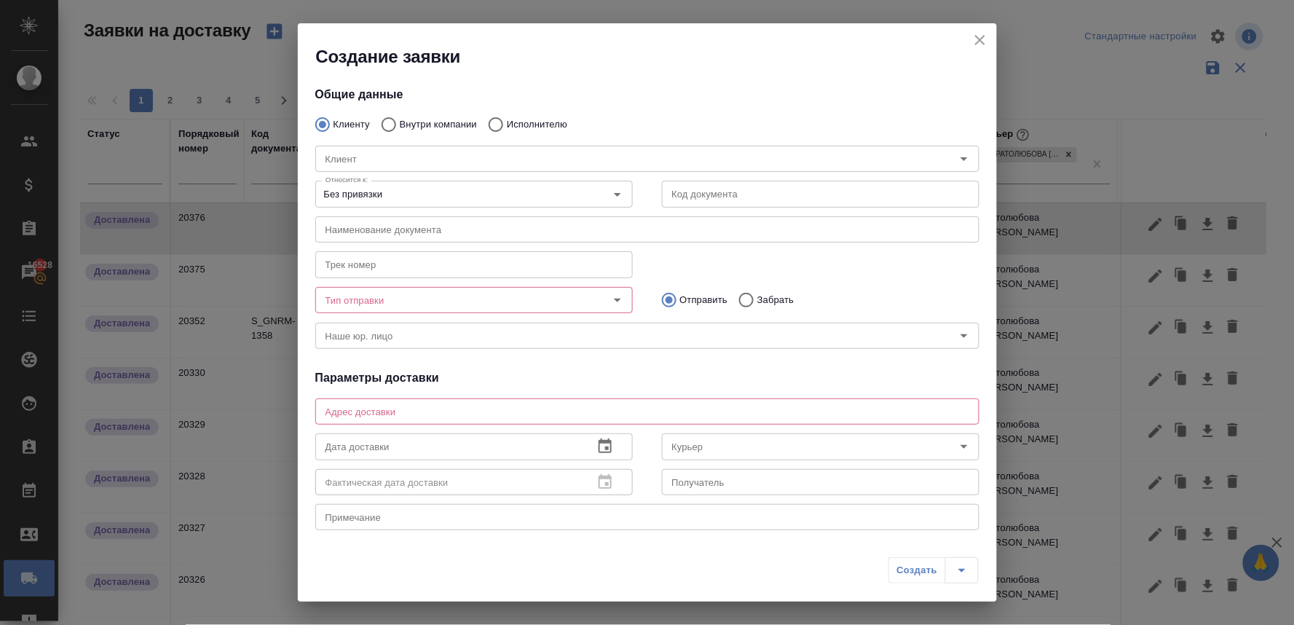
click at [395, 118] on input "Внутри компании" at bounding box center [387, 124] width 26 height 31
radio input "true"
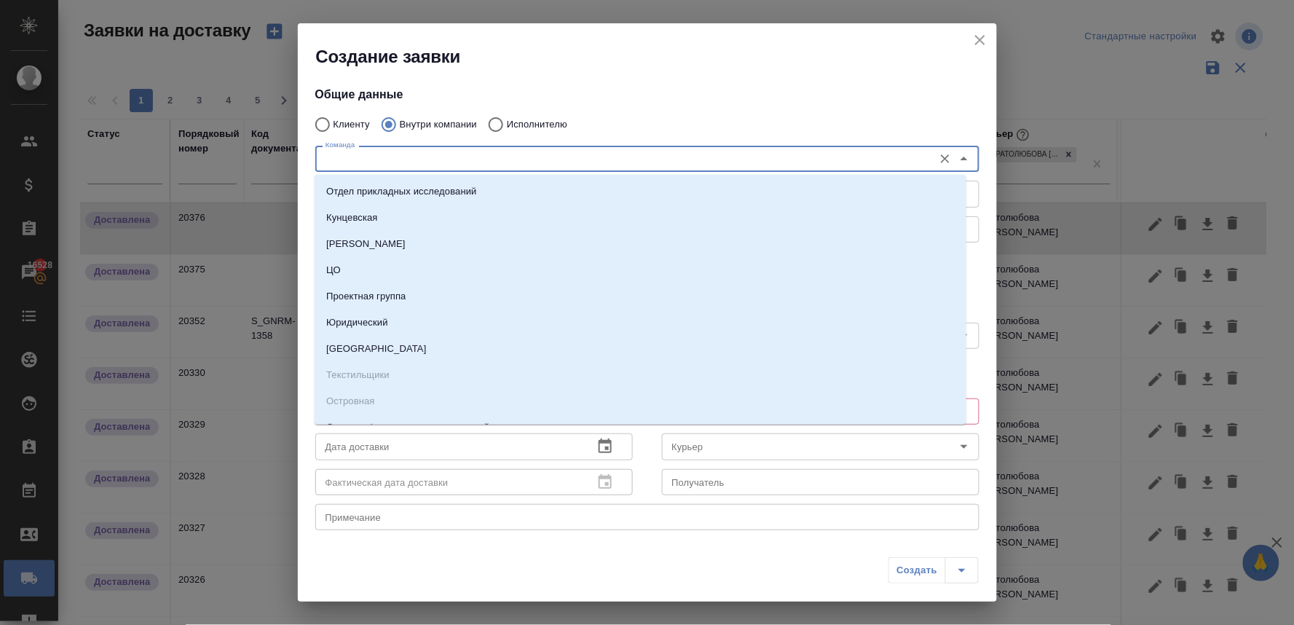
click at [400, 162] on input "Команда" at bounding box center [623, 158] width 607 height 17
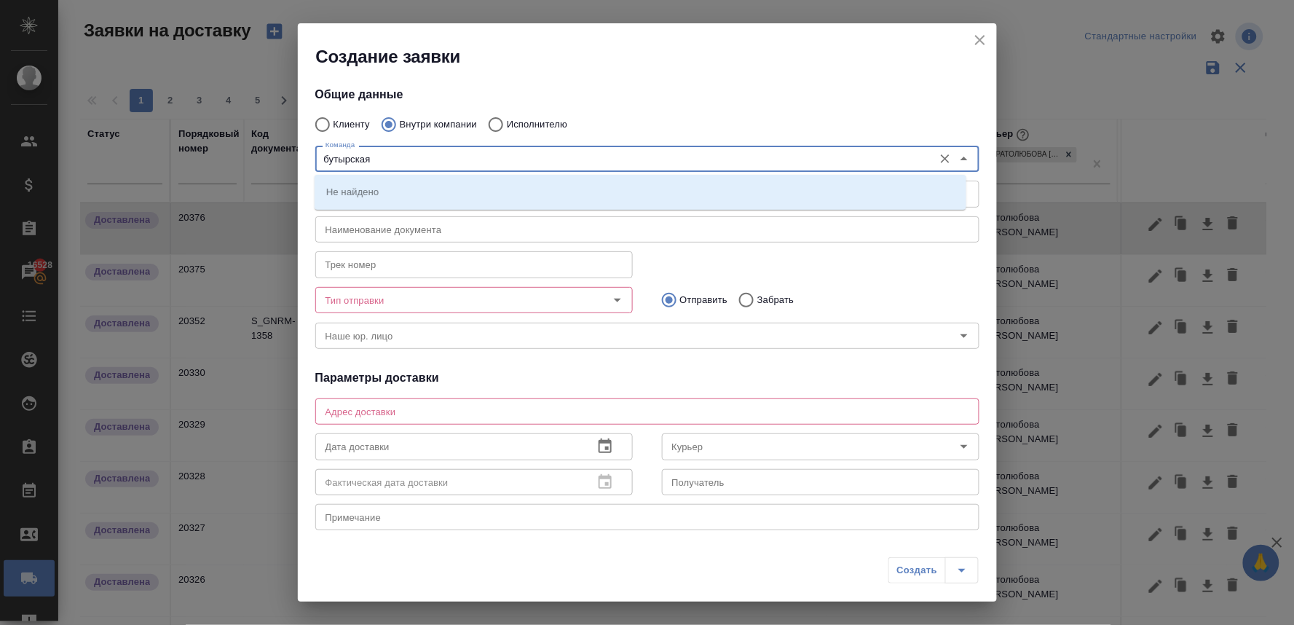
drag, startPoint x: 399, startPoint y: 160, endPoint x: 259, endPoint y: 141, distance: 141.1
click at [264, 149] on div "Создание заявки Общие данные Клиенту Внутри компании Исполнителю Команда бутырс…" at bounding box center [647, 312] width 1294 height 625
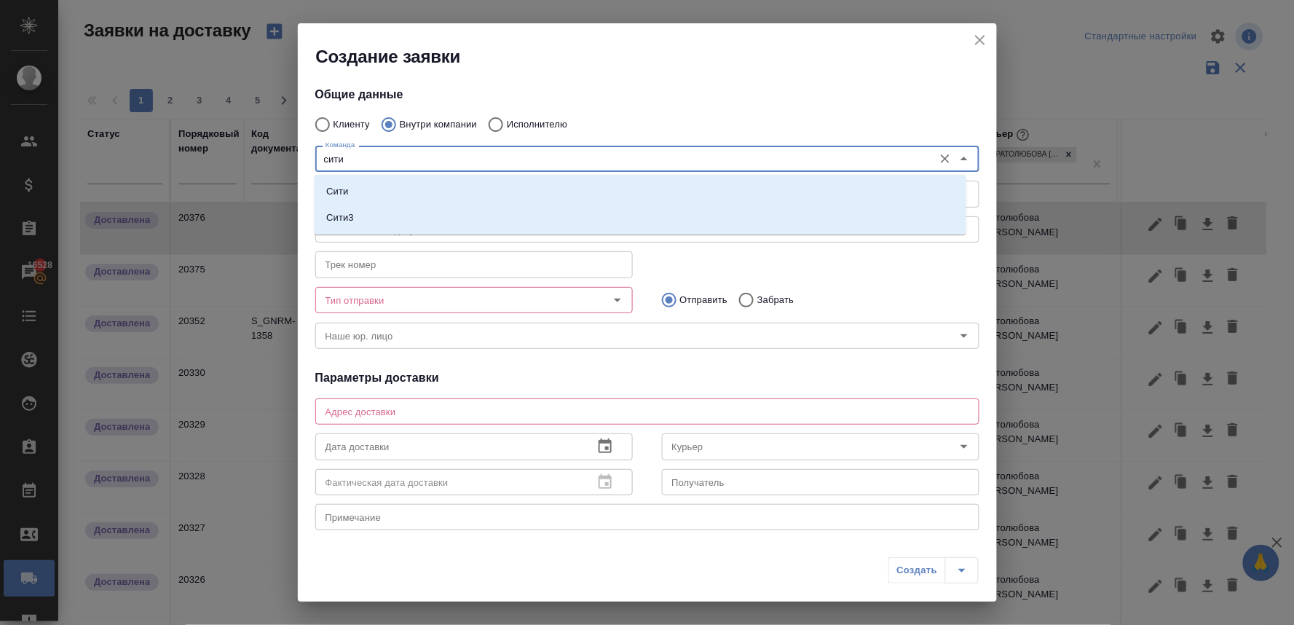
type input "сити"
click at [350, 218] on p "Сити3" at bounding box center [340, 217] width 28 height 15
type textarea "[STREET_ADDRESS]"
type input "Сити3"
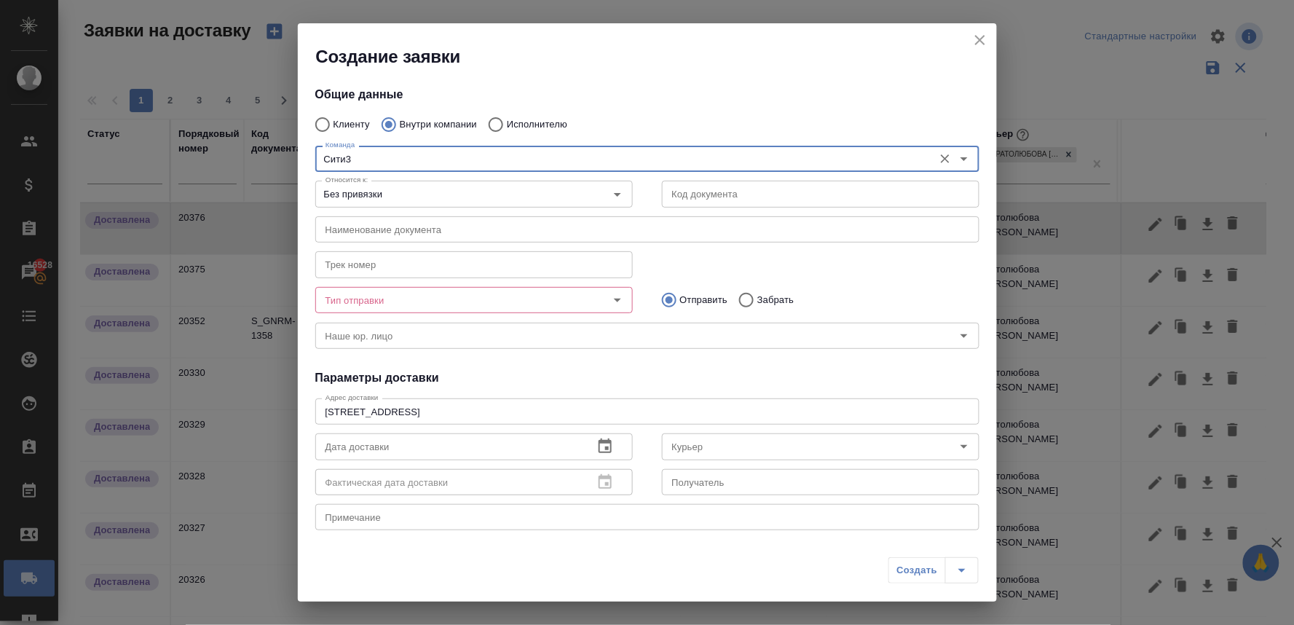
click at [347, 299] on input "Тип отправки" at bounding box center [450, 299] width 260 height 17
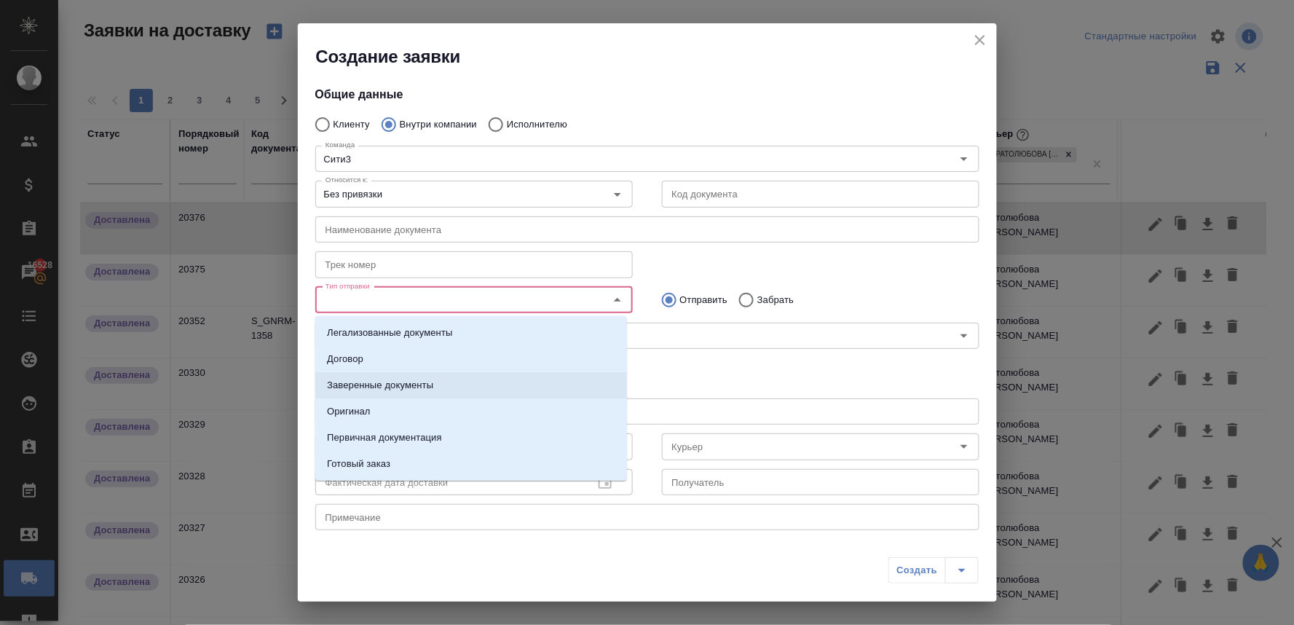
click at [364, 383] on p "Заверенные документы" at bounding box center [380, 385] width 106 height 15
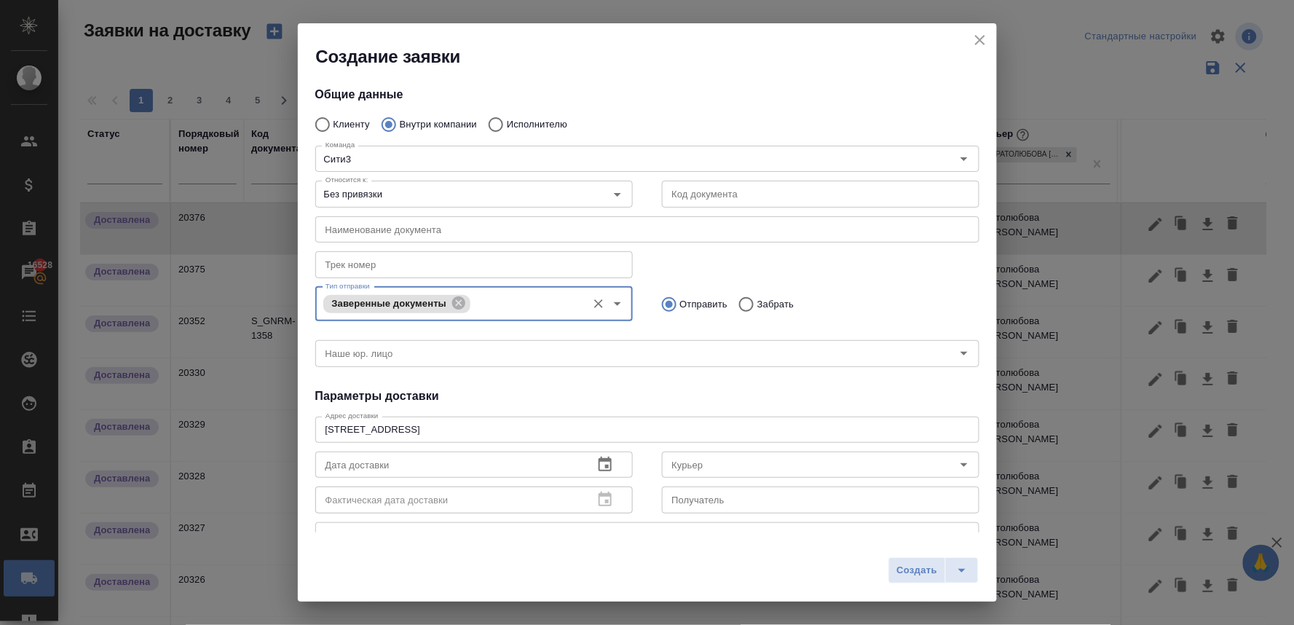
click at [744, 302] on input "Забрать" at bounding box center [744, 304] width 26 height 31
radio input "true"
click at [694, 459] on input "Курьер" at bounding box center [796, 464] width 260 height 17
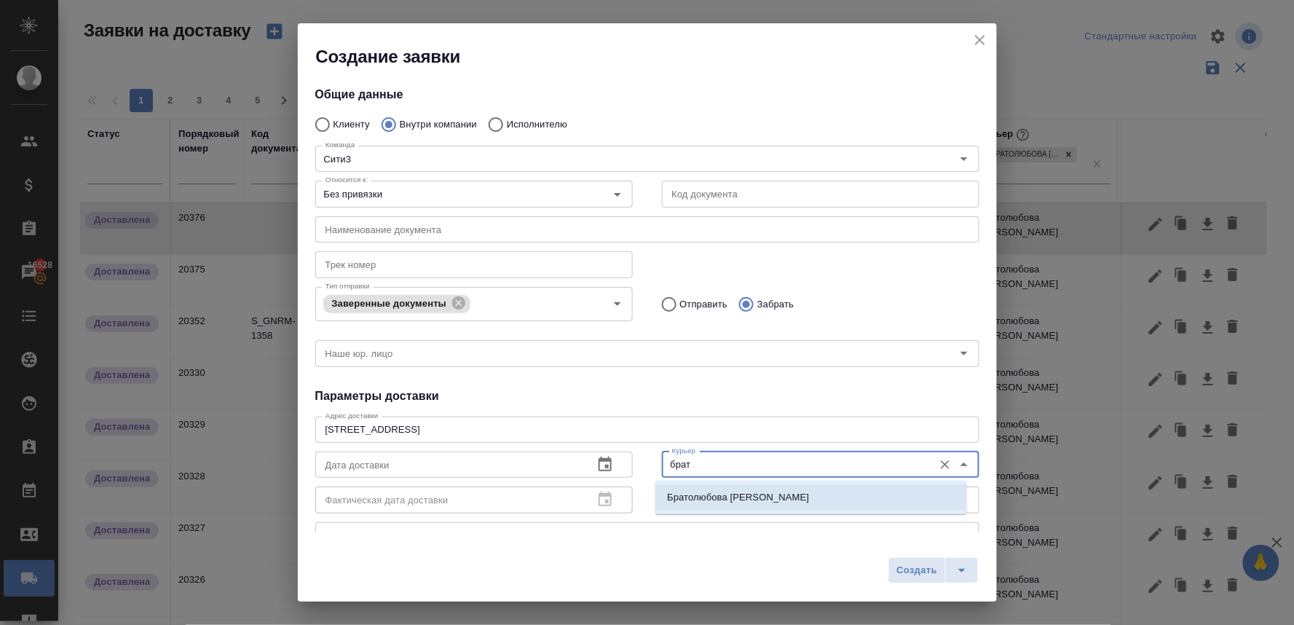
click at [695, 495] on p "Братолюбова [PERSON_NAME]" at bounding box center [738, 497] width 142 height 15
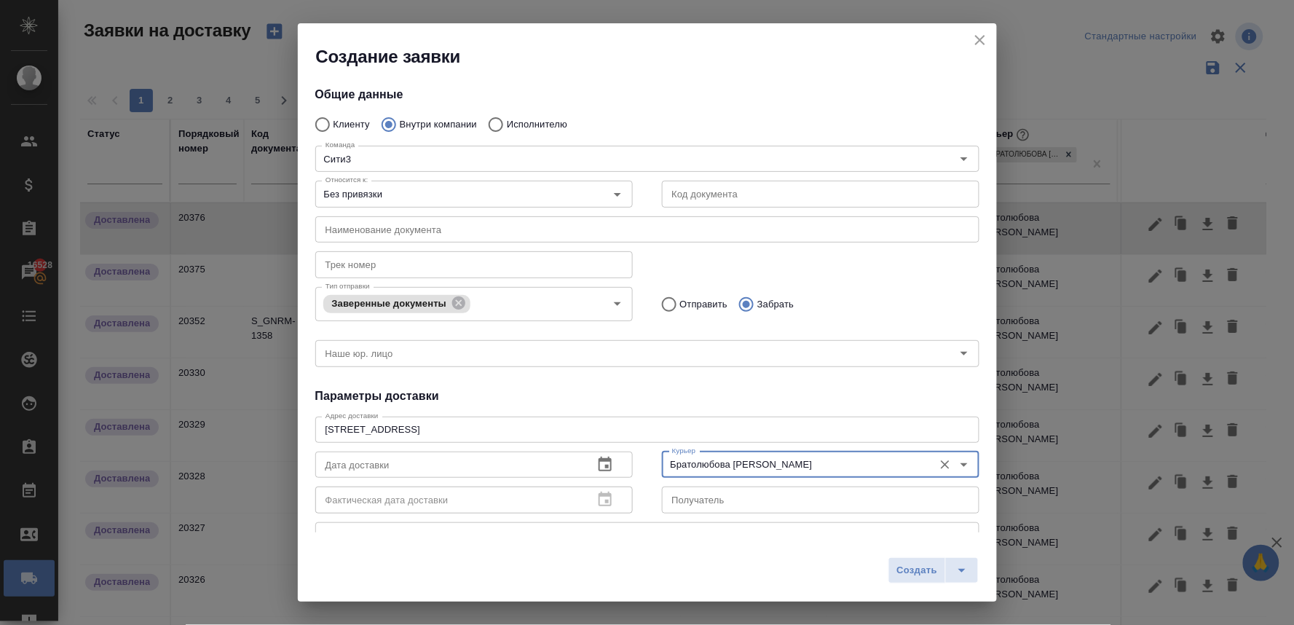
type input "Братолюбова [PERSON_NAME]"
click at [599, 462] on icon "button" at bounding box center [604, 464] width 17 height 17
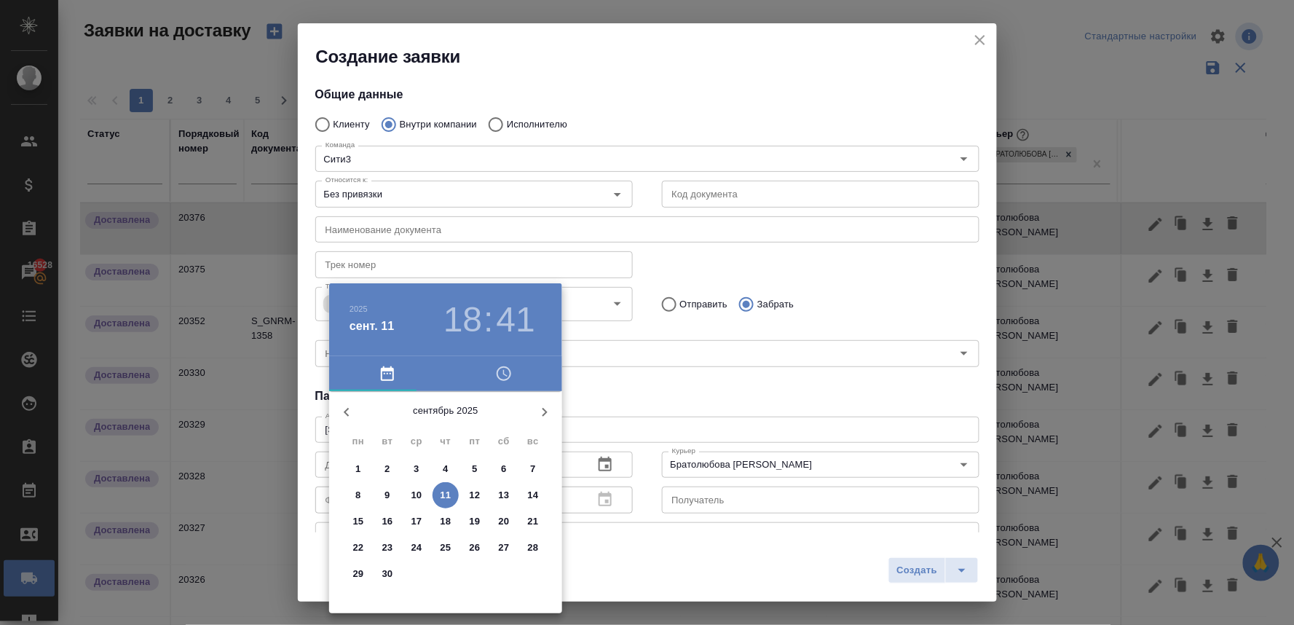
click at [497, 374] on icon "button" at bounding box center [504, 373] width 15 height 15
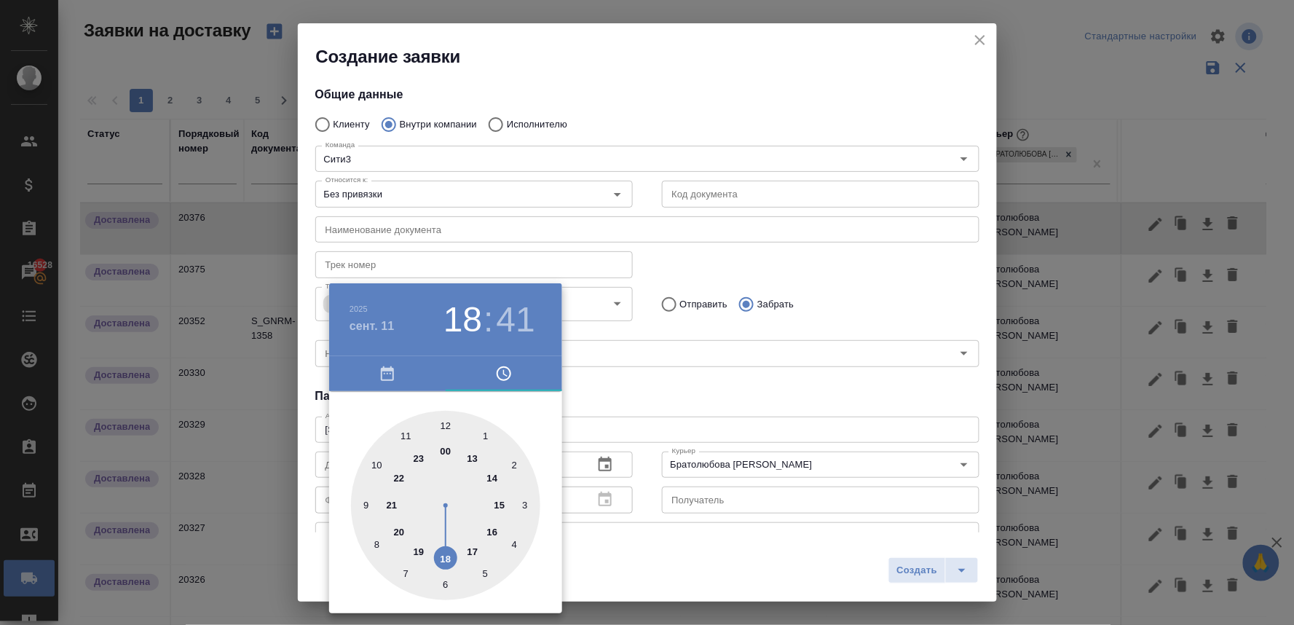
click at [497, 476] on div at bounding box center [445, 505] width 189 height 189
type input "[DATE] 14:41"
click at [628, 390] on div at bounding box center [647, 312] width 1294 height 625
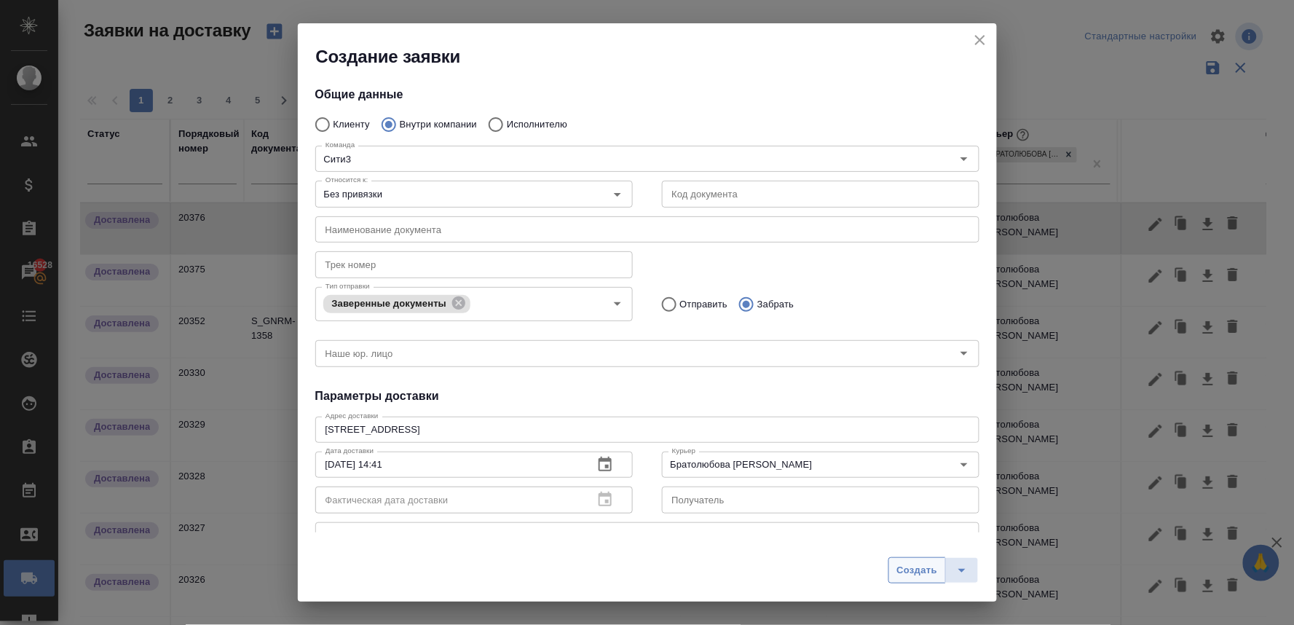
click at [901, 569] on span "Создать" at bounding box center [916, 570] width 41 height 17
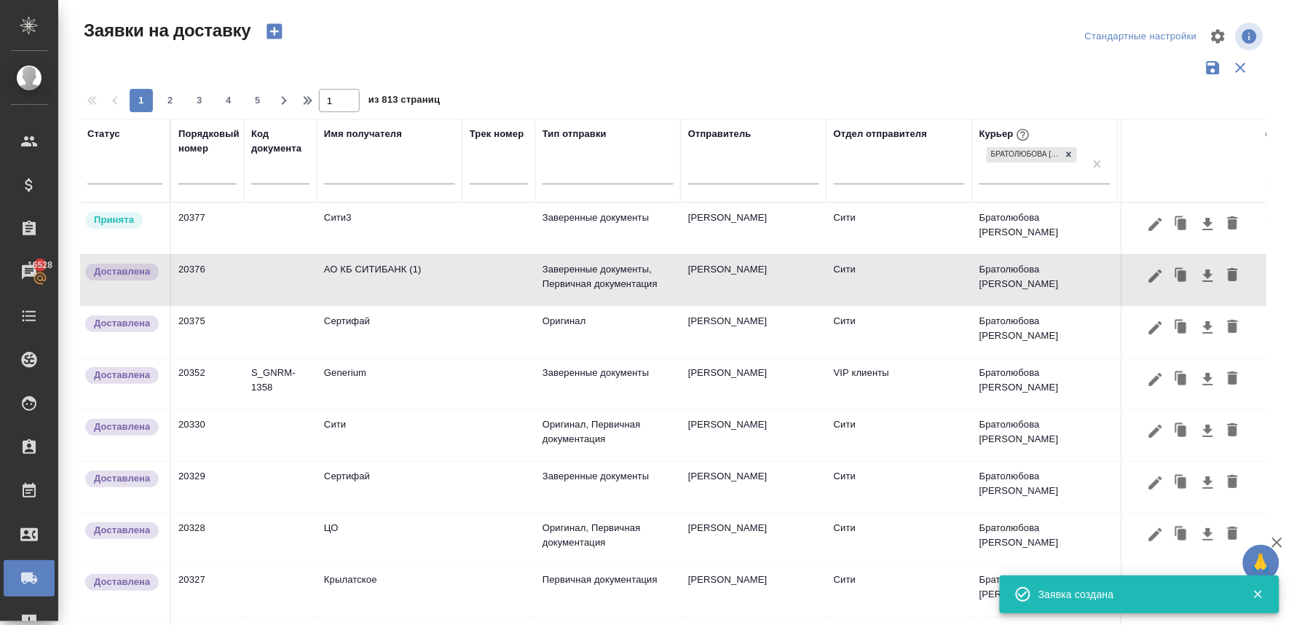
click at [355, 216] on td "Сити3" at bounding box center [390, 228] width 146 height 51
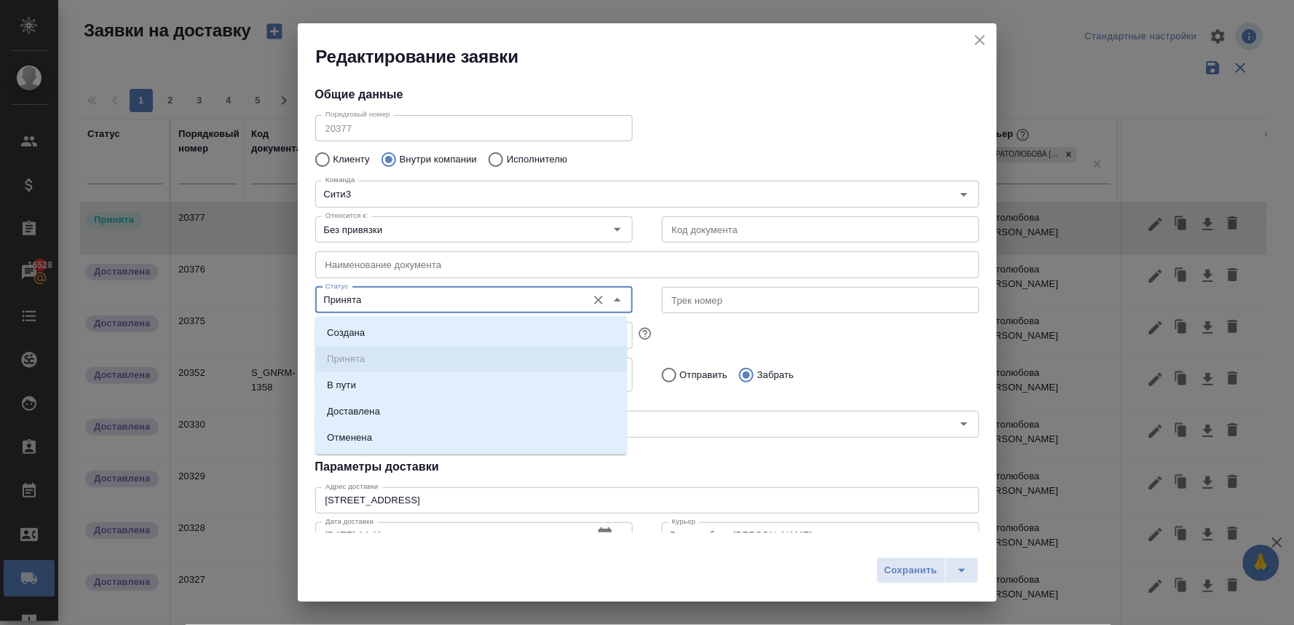
click at [371, 299] on input "Принята" at bounding box center [450, 299] width 260 height 17
click at [372, 405] on p "Доставлена" at bounding box center [353, 411] width 53 height 15
type input "Доставлена"
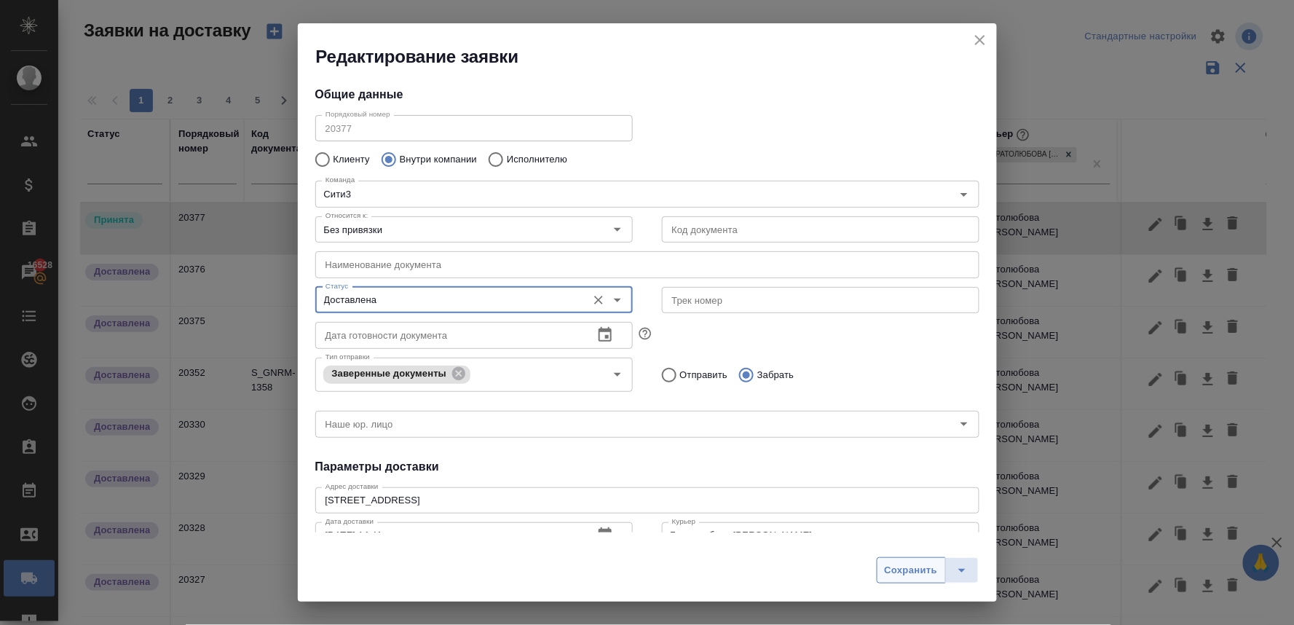
click at [905, 574] on span "Сохранить" at bounding box center [911, 570] width 53 height 17
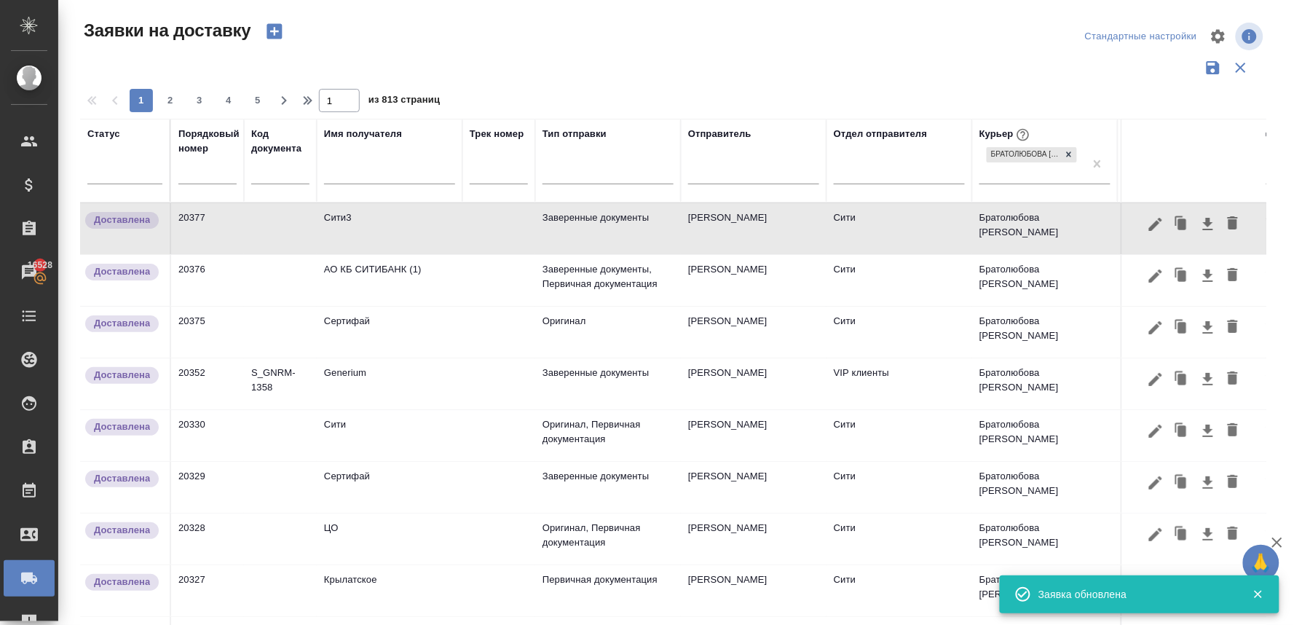
click at [274, 33] on icon "button" at bounding box center [274, 31] width 20 height 20
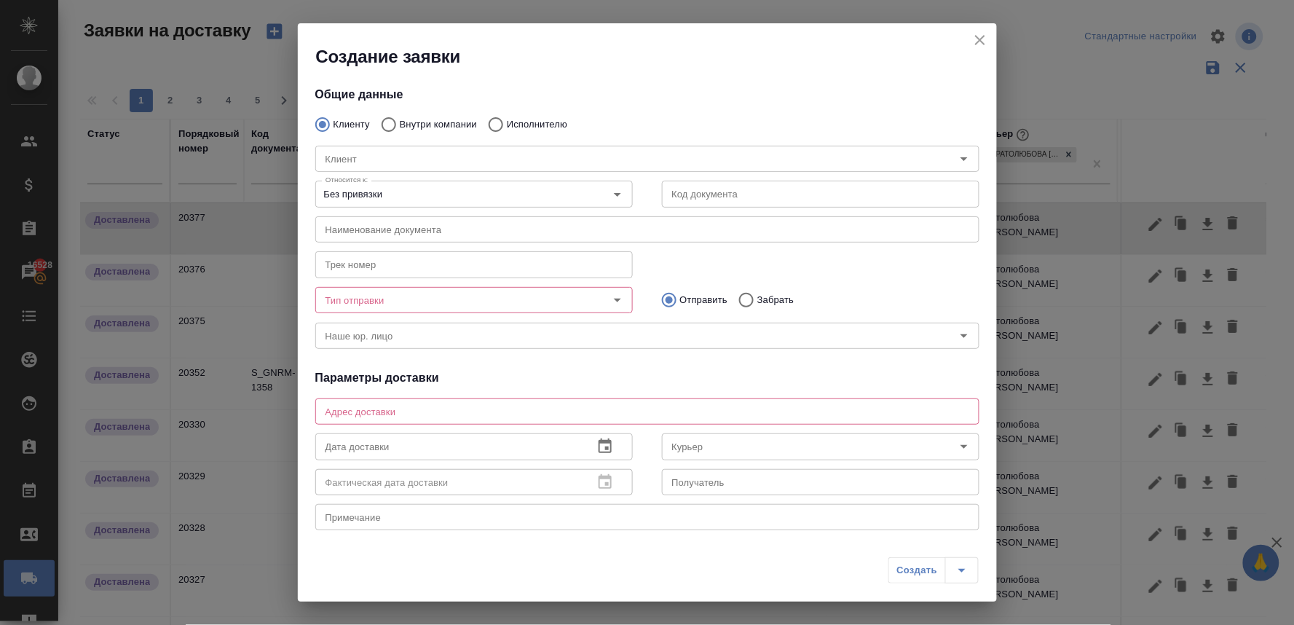
click at [424, 118] on p "Внутри компании" at bounding box center [438, 124] width 77 height 15
click at [400, 118] on input "Внутри компании" at bounding box center [387, 124] width 26 height 31
radio input "true"
click at [400, 162] on input "Команда" at bounding box center [623, 158] width 607 height 17
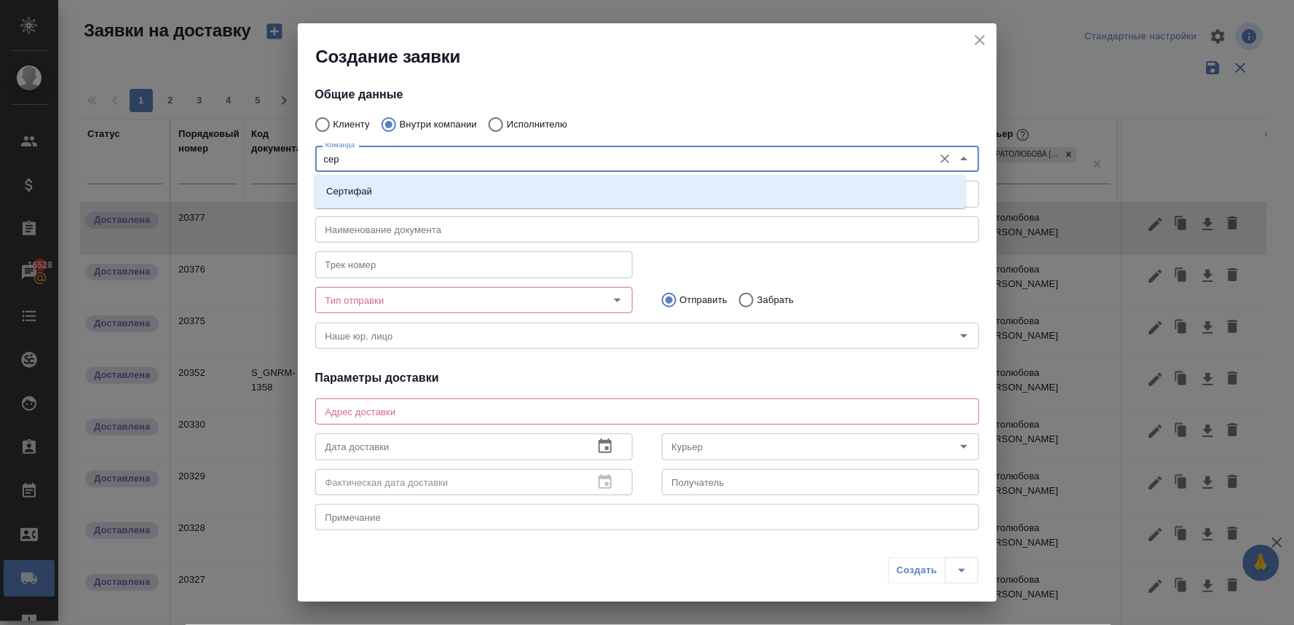
type input "серт"
click at [390, 190] on li "Сертифай" at bounding box center [641, 191] width 652 height 26
type textarea "[STREET_ADDRESS]"
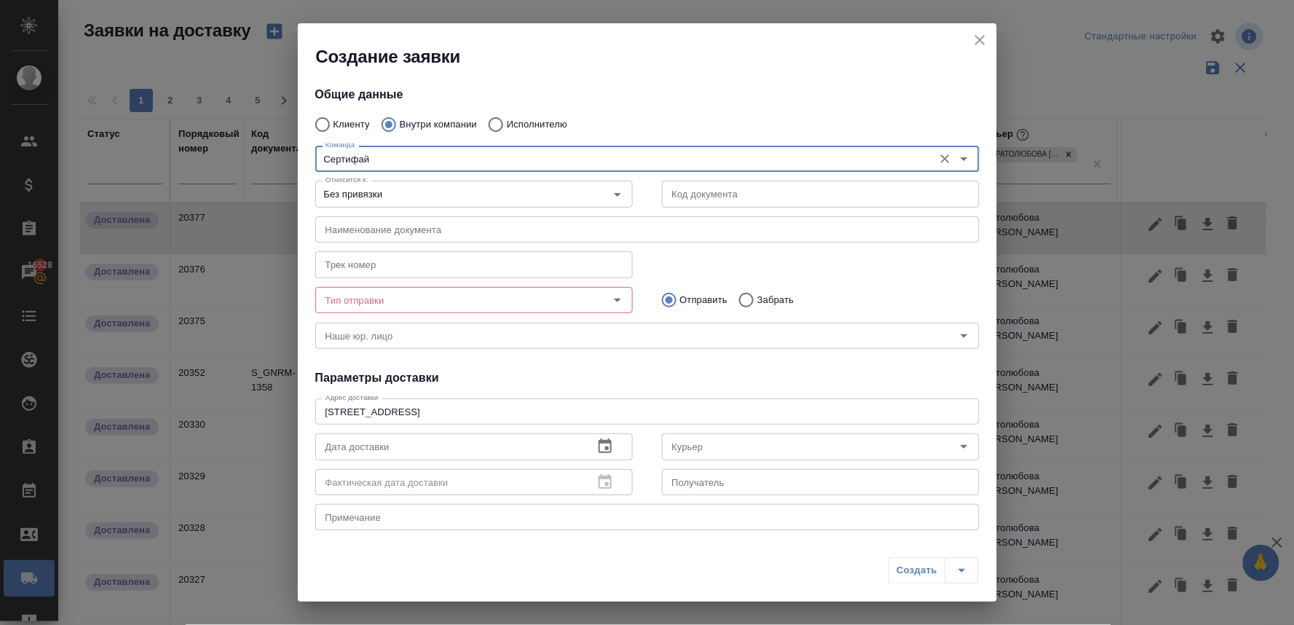
type input "Сертифай"
click at [405, 299] on input "Тип отправки" at bounding box center [450, 299] width 260 height 17
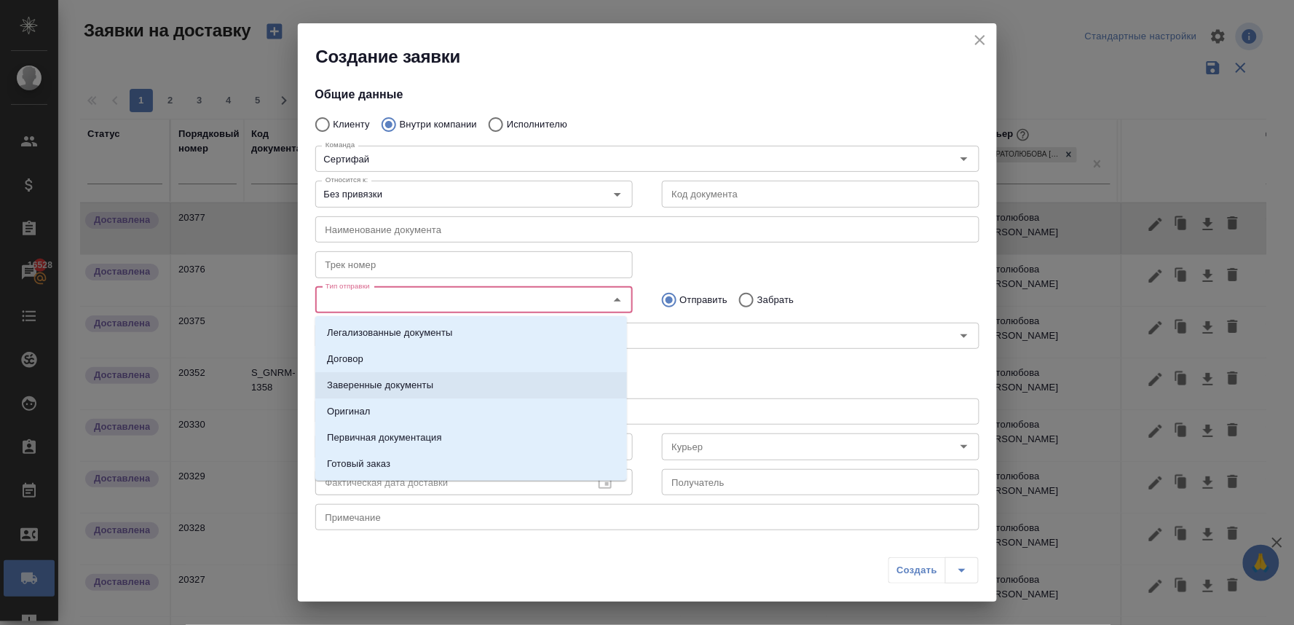
click at [404, 379] on p "Заверенные документы" at bounding box center [380, 385] width 106 height 15
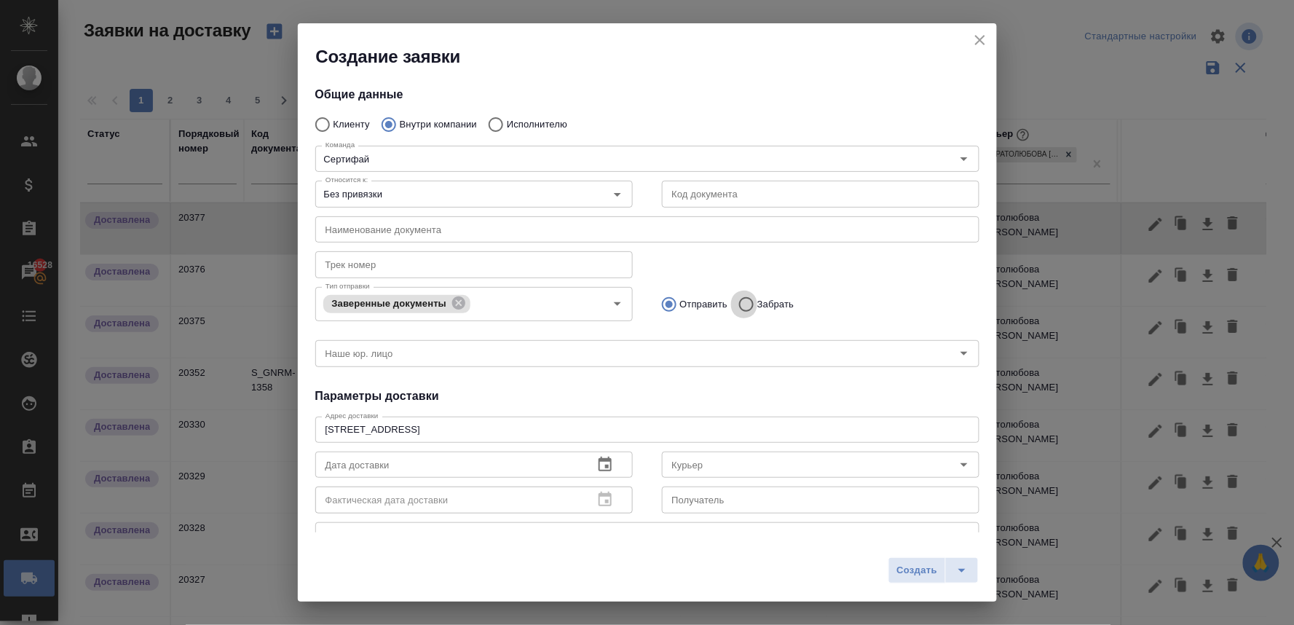
click at [737, 307] on input "Забрать" at bounding box center [744, 304] width 26 height 31
radio input "true"
click at [694, 466] on input "Курьер" at bounding box center [796, 464] width 260 height 17
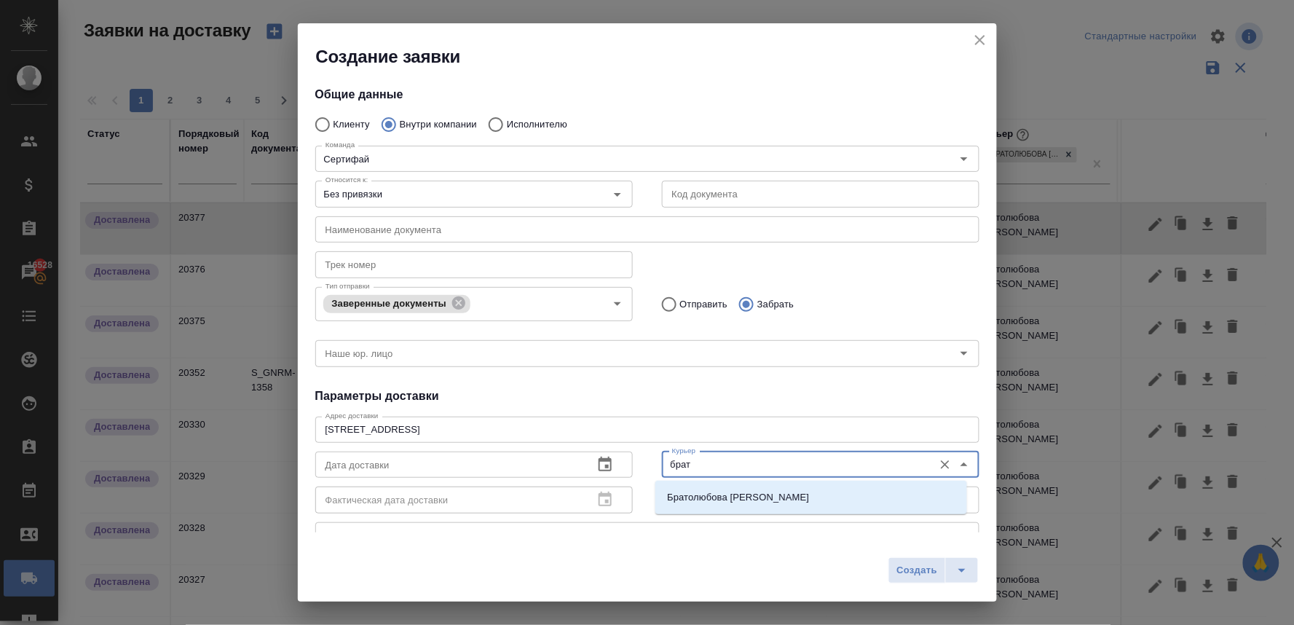
click at [693, 495] on p "Братолюбова [PERSON_NAME]" at bounding box center [738, 497] width 142 height 15
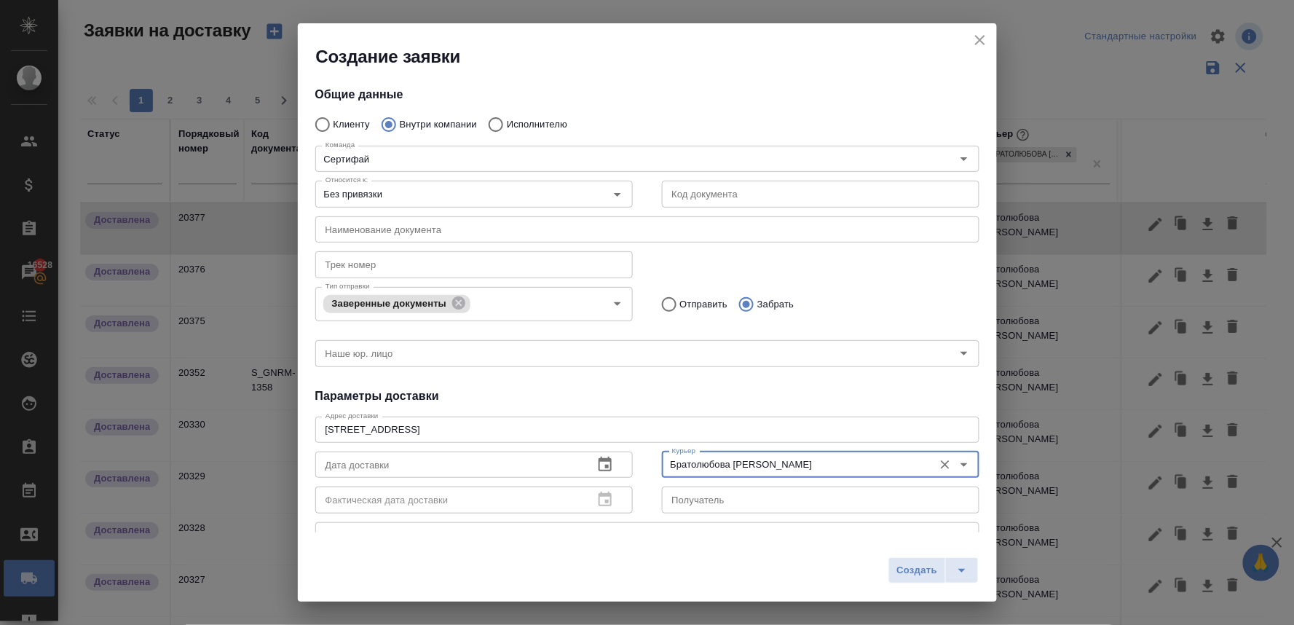
type input "Братолюбова [PERSON_NAME]"
click at [599, 462] on icon "button" at bounding box center [605, 464] width 13 height 15
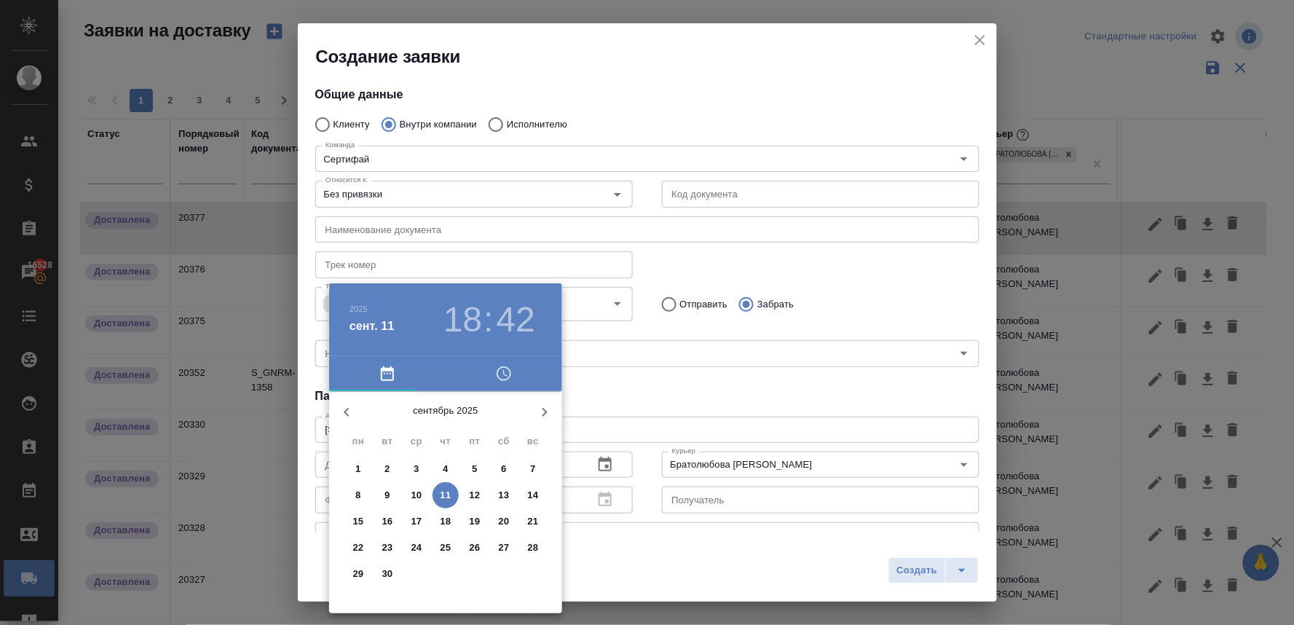
click at [502, 376] on icon "button" at bounding box center [503, 373] width 17 height 17
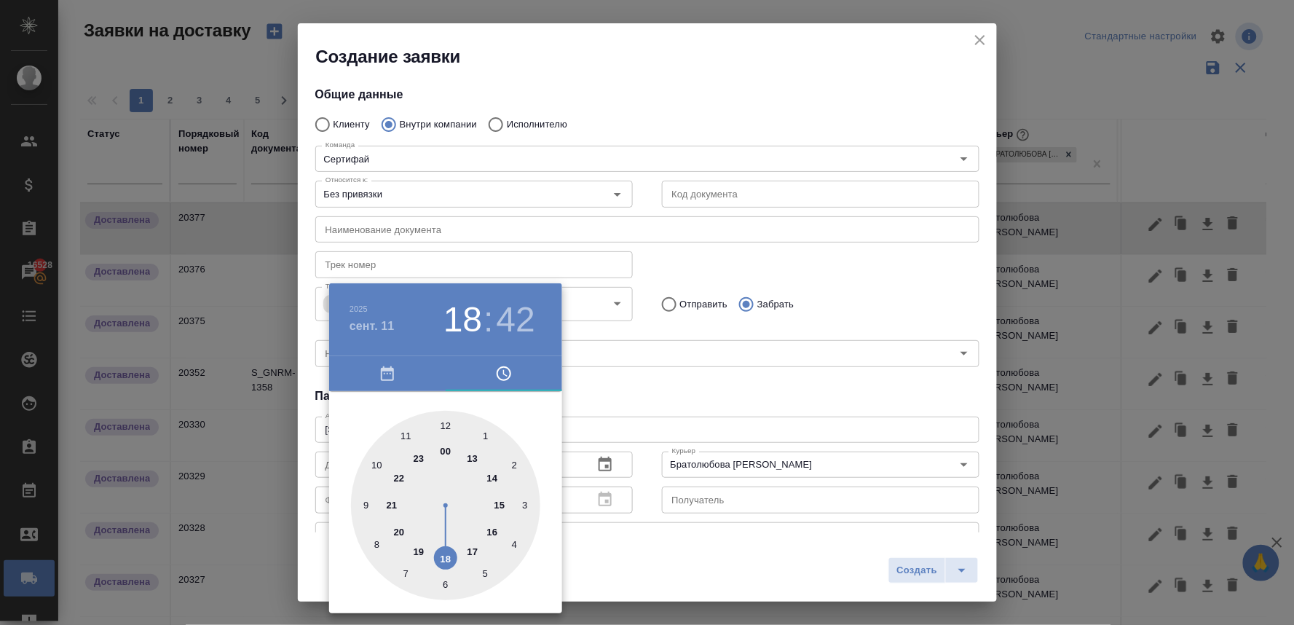
click at [494, 532] on div at bounding box center [445, 505] width 189 height 189
type input "[DATE] 16:42"
click at [705, 380] on div at bounding box center [647, 312] width 1294 height 625
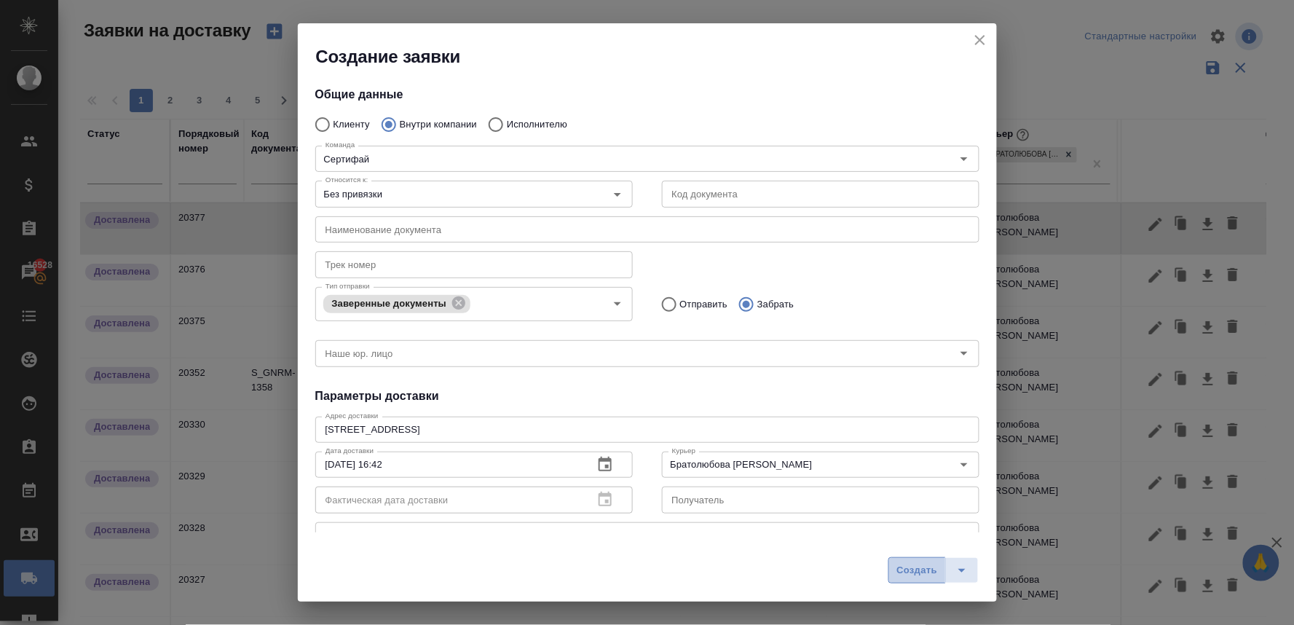
click at [918, 571] on span "Создать" at bounding box center [916, 570] width 41 height 17
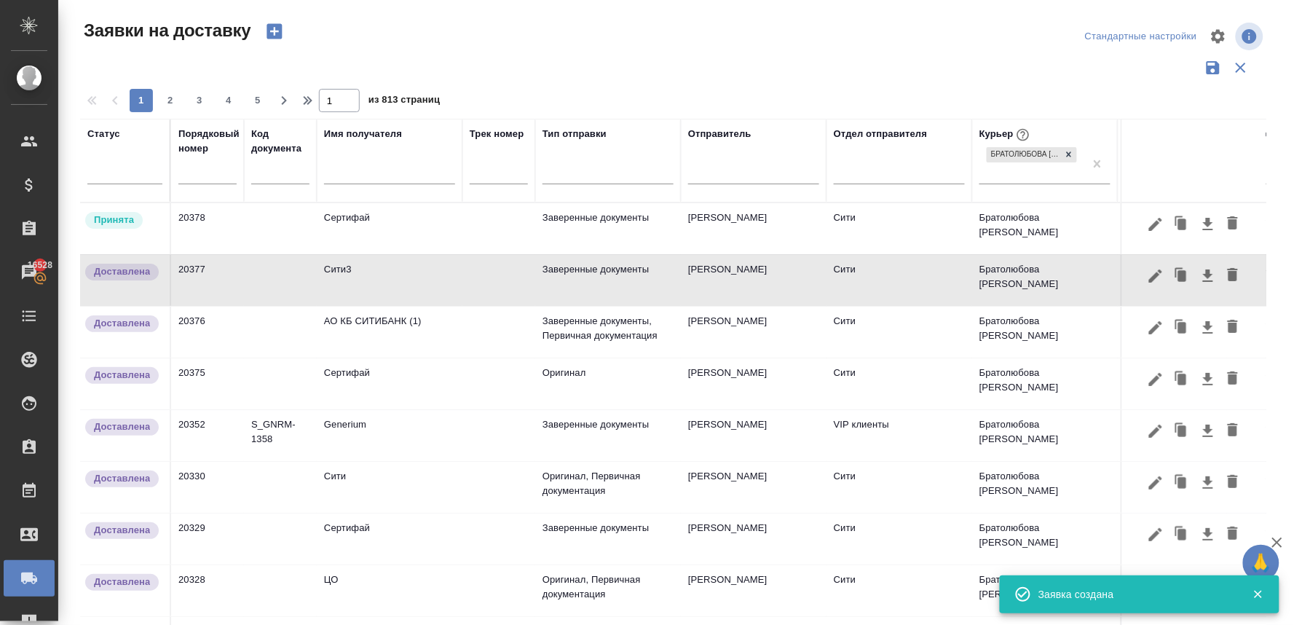
click at [359, 221] on td "Сертифай" at bounding box center [390, 228] width 146 height 51
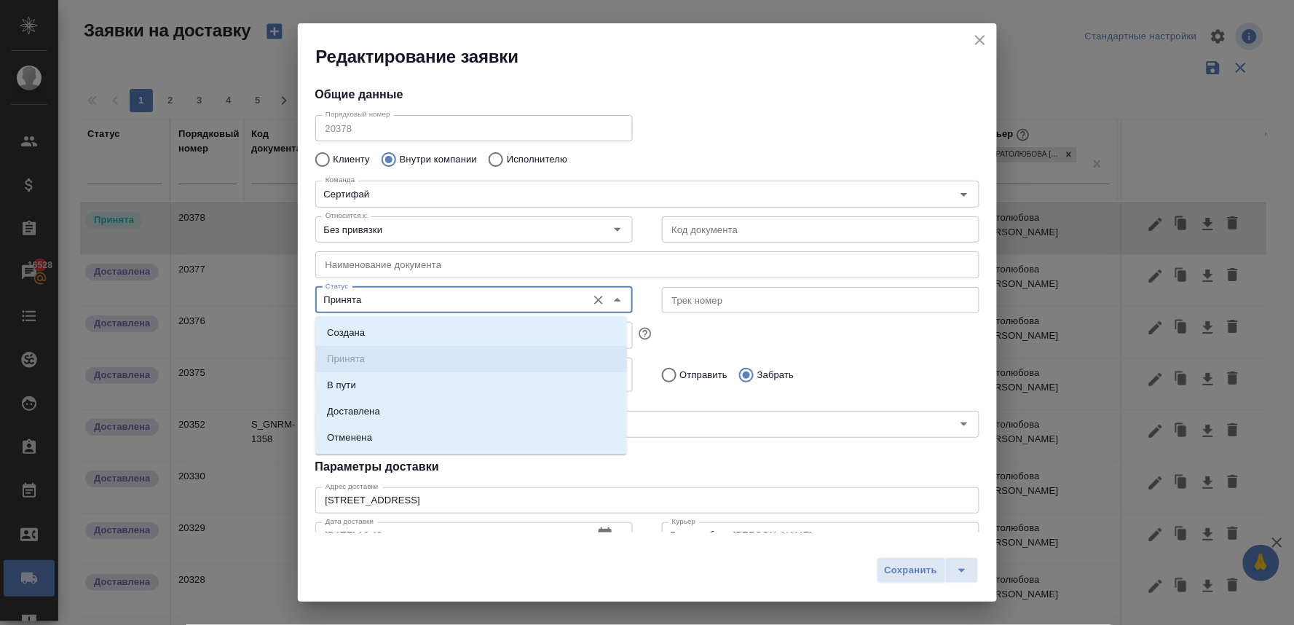
click at [384, 299] on input "Принята" at bounding box center [450, 299] width 260 height 17
click at [383, 411] on li "Доставлена" at bounding box center [471, 411] width 312 height 26
type input "Доставлена"
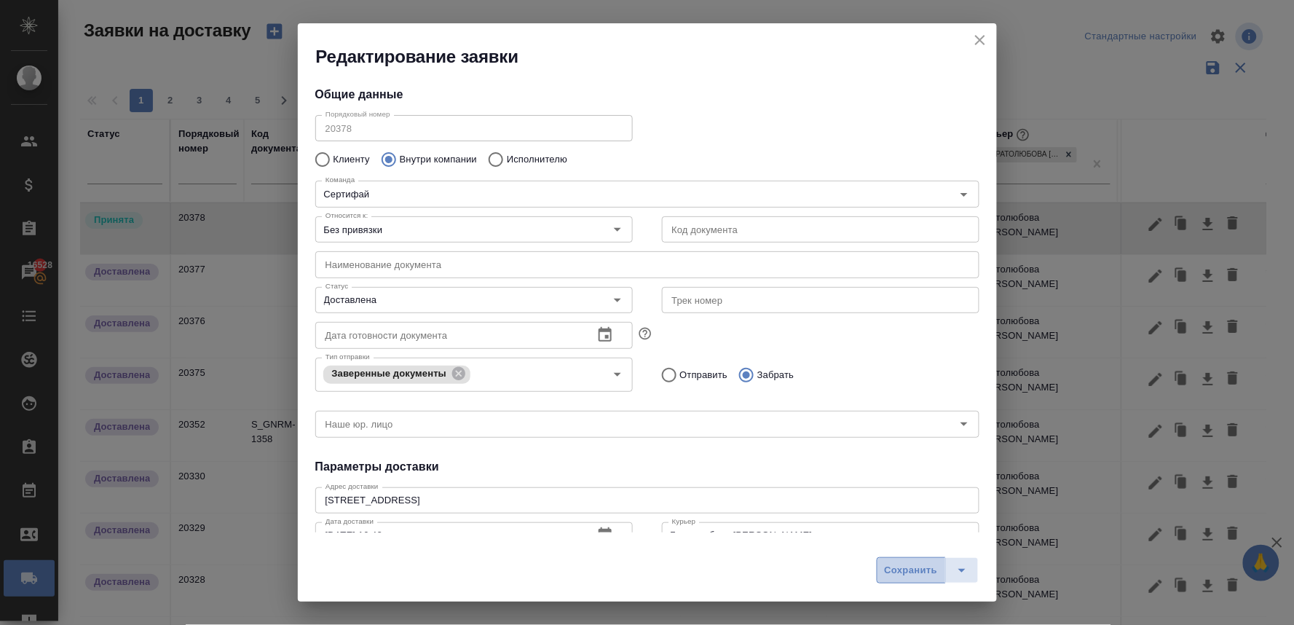
click at [908, 569] on span "Сохранить" at bounding box center [911, 570] width 53 height 17
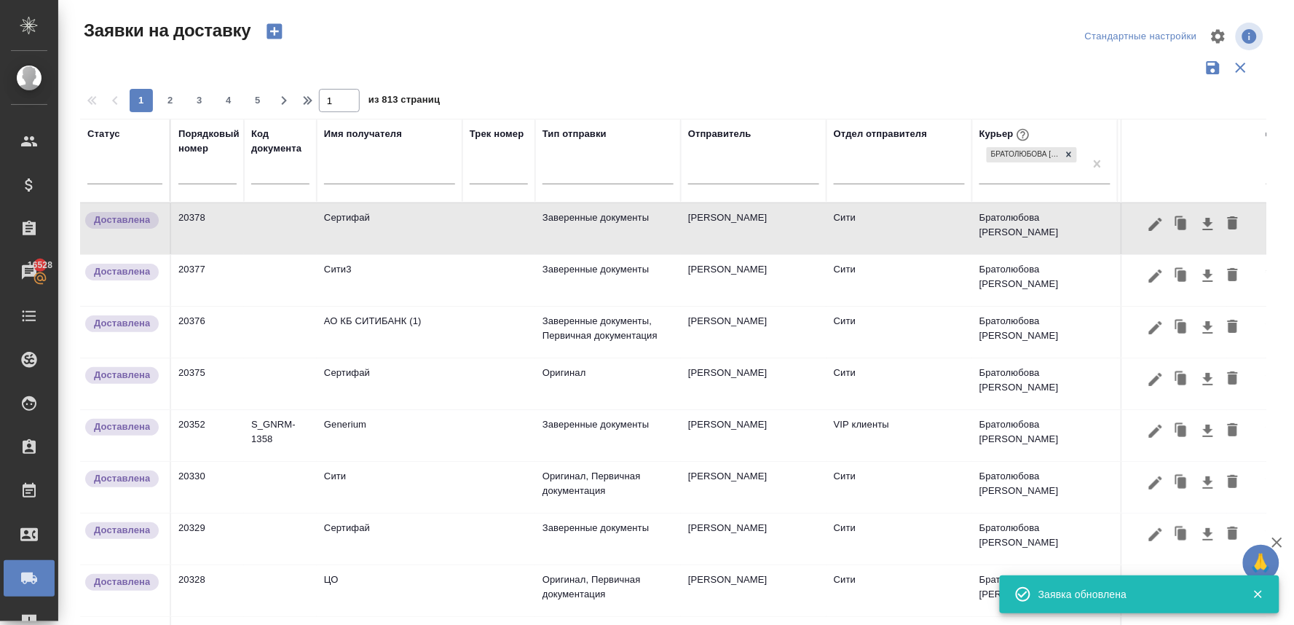
click at [279, 32] on icon "button" at bounding box center [274, 31] width 15 height 15
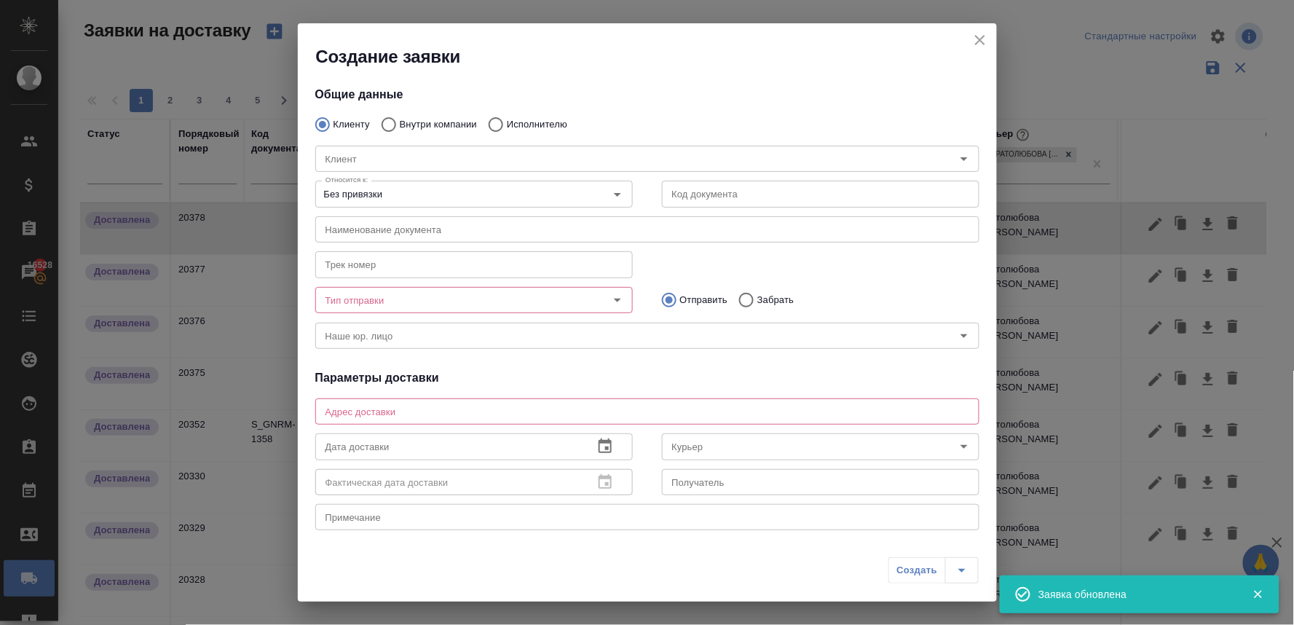
click at [439, 125] on div "[PERSON_NAME]" at bounding box center [647, 157] width 693 height 64
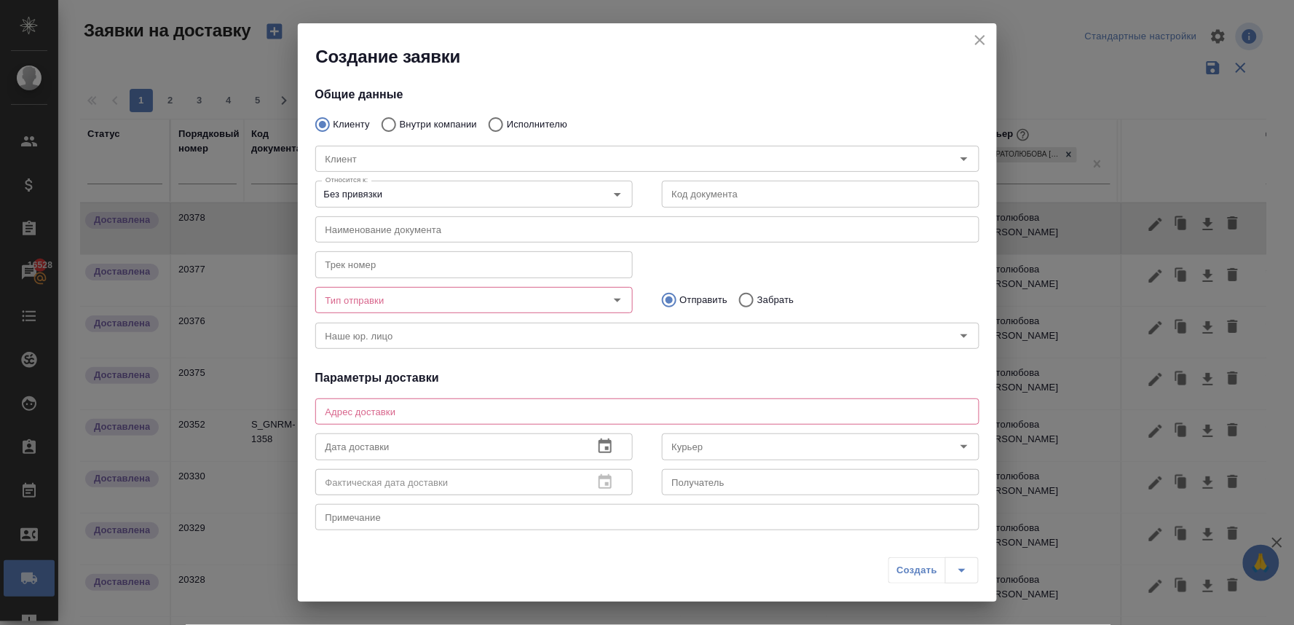
click at [390, 124] on input "Внутри компании" at bounding box center [387, 124] width 26 height 31
radio input "true"
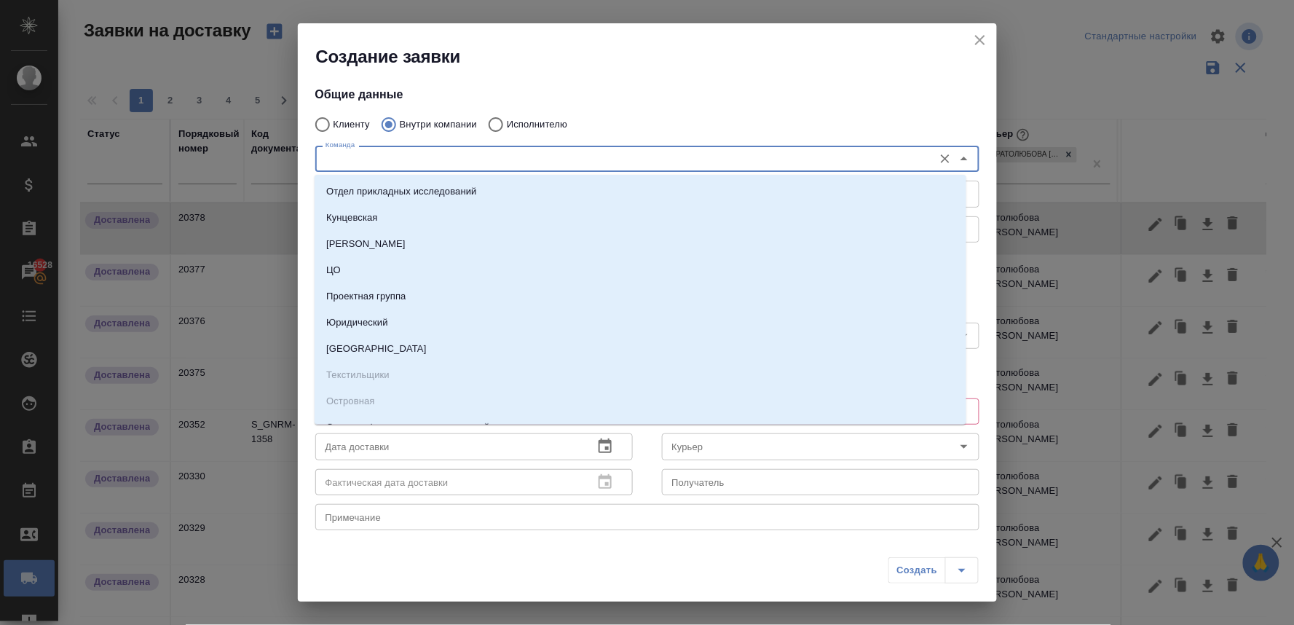
click at [397, 154] on input "Команда" at bounding box center [623, 158] width 607 height 17
type input "си"
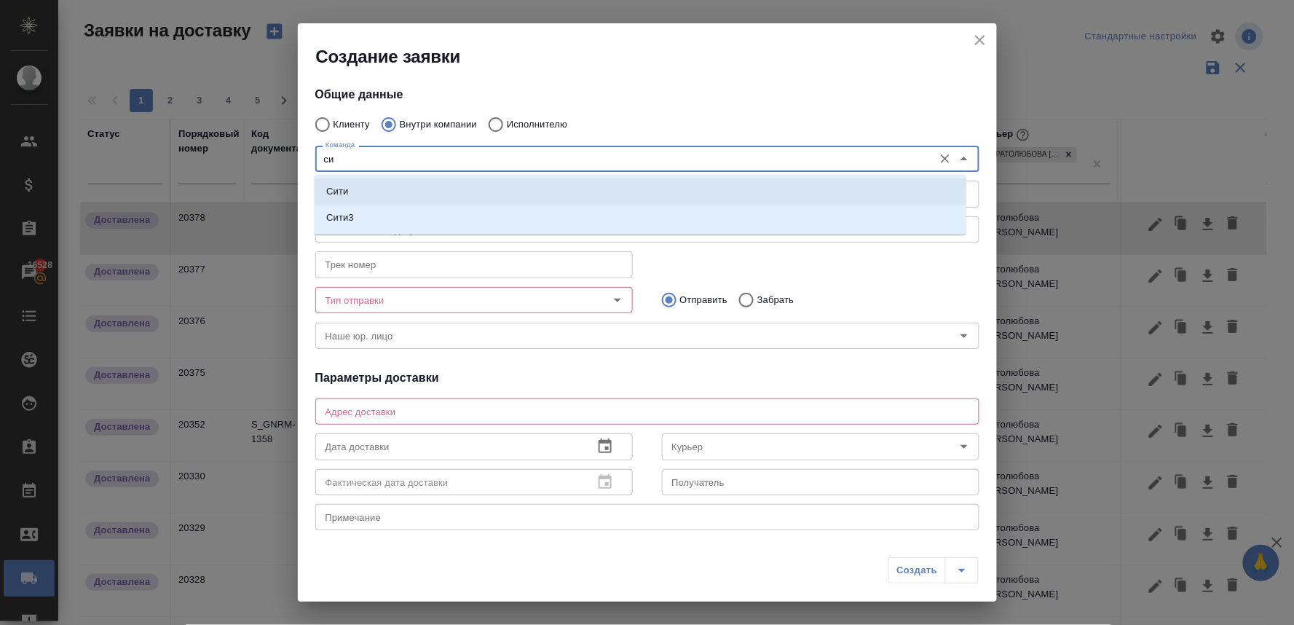
click at [387, 189] on li "Сити" at bounding box center [641, 191] width 652 height 26
type textarea "[STREET_ADDRESS], Башня на [GEOGRAPHIC_DATA], блок С, -1 этаж, зона ритейла"
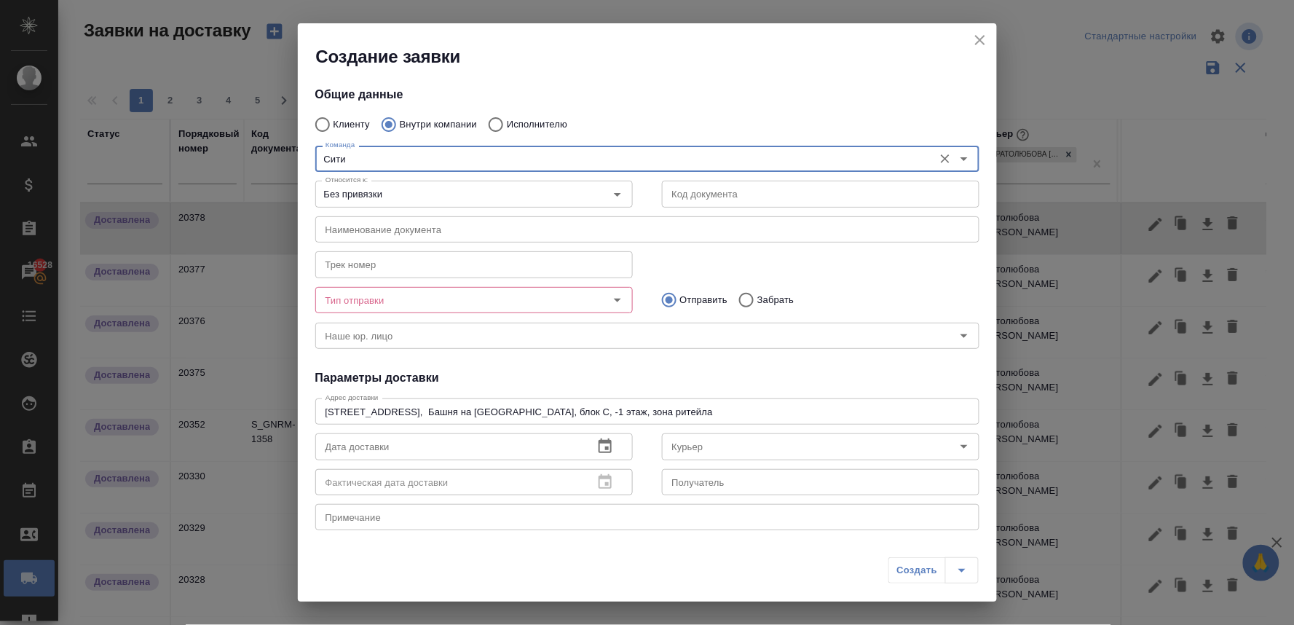
type input "Сити"
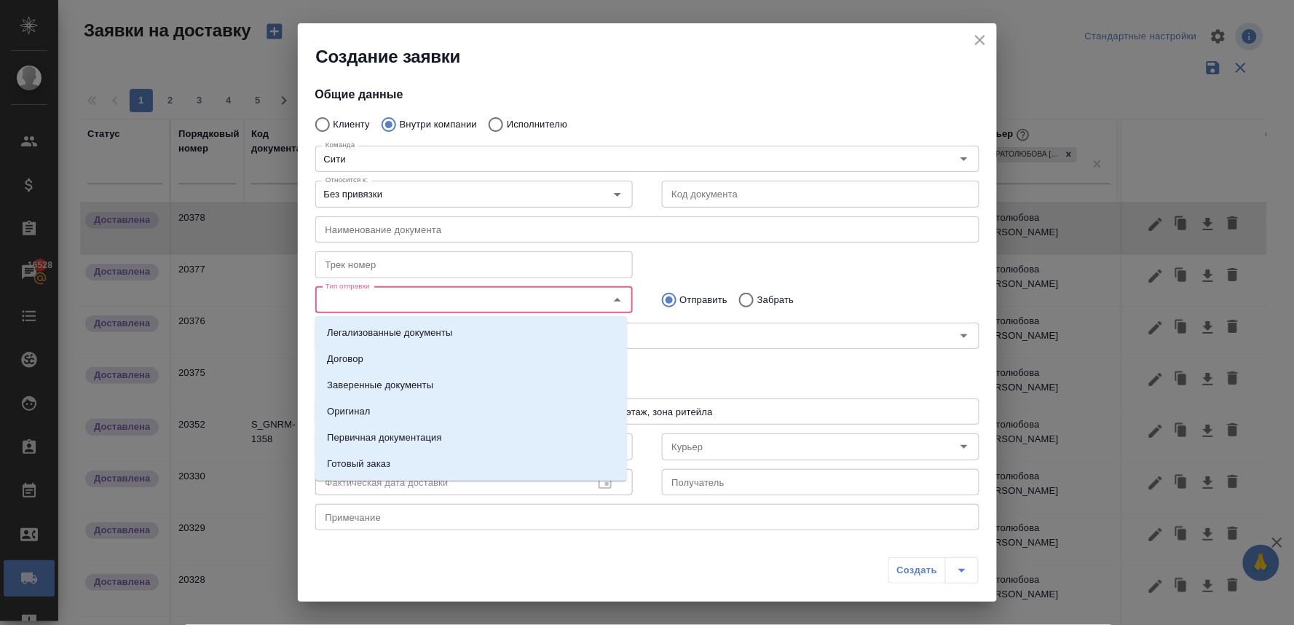
click at [392, 306] on input "Тип отправки" at bounding box center [450, 299] width 260 height 17
click at [401, 380] on p "Заверенные документы" at bounding box center [380, 385] width 106 height 15
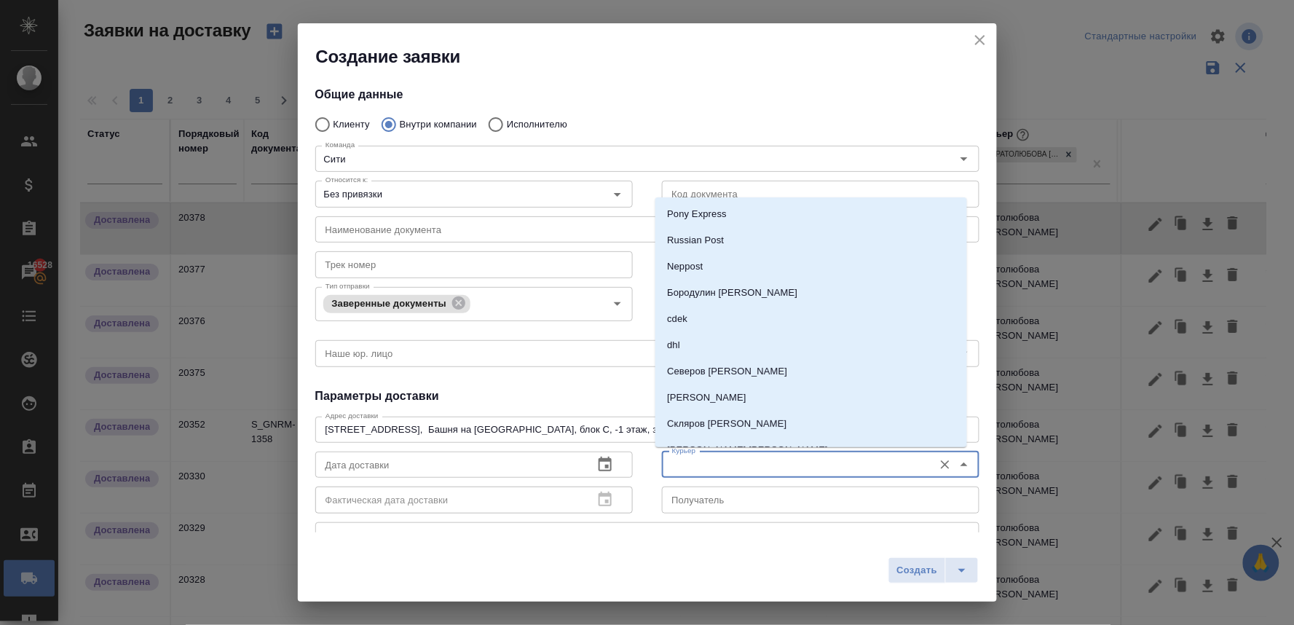
click at [692, 465] on input "Курьер" at bounding box center [796, 464] width 260 height 17
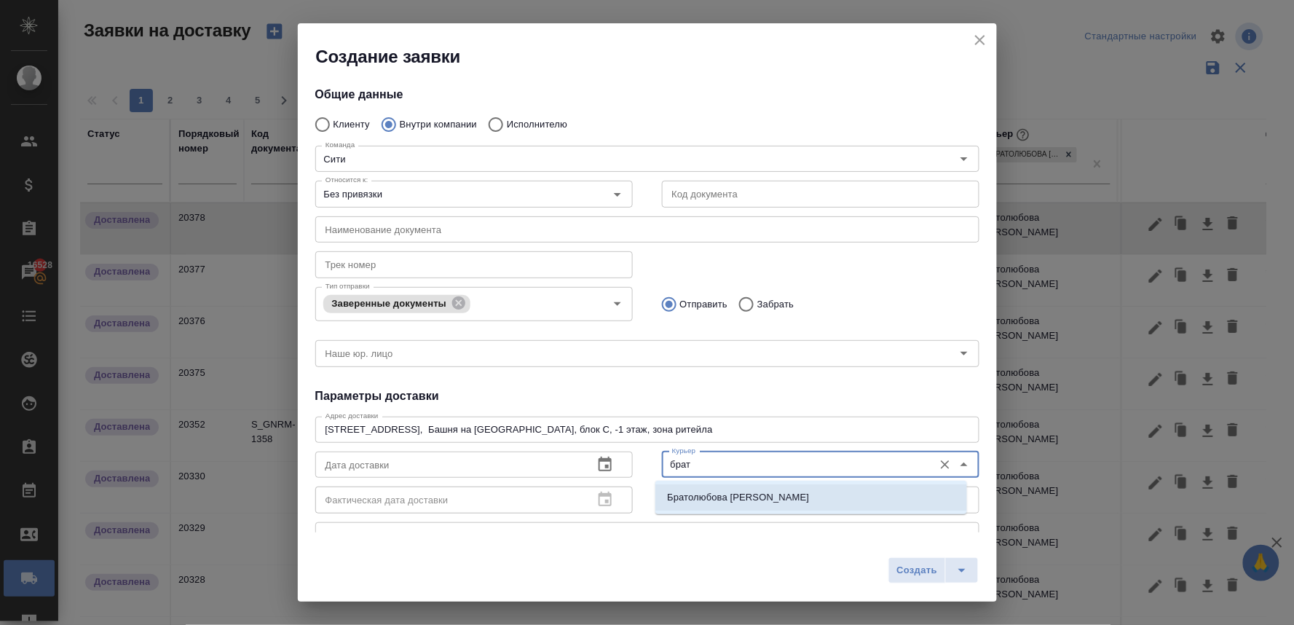
click at [690, 506] on li "Братолюбова [PERSON_NAME]" at bounding box center [811, 497] width 312 height 26
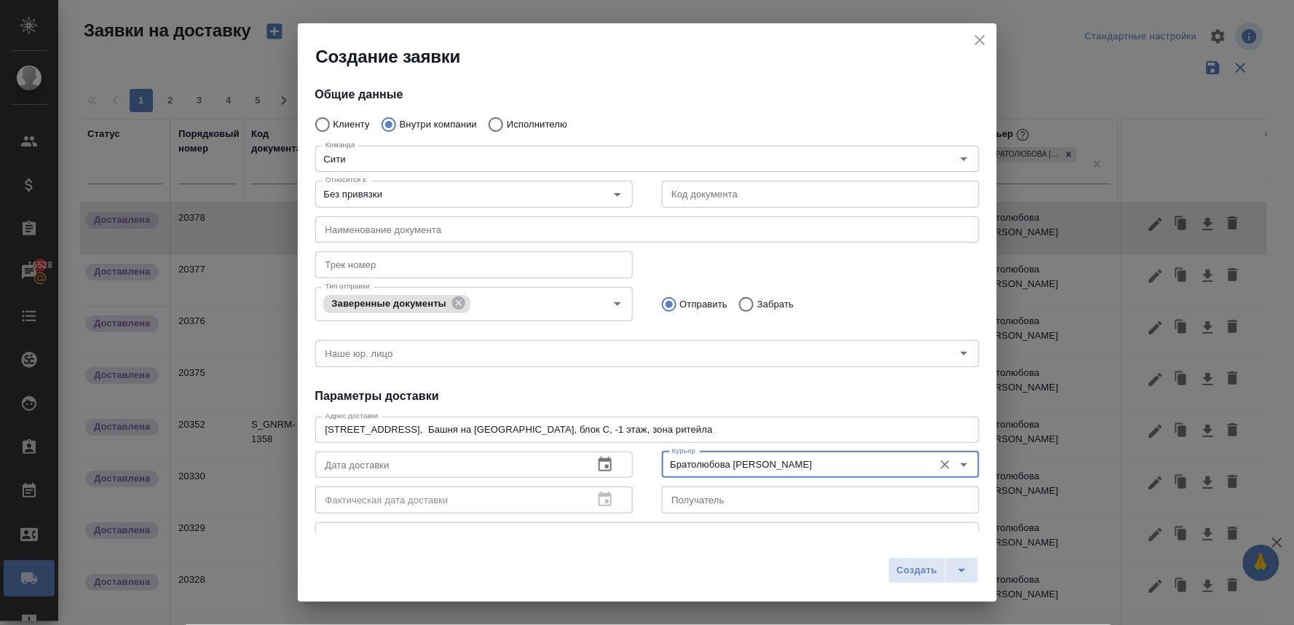
type input "Братолюбова [PERSON_NAME]"
click at [602, 462] on icon "button" at bounding box center [604, 464] width 17 height 17
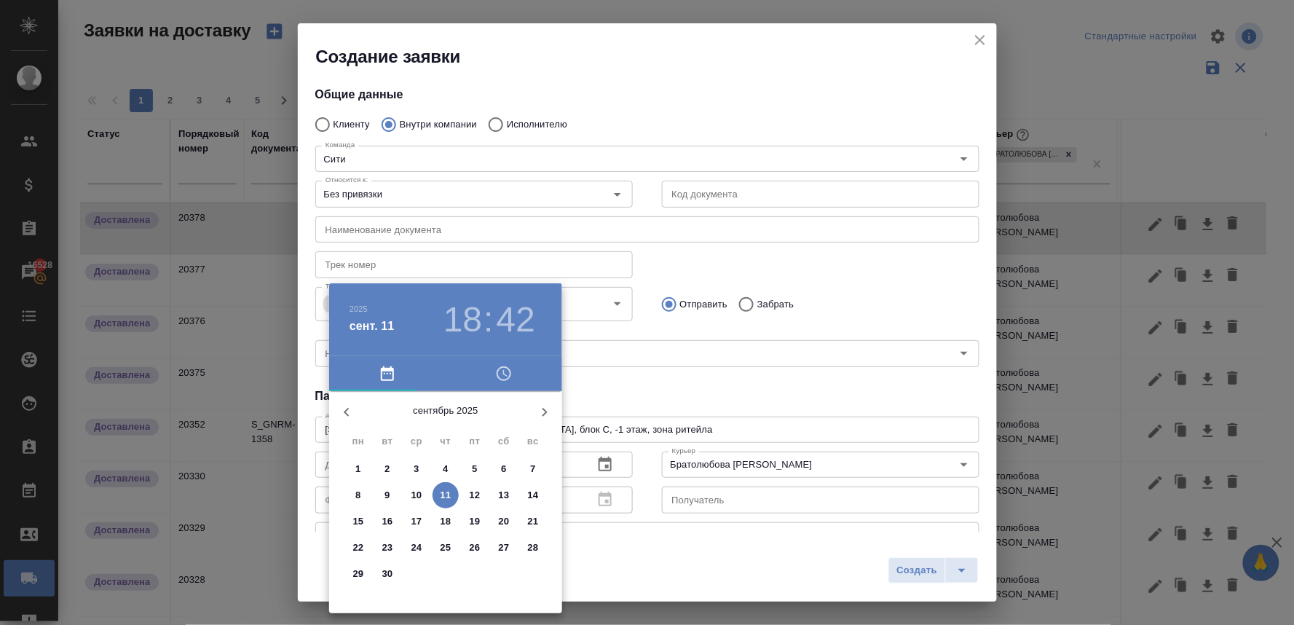
click at [502, 382] on icon "button" at bounding box center [503, 373] width 17 height 17
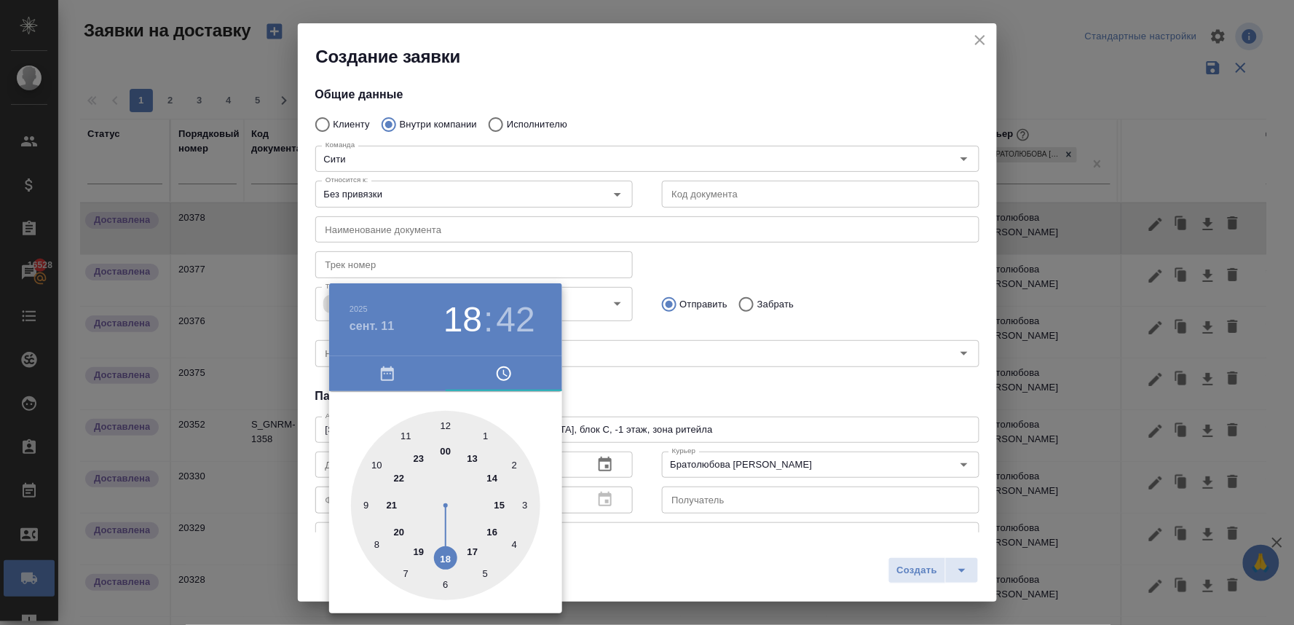
click at [471, 549] on div at bounding box center [445, 505] width 189 height 189
type input "[DATE] 17:42"
click at [648, 375] on div at bounding box center [647, 312] width 1294 height 625
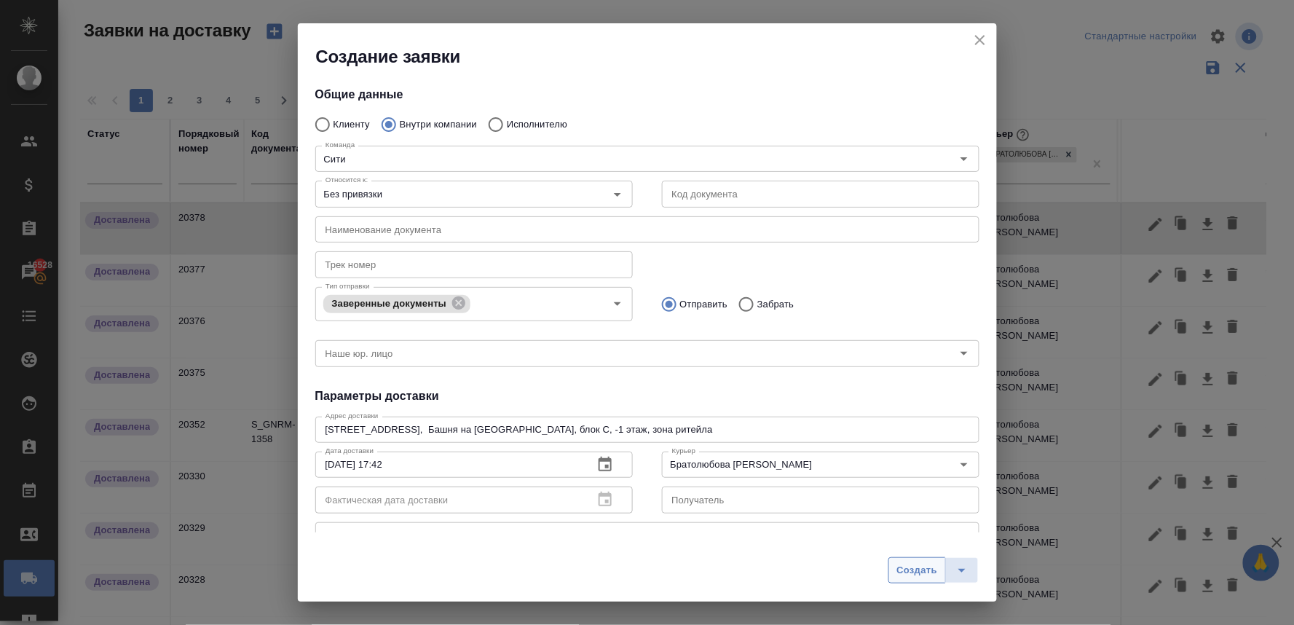
click at [920, 579] on button "Создать" at bounding box center [916, 570] width 57 height 26
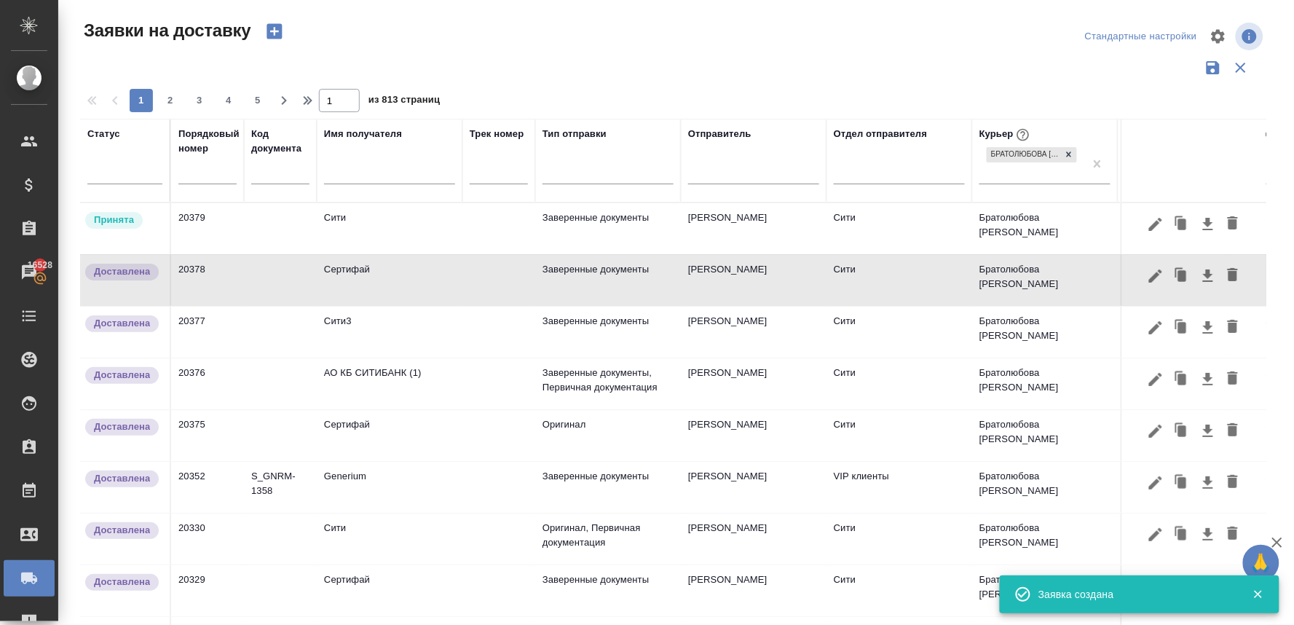
click at [360, 209] on td "Сити" at bounding box center [390, 228] width 146 height 51
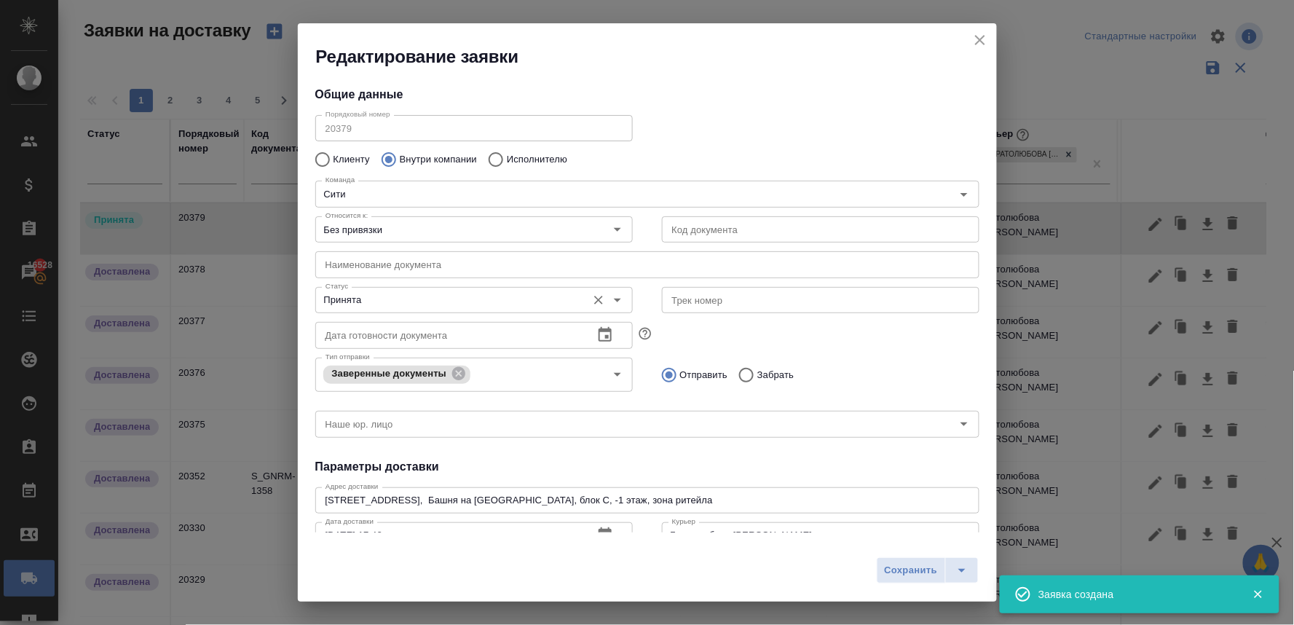
click at [390, 306] on input "Принята" at bounding box center [450, 299] width 260 height 17
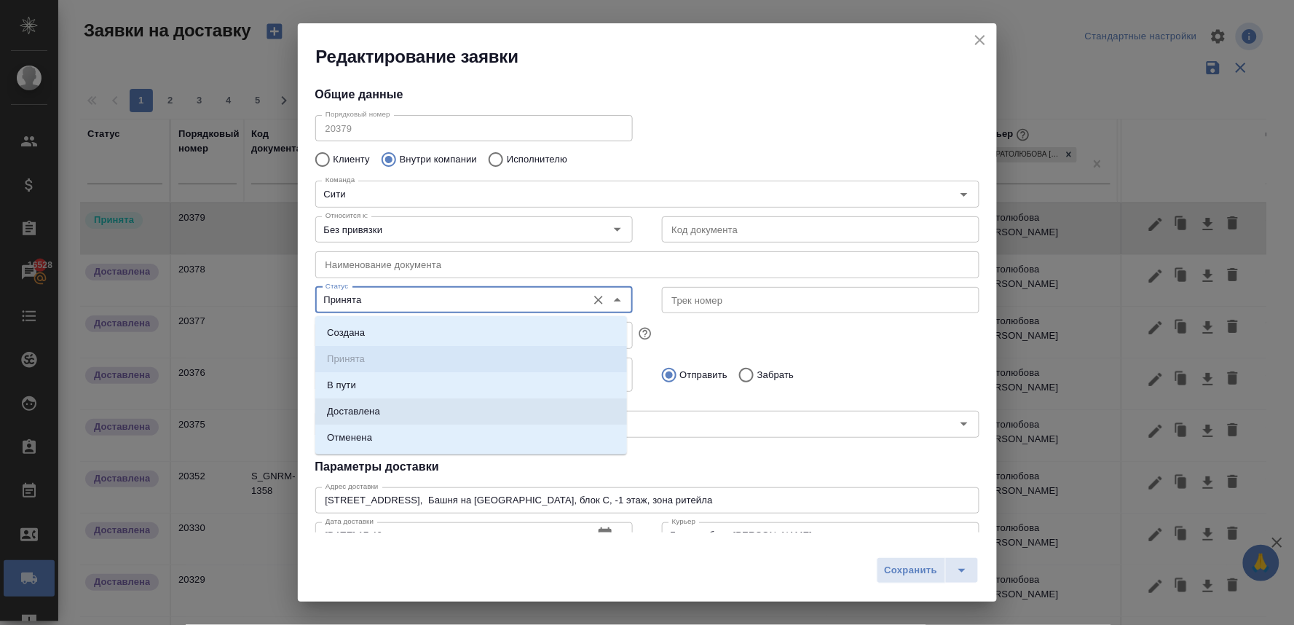
click at [367, 409] on p "Доставлена" at bounding box center [353, 411] width 53 height 15
type input "Доставлена"
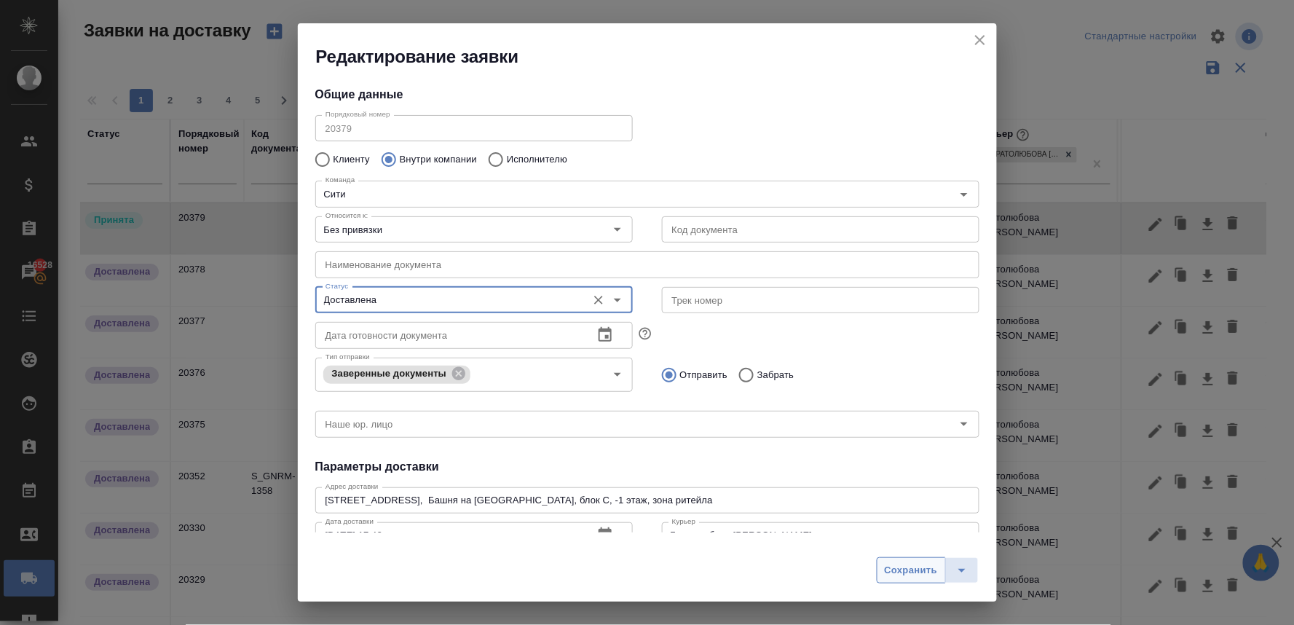
click at [908, 579] on button "Сохранить" at bounding box center [911, 570] width 69 height 26
